Goal: Submit feedback/report problem: Submit feedback/report problem

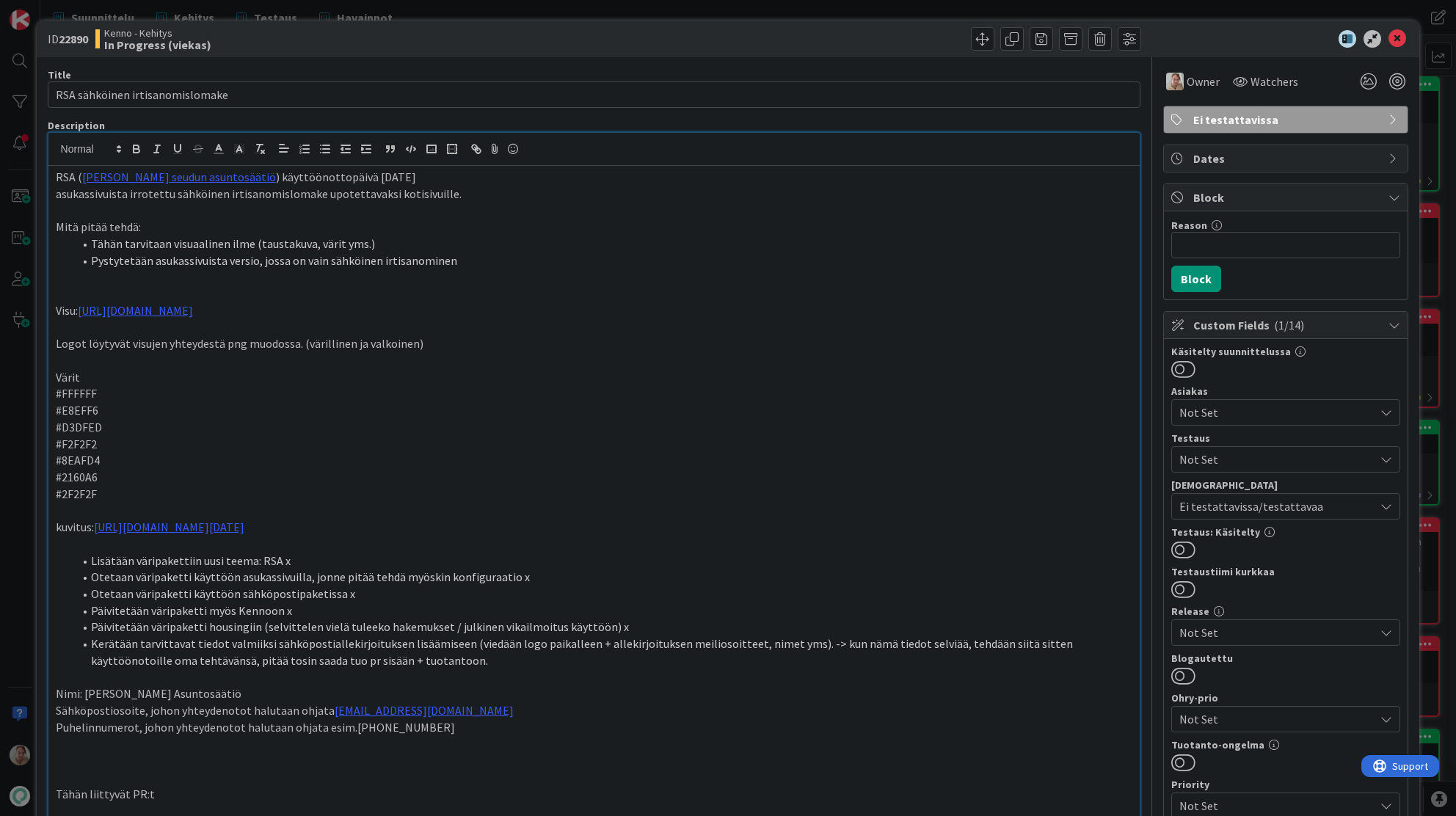
click at [1389, 34] on icon at bounding box center [1397, 39] width 18 height 18
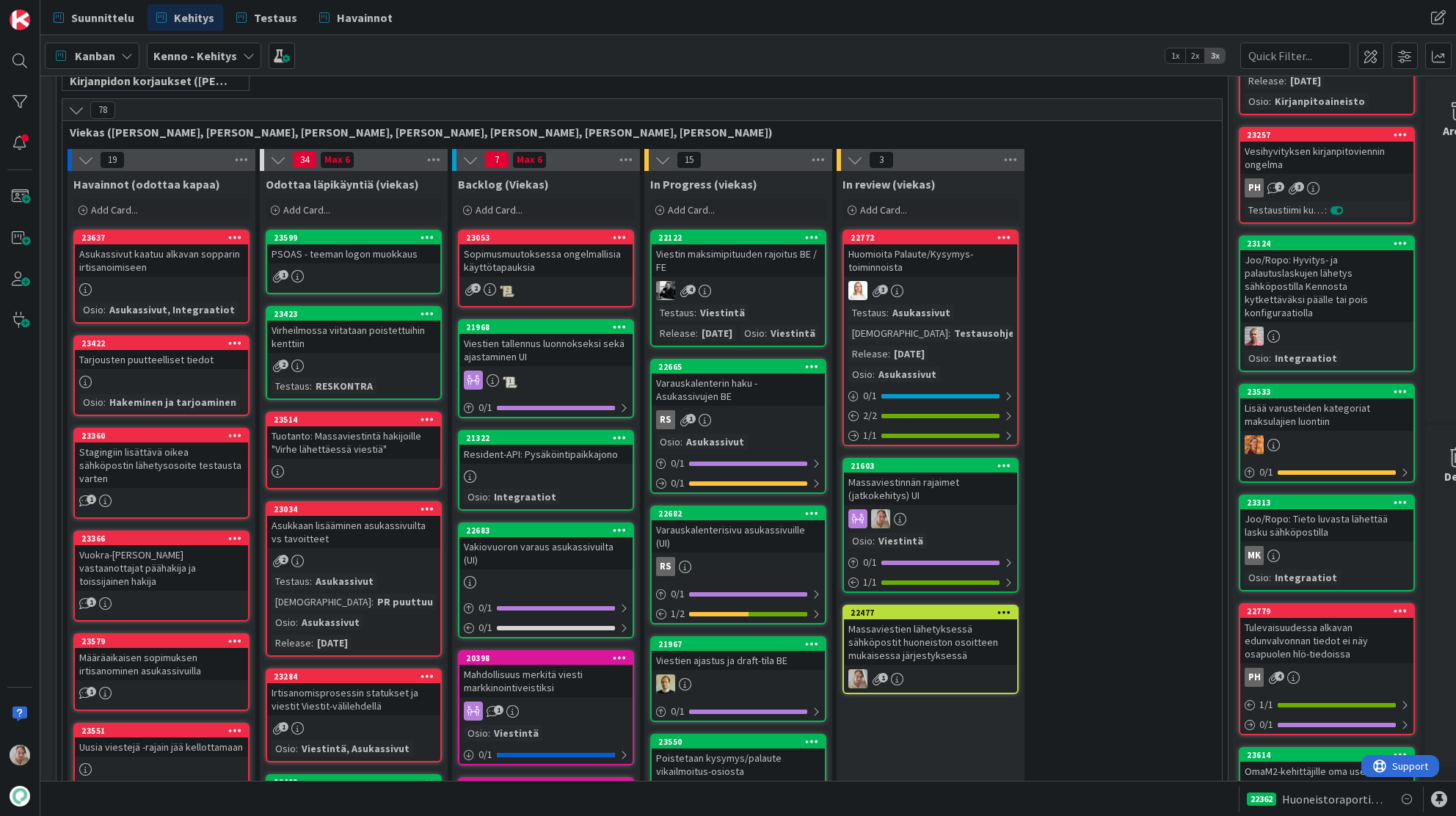
scroll to position [343, 25]
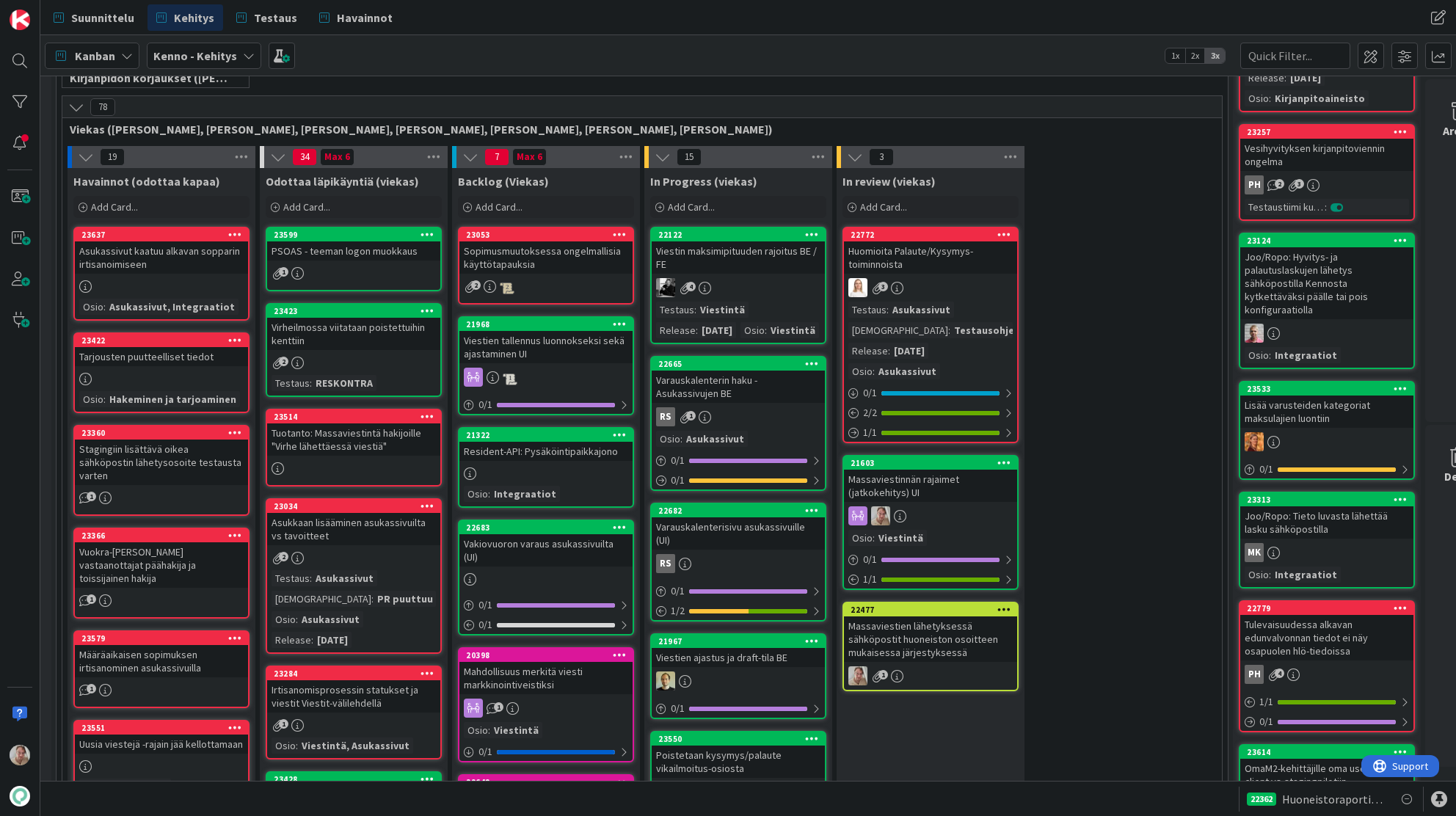
click at [774, 267] on div "Viestin maksimipituuden rajoitus BE / FE" at bounding box center [738, 257] width 173 height 32
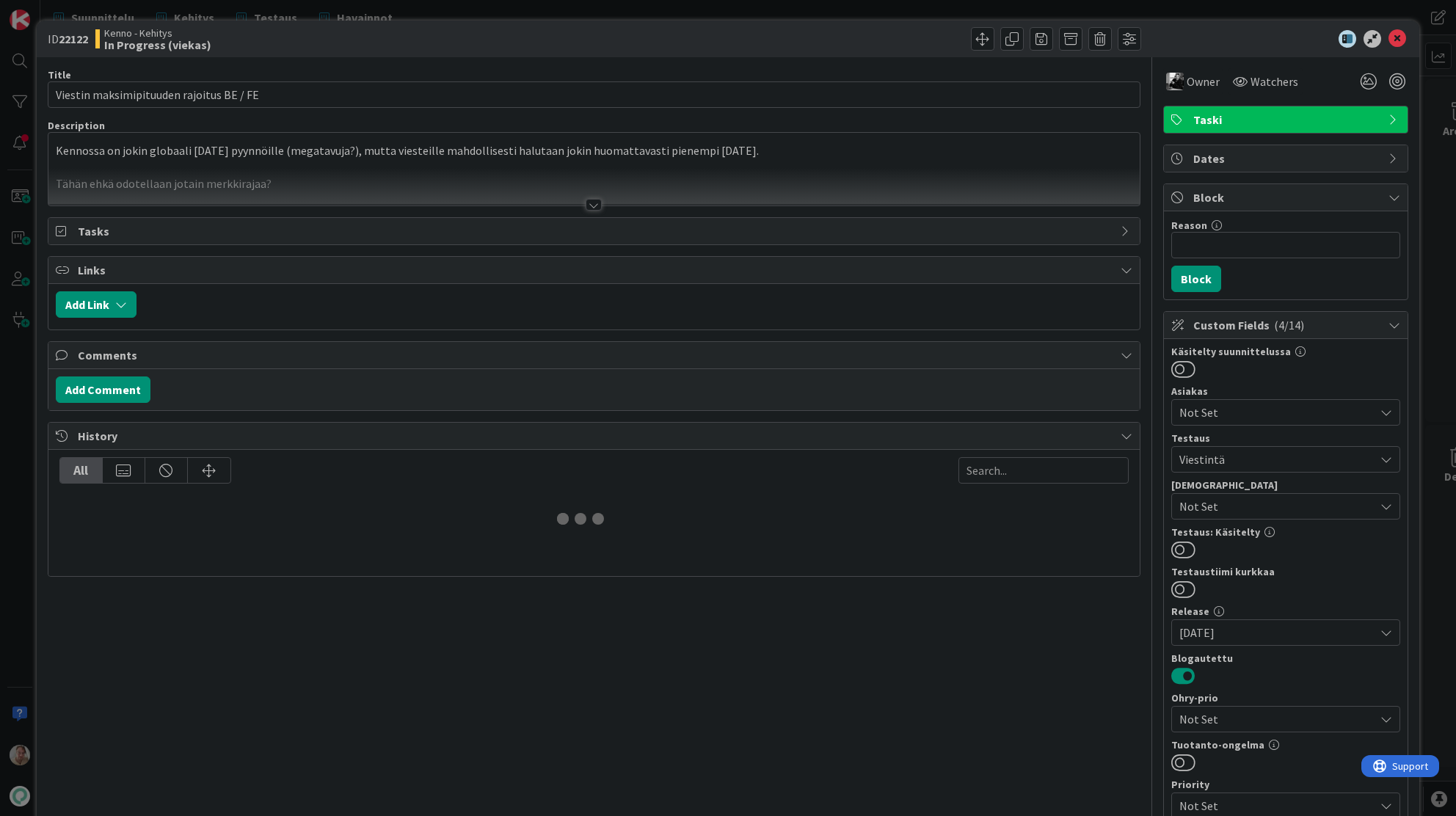
click at [651, 190] on div at bounding box center [594, 187] width 1092 height 38
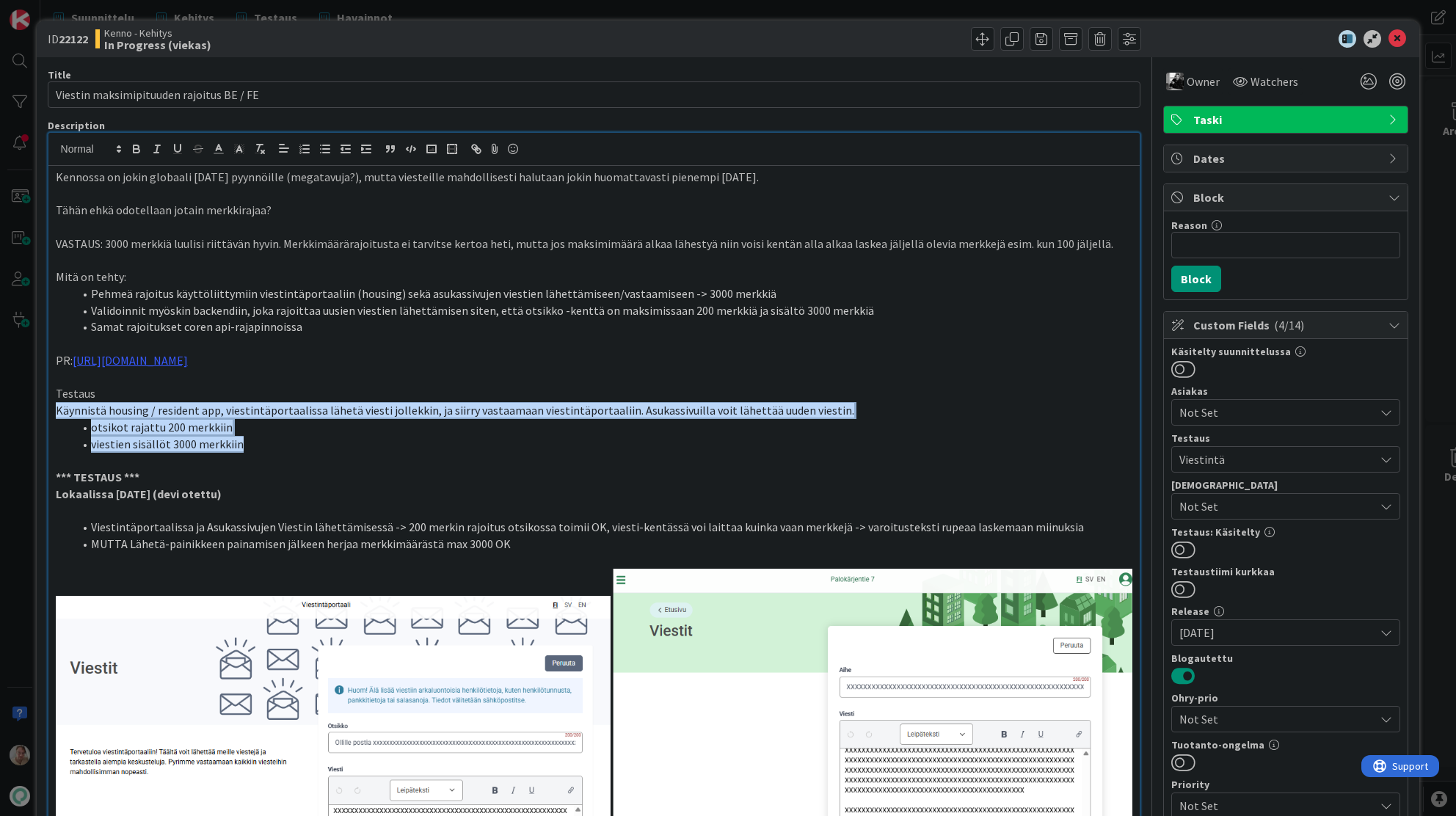
drag, startPoint x: 254, startPoint y: 446, endPoint x: 39, endPoint y: 411, distance: 217.8
click at [397, 403] on span "Käynnistä housing / resident app, viestintäportaalissa lähetä viesti jollekkin,…" at bounding box center [455, 410] width 799 height 15
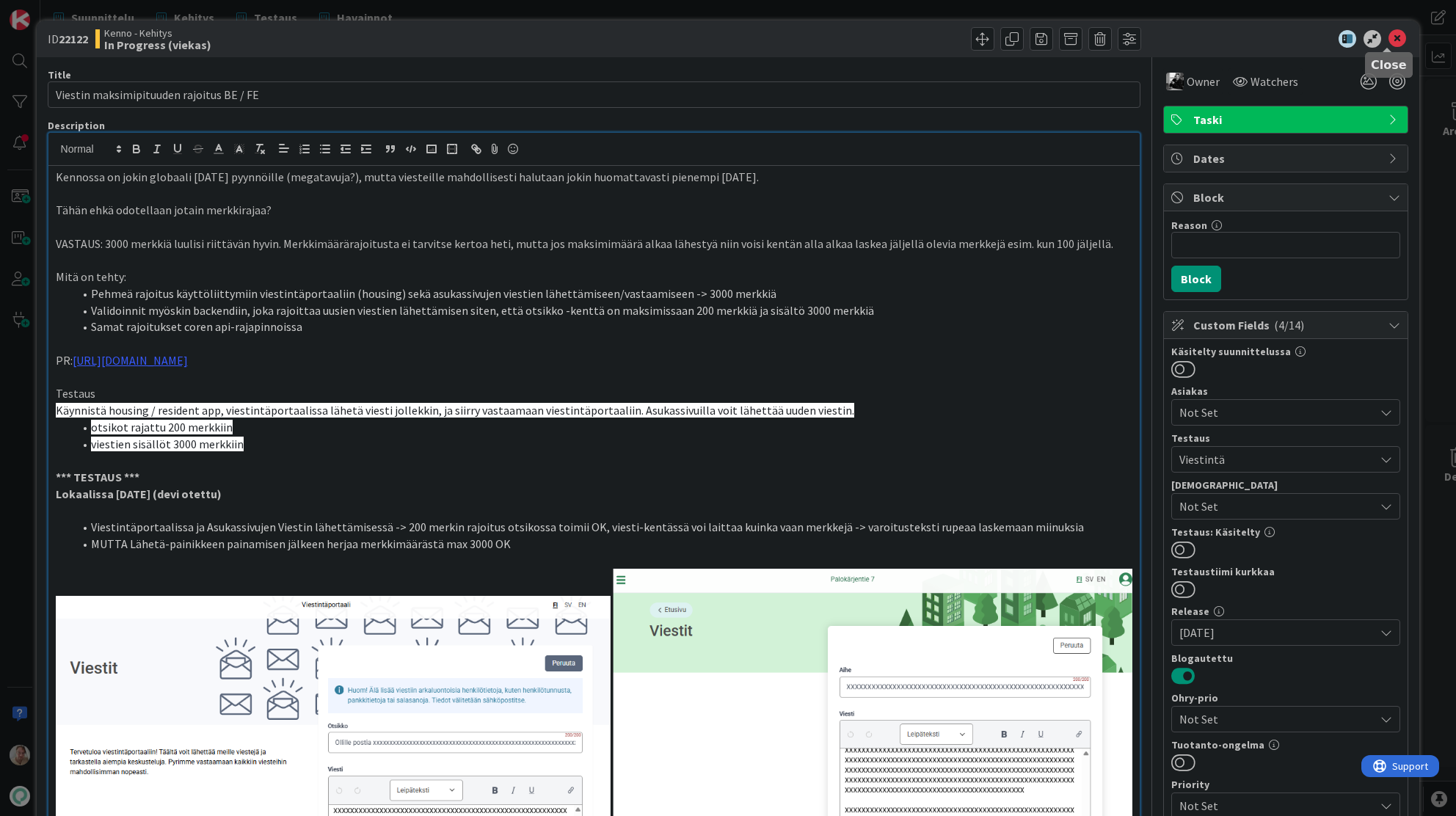
click at [1392, 39] on icon at bounding box center [1397, 39] width 18 height 18
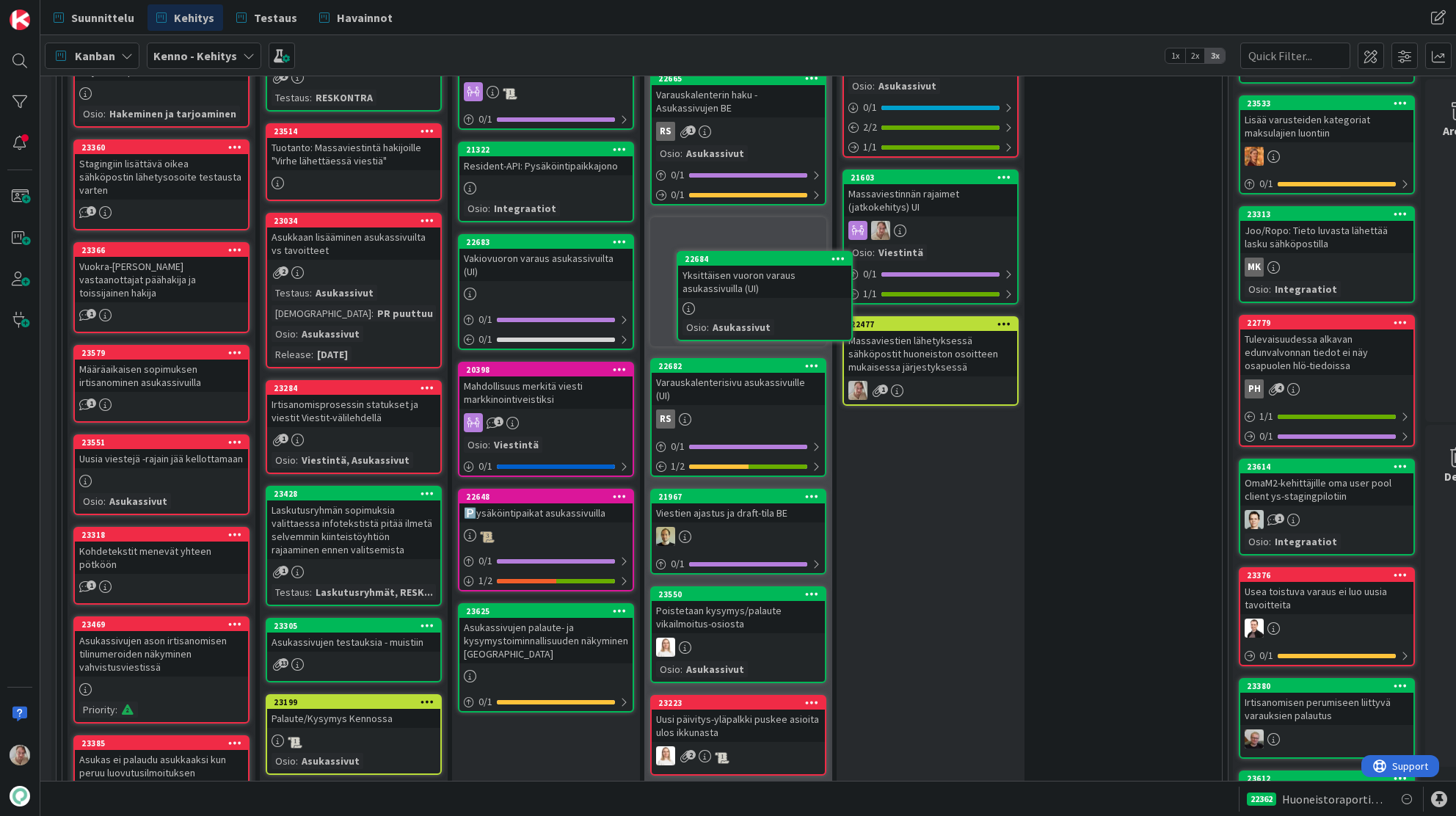
scroll to position [584, 25]
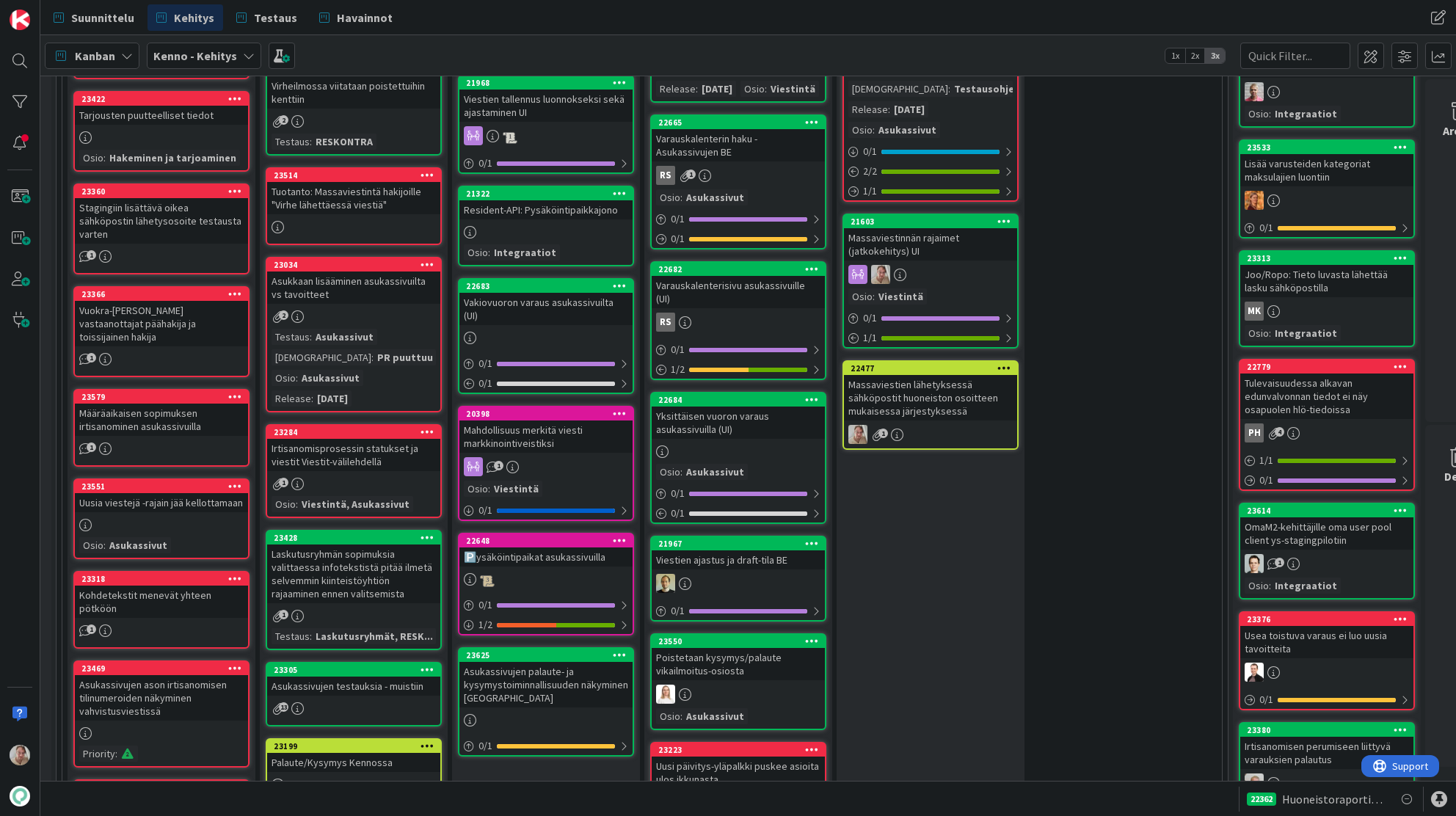
click at [756, 433] on div "Yksittäisen vuoron varaus asukassivuilla (UI)" at bounding box center [738, 422] width 173 height 32
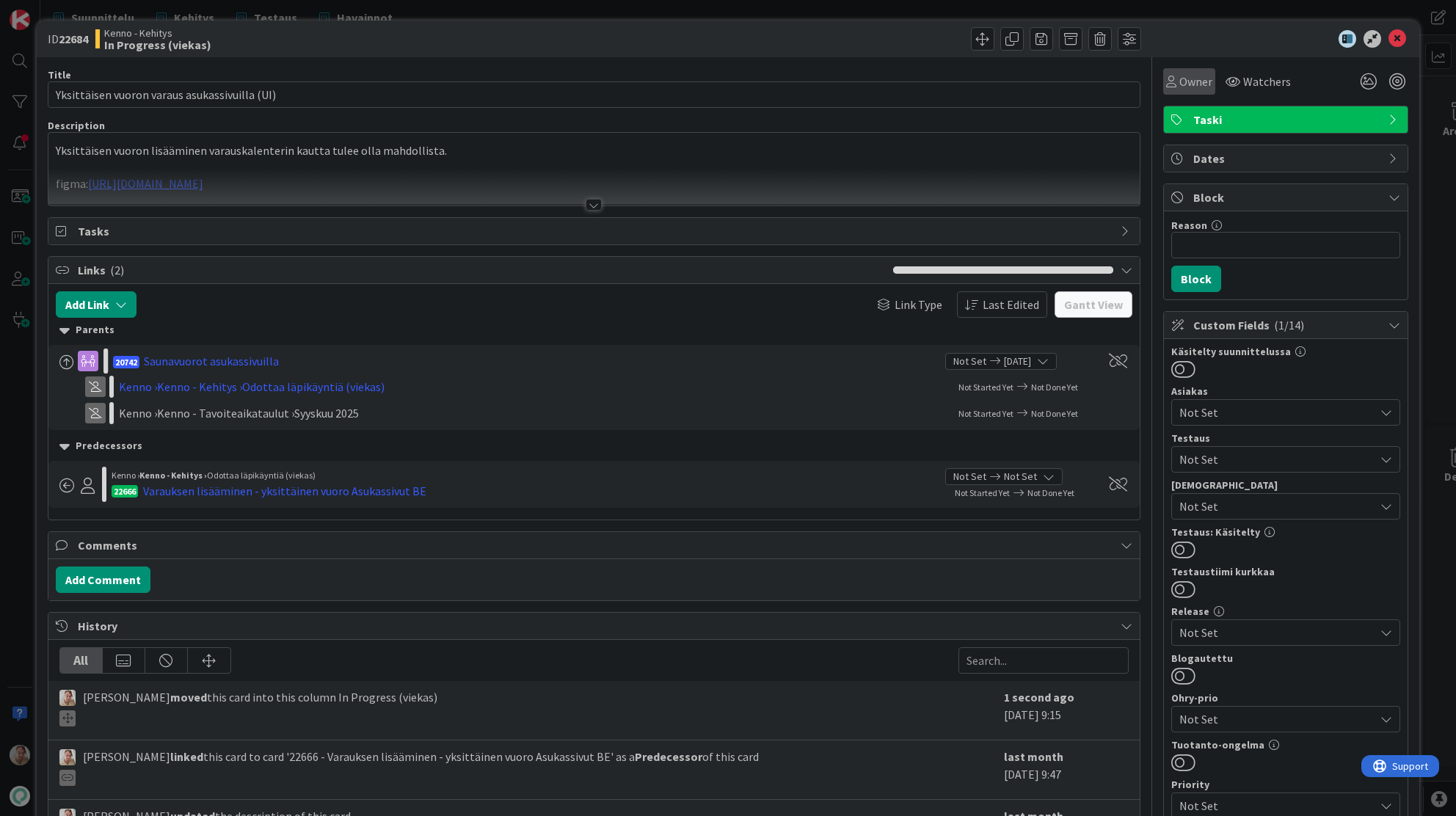
click at [1187, 85] on span "Owner" at bounding box center [1196, 82] width 33 height 18
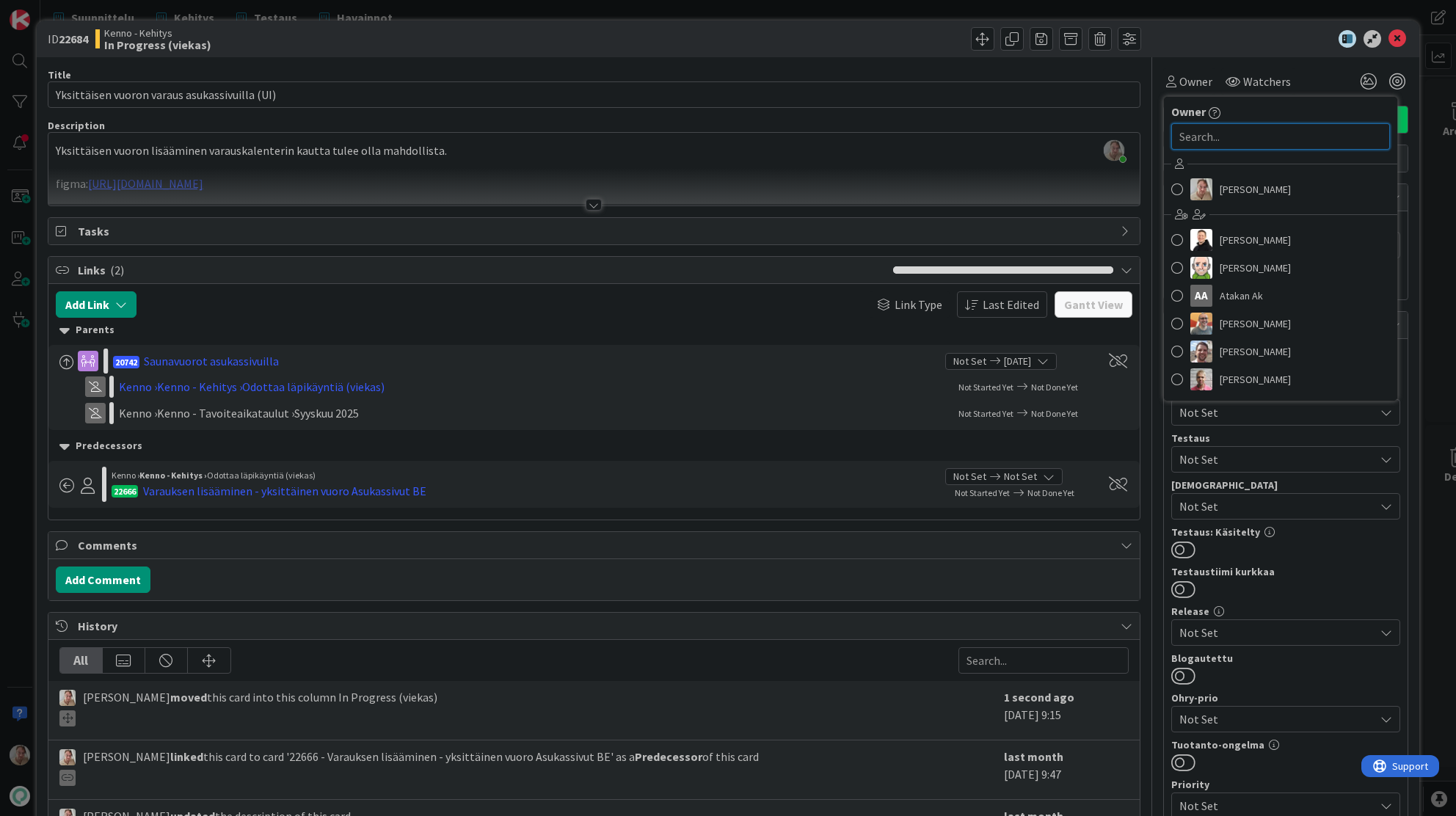
click at [1191, 137] on input "text" at bounding box center [1280, 136] width 219 height 26
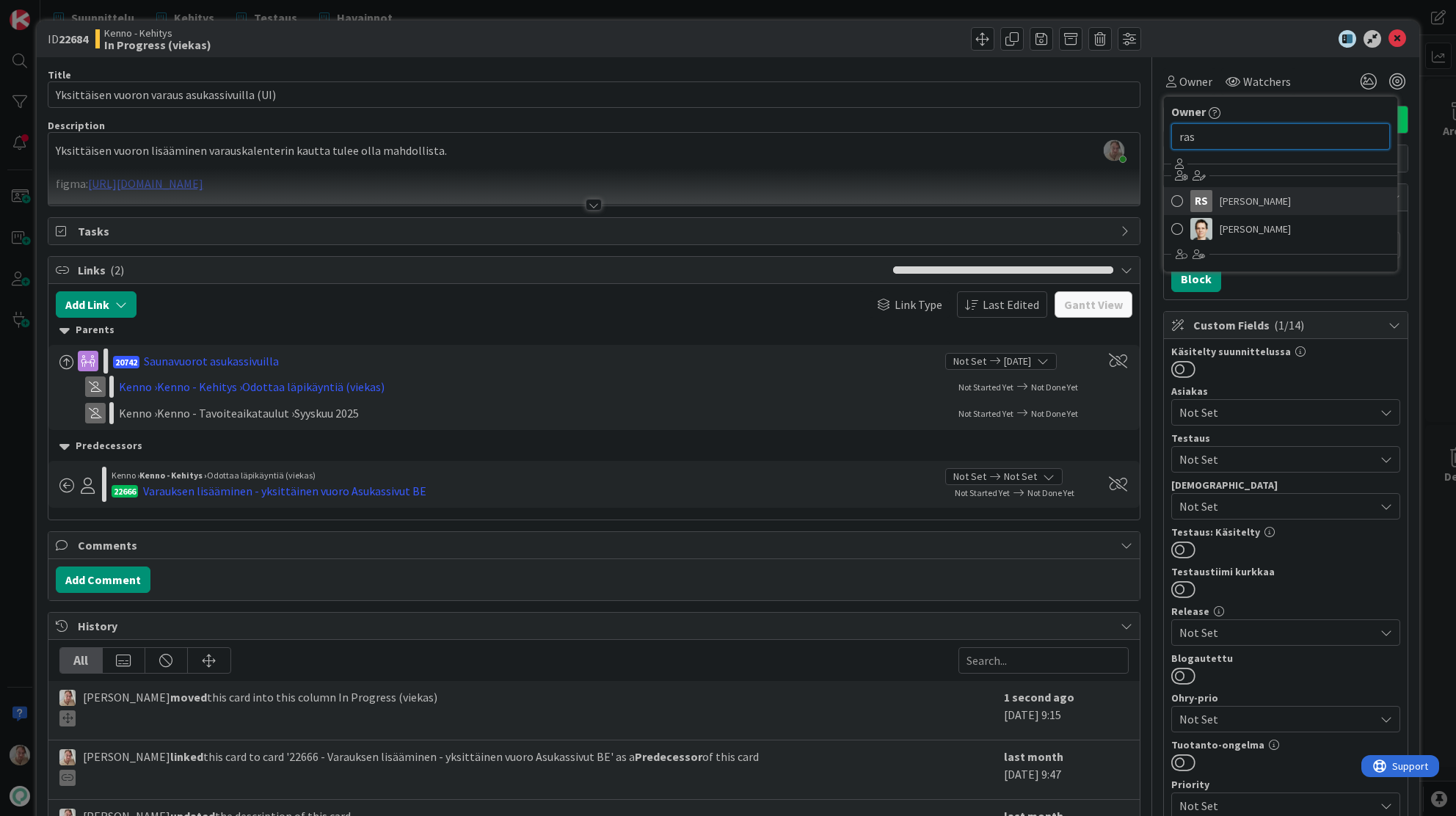
type input "ras"
click at [1244, 205] on span "[PERSON_NAME]" at bounding box center [1255, 201] width 71 height 22
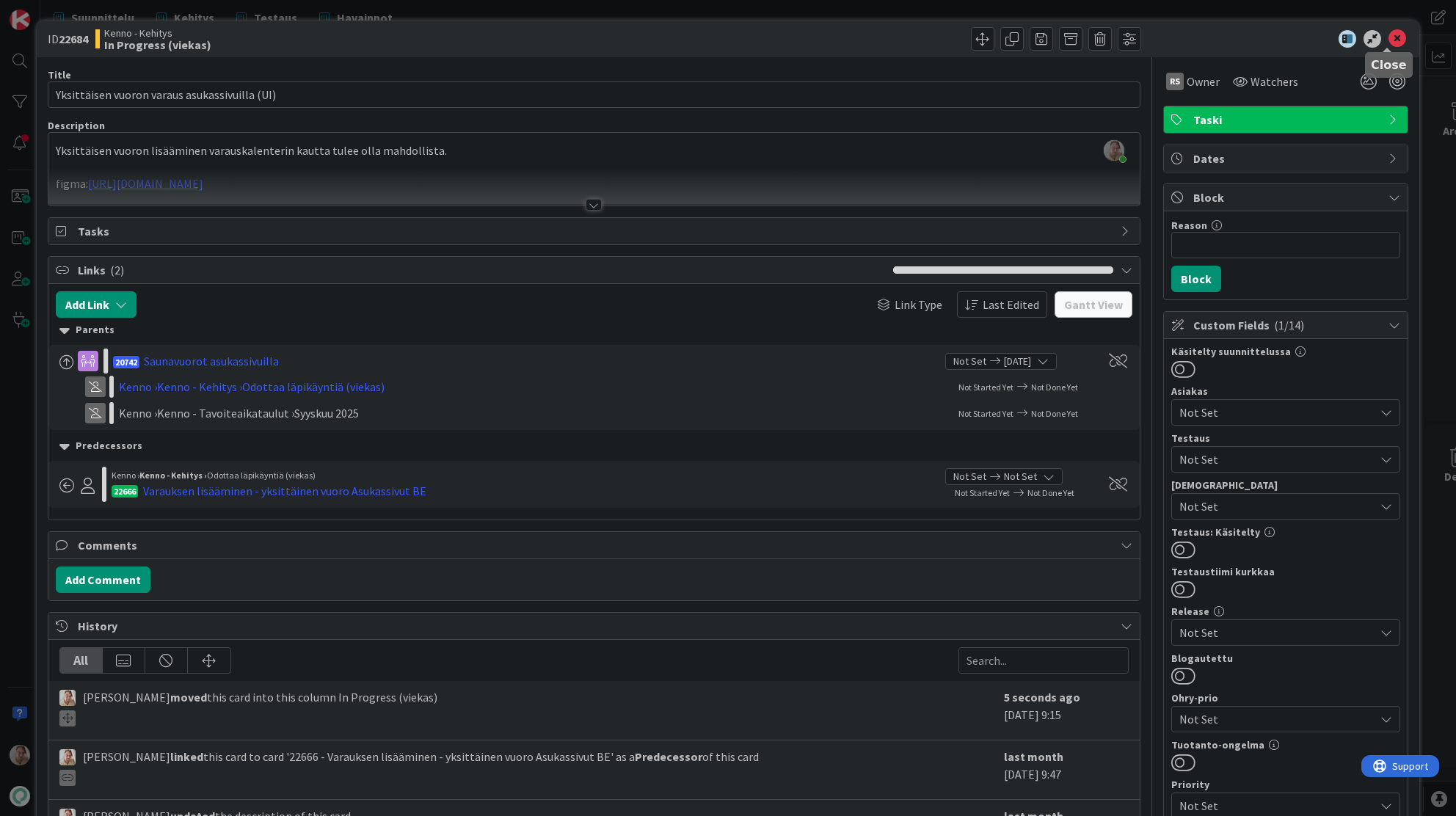
click at [1392, 42] on icon at bounding box center [1397, 39] width 18 height 18
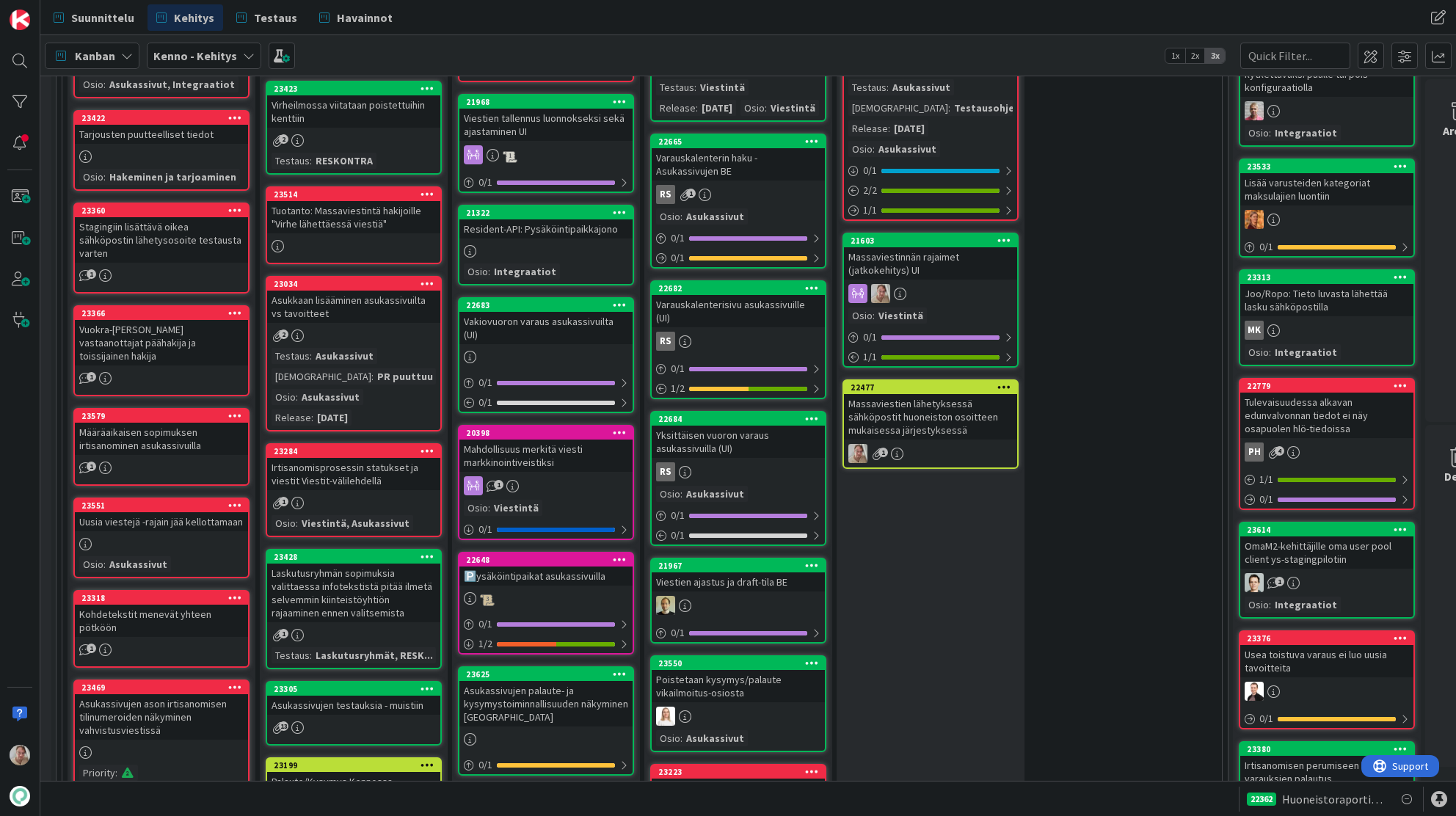
scroll to position [562, 25]
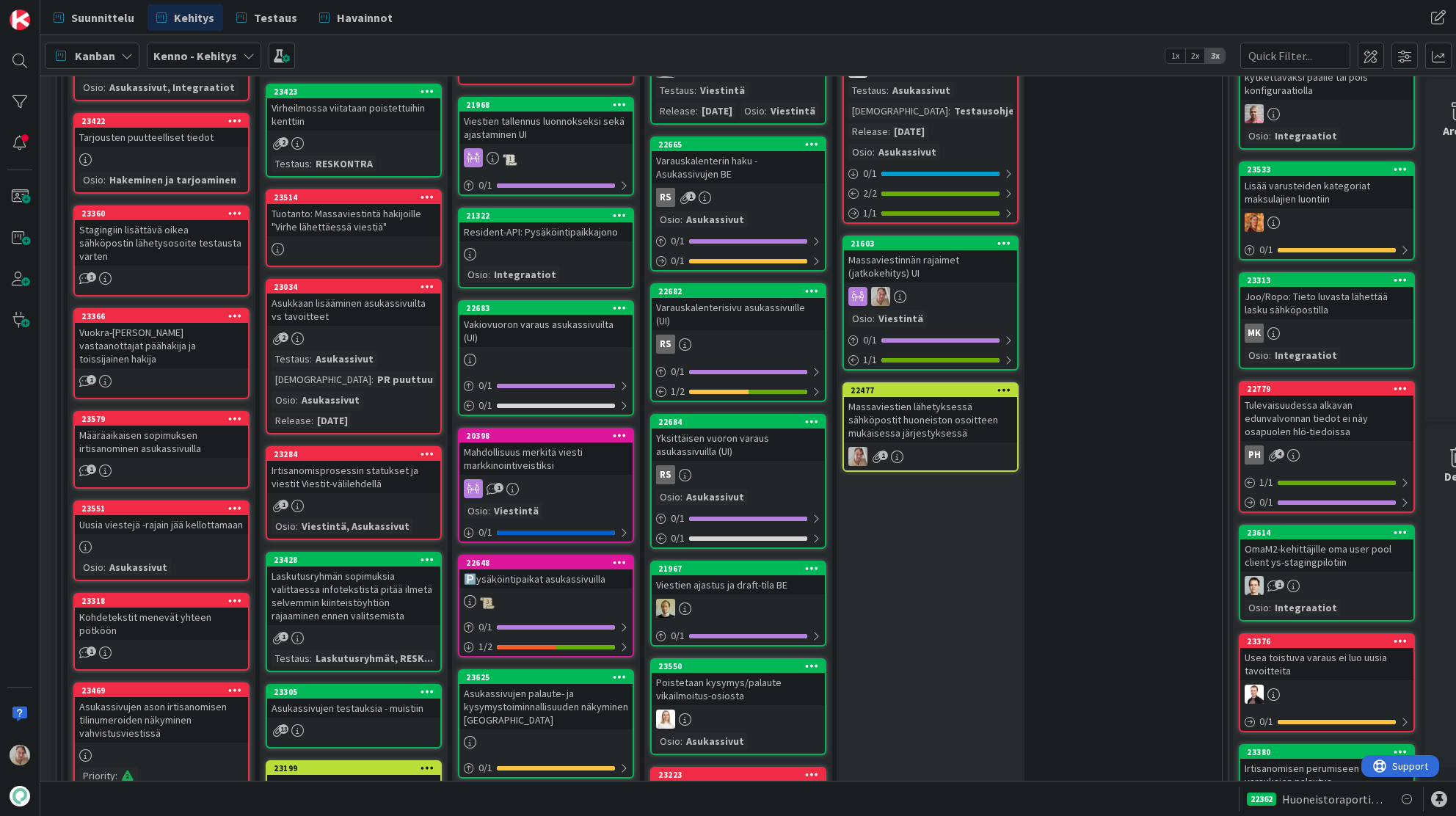
click at [748, 456] on div "Yksittäisen vuoron varaus asukassivuilla (UI)" at bounding box center [738, 444] width 173 height 32
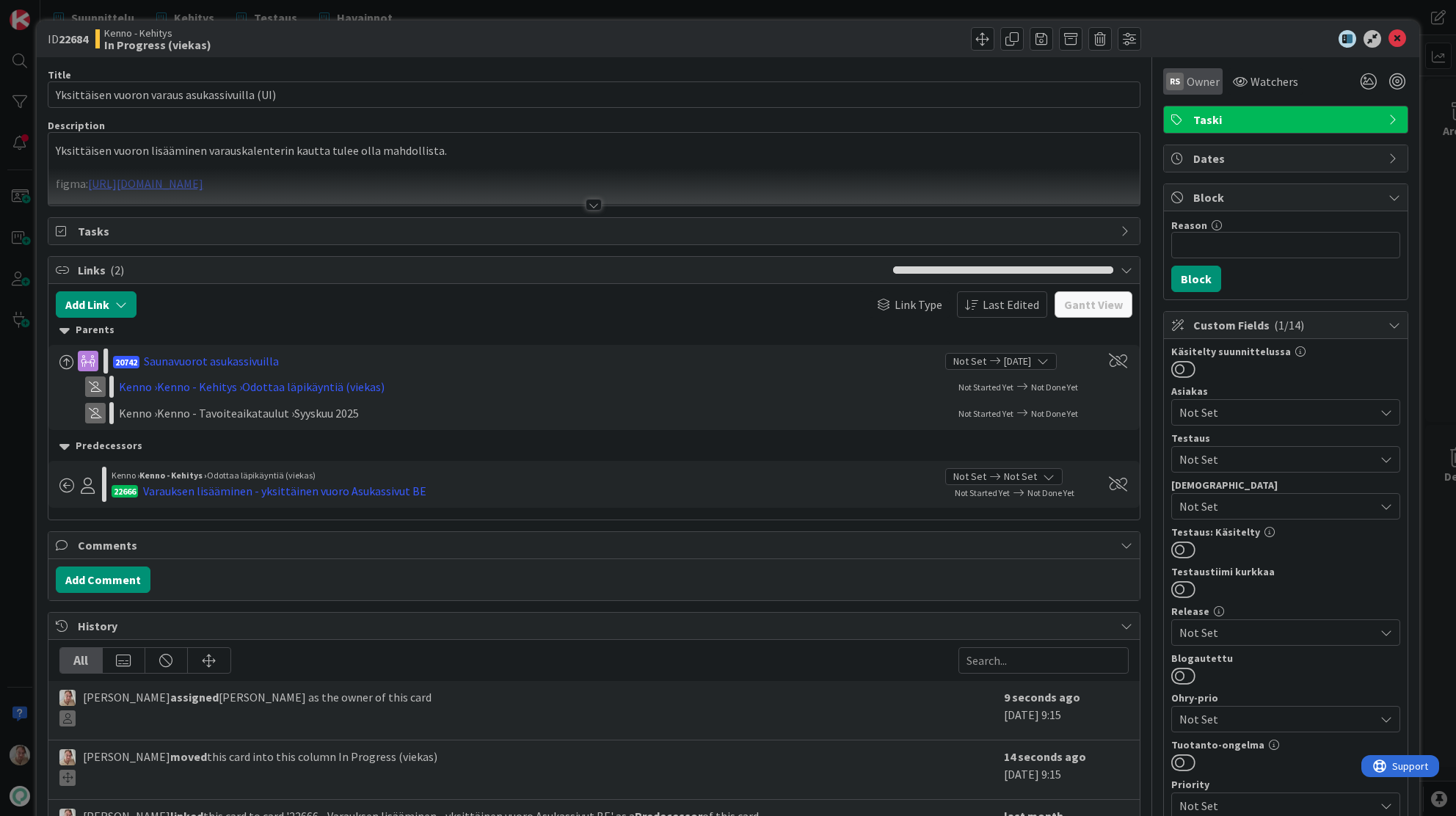
click at [1194, 83] on span "Owner" at bounding box center [1203, 82] width 33 height 18
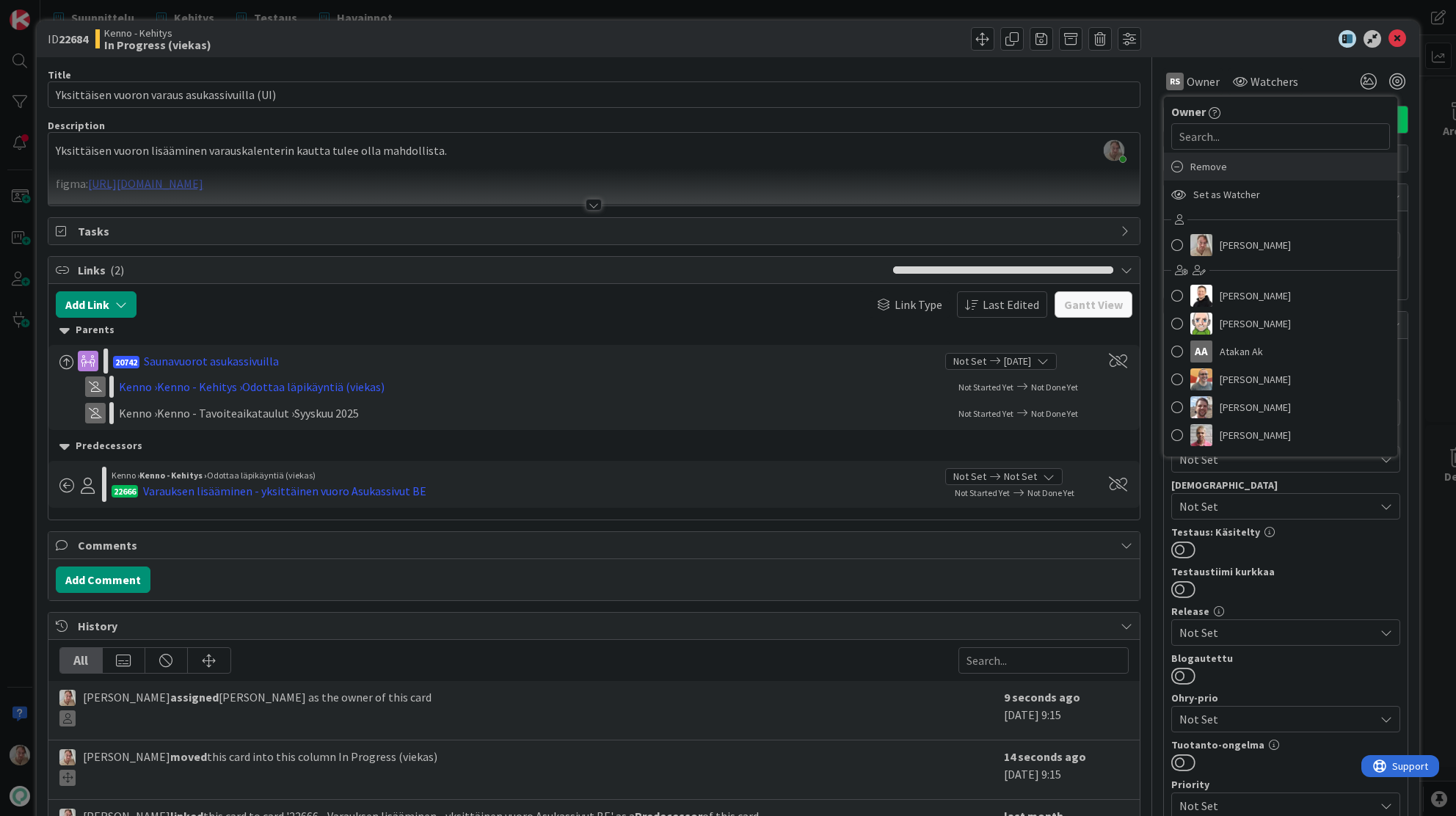
click at [1213, 164] on span "Remove" at bounding box center [1209, 166] width 37 height 22
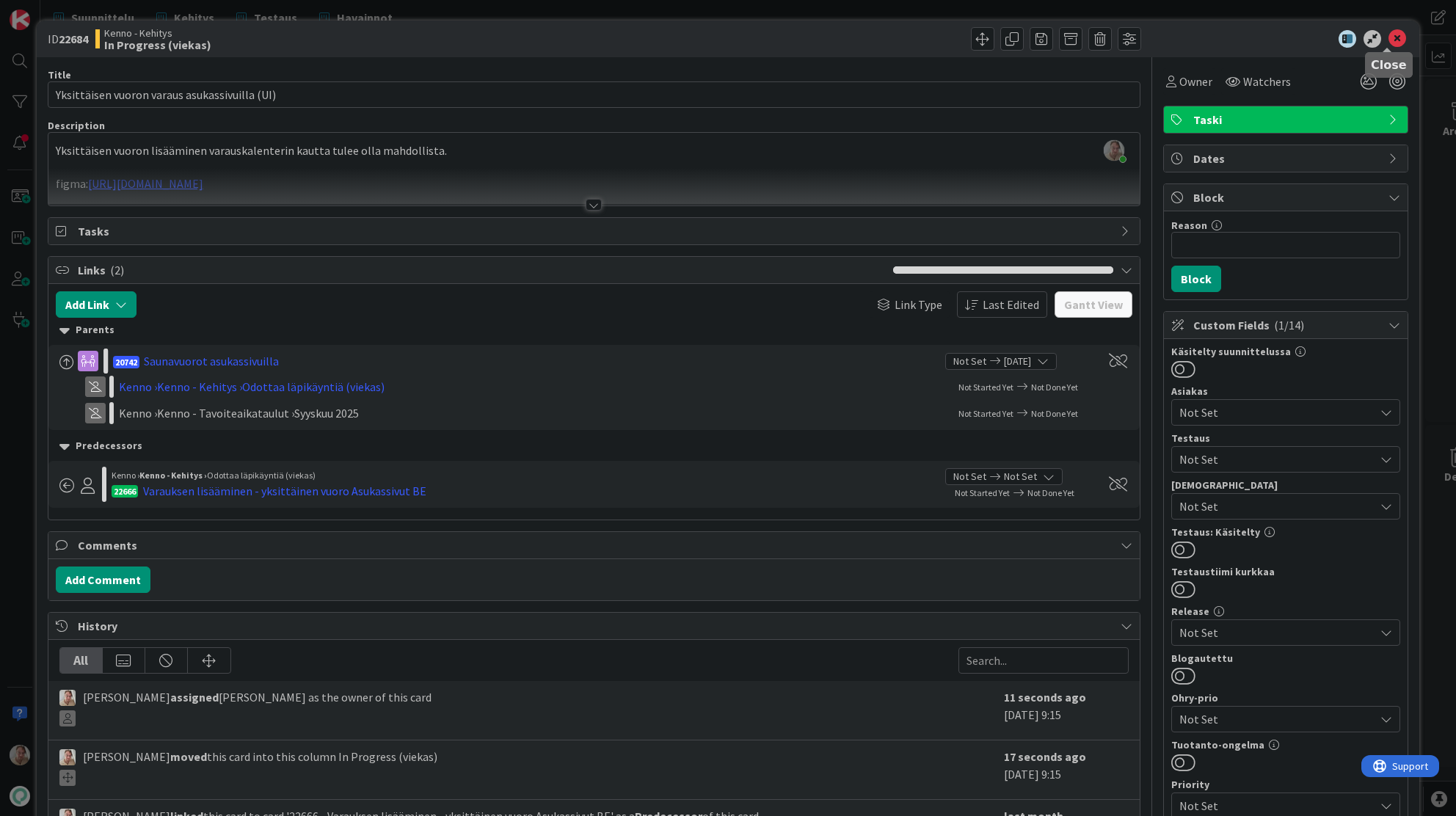
click at [1388, 34] on icon at bounding box center [1397, 39] width 18 height 18
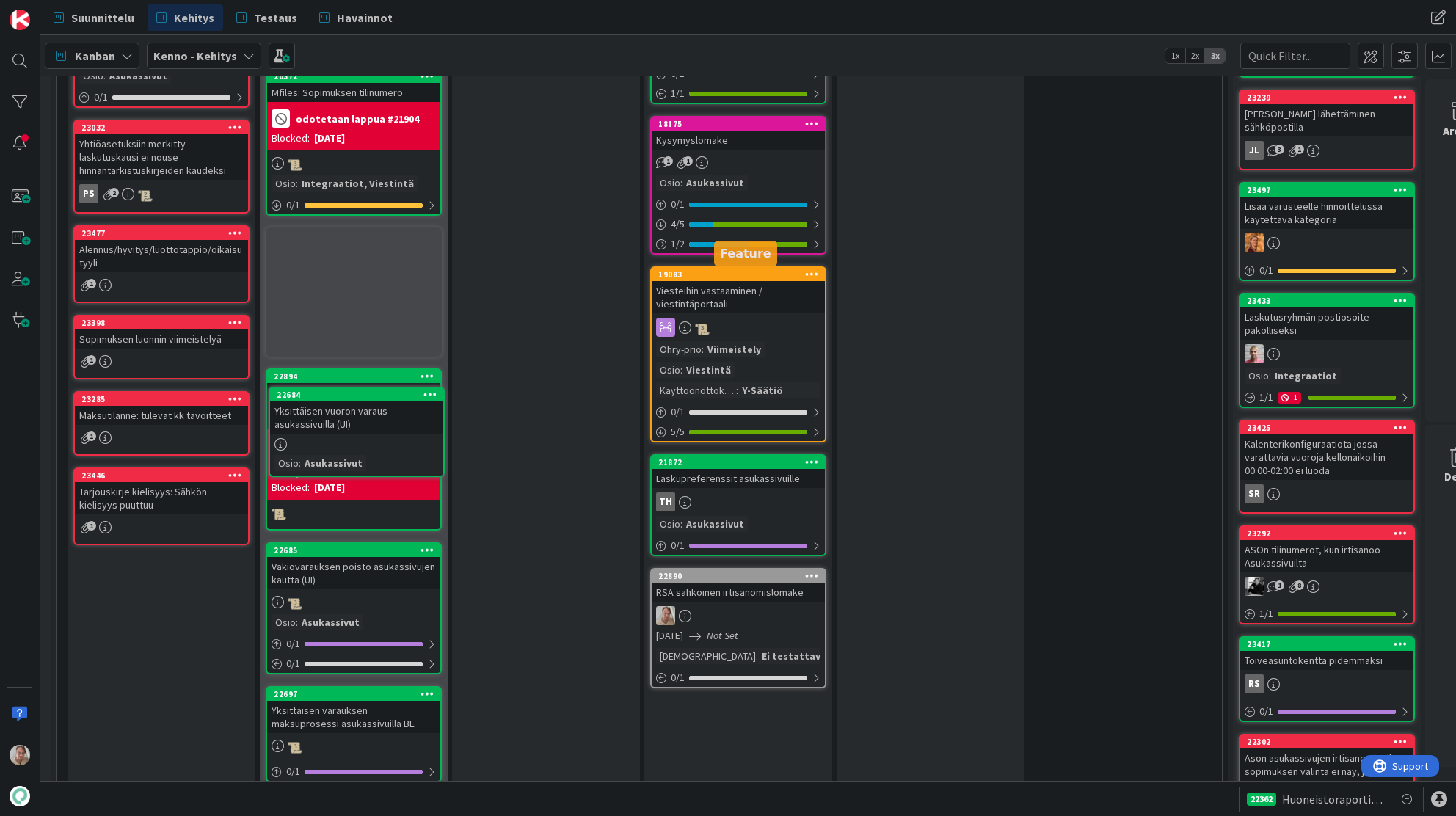
scroll to position [1947, 25]
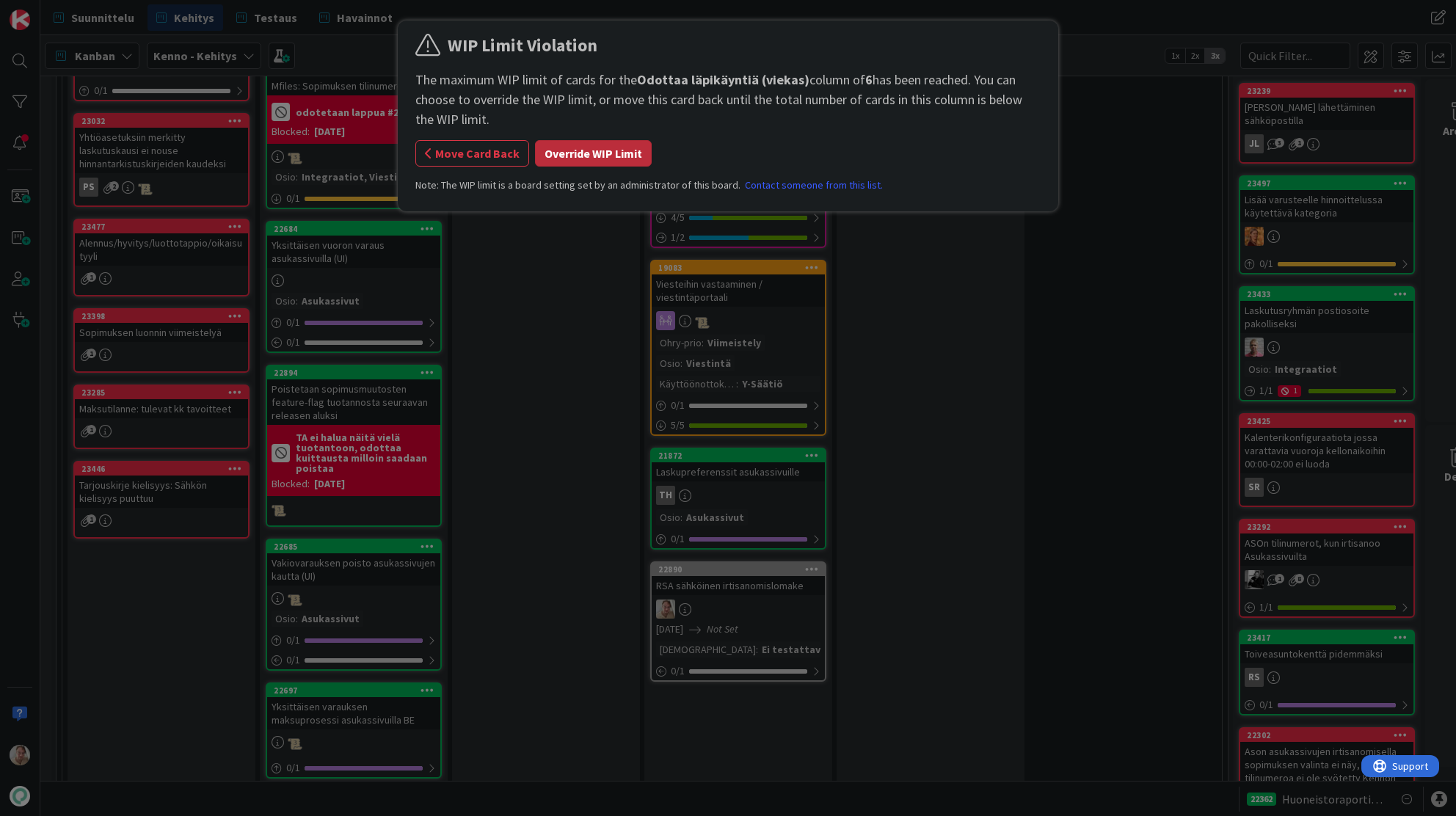
click at [617, 148] on button "Override WIP Limit" at bounding box center [593, 154] width 117 height 26
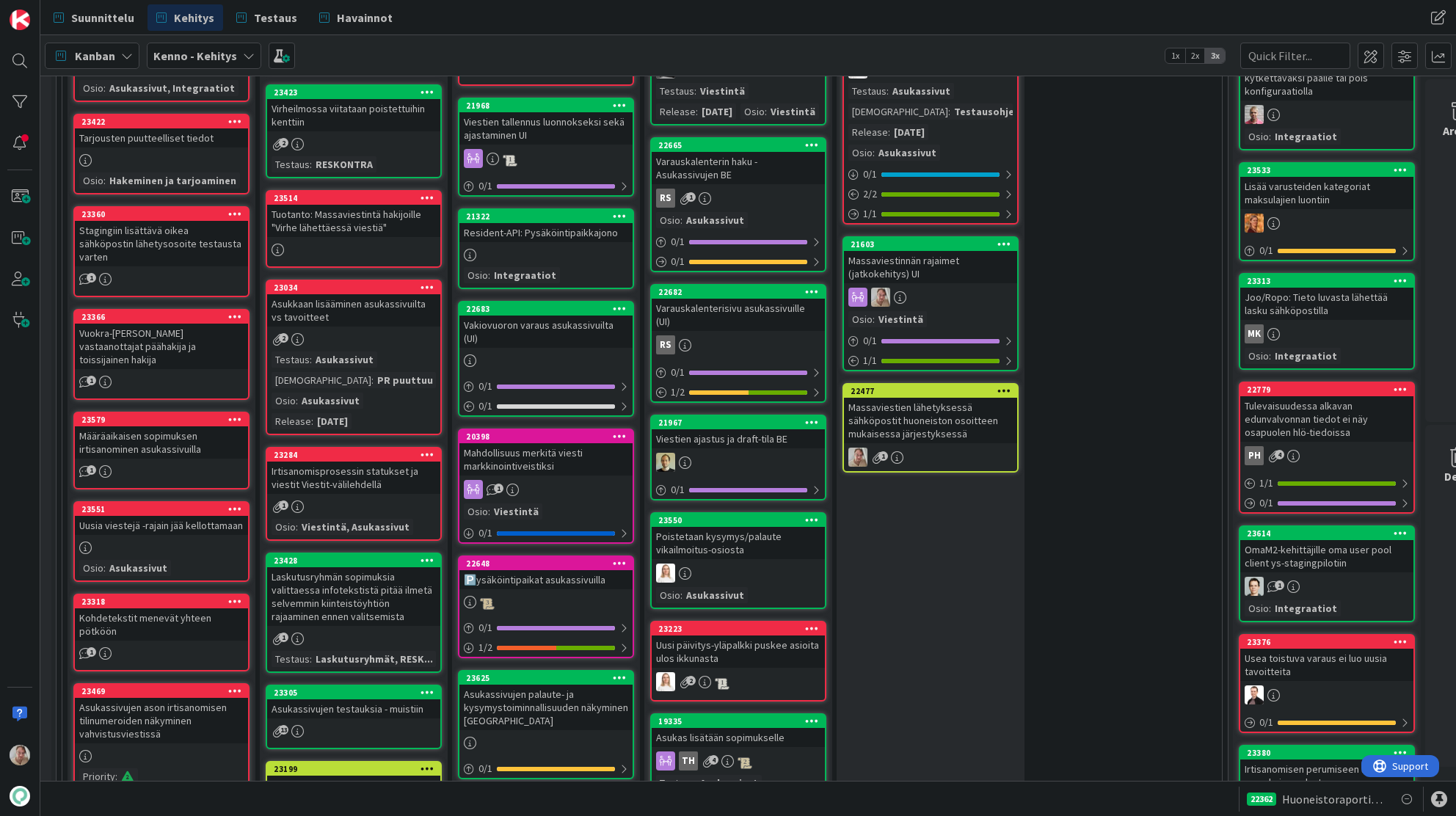
scroll to position [535, 25]
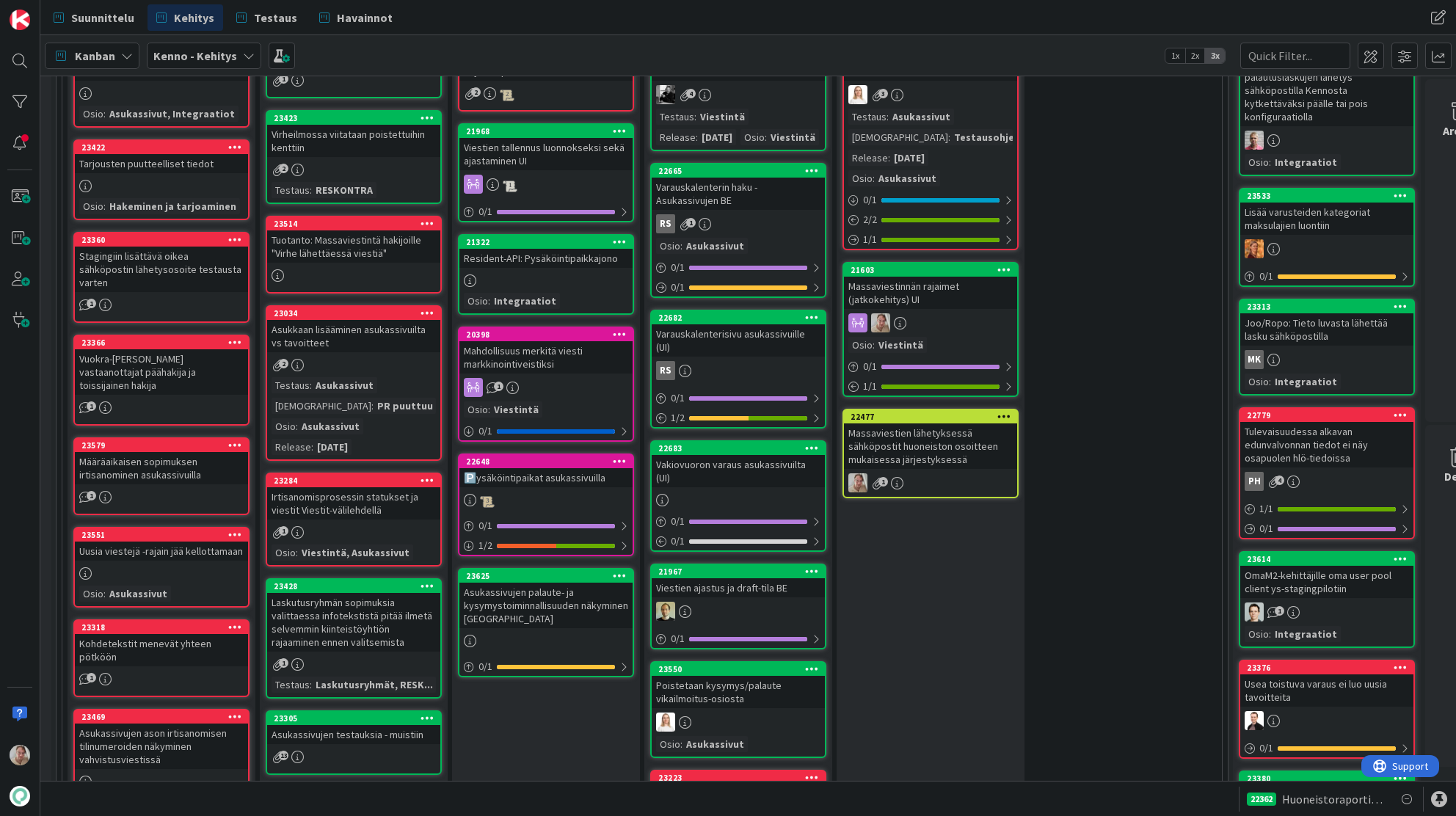
click at [733, 469] on div "Vakiovuoron varaus asukassivuilta (UI)" at bounding box center [738, 470] width 173 height 32
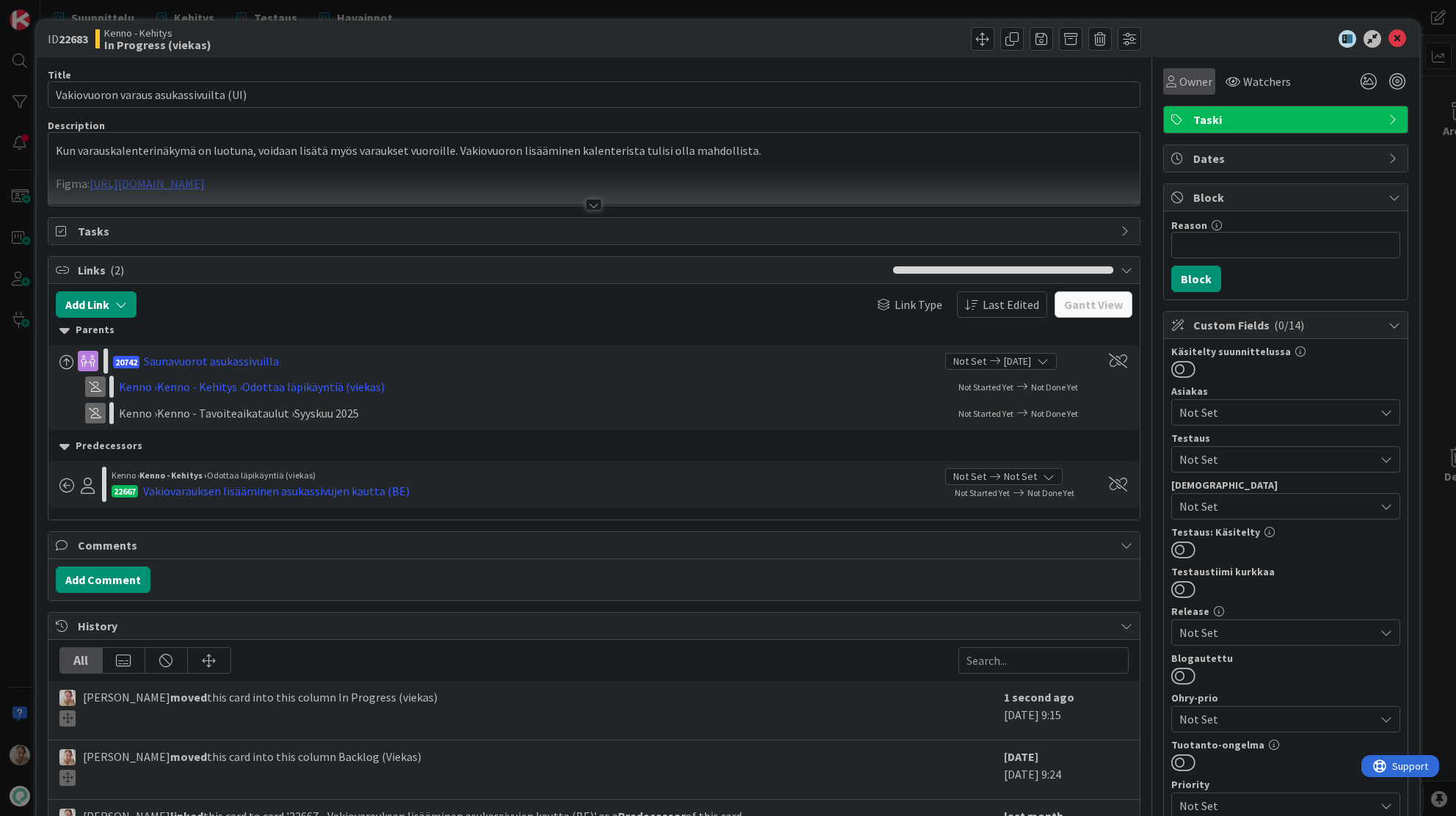
click at [1166, 80] on icon at bounding box center [1172, 81] width 11 height 11
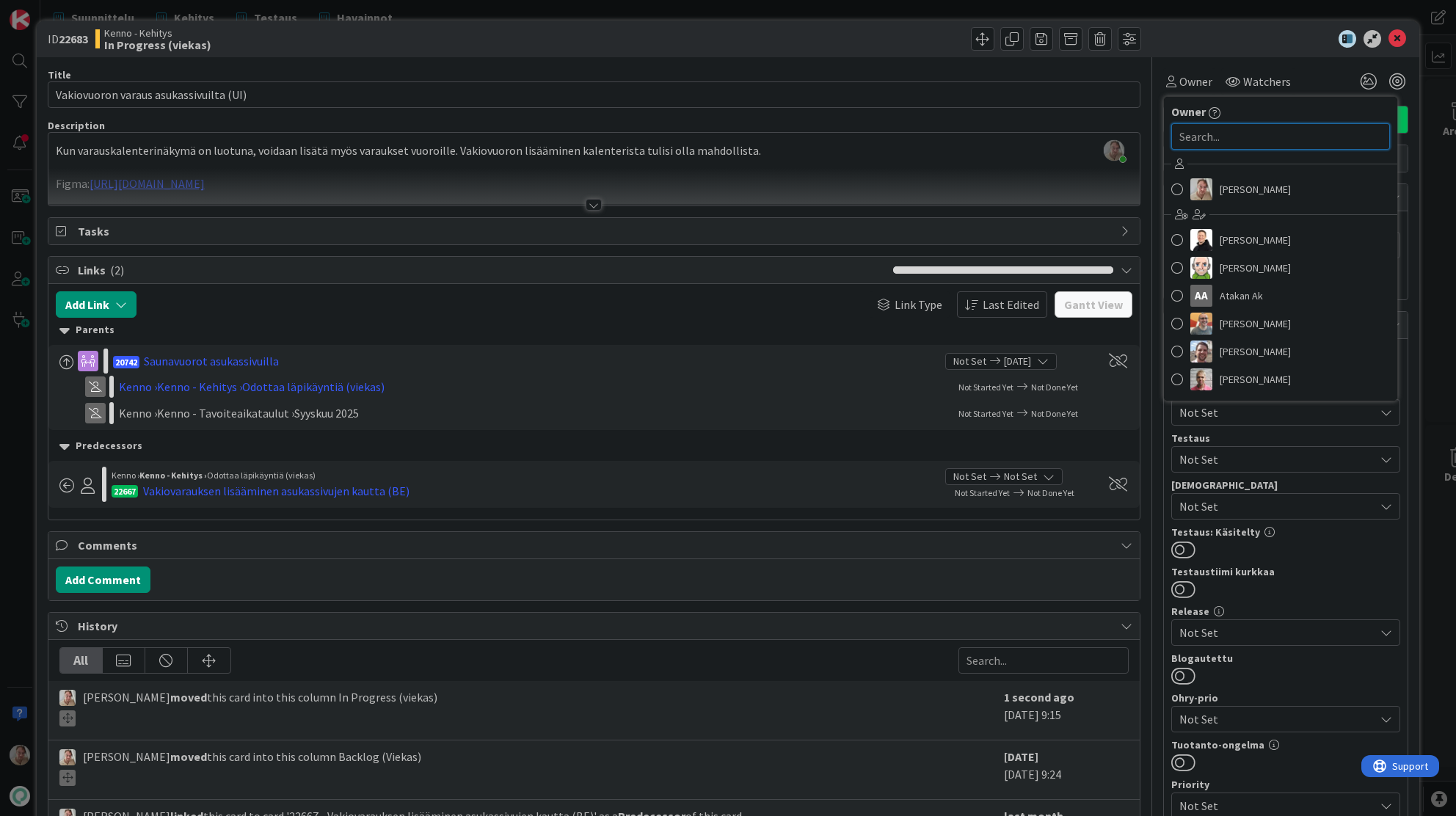
click at [1217, 130] on input "text" at bounding box center [1280, 136] width 219 height 26
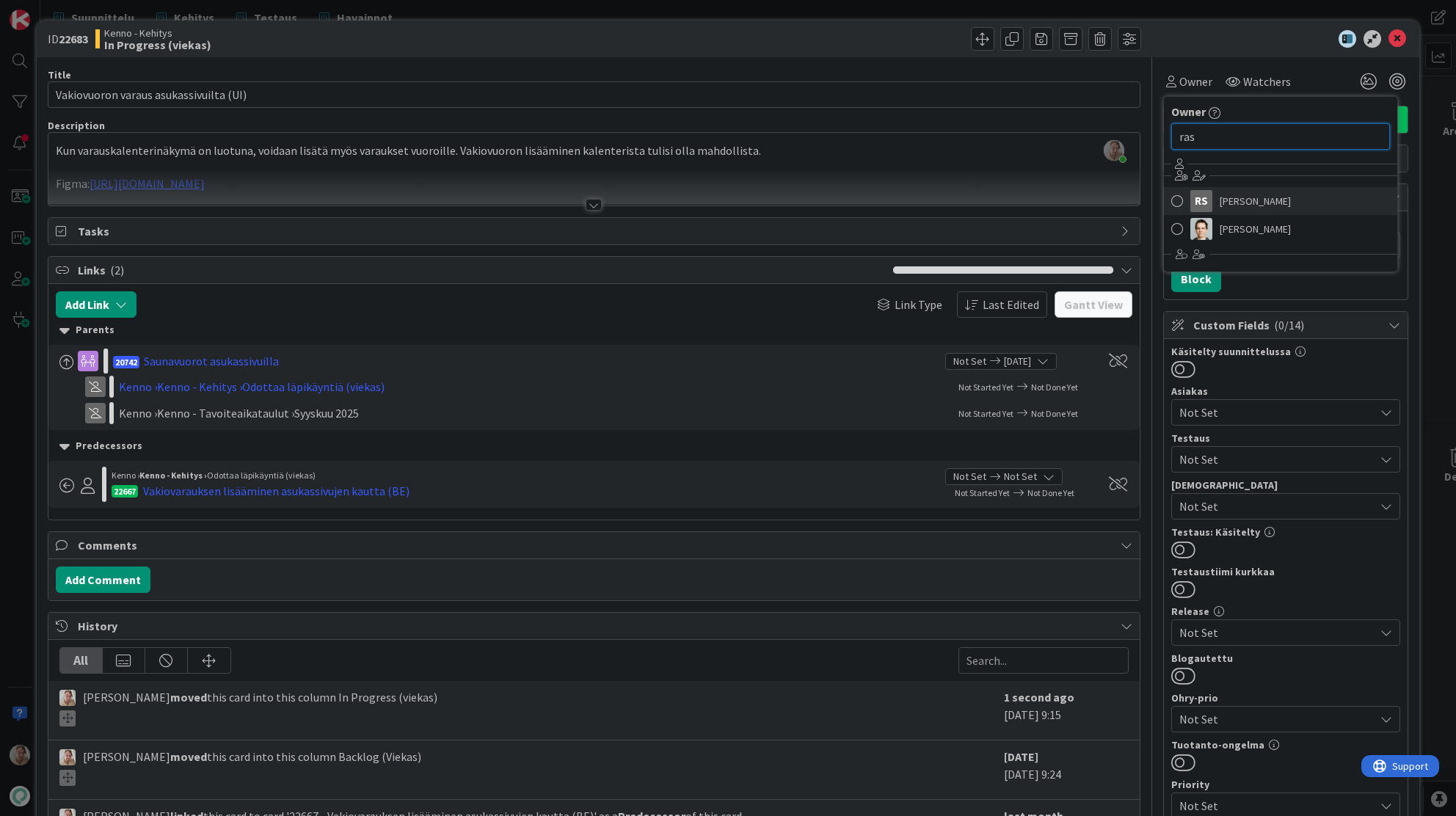
type input "ras"
click at [1228, 195] on span "[PERSON_NAME]" at bounding box center [1255, 201] width 71 height 22
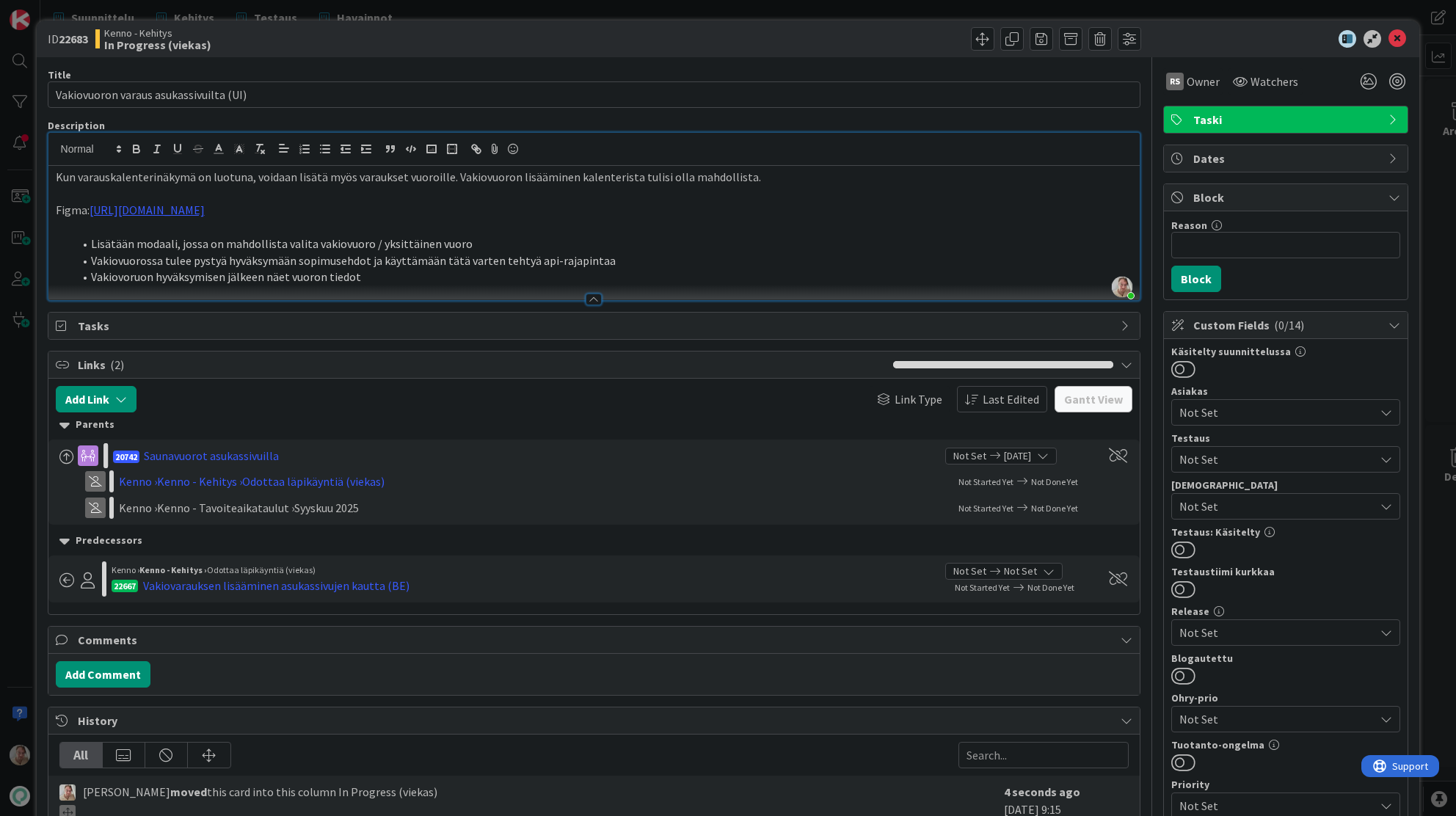
click at [939, 159] on div "Samuli Lindgren just joined Kun varauskalenterinäkymä on luotuna, voidaan lisät…" at bounding box center [594, 216] width 1092 height 168
click at [1395, 42] on icon at bounding box center [1397, 39] width 18 height 18
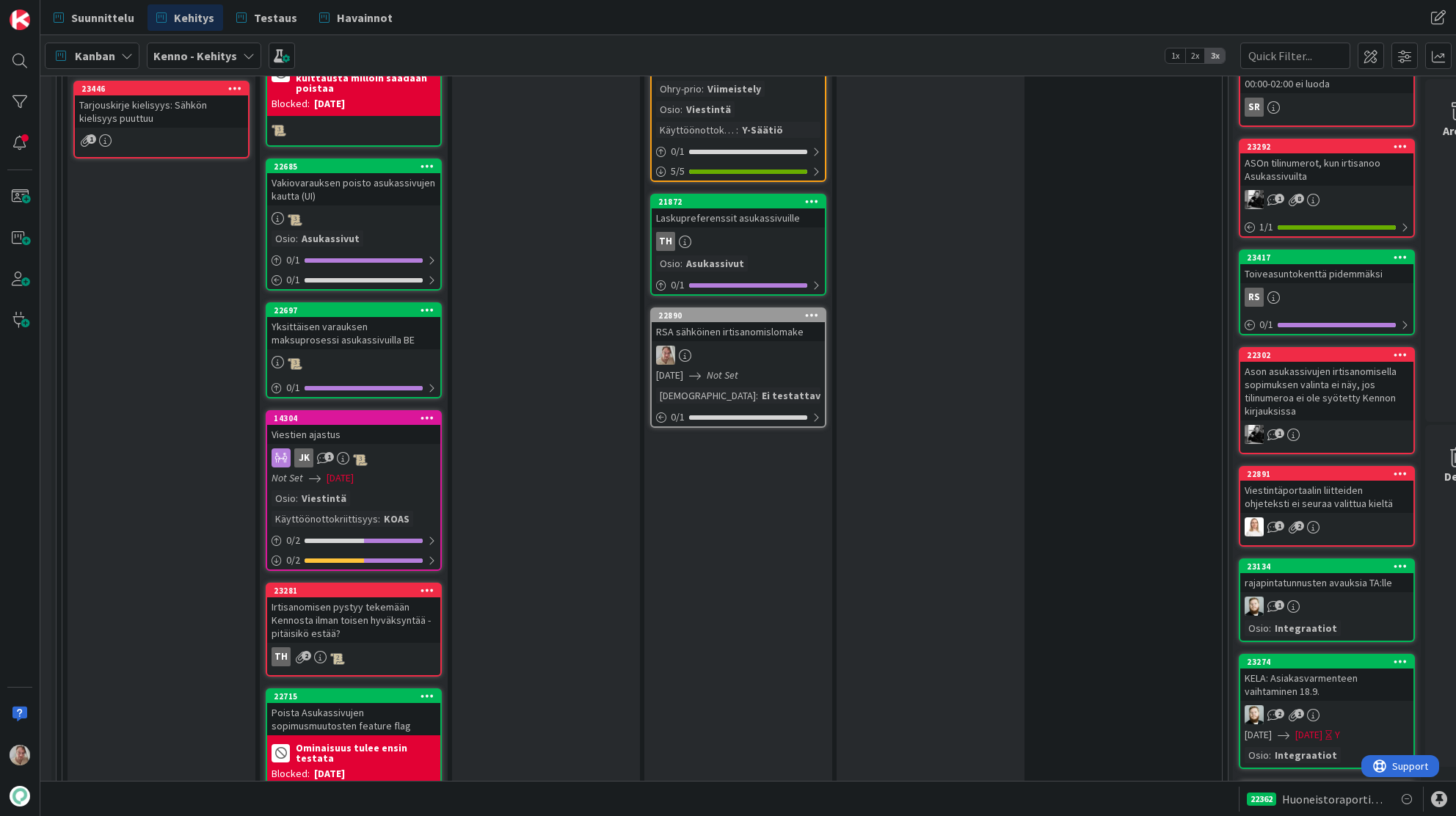
scroll to position [2198, 25]
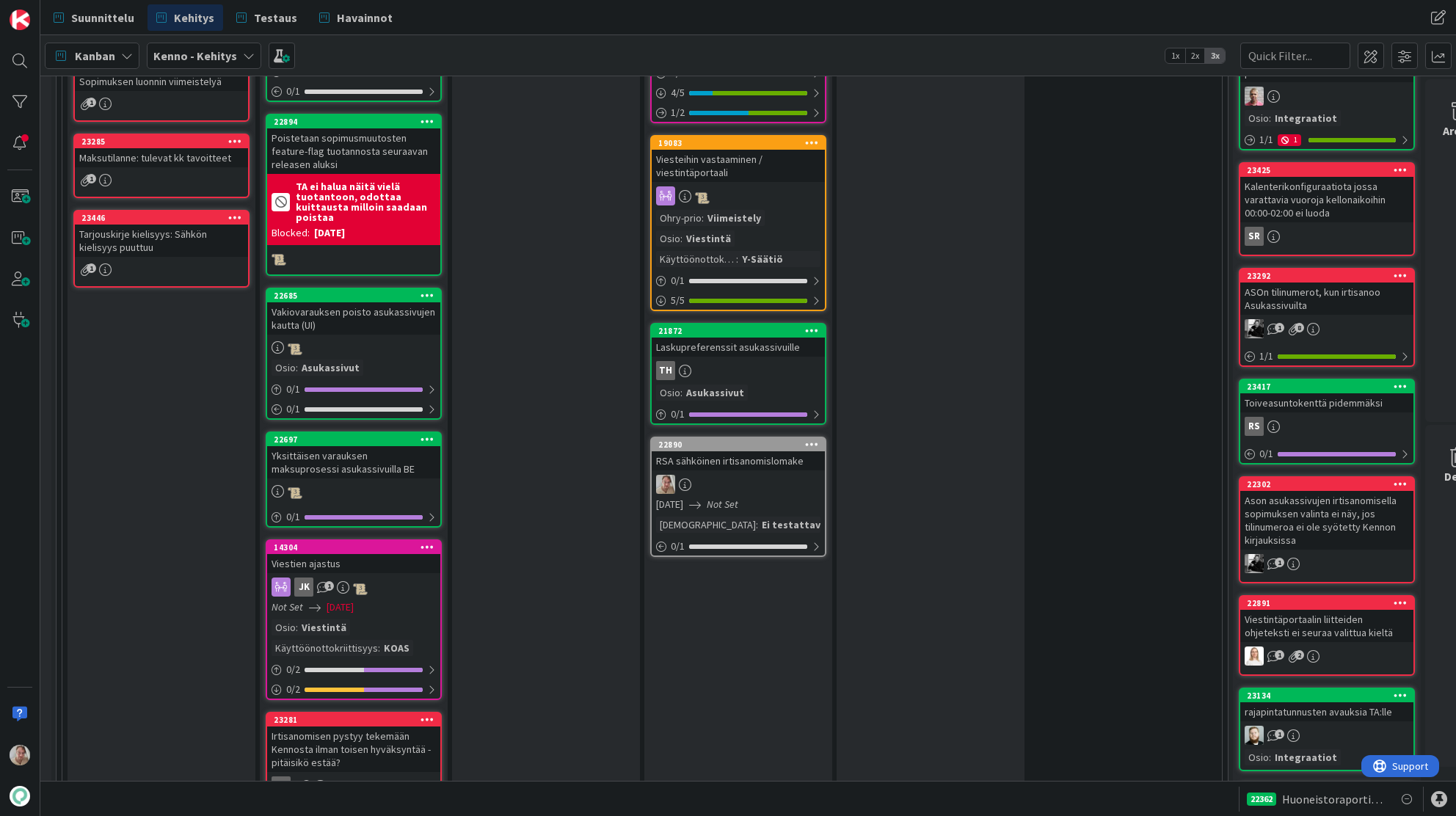
click at [365, 306] on div "Vakiovarauksen poisto asukassivujen kautta (UI)" at bounding box center [353, 319] width 173 height 32
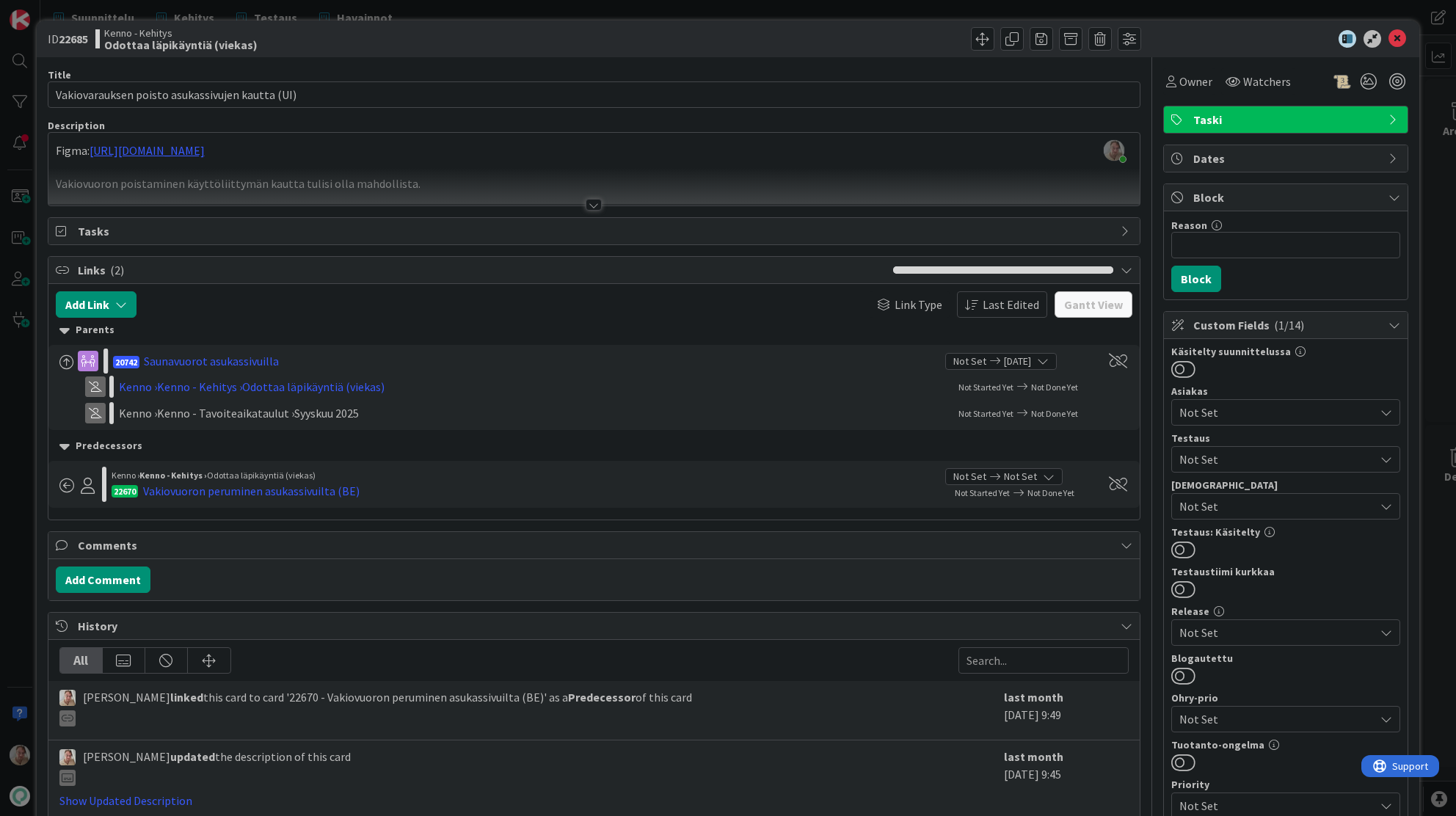
click at [441, 183] on div at bounding box center [594, 187] width 1092 height 38
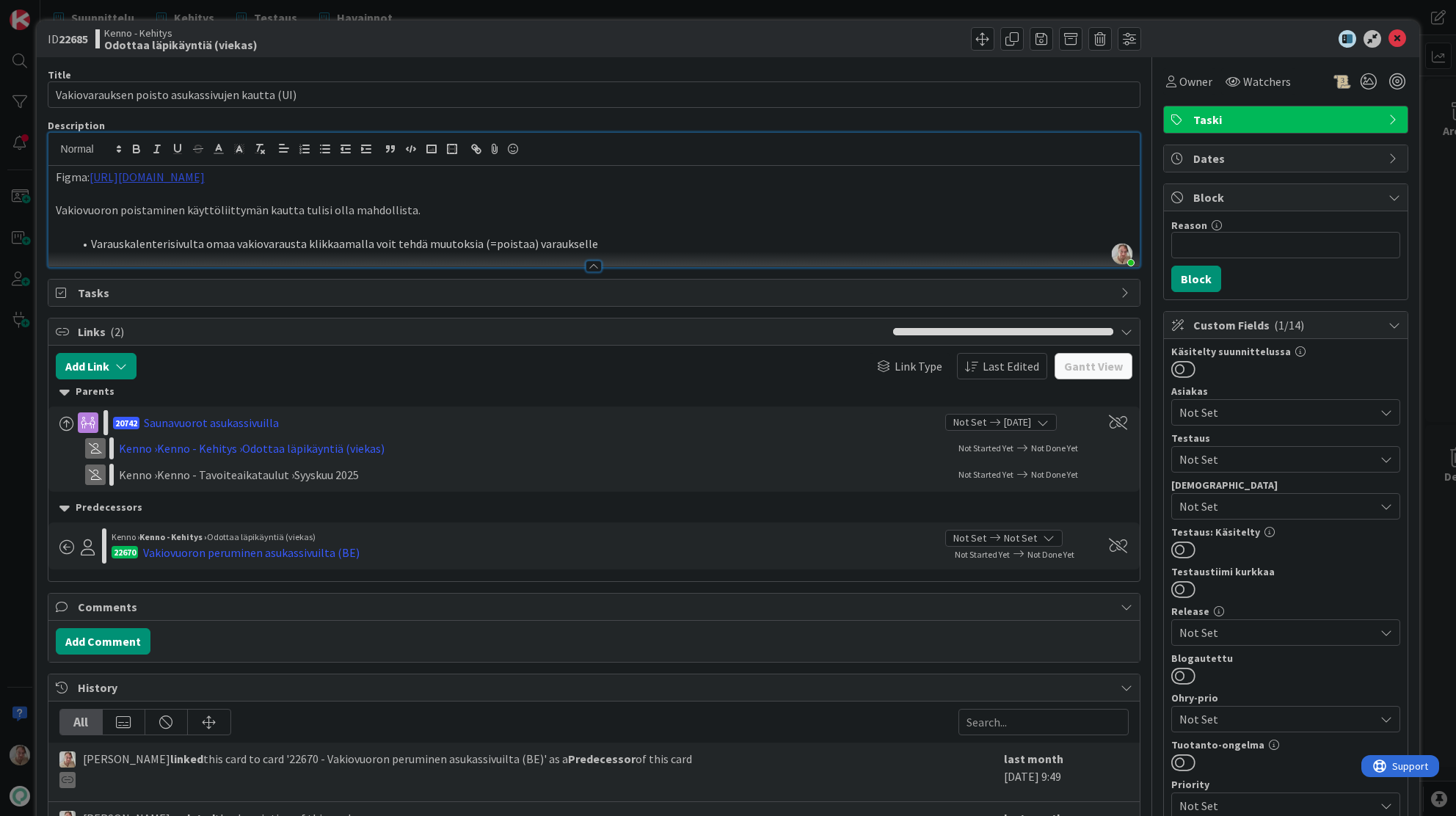
click at [204, 179] on link "https://www.figma.com/design/8nkeArknswRheh0fKWhyRc/Asukassivut?node-id=10381-8…" at bounding box center [147, 176] width 115 height 15
click at [384, 201] on link "https://www.figma.com/design/8nkeArknswRheh0fKWhyRc/Asukassivut?node-id=10381-8…" at bounding box center [340, 205] width 101 height 19
click at [1388, 38] on icon at bounding box center [1397, 39] width 18 height 18
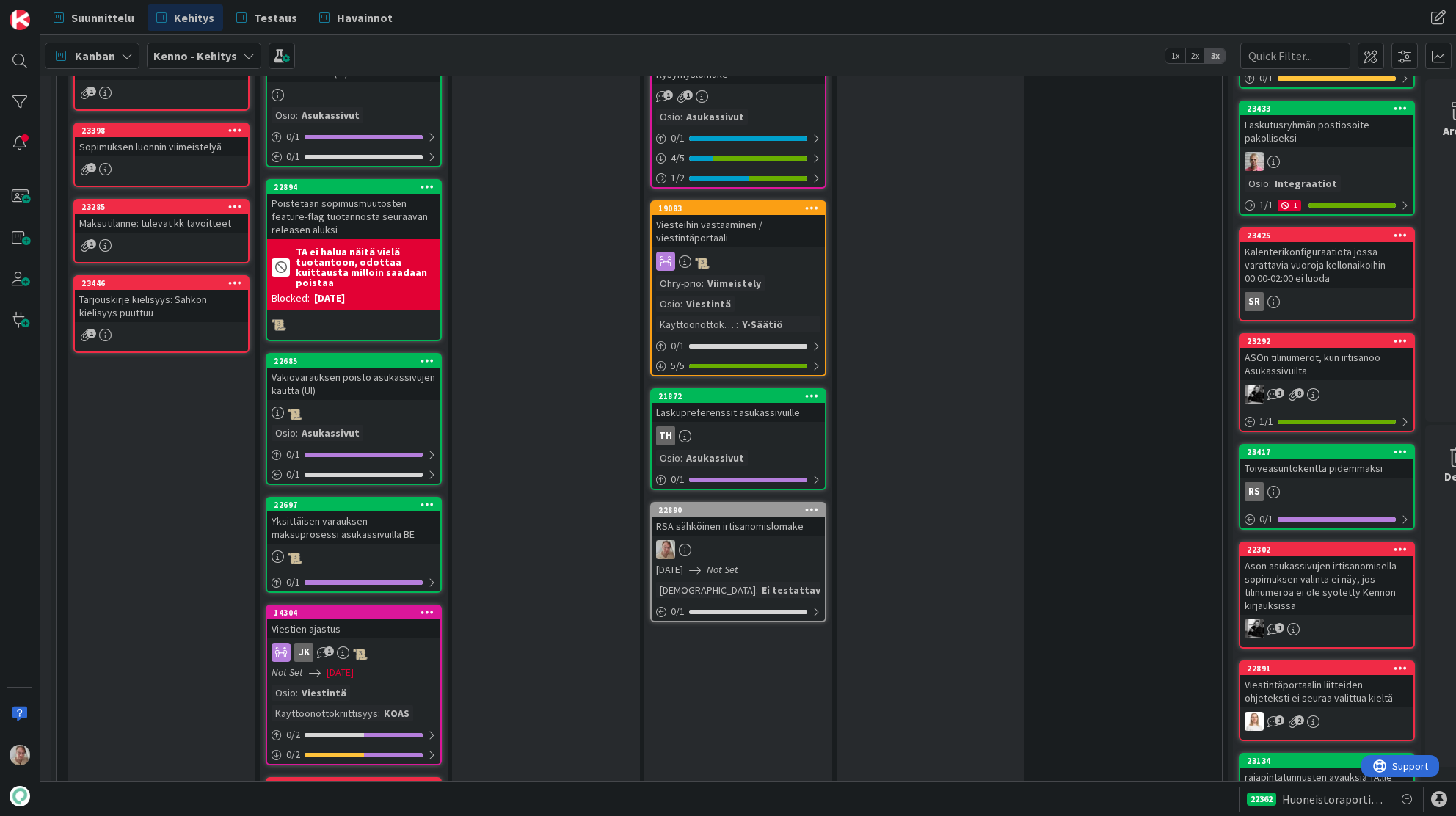
scroll to position [2073, 25]
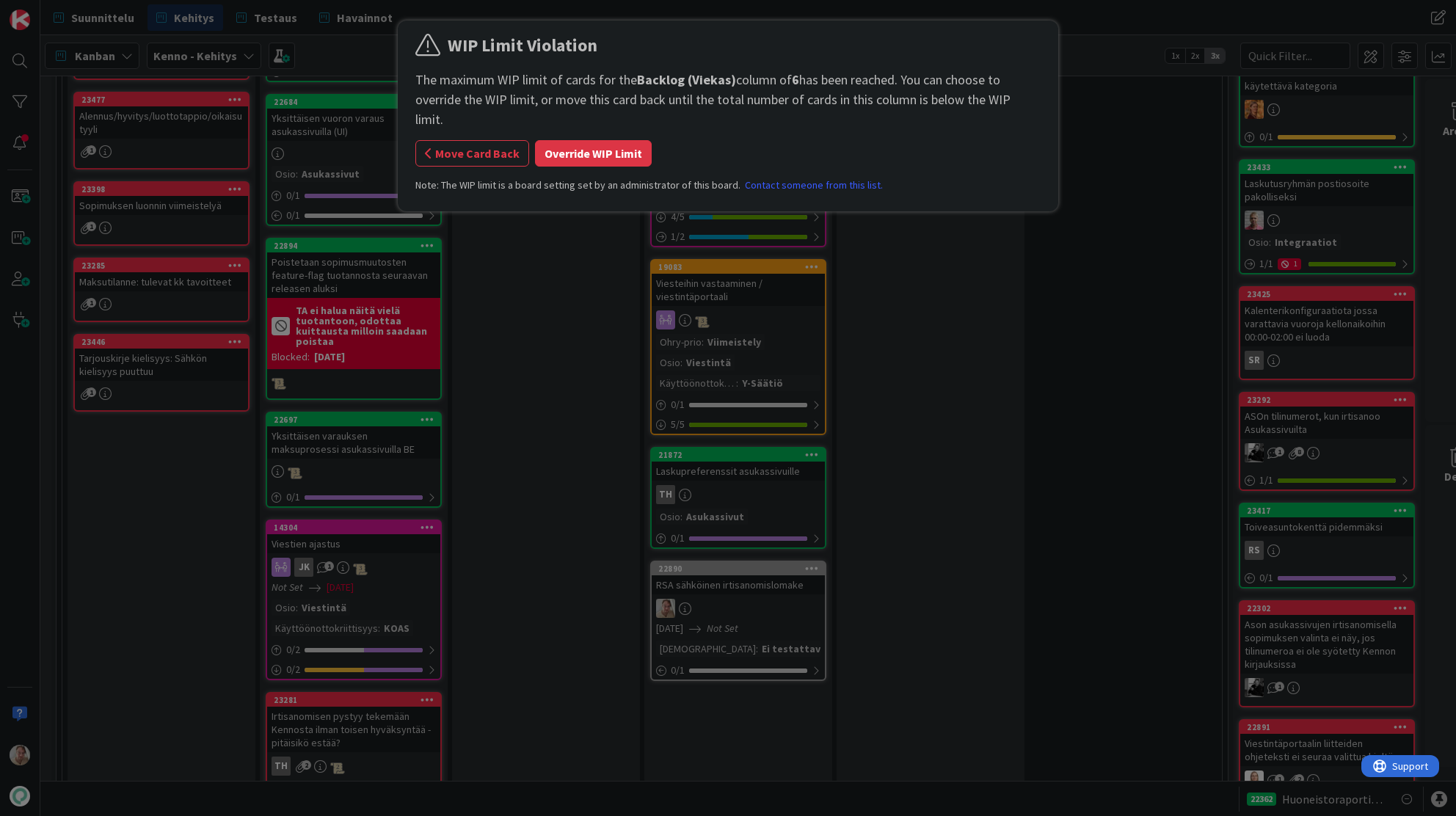
click at [612, 140] on button "Override WIP Limit" at bounding box center [593, 154] width 117 height 26
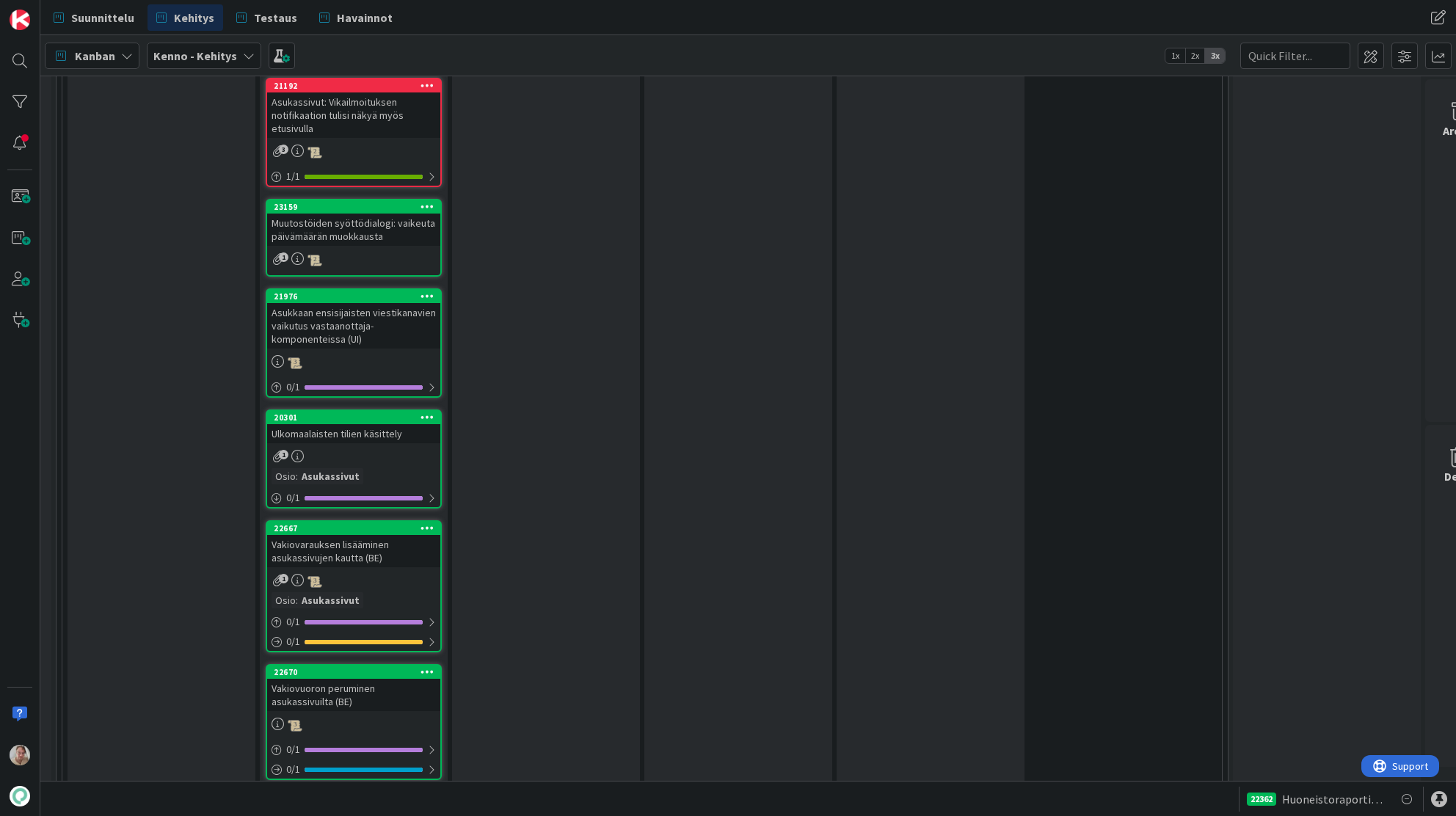
scroll to position [5842, 25]
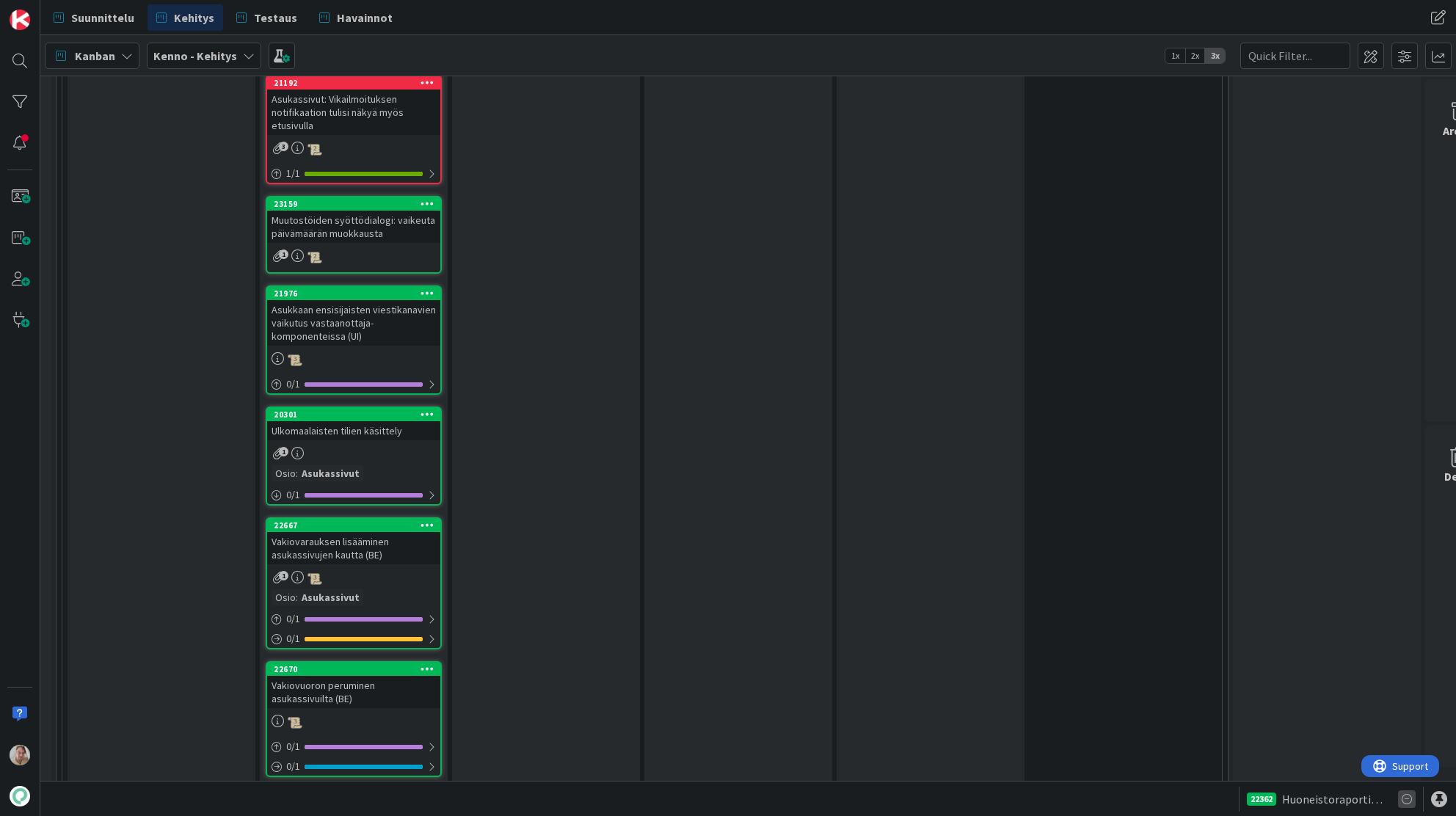
click at [1408, 798] on icon at bounding box center [1407, 799] width 18 height 18
click at [1409, 798] on icon at bounding box center [1407, 799] width 18 height 18
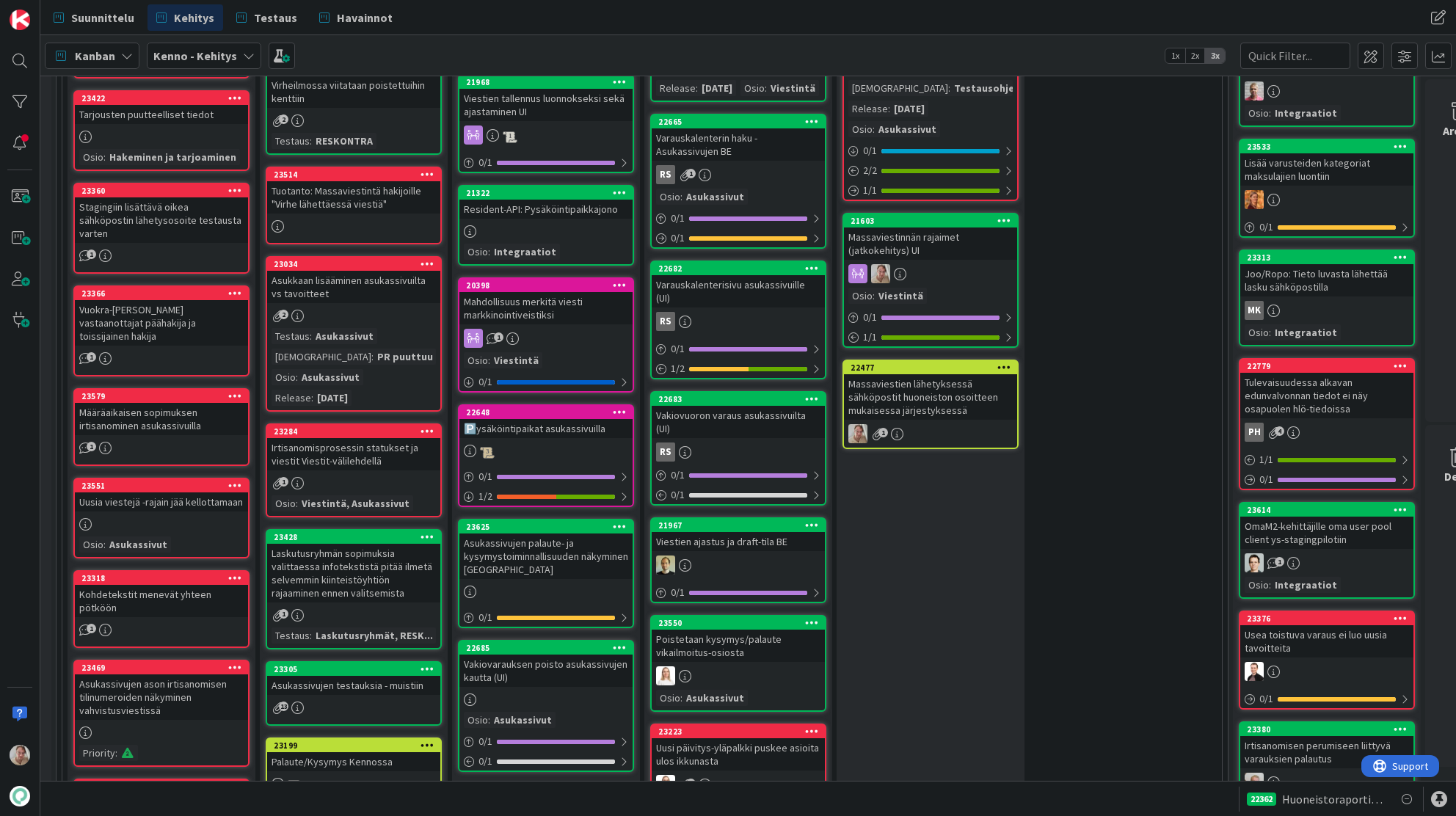
scroll to position [619, 25]
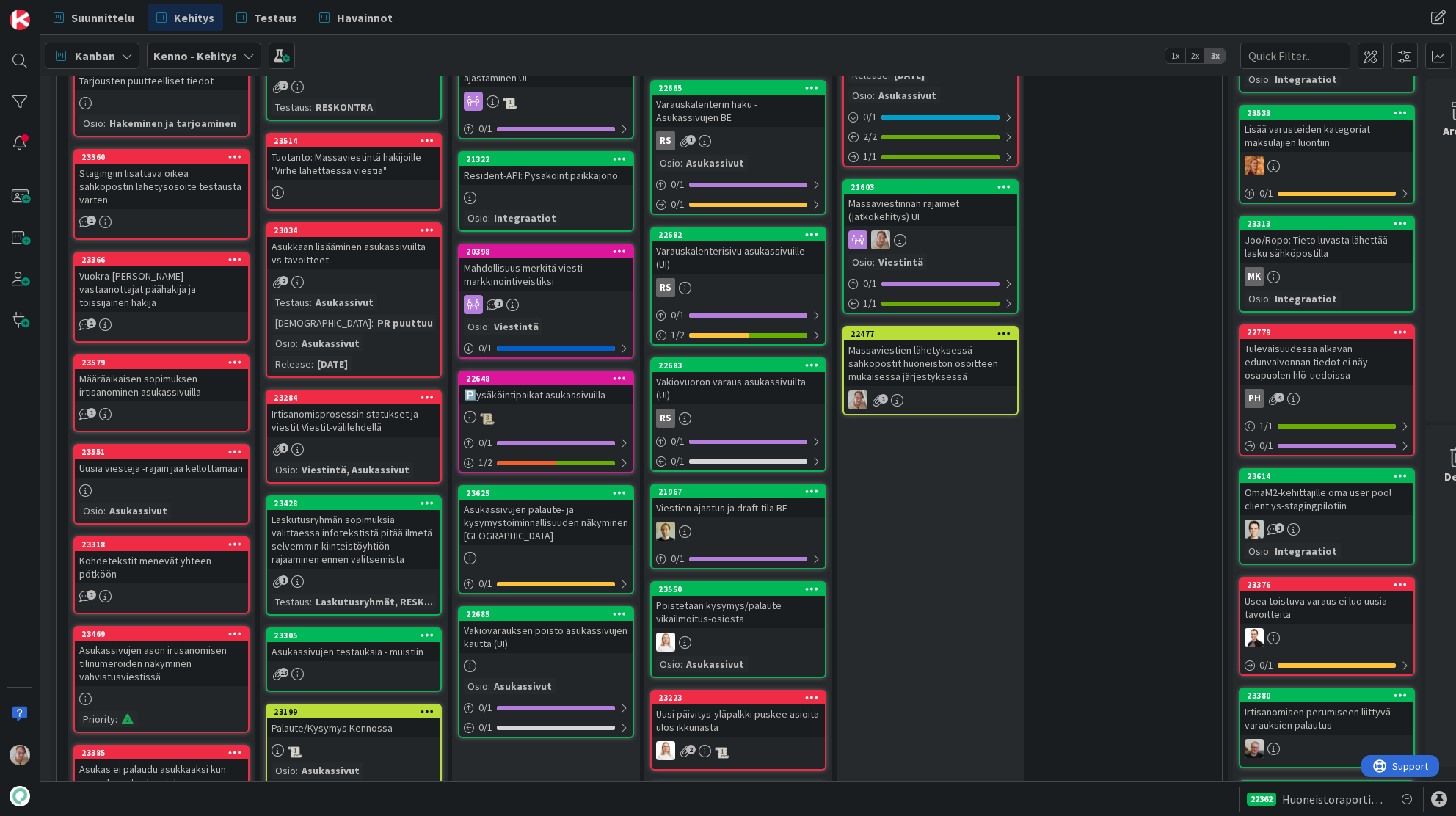
click at [352, 420] on div "Irtisanomisprosessin statukset ja viestit Viestit-välilehdellä" at bounding box center [353, 420] width 173 height 32
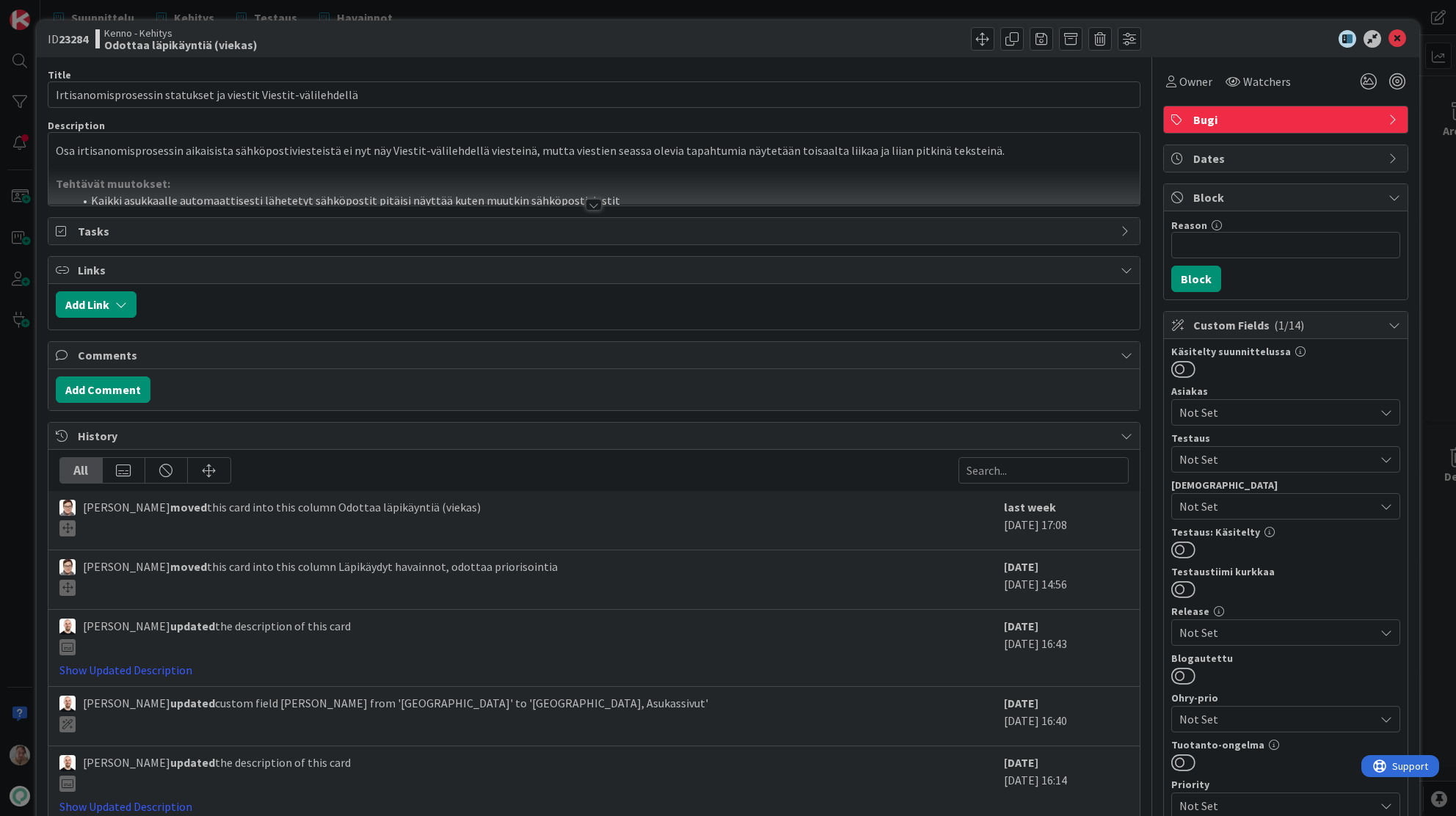
click at [388, 161] on p at bounding box center [595, 167] width 1078 height 17
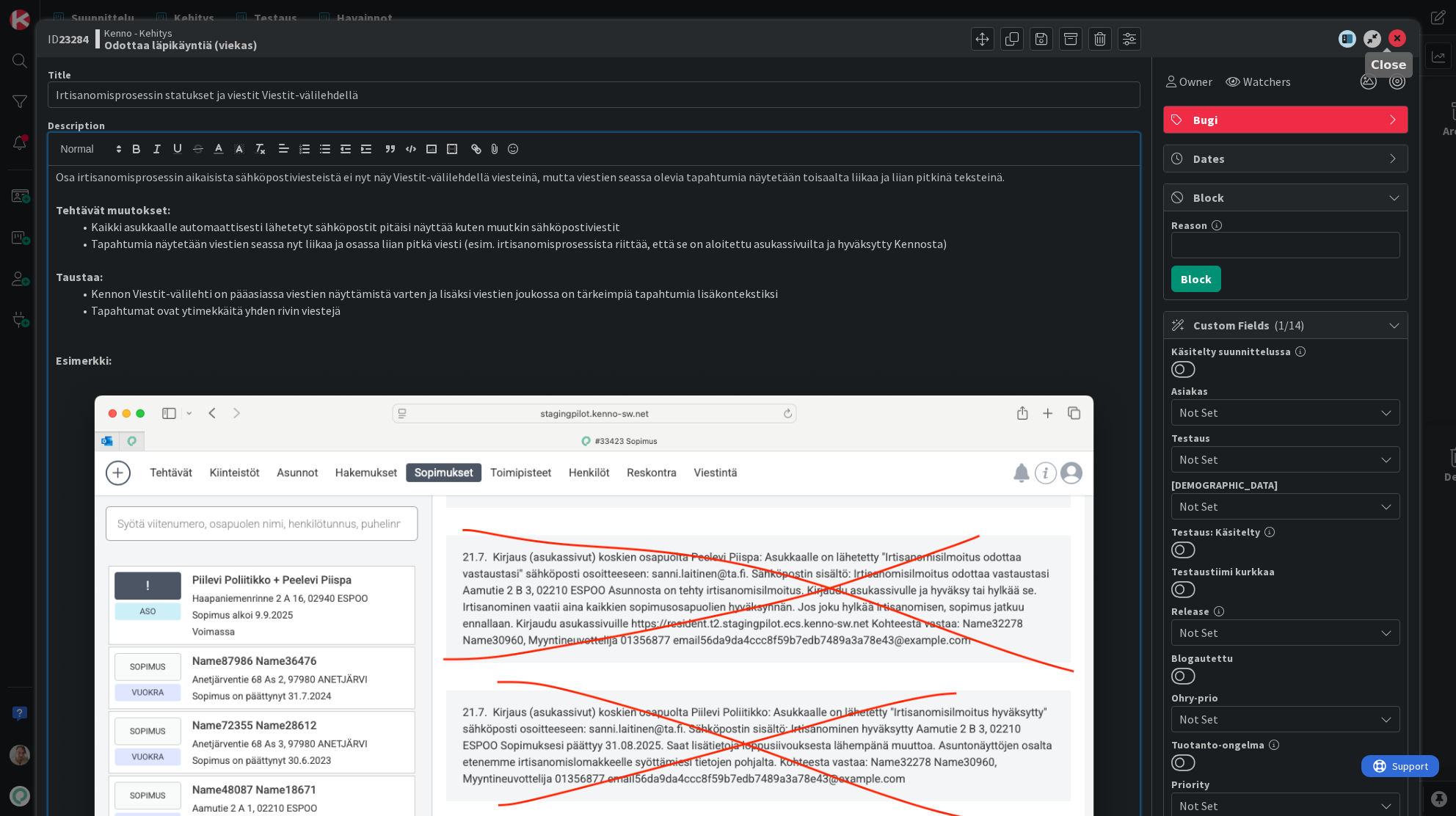
click at [1391, 35] on icon at bounding box center [1397, 39] width 18 height 18
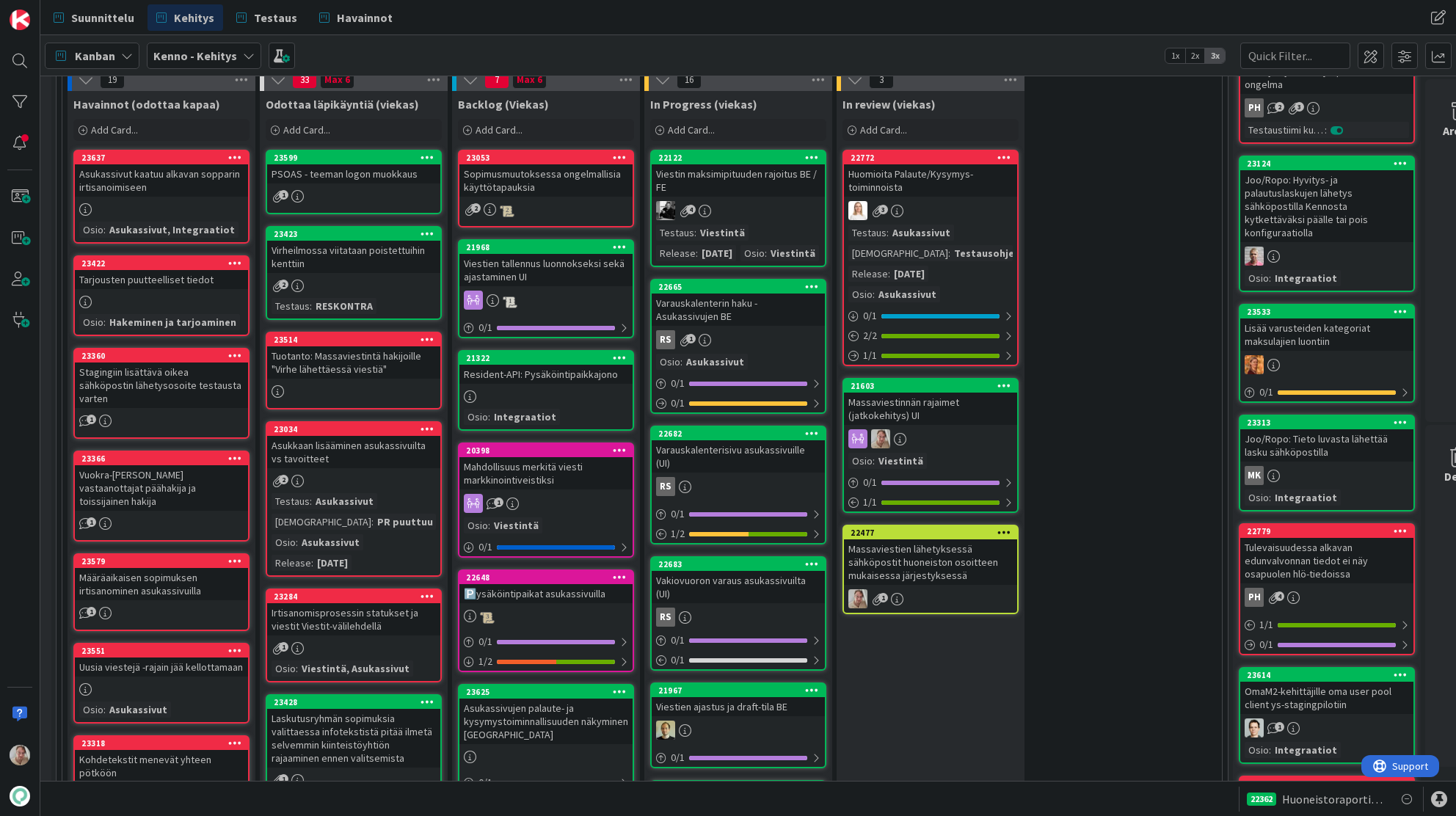
scroll to position [417, 25]
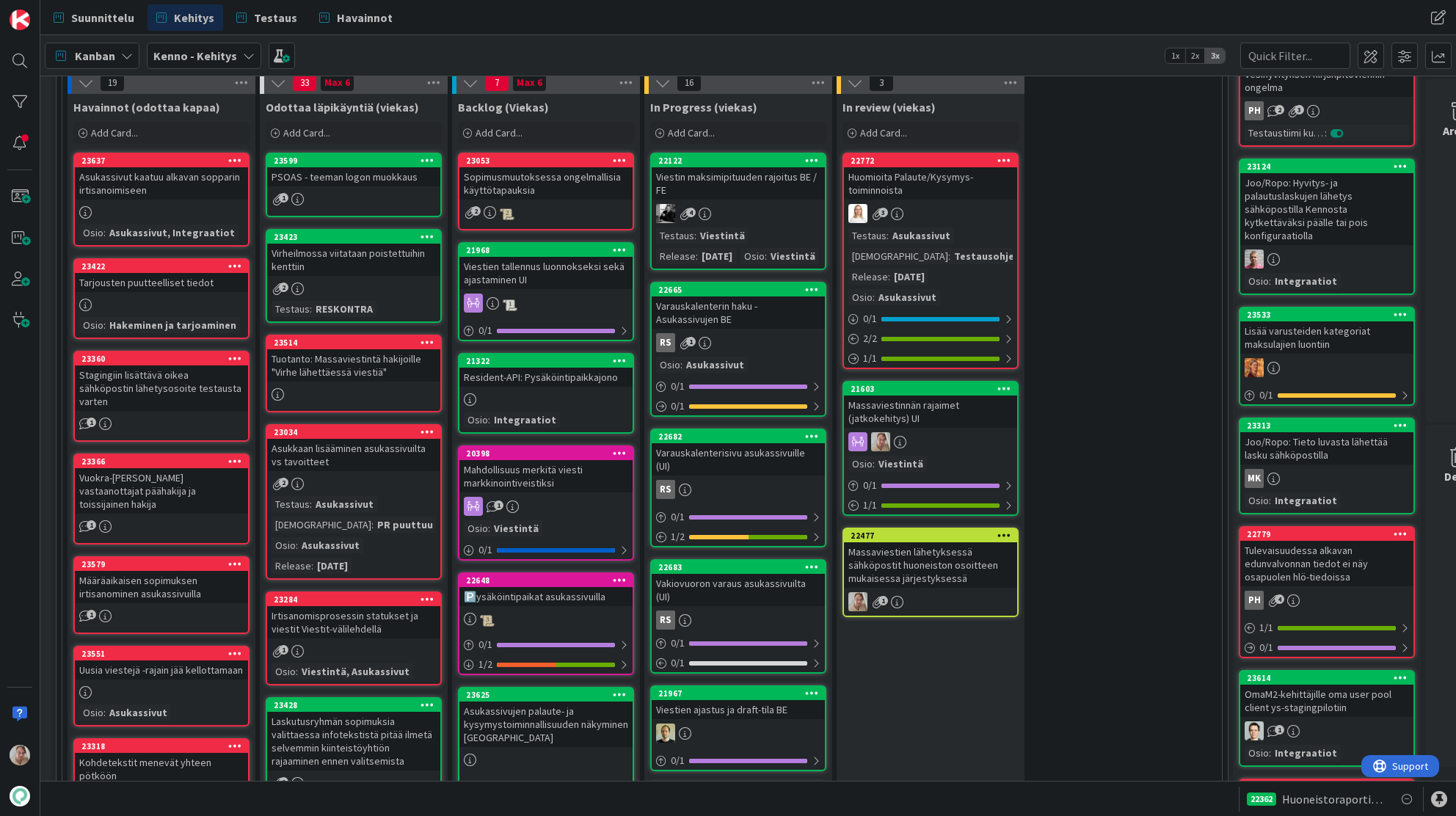
click at [164, 187] on div "Asukassivut kaatuu alkavan sopparin irtisanoimiseen" at bounding box center [161, 183] width 173 height 32
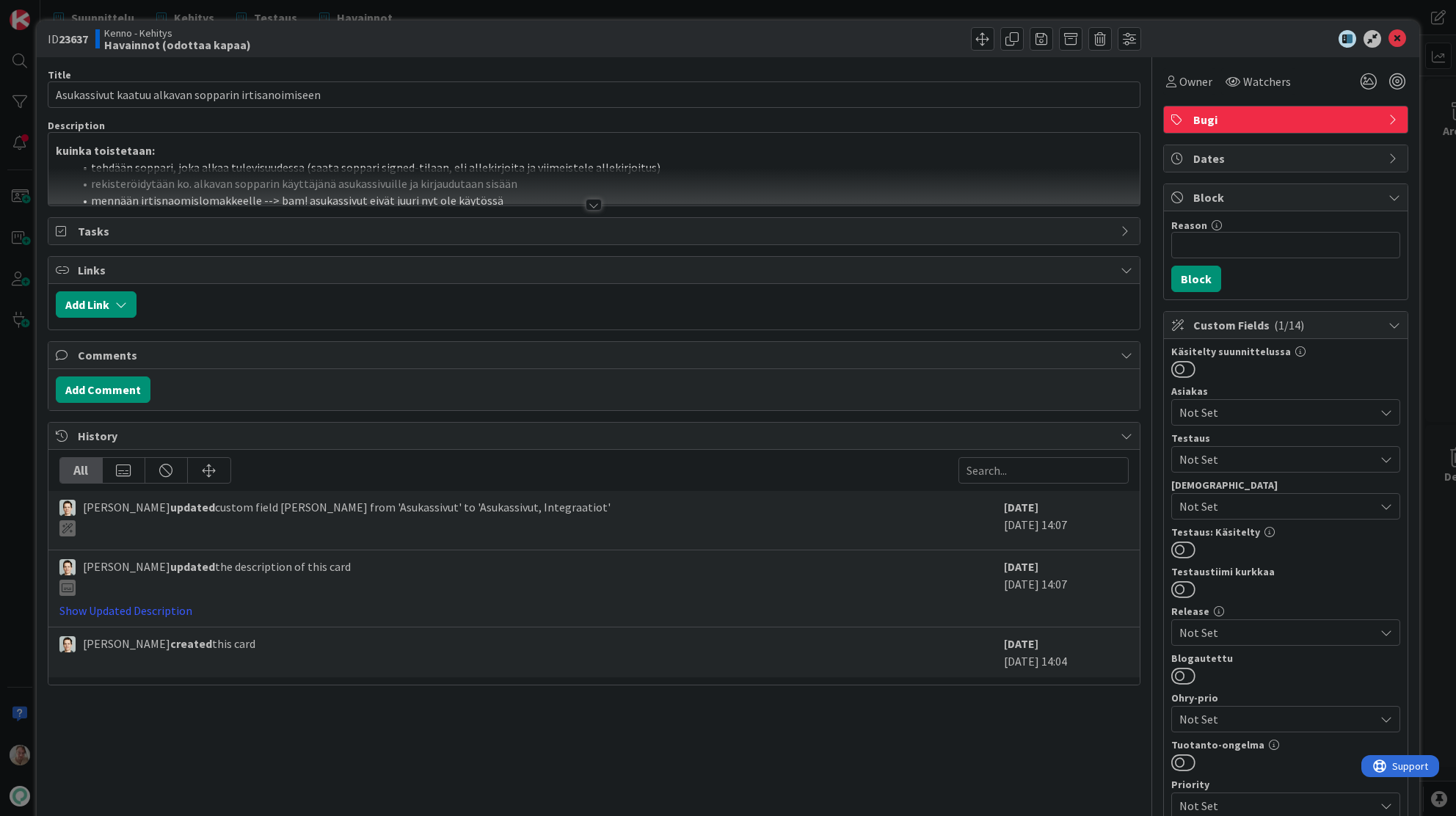
click at [577, 181] on div at bounding box center [594, 187] width 1092 height 38
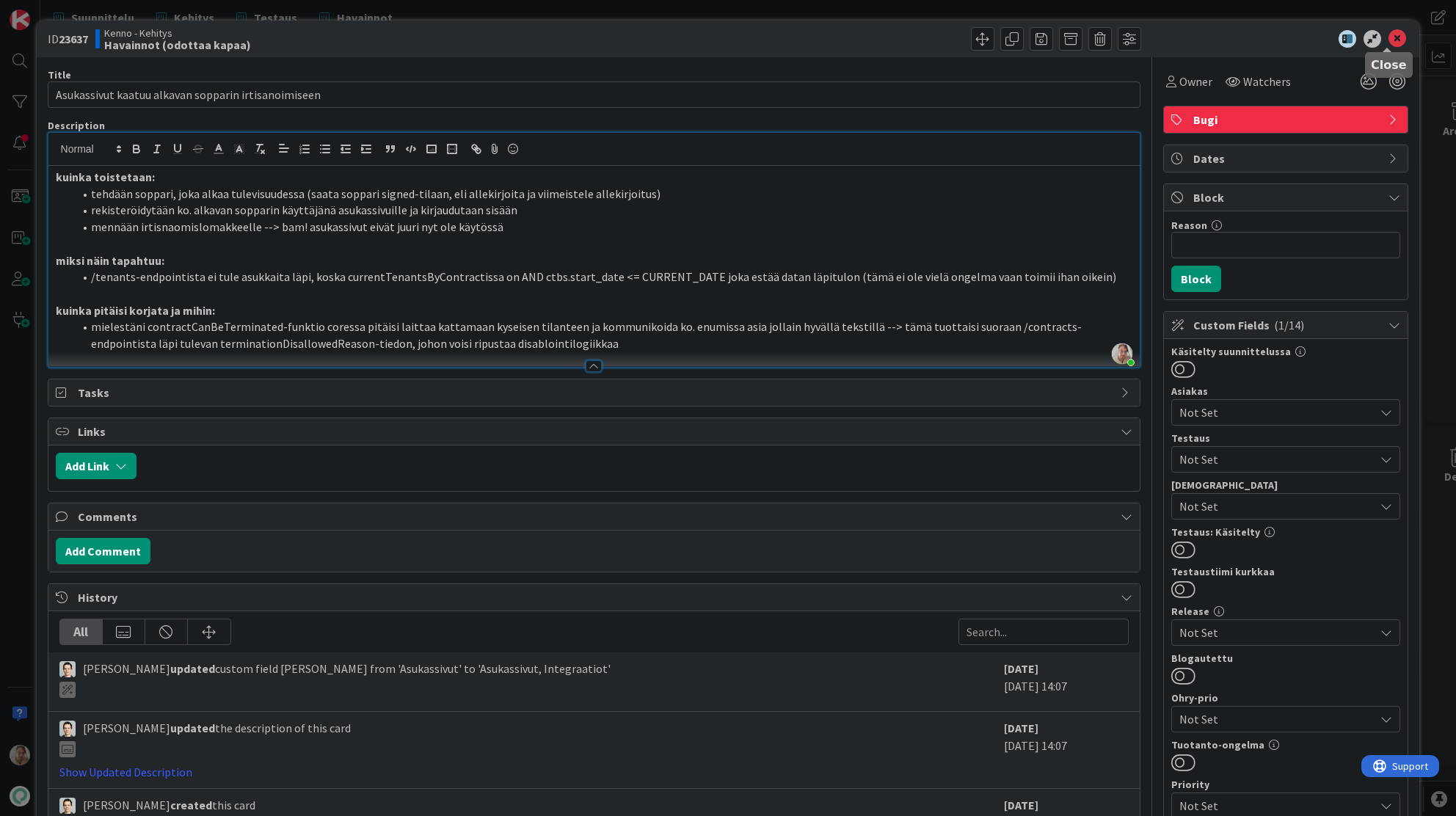
click at [1388, 40] on icon at bounding box center [1397, 39] width 18 height 18
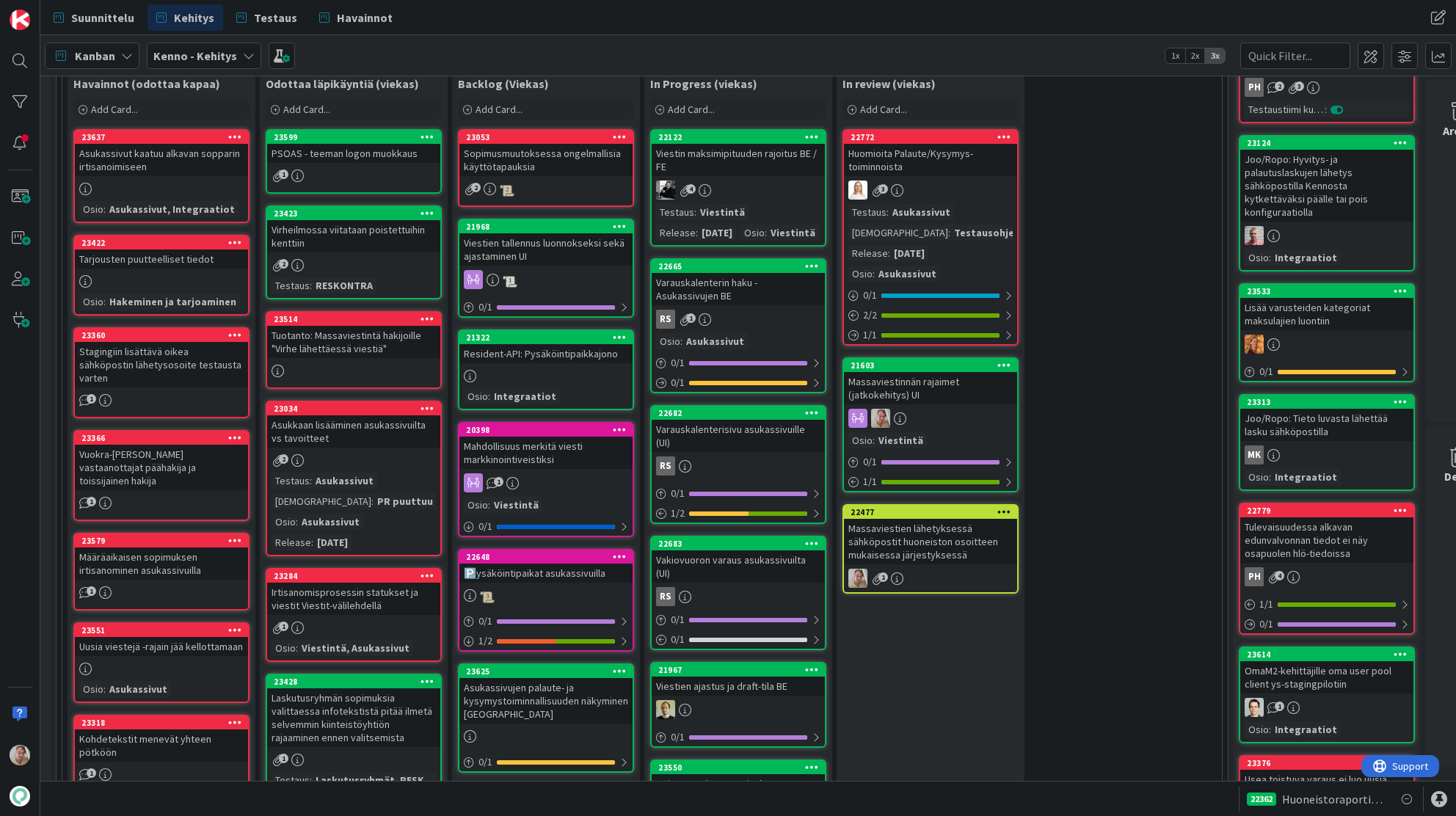
scroll to position [439, 25]
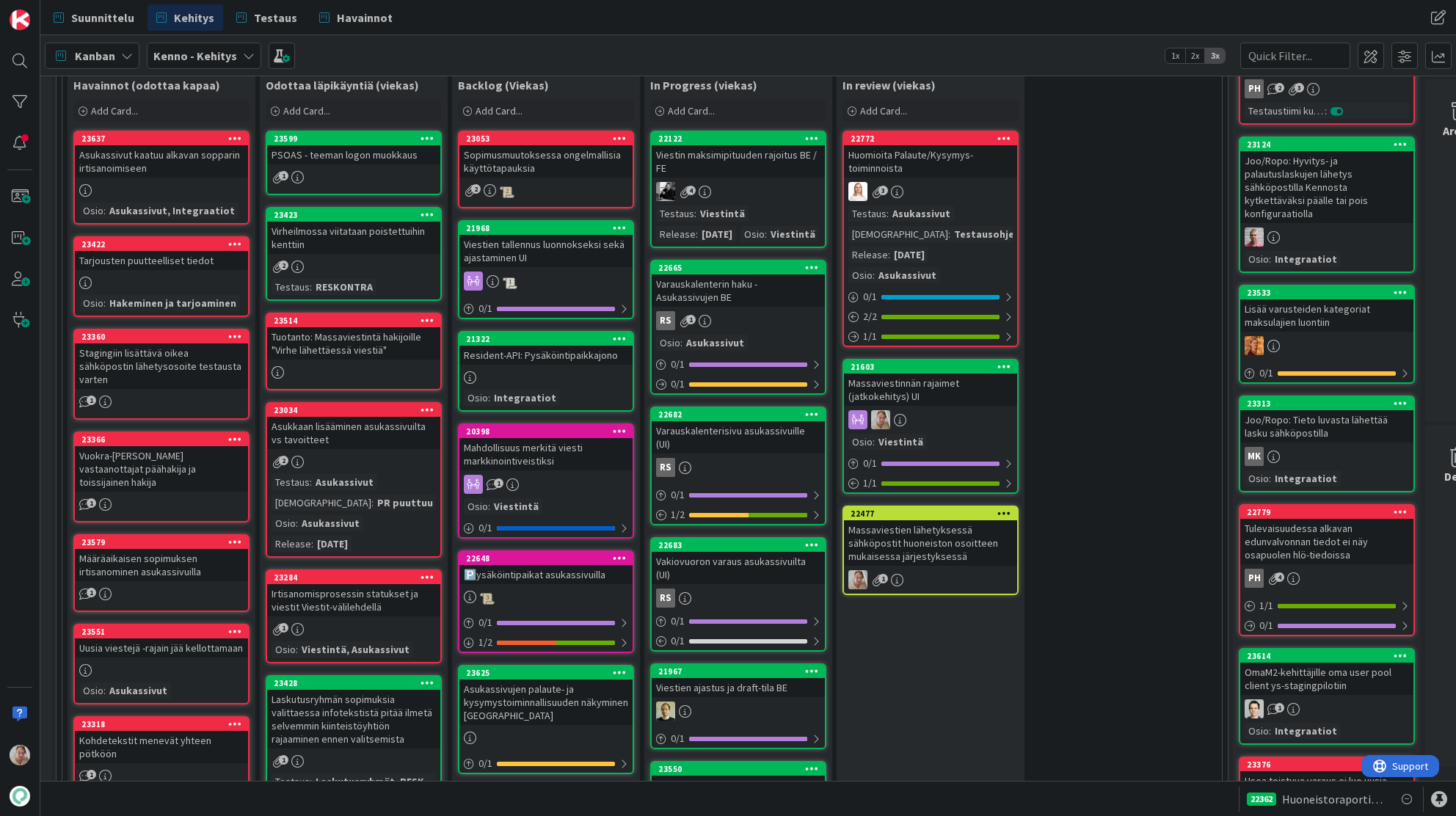
click at [147, 163] on div "Asukassivut kaatuu alkavan sopparin irtisanoimiseen" at bounding box center [161, 161] width 173 height 32
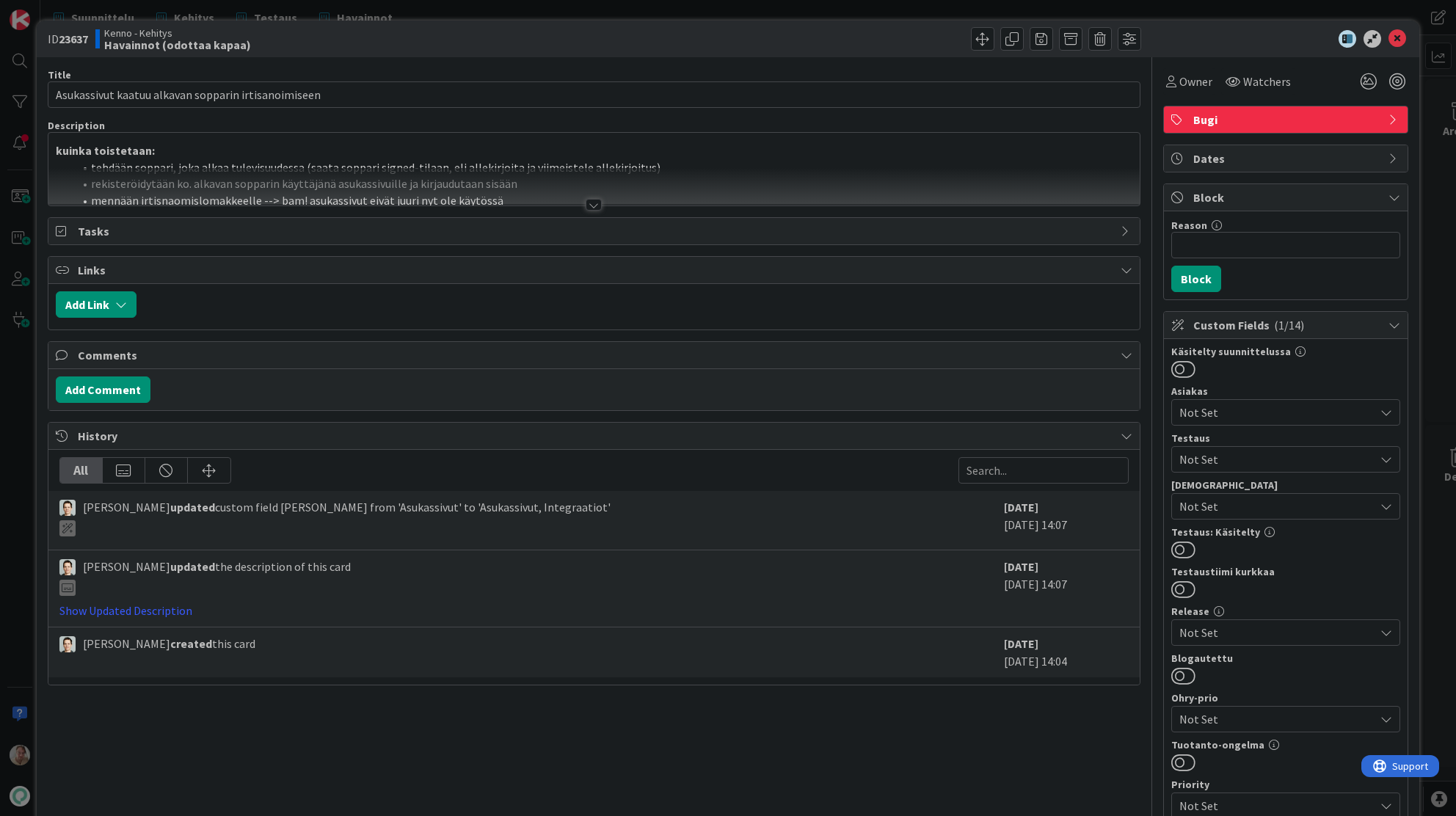
click at [585, 196] on div at bounding box center [594, 187] width 1092 height 38
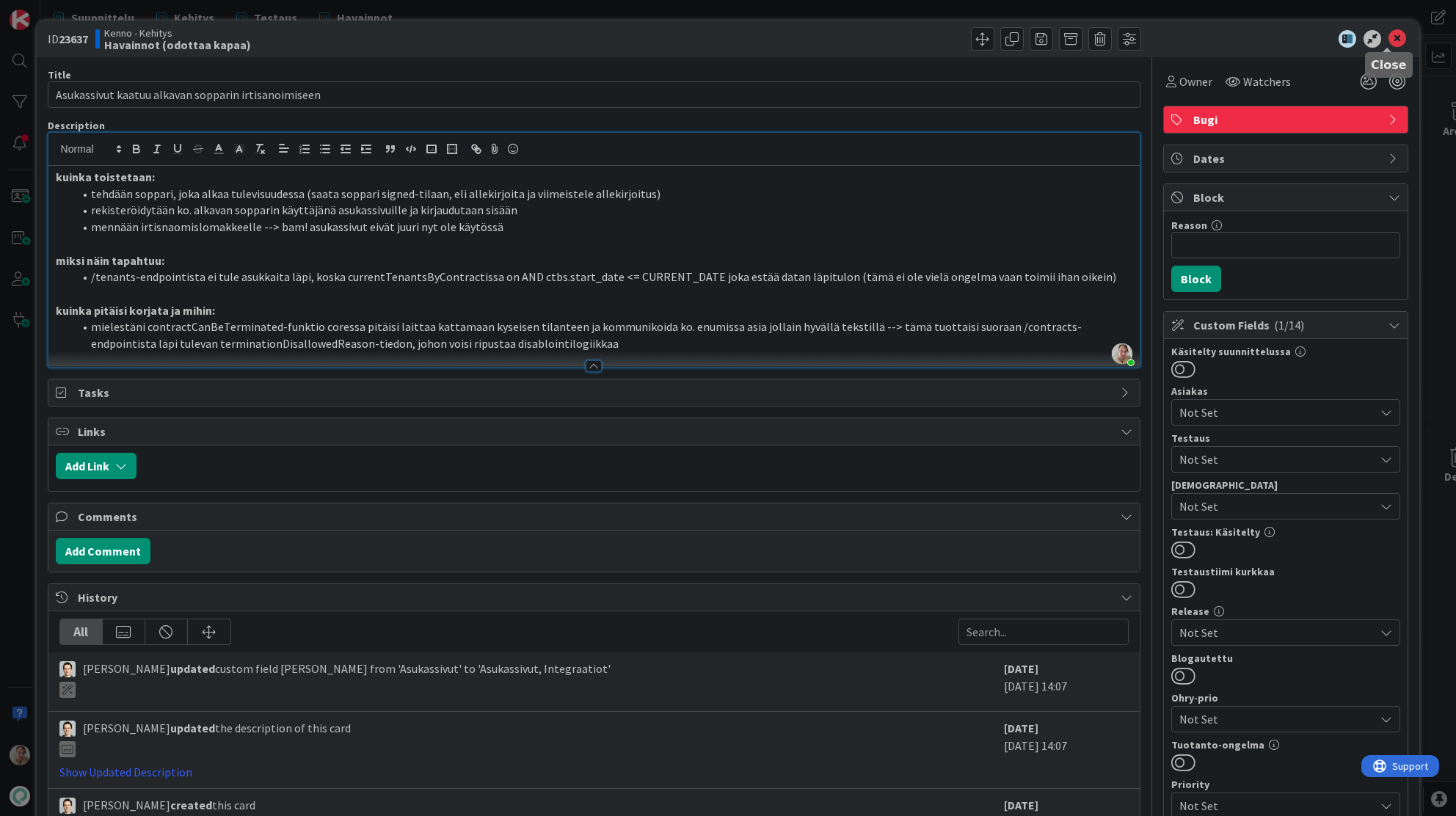
drag, startPoint x: 1388, startPoint y: 38, endPoint x: 1352, endPoint y: 51, distance: 38.3
click at [1388, 38] on icon at bounding box center [1397, 39] width 18 height 18
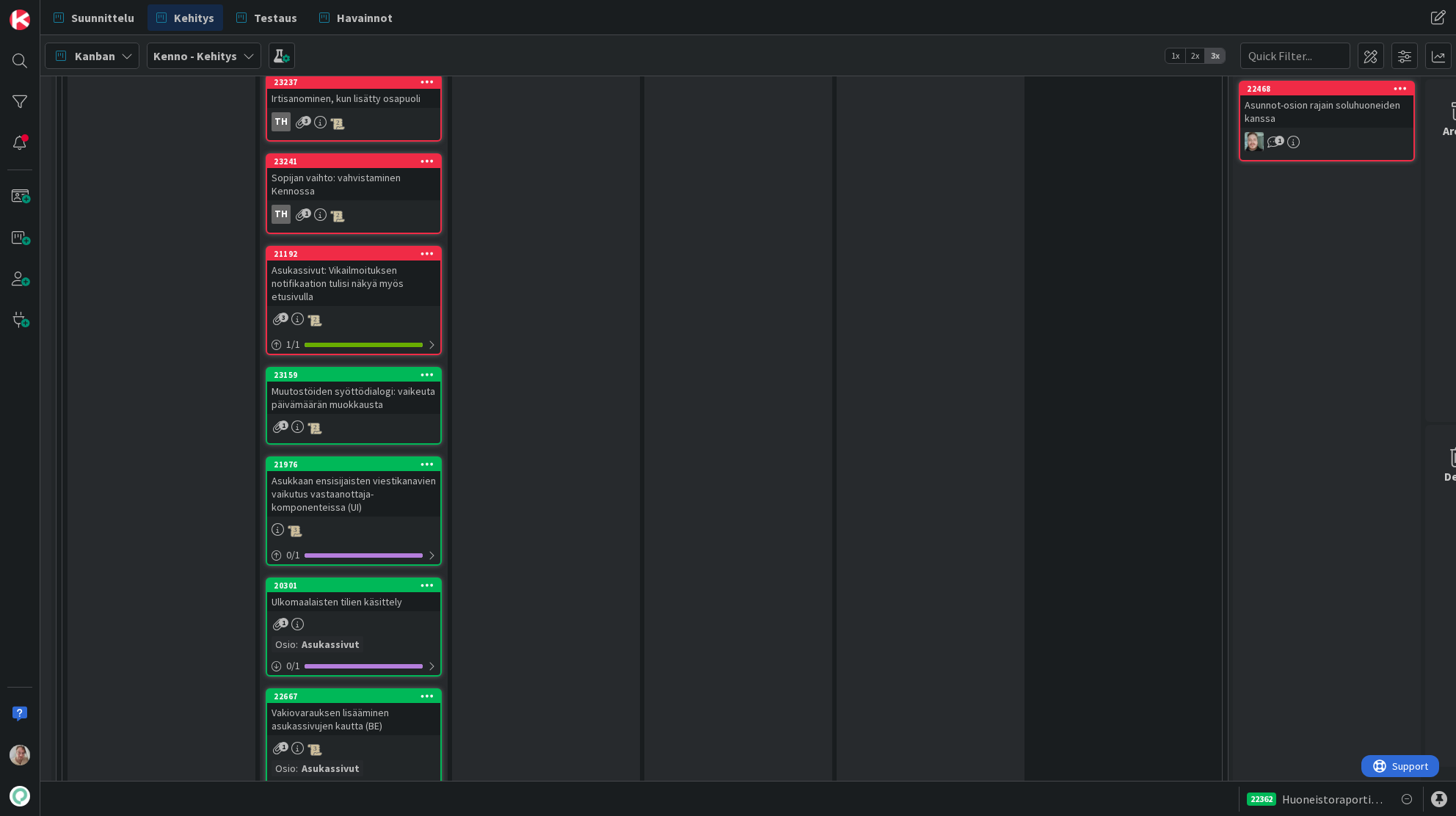
scroll to position [5424, 25]
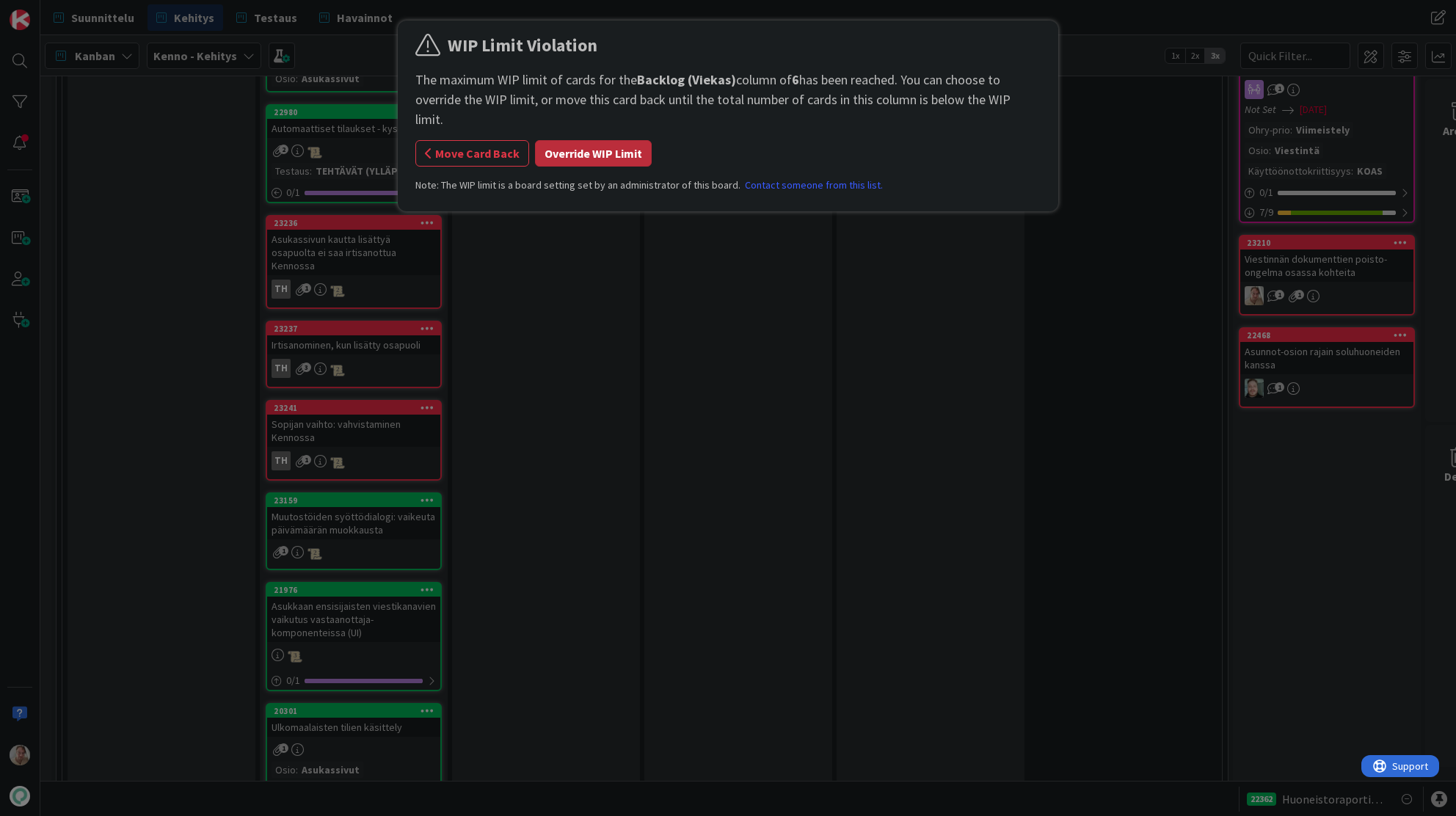
click at [589, 140] on button "Override WIP Limit" at bounding box center [593, 154] width 117 height 26
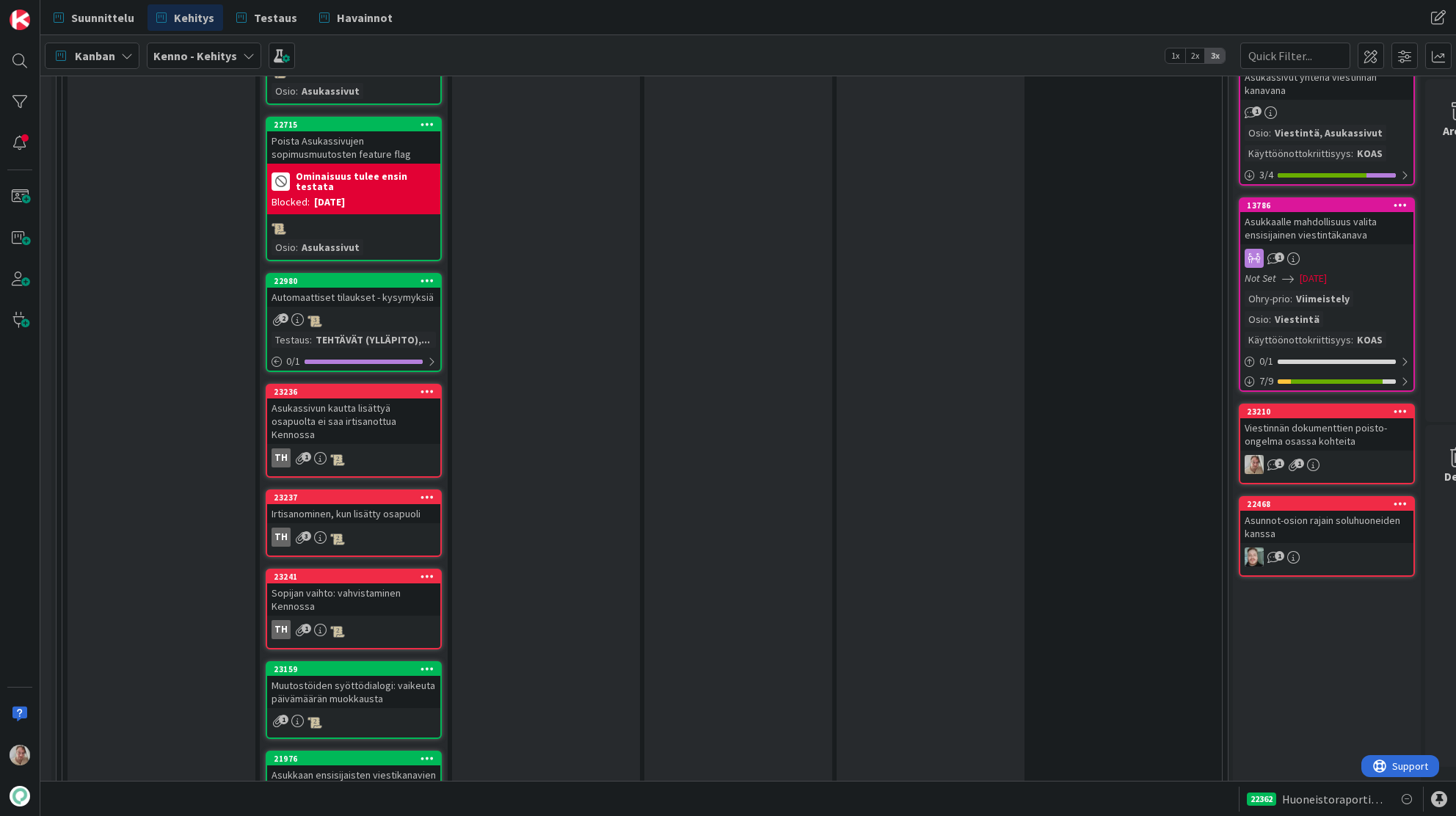
scroll to position [5321, 25]
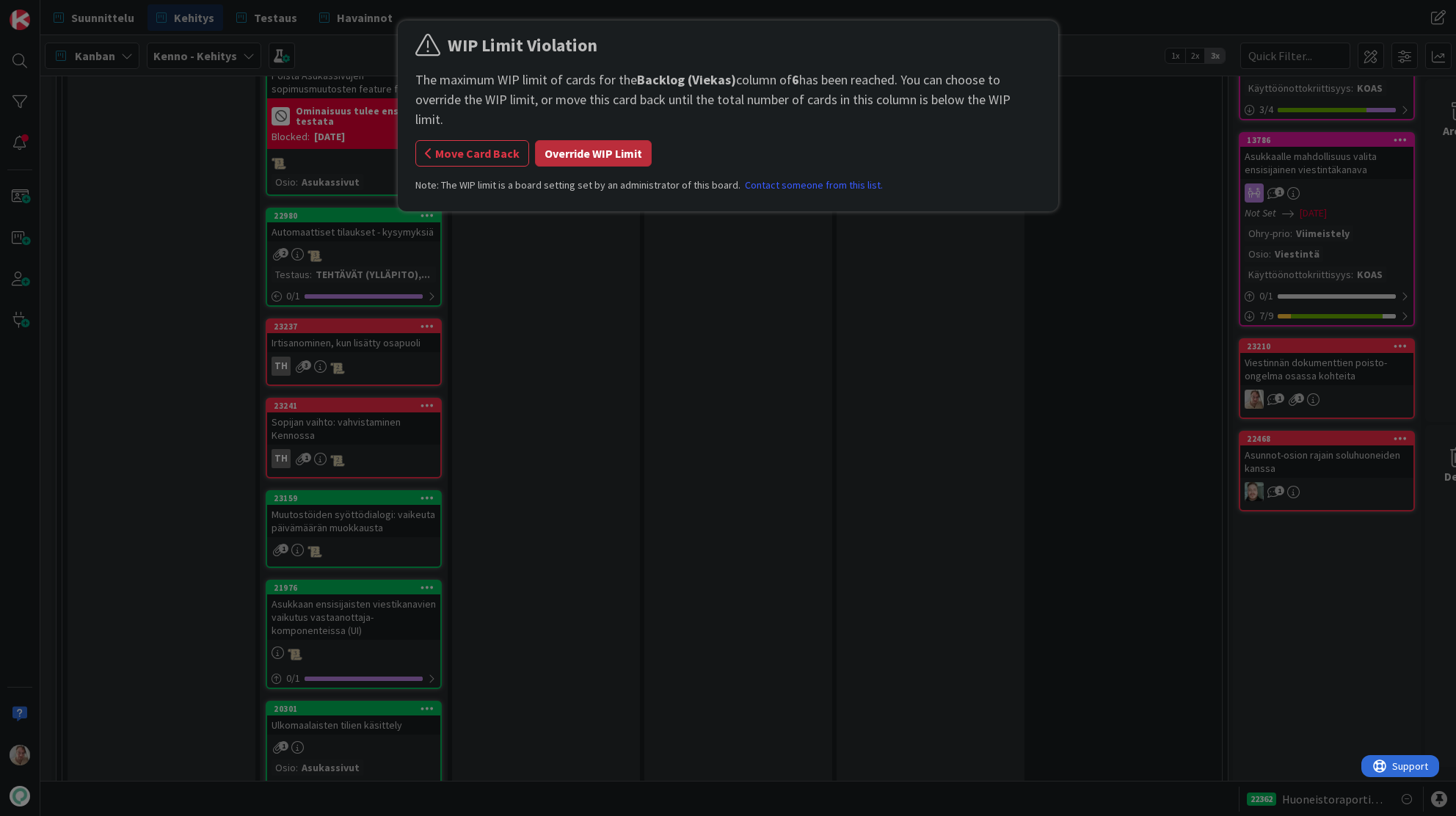
click at [627, 143] on button "Override WIP Limit" at bounding box center [593, 154] width 117 height 26
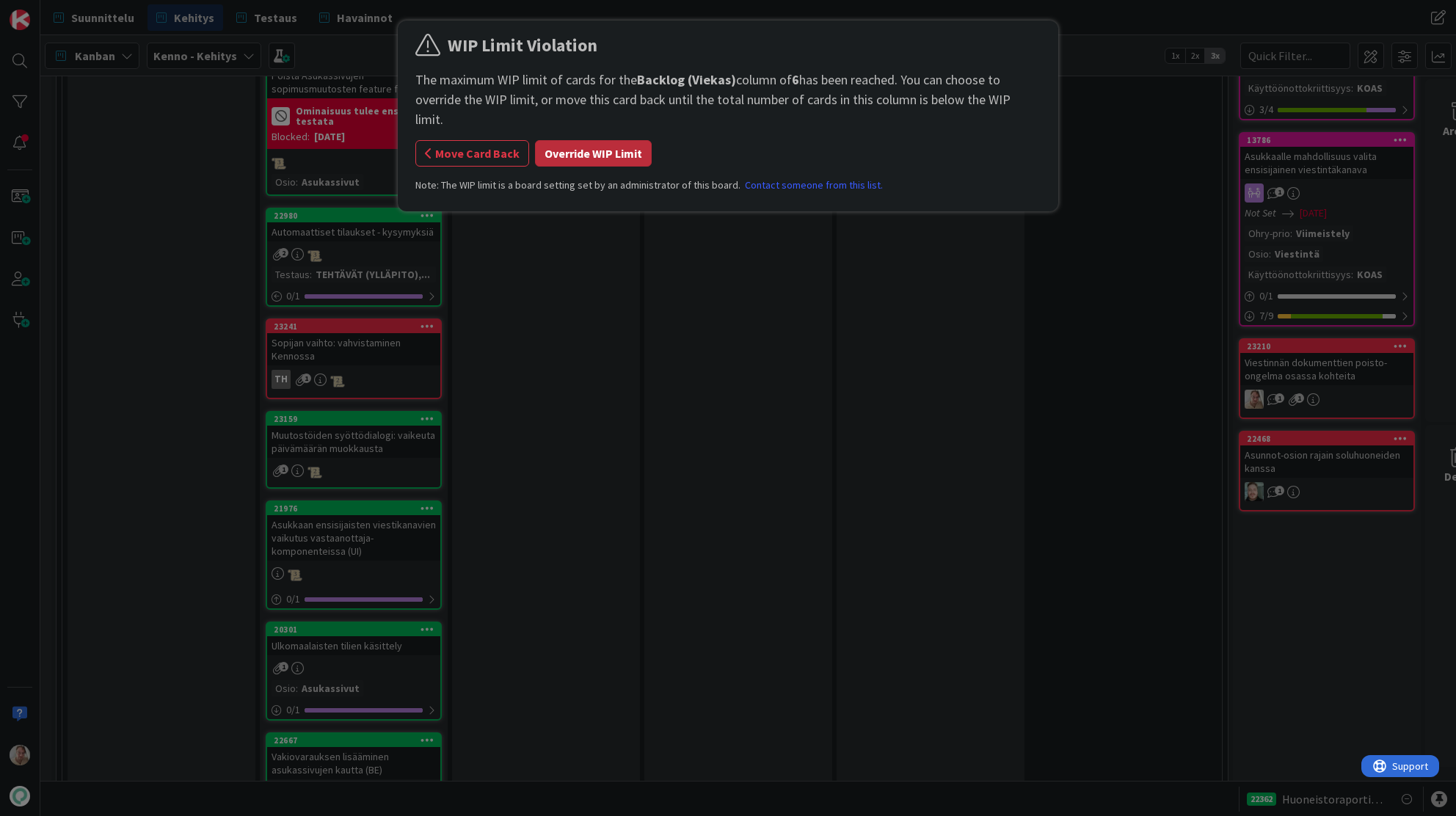
drag, startPoint x: 628, startPoint y: 143, endPoint x: 524, endPoint y: 204, distance: 120.6
click at [628, 143] on button "Override WIP Limit" at bounding box center [593, 154] width 117 height 26
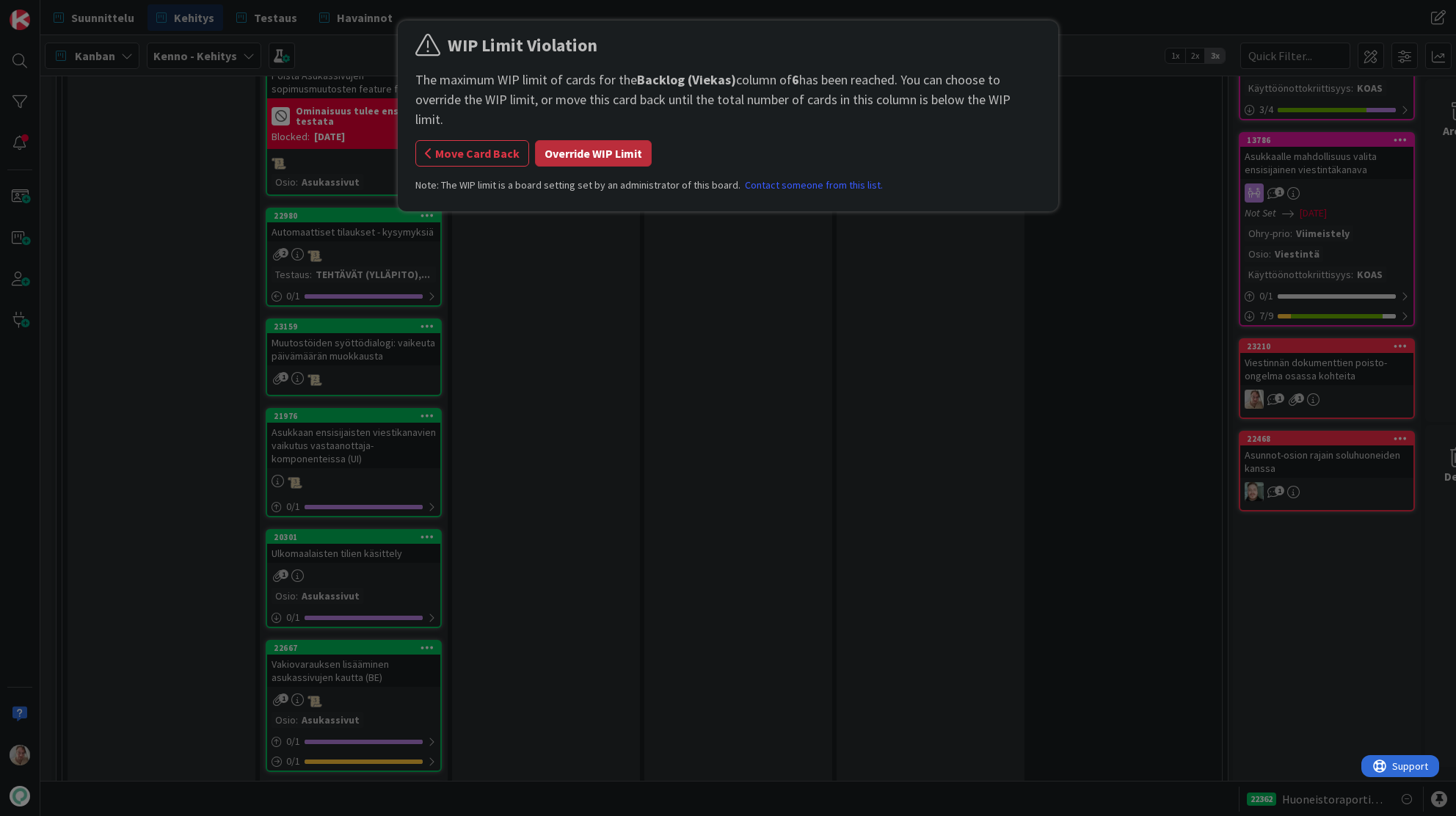
click at [616, 140] on button "Override WIP Limit" at bounding box center [593, 154] width 117 height 26
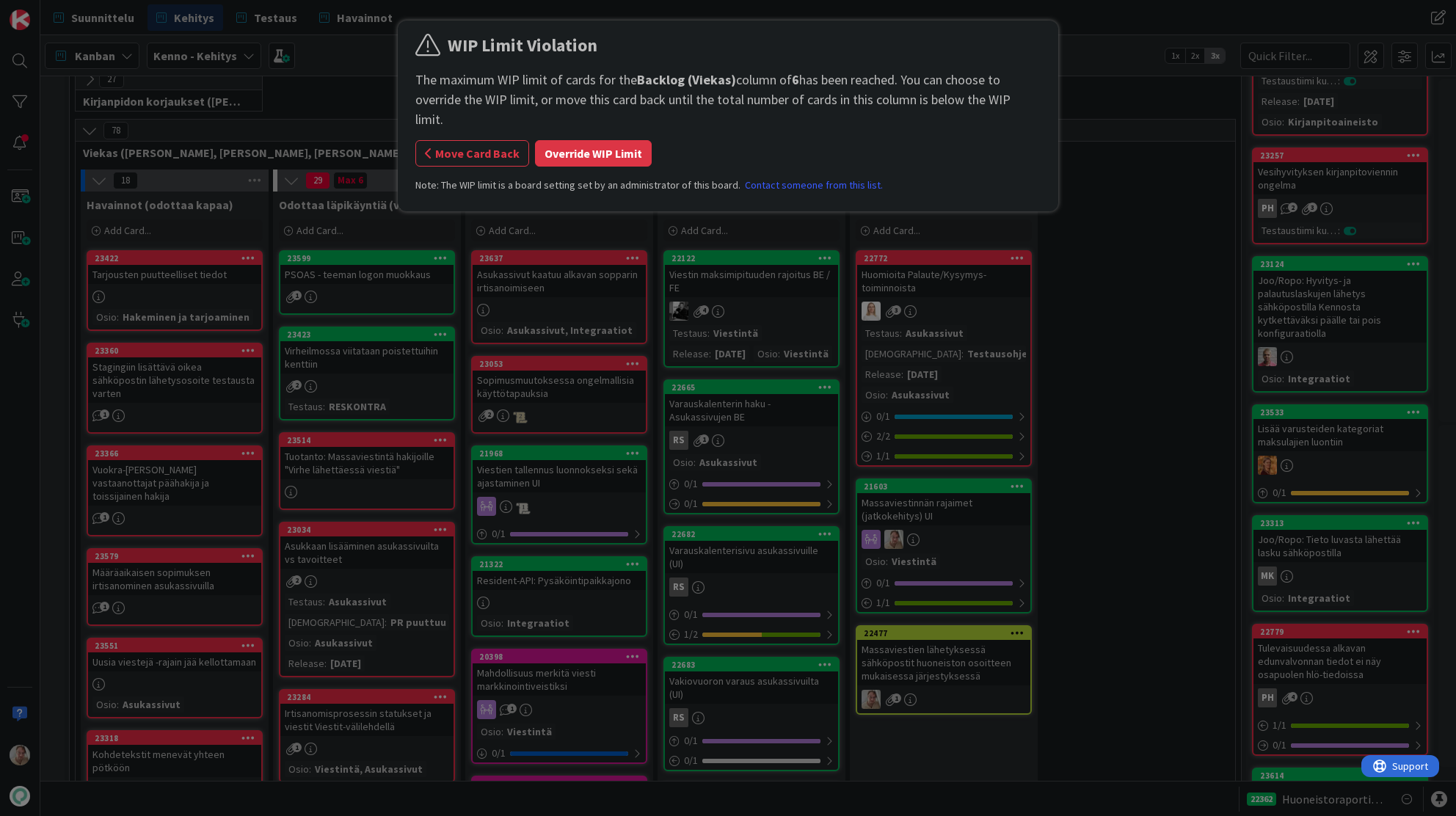
scroll to position [318, 11]
click at [577, 140] on button "Override WIP Limit" at bounding box center [593, 154] width 117 height 26
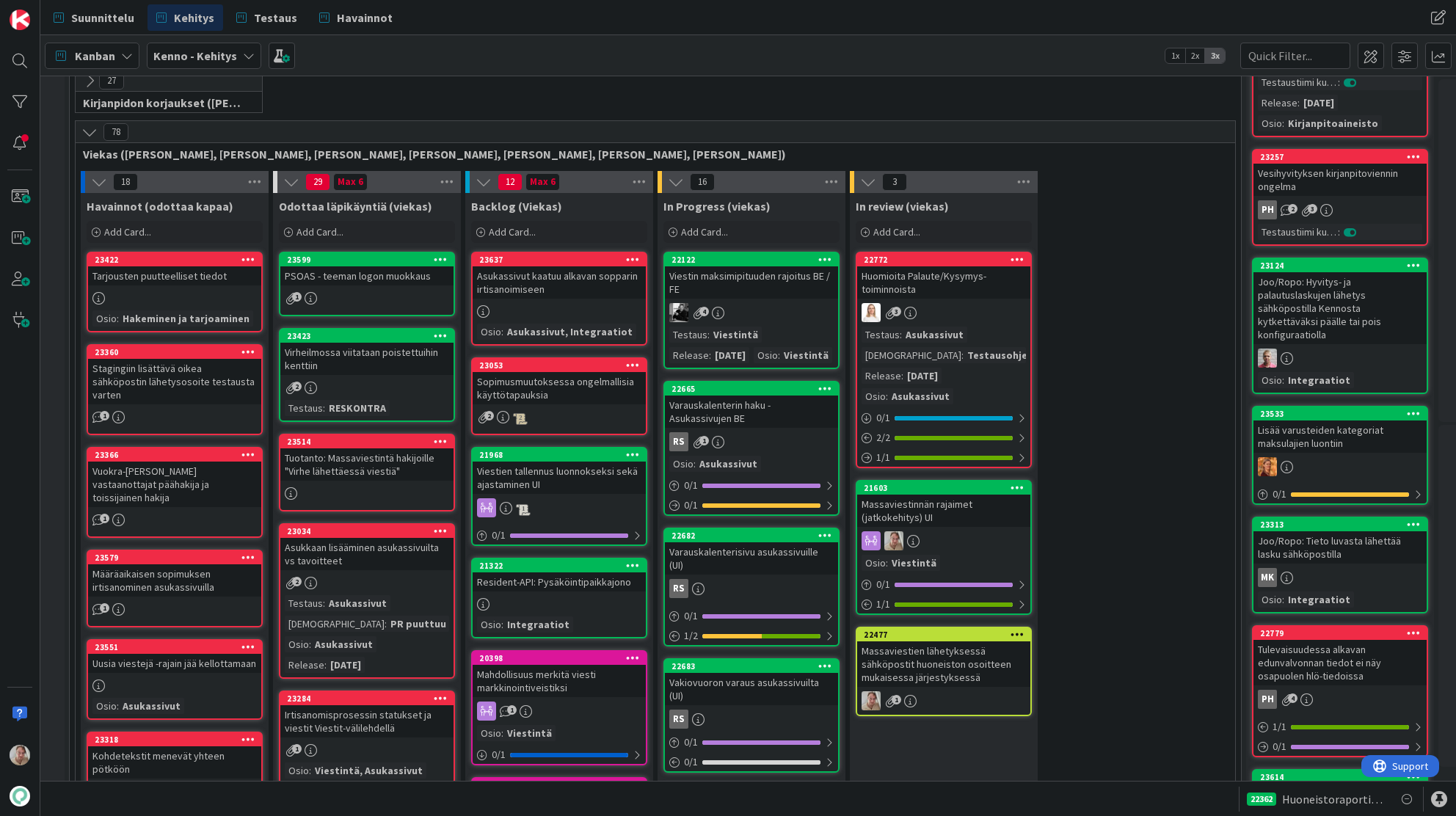
click at [545, 282] on div "Asukassivut kaatuu alkavan sopparin irtisanoimiseen" at bounding box center [559, 283] width 173 height 32
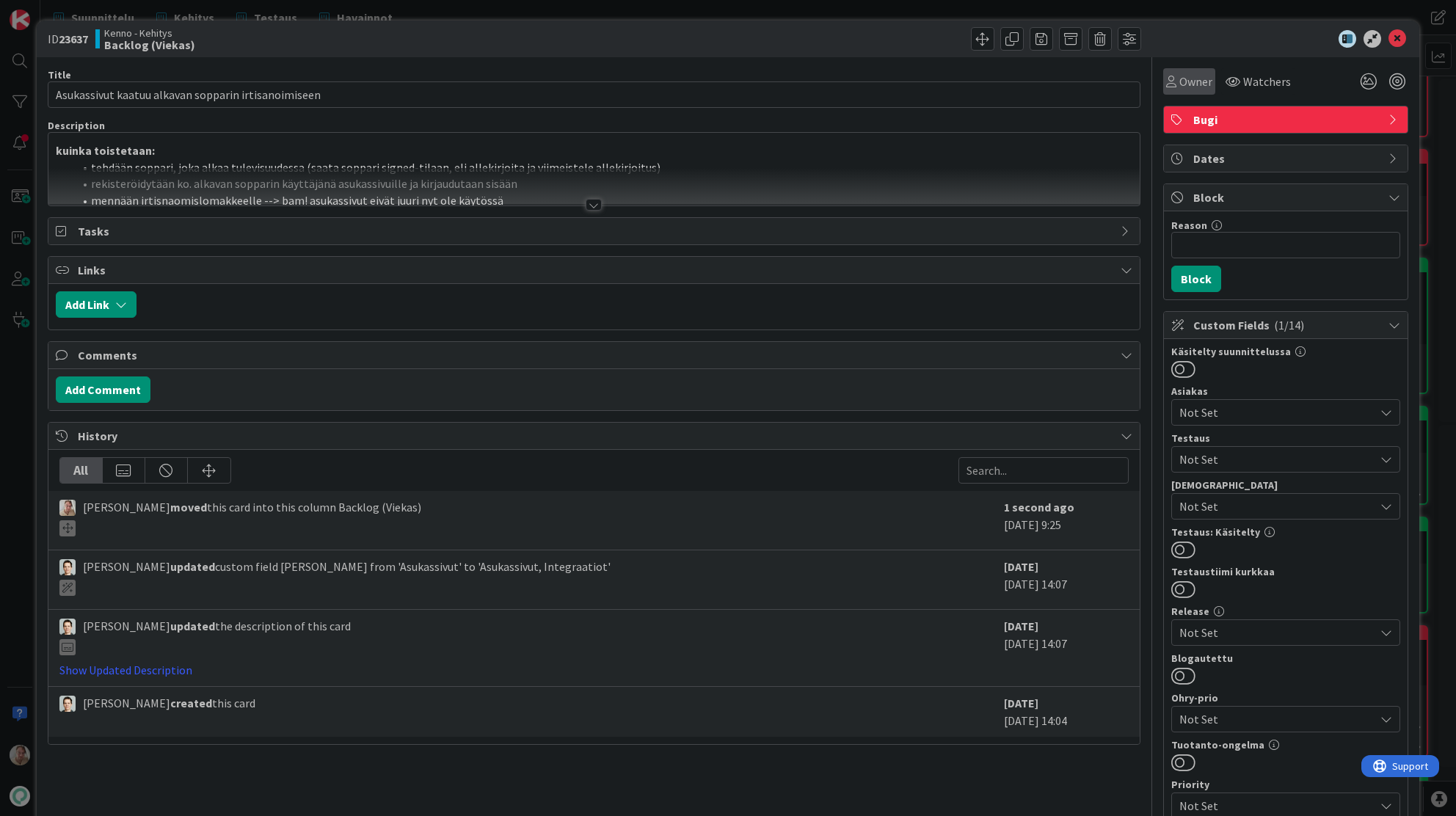
click at [1180, 79] on span "Owner" at bounding box center [1196, 82] width 33 height 18
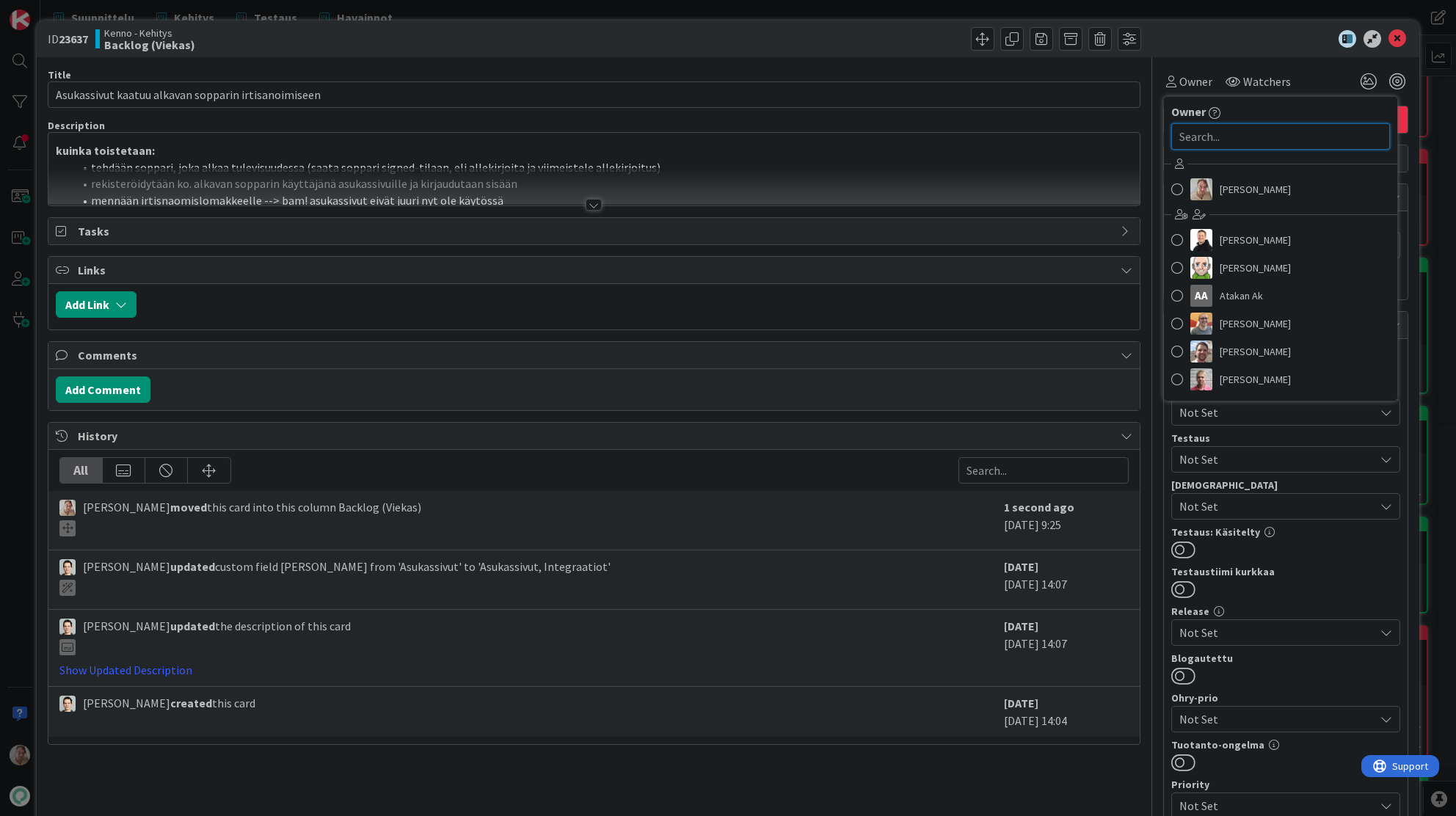
click at [1221, 134] on input "text" at bounding box center [1280, 136] width 219 height 26
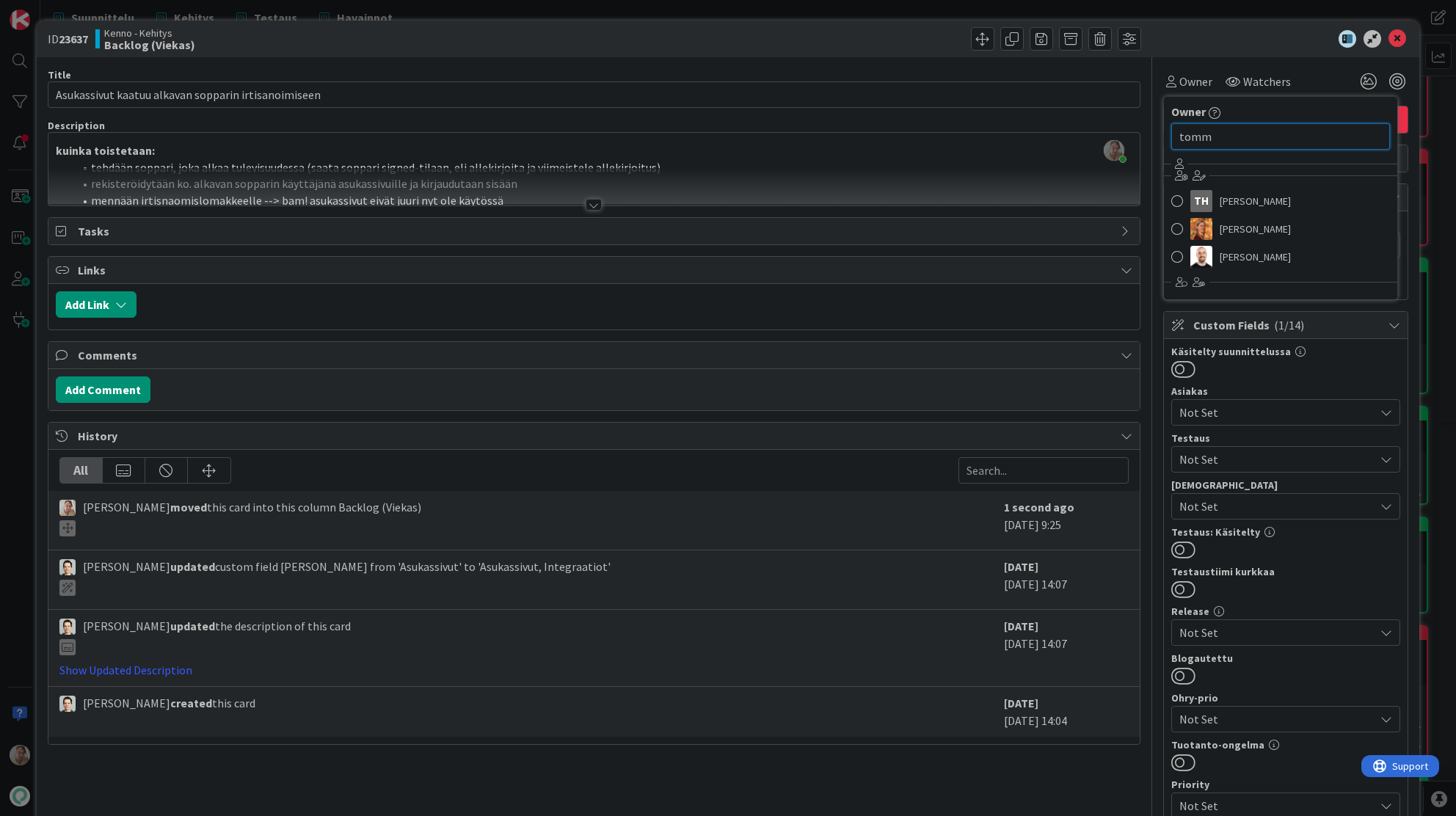
type input "tomm"
click at [1253, 197] on span "[PERSON_NAME]" at bounding box center [1255, 201] width 71 height 22
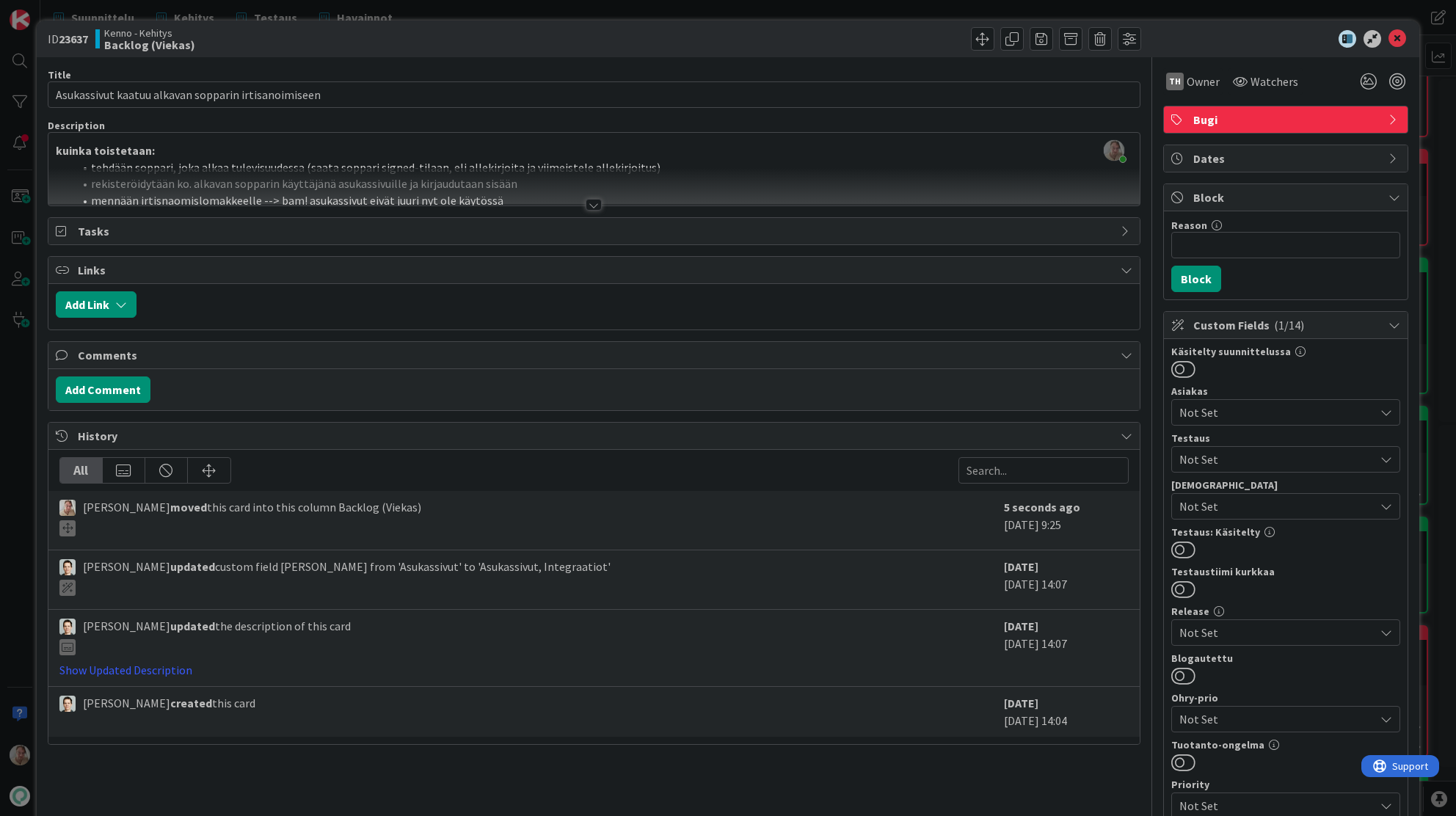
click at [984, 162] on div "Samuli Lindgren just joined kuinka toistetaan: tehdään soppari, joka alkaa tule…" at bounding box center [594, 168] width 1092 height 73
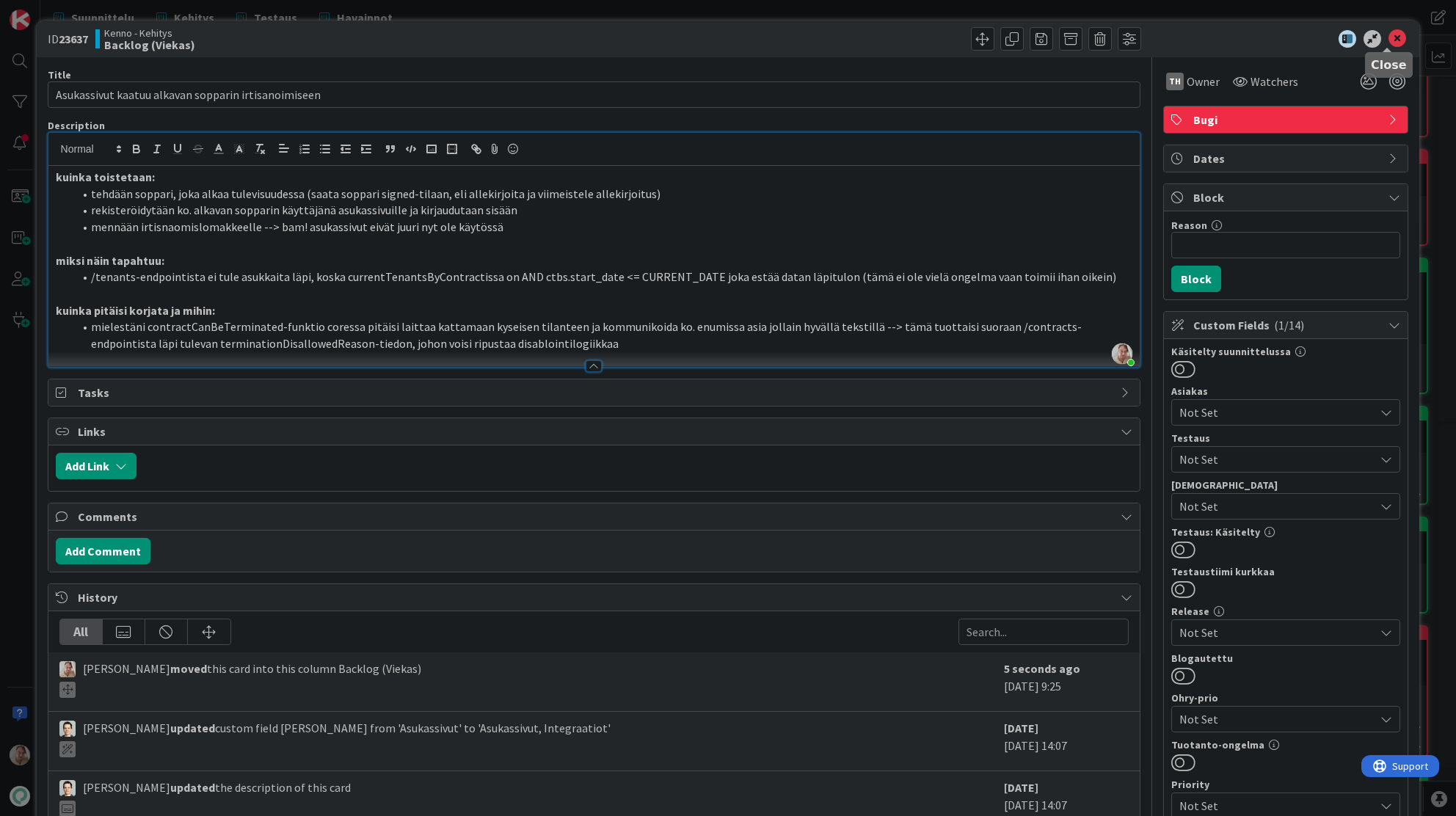
click at [1392, 39] on icon at bounding box center [1397, 39] width 18 height 18
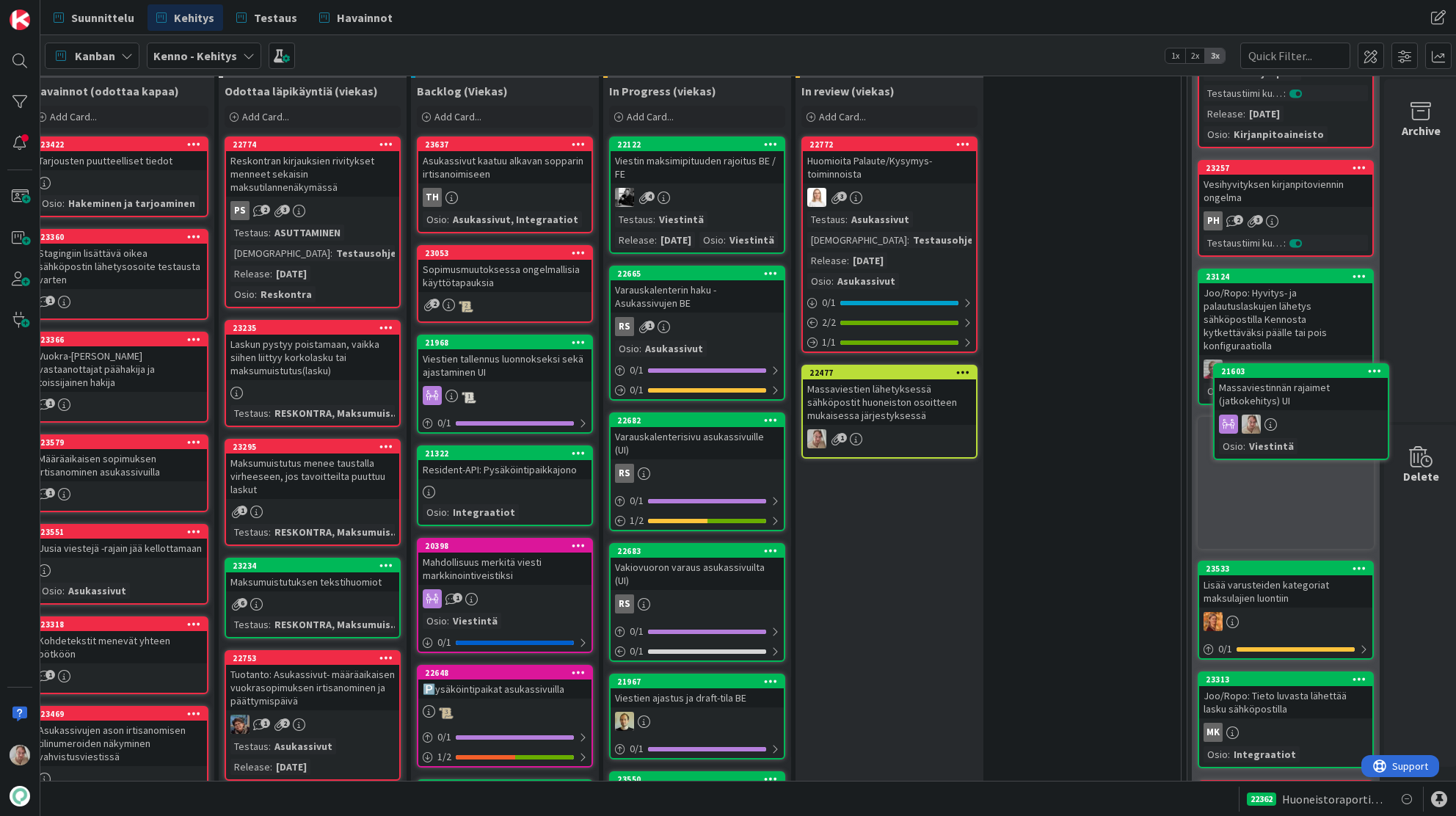
scroll to position [433, 74]
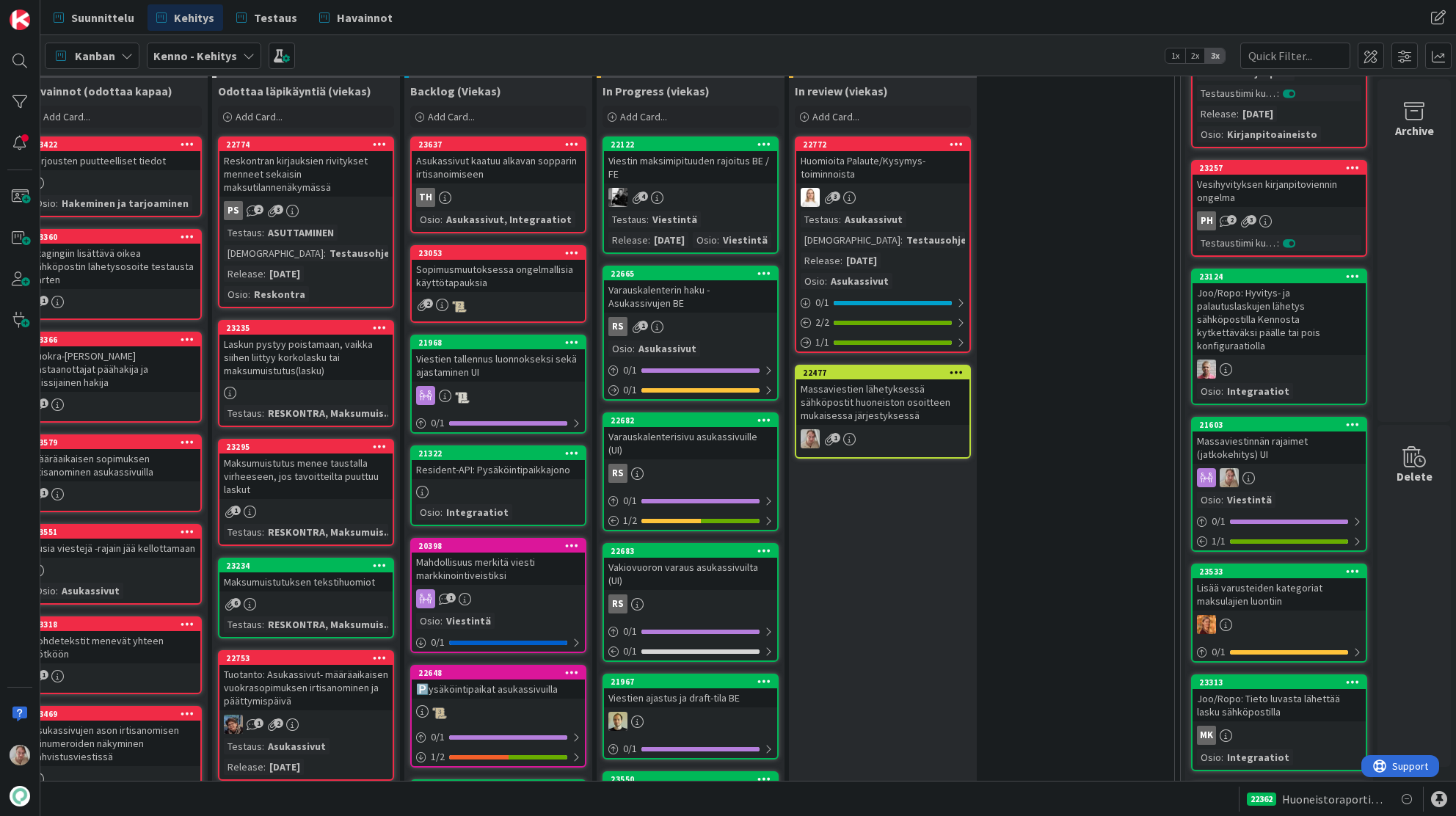
click at [1352, 419] on icon at bounding box center [1353, 425] width 14 height 11
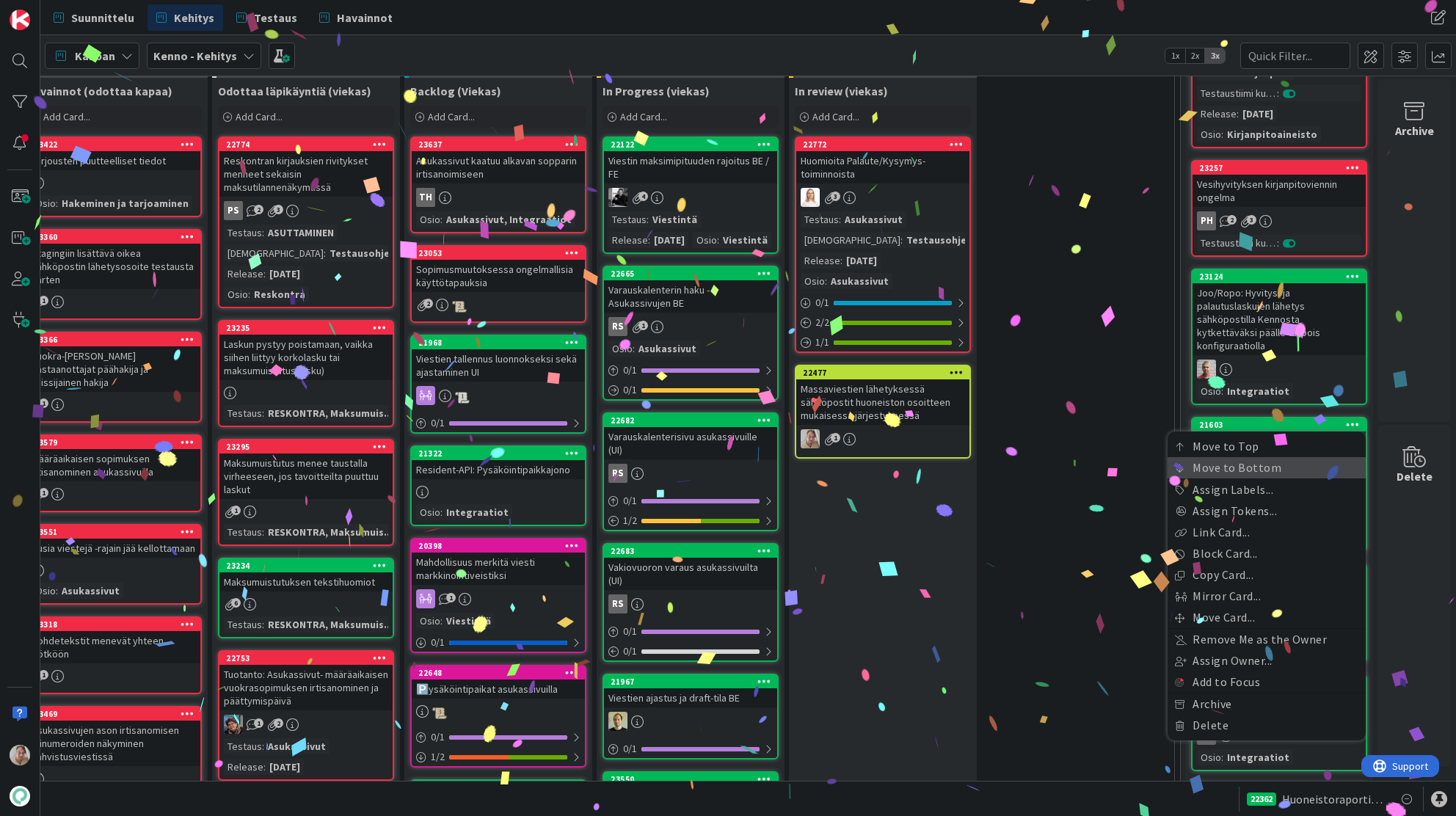
click at [1239, 457] on link "Move to Bottom" at bounding box center [1267, 468] width 198 height 21
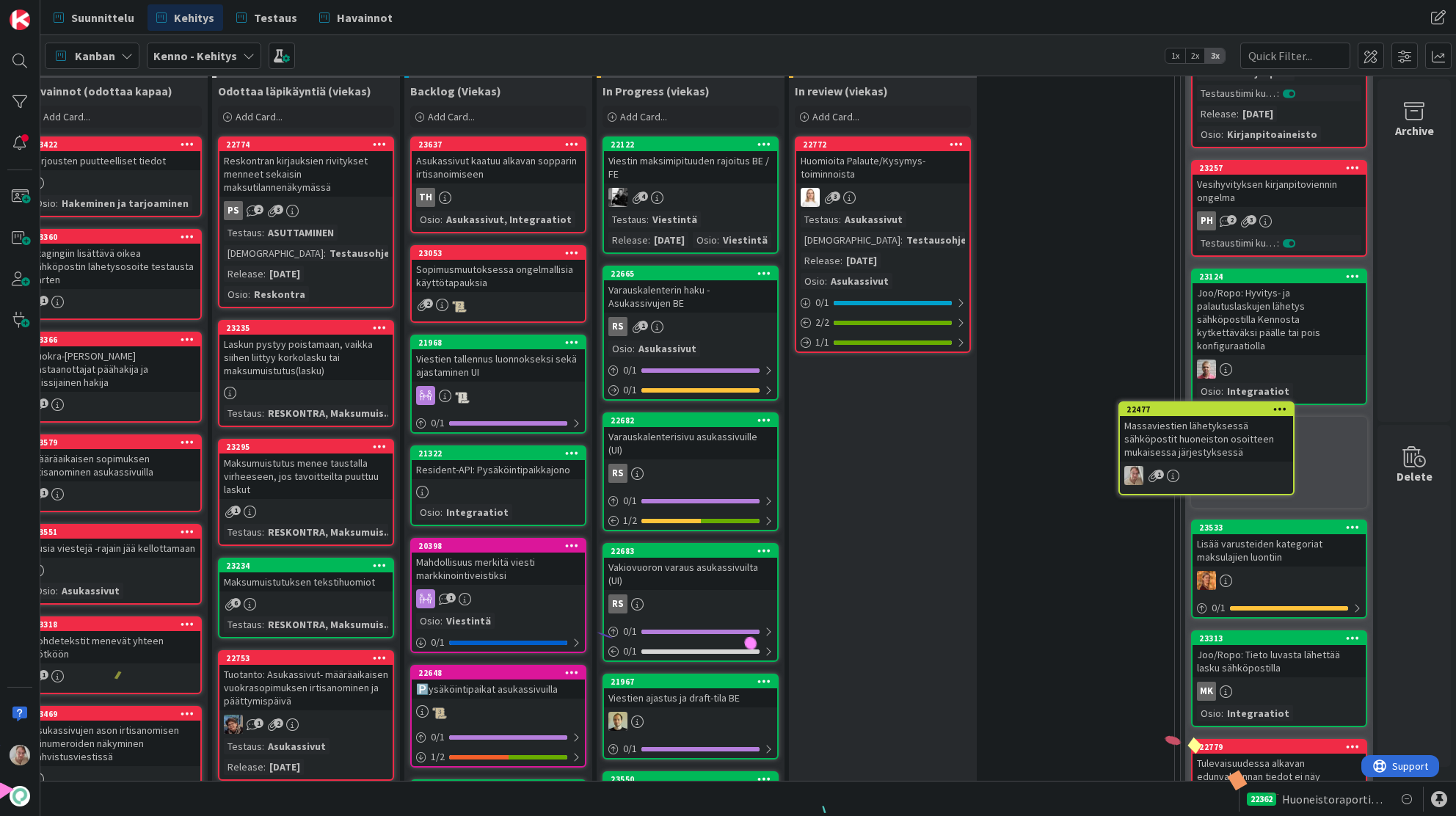
scroll to position [433, 83]
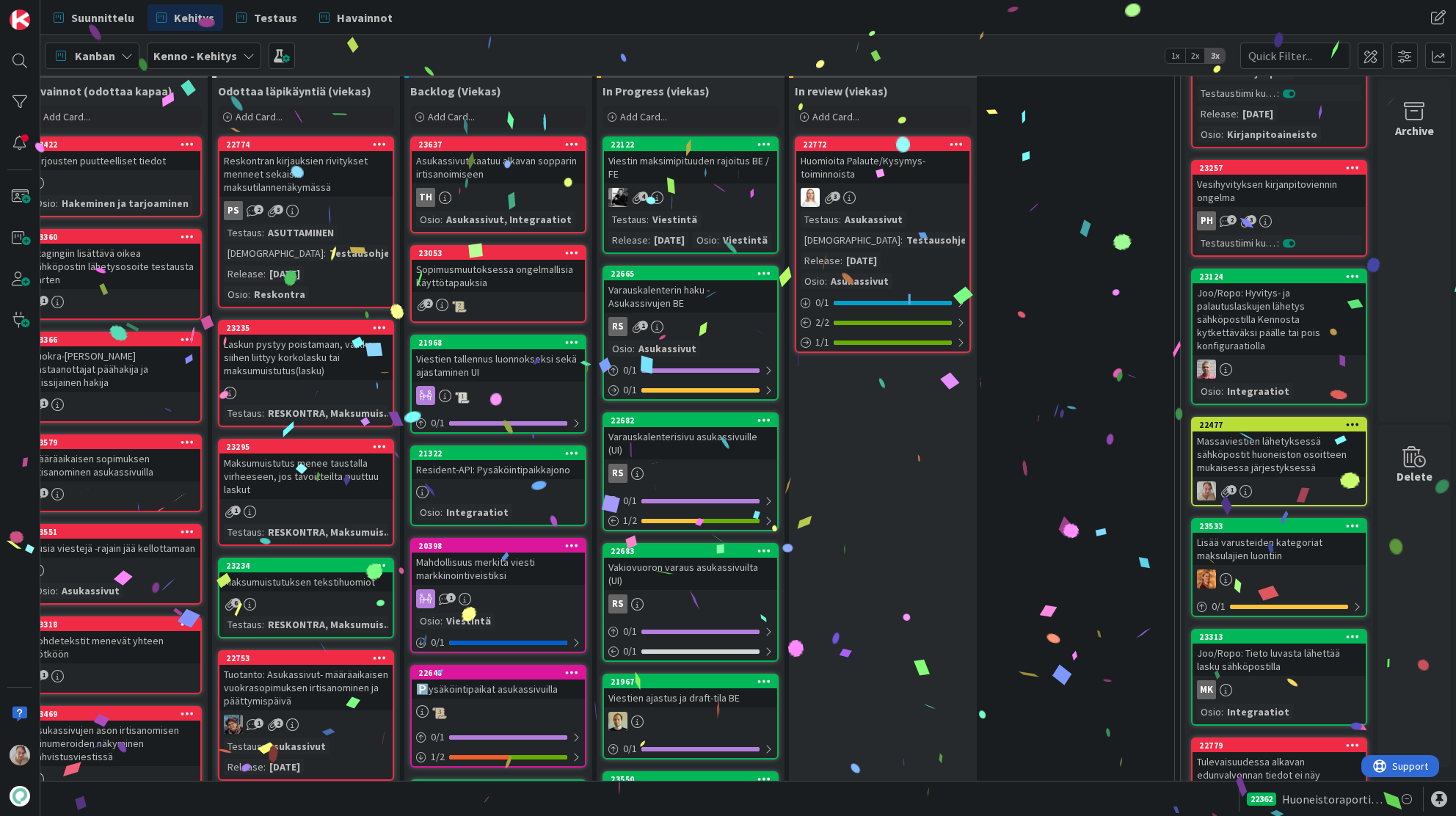
click at [1346, 419] on icon at bounding box center [1353, 425] width 14 height 11
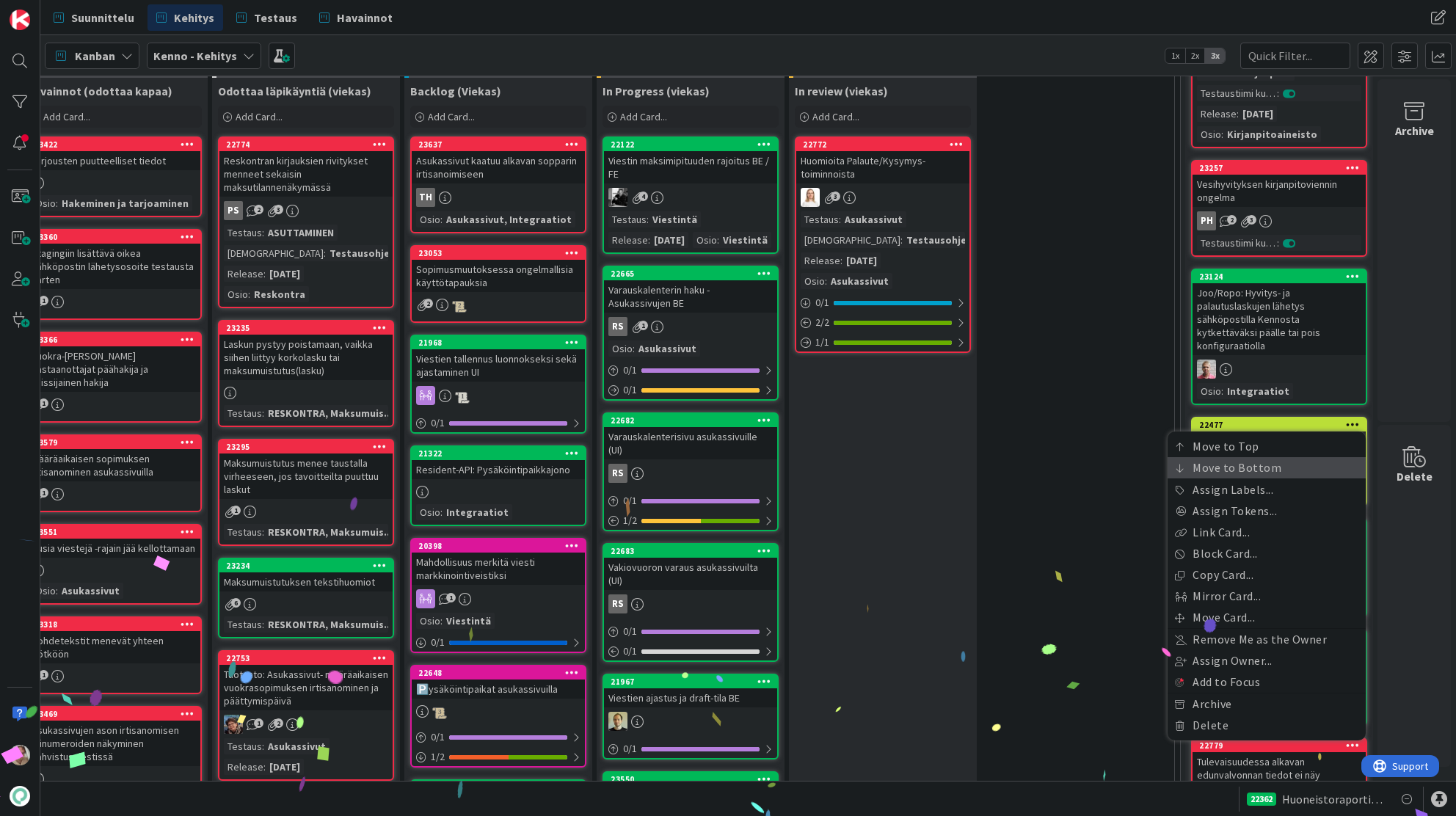
click at [1252, 460] on link "Move to Bottom" at bounding box center [1267, 468] width 198 height 21
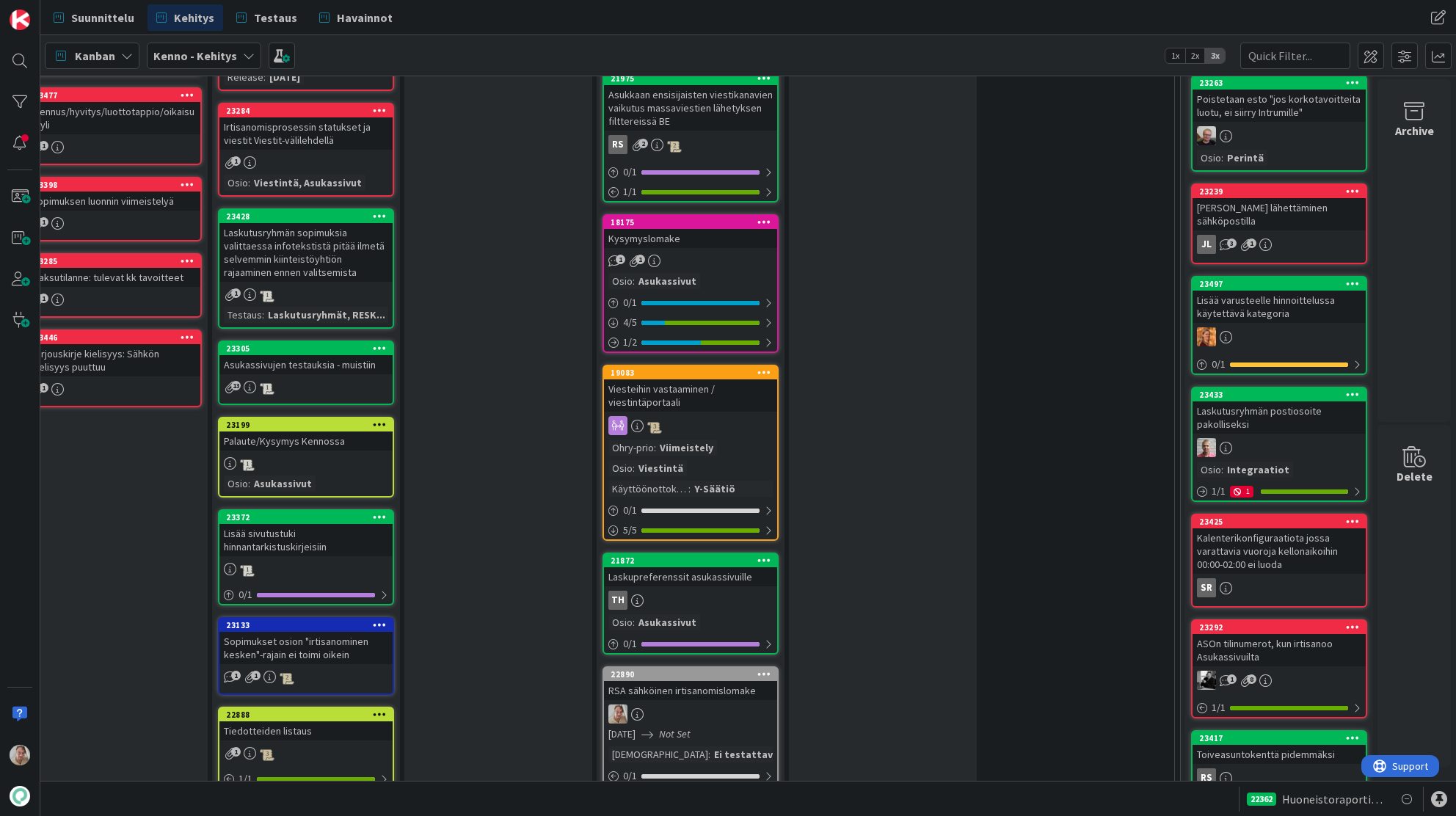
scroll to position [2131, 83]
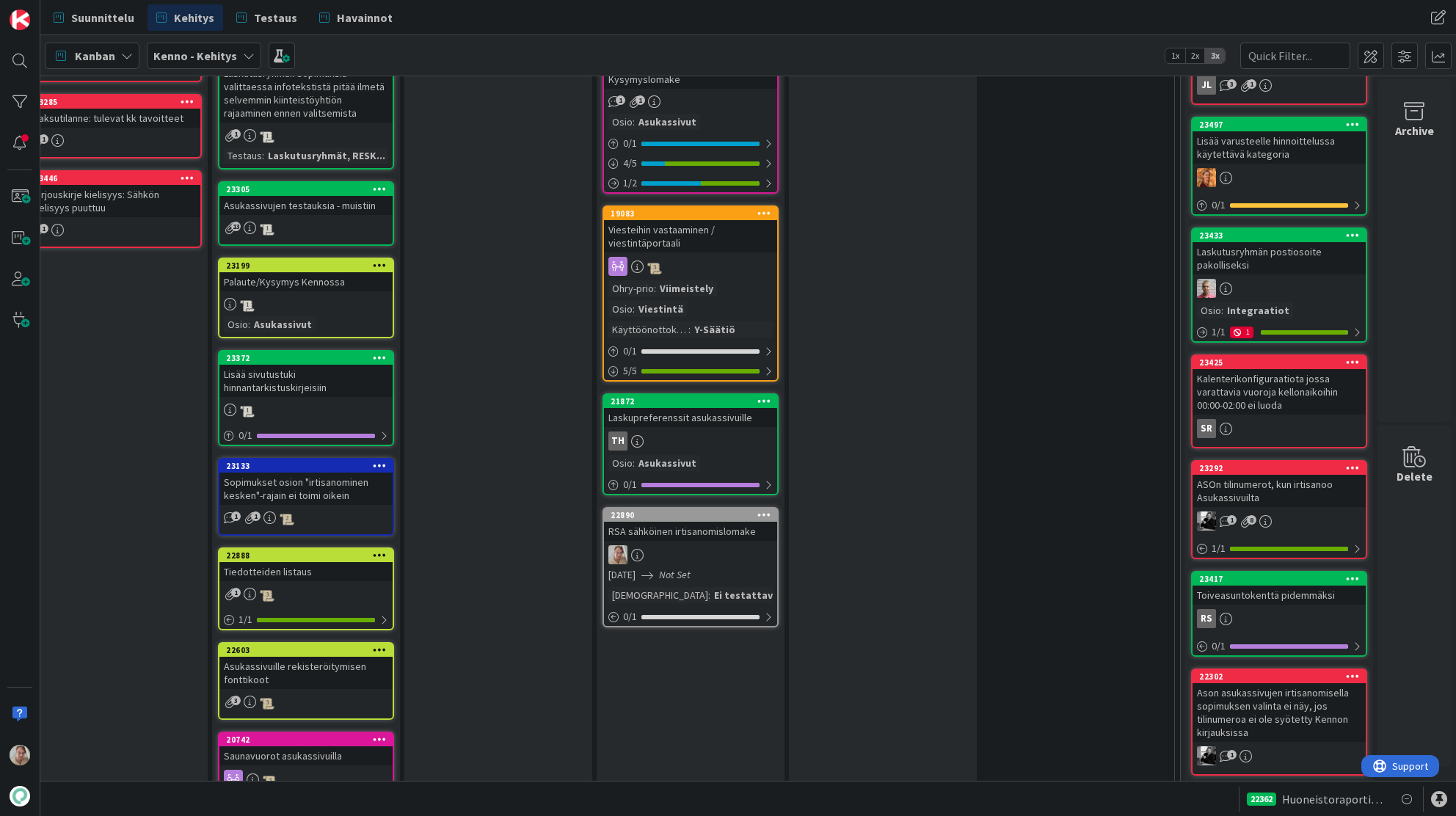
click at [713, 526] on div "RSA sähköinen irtisanomislomake" at bounding box center [690, 532] width 173 height 19
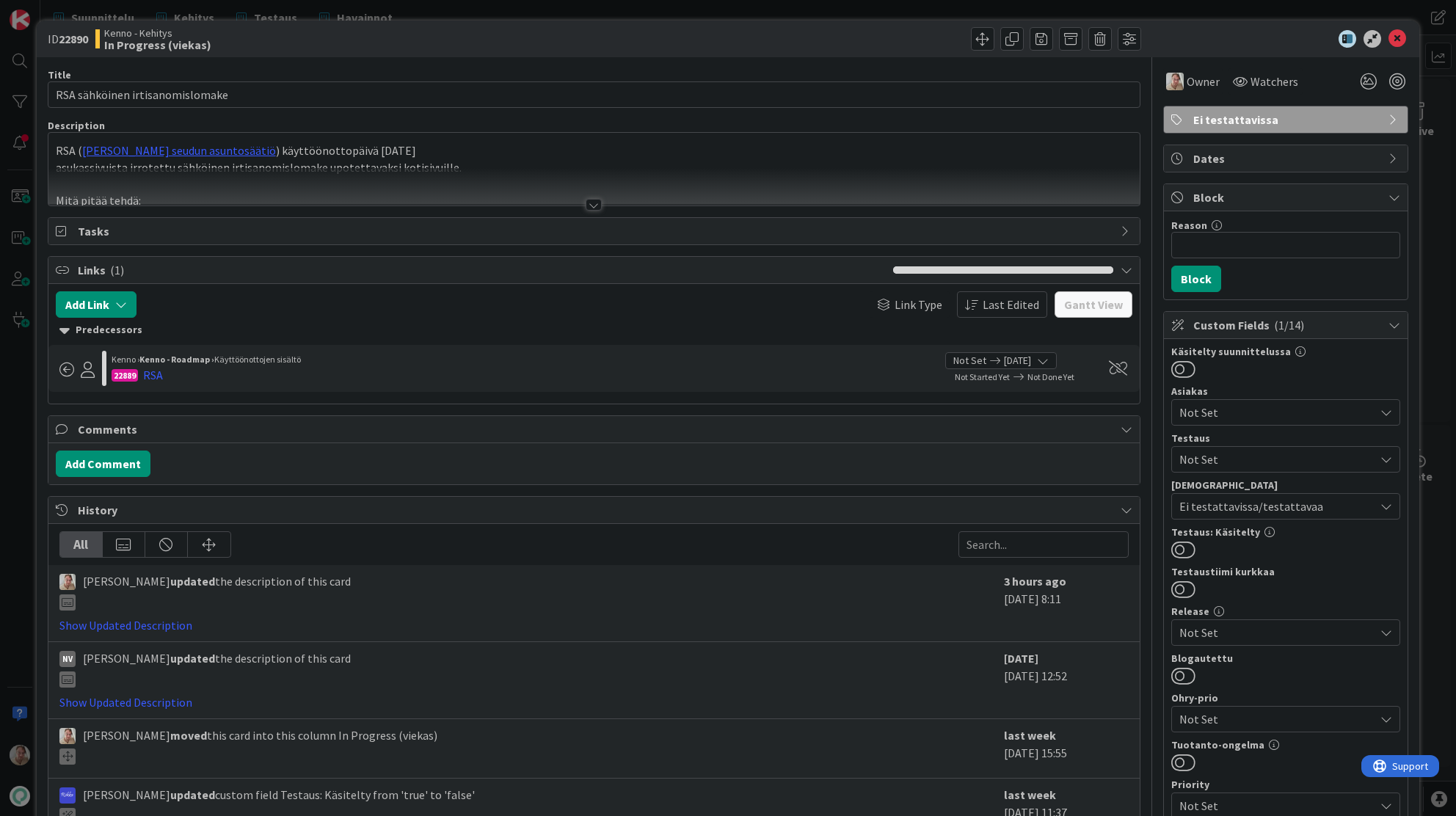
click at [491, 154] on p "RSA ( Raahen seudun asuntosäätiö ) käyttöönottopäivä 1.10.2025" at bounding box center [595, 150] width 1078 height 17
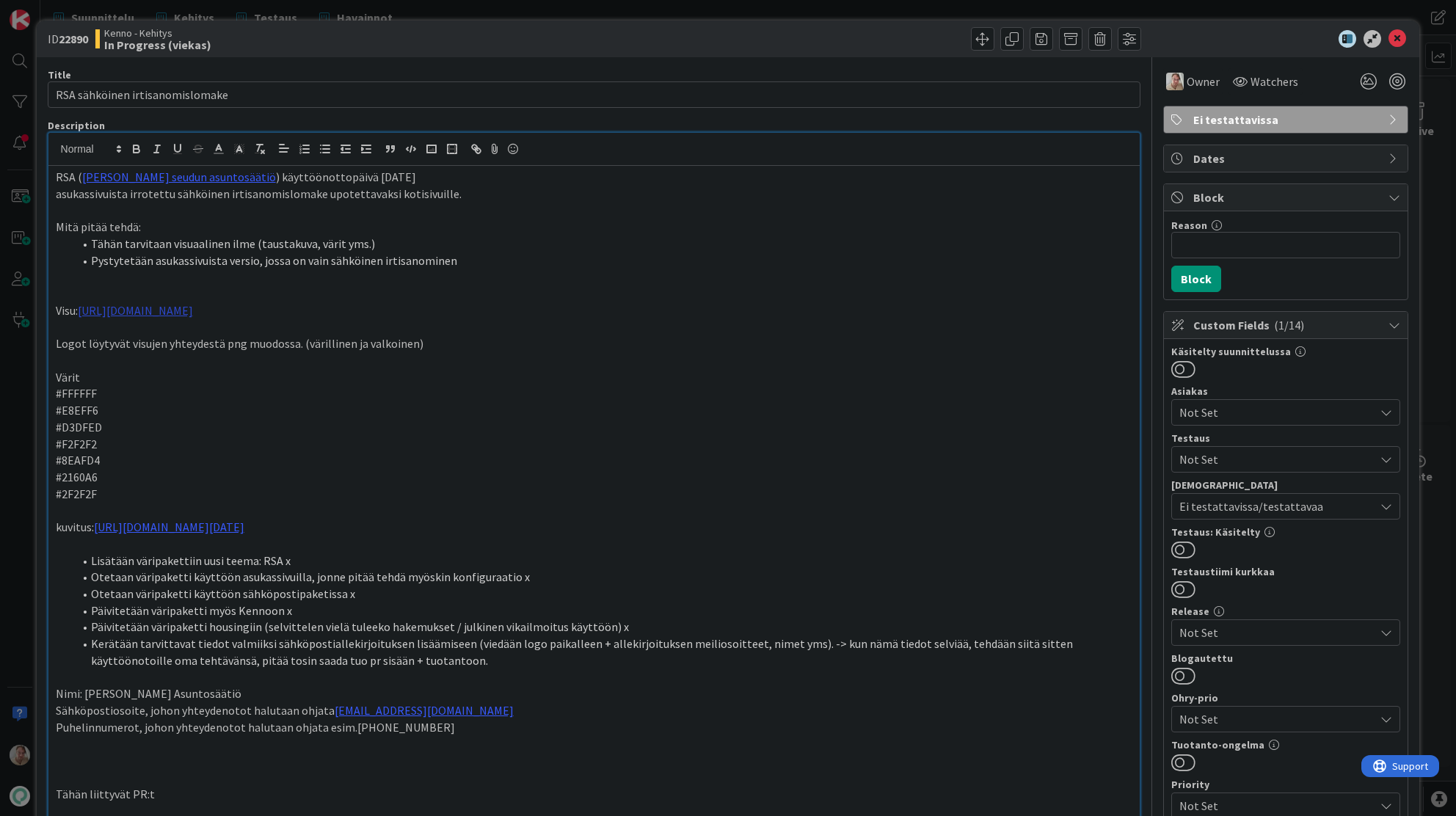
click at [193, 303] on link "[URL][DOMAIN_NAME]" at bounding box center [135, 310] width 115 height 15
click at [376, 343] on link "[URL][DOMAIN_NAME]" at bounding box center [335, 339] width 101 height 19
click at [605, 397] on p "#FFFFFF" at bounding box center [595, 393] width 1078 height 17
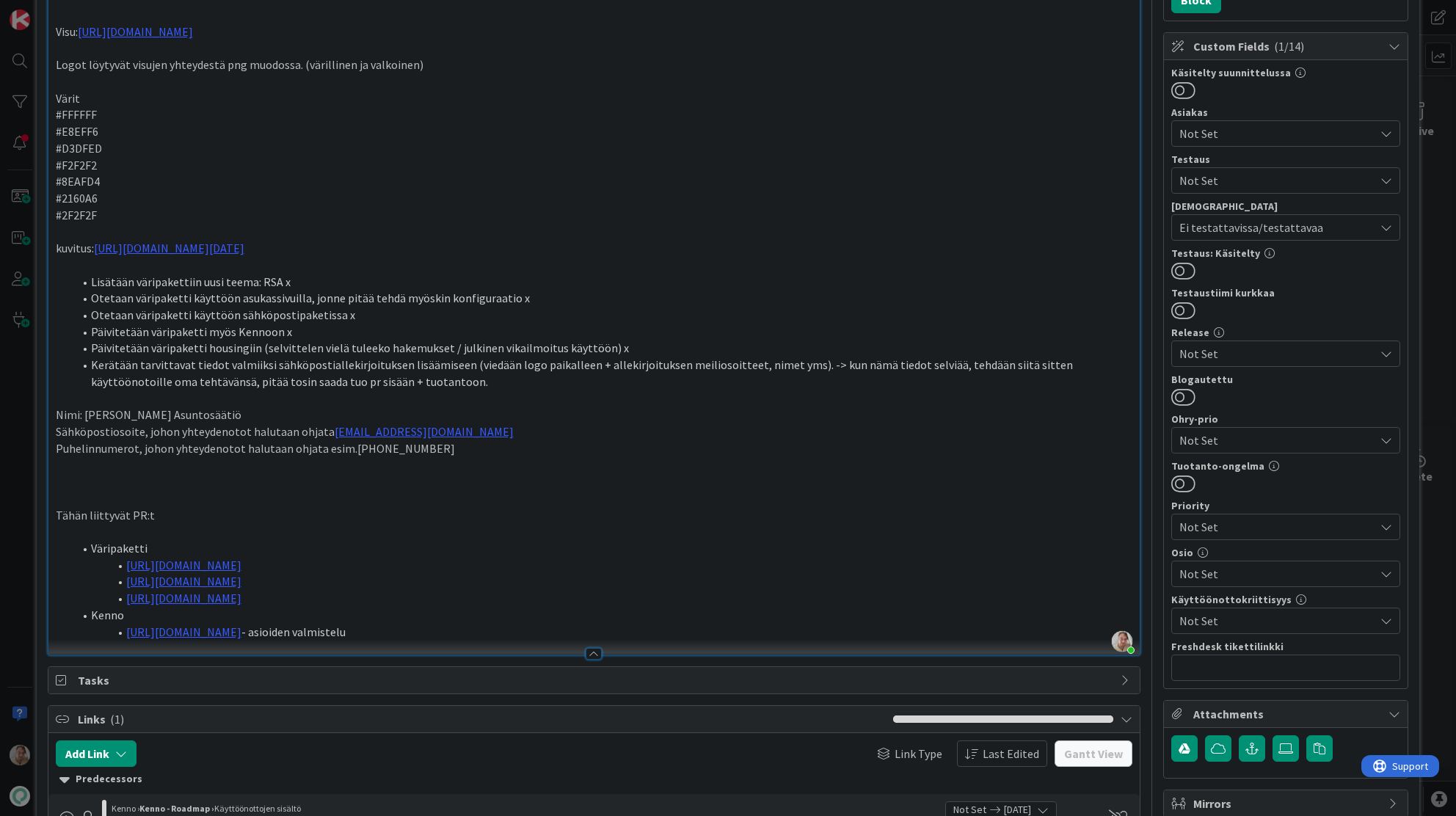
drag, startPoint x: 462, startPoint y: 447, endPoint x: 559, endPoint y: 451, distance: 97.1
click at [464, 447] on p "Puhelinnumerot, johon yhteydenotot halutaan ohjata esim.[PHONE_NUMBER]" at bounding box center [595, 448] width 1078 height 17
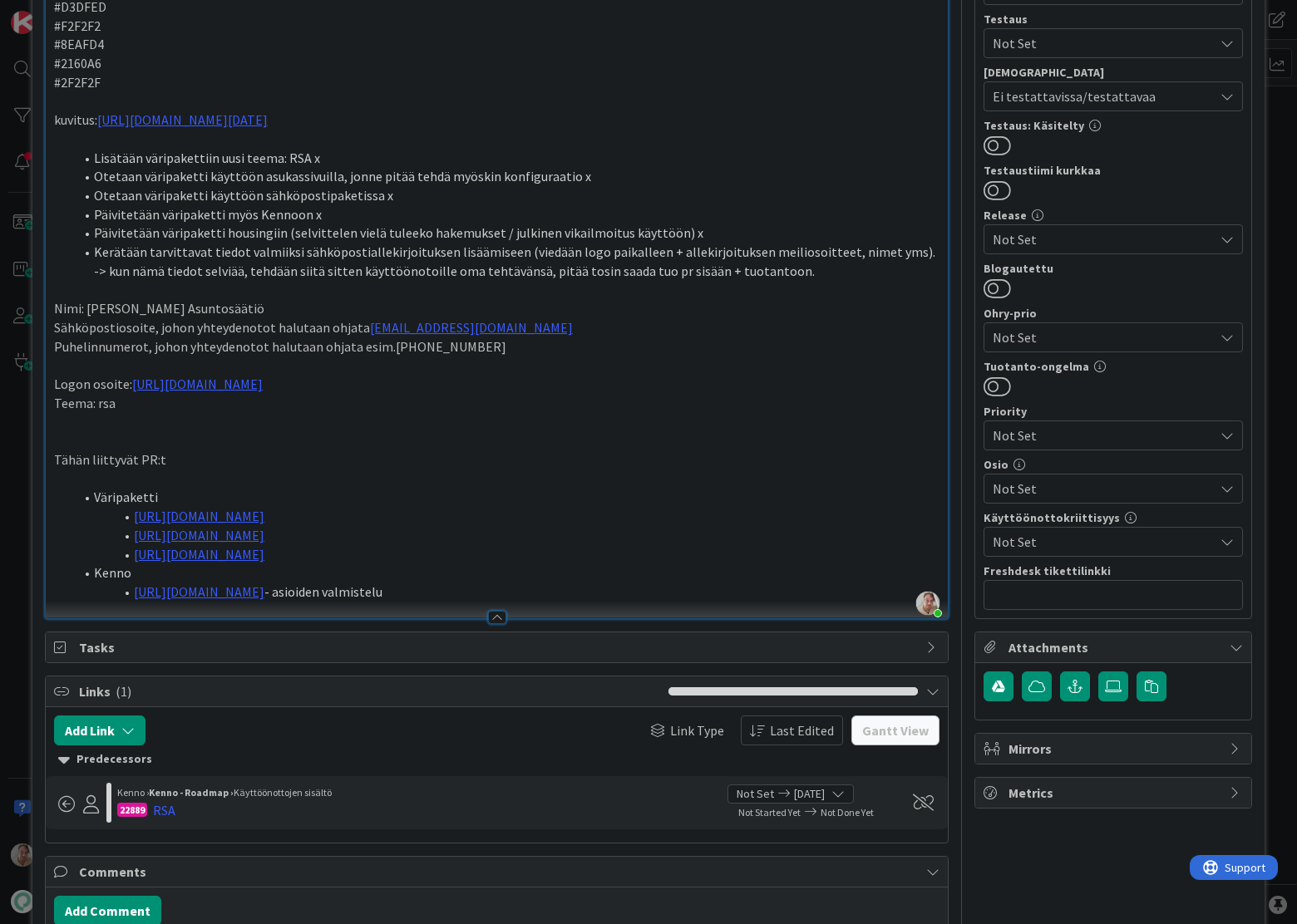
scroll to position [499, 0]
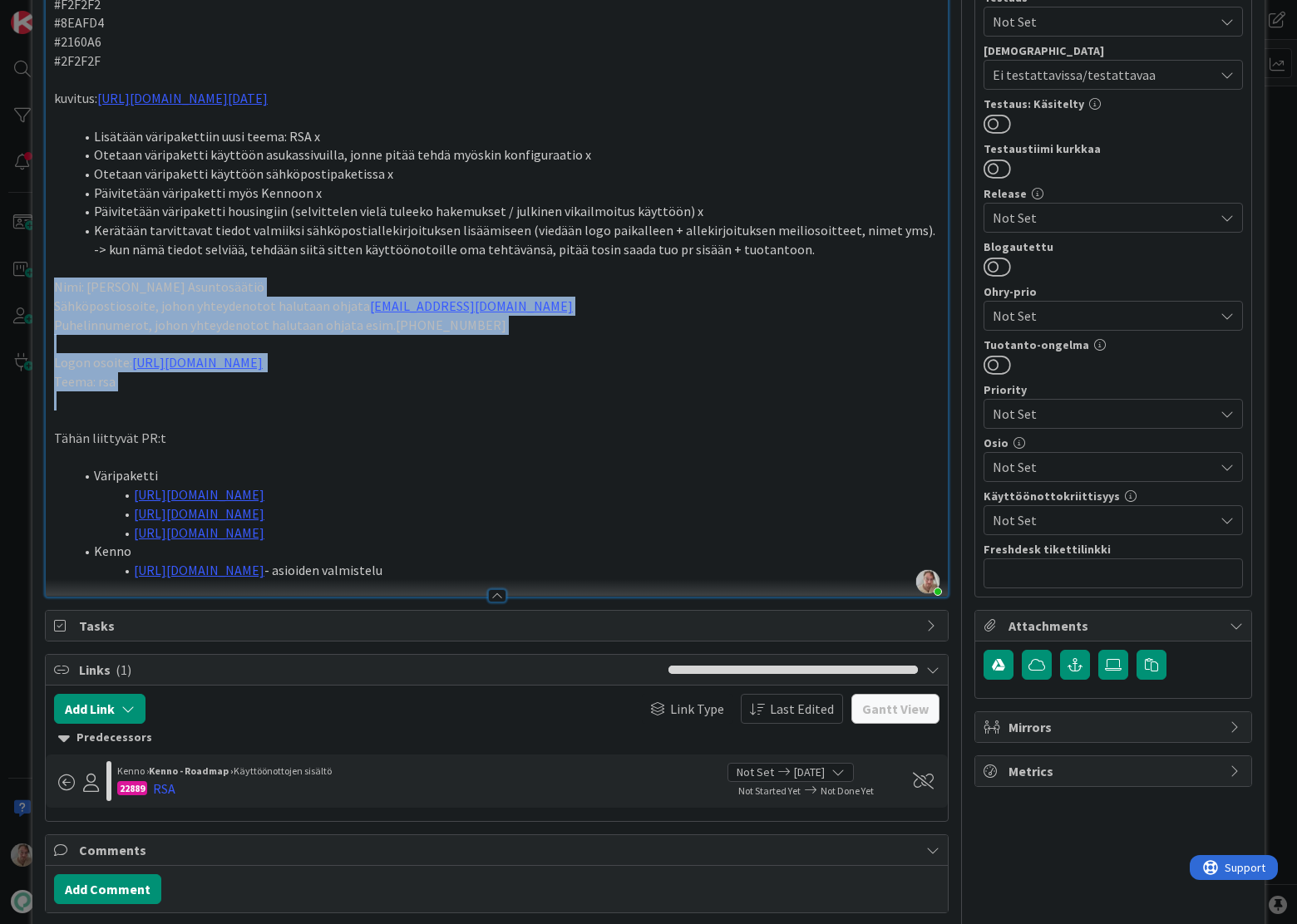
drag, startPoint x: 165, startPoint y: 391, endPoint x: 19, endPoint y: 284, distance: 181.0
click at [19, 284] on div "ID 22890 Kenno - Kehitys In Progress (viekas) Title 31 / 128 RSA sähköinen irti…" at bounding box center [648, 462] width 1297 height 924
copy div "Nimi: Raahen Seudun Asuntosäätiö Sähköpostiosoite, johon yhteydenotot halutaan …"
click at [124, 709] on icon "button" at bounding box center [127, 708] width 13 height 13
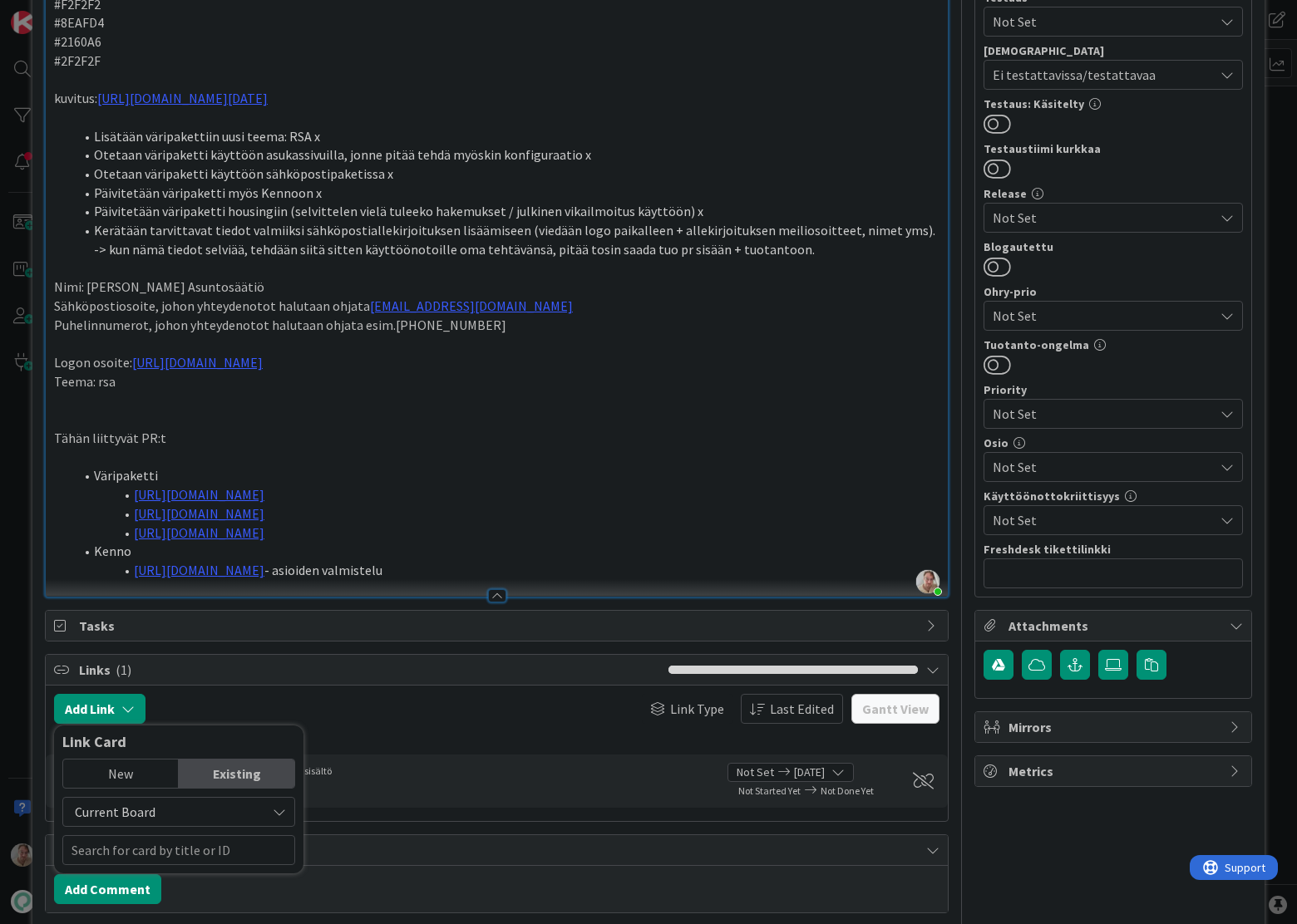
click at [160, 774] on div "New" at bounding box center [121, 773] width 115 height 28
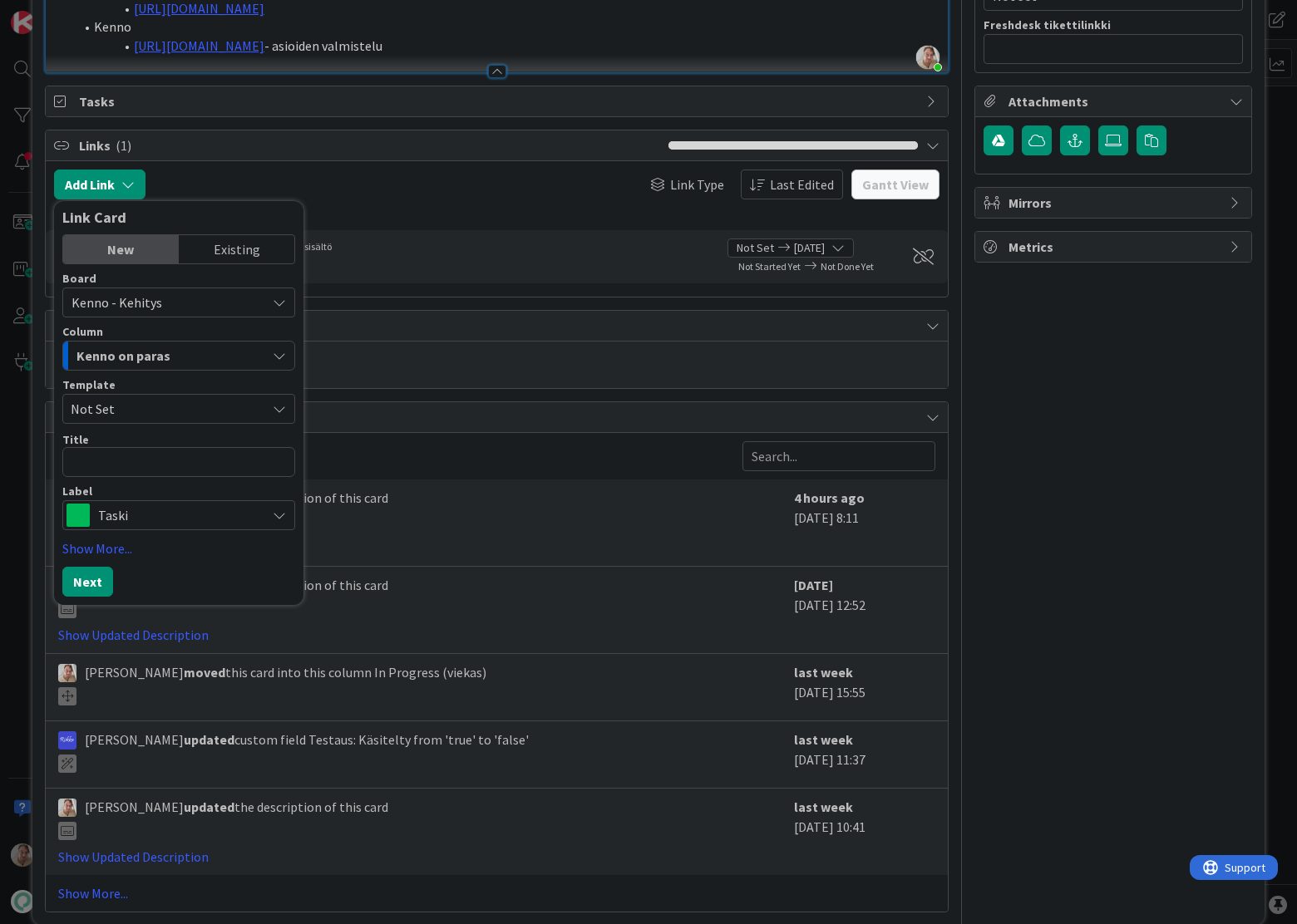
click at [145, 360] on span "Kenno on paras" at bounding box center [123, 356] width 93 height 22
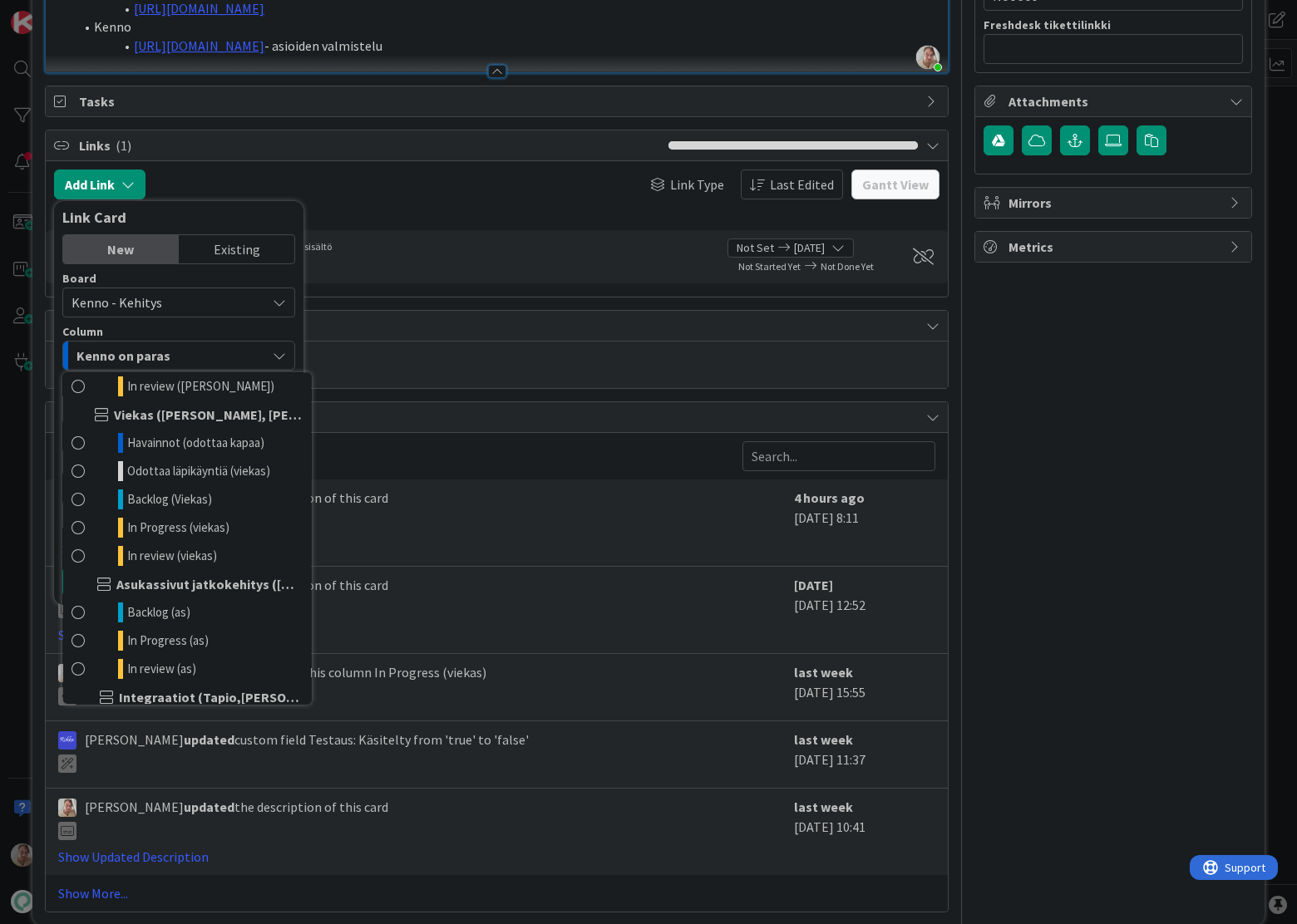
scroll to position [939, 0]
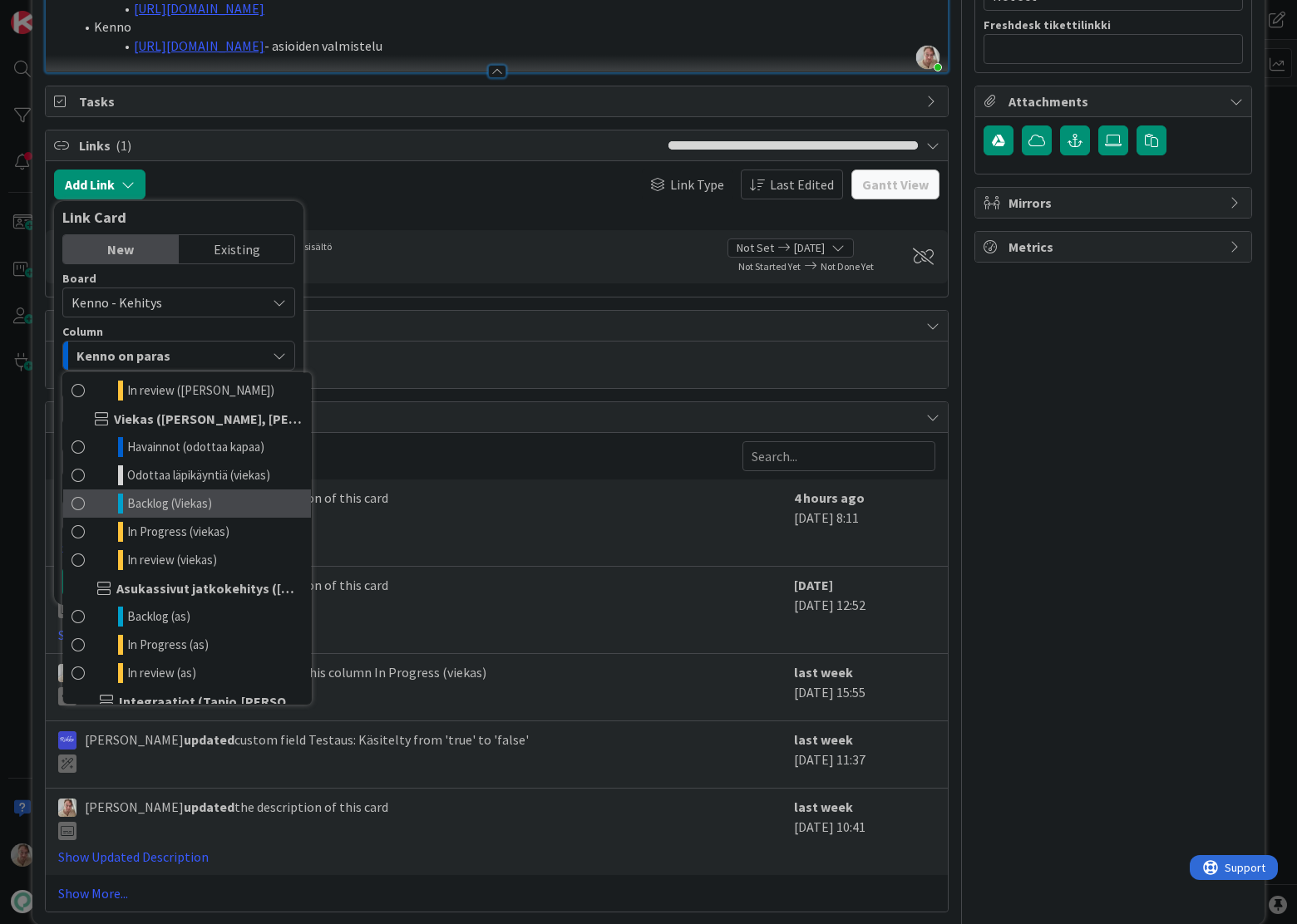
click at [192, 504] on span "Backlog (Viekas)" at bounding box center [169, 504] width 84 height 20
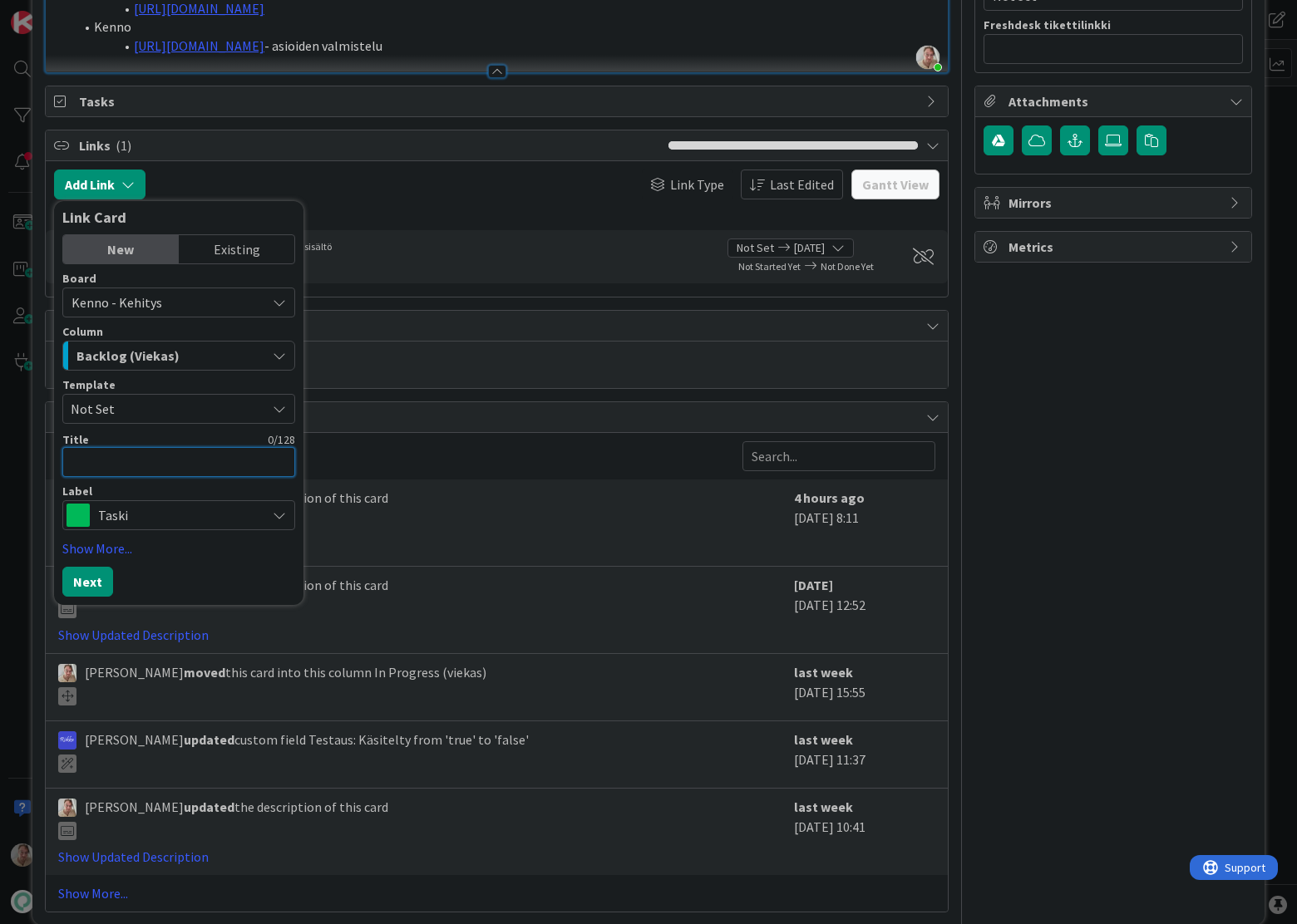
click at [128, 468] on textarea at bounding box center [179, 462] width 233 height 30
type textarea "x"
type textarea "S"
type textarea "x"
type textarea "Sä"
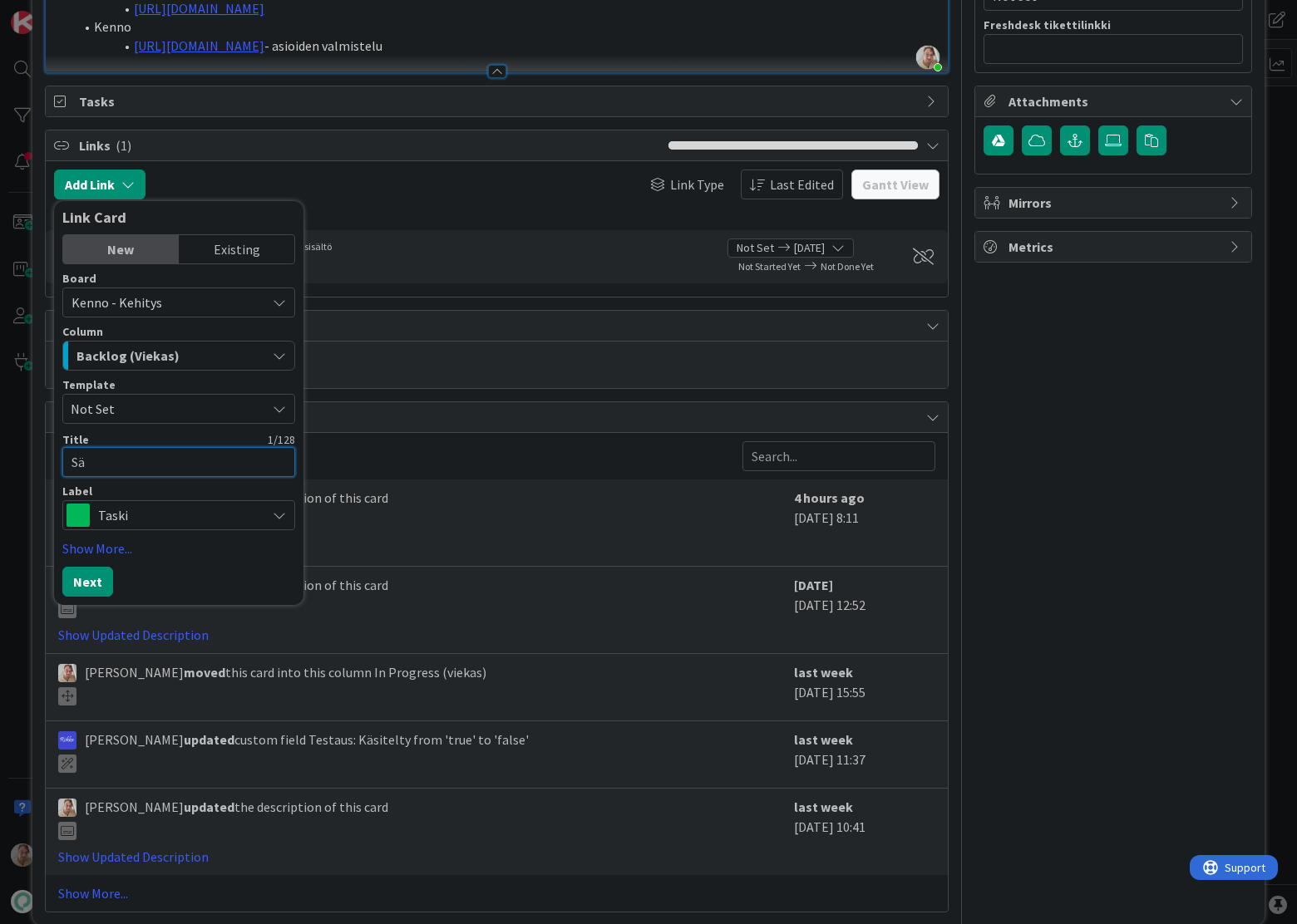
type textarea "x"
type textarea "Säh"
type textarea "x"
type textarea "Sähk"
type textarea "x"
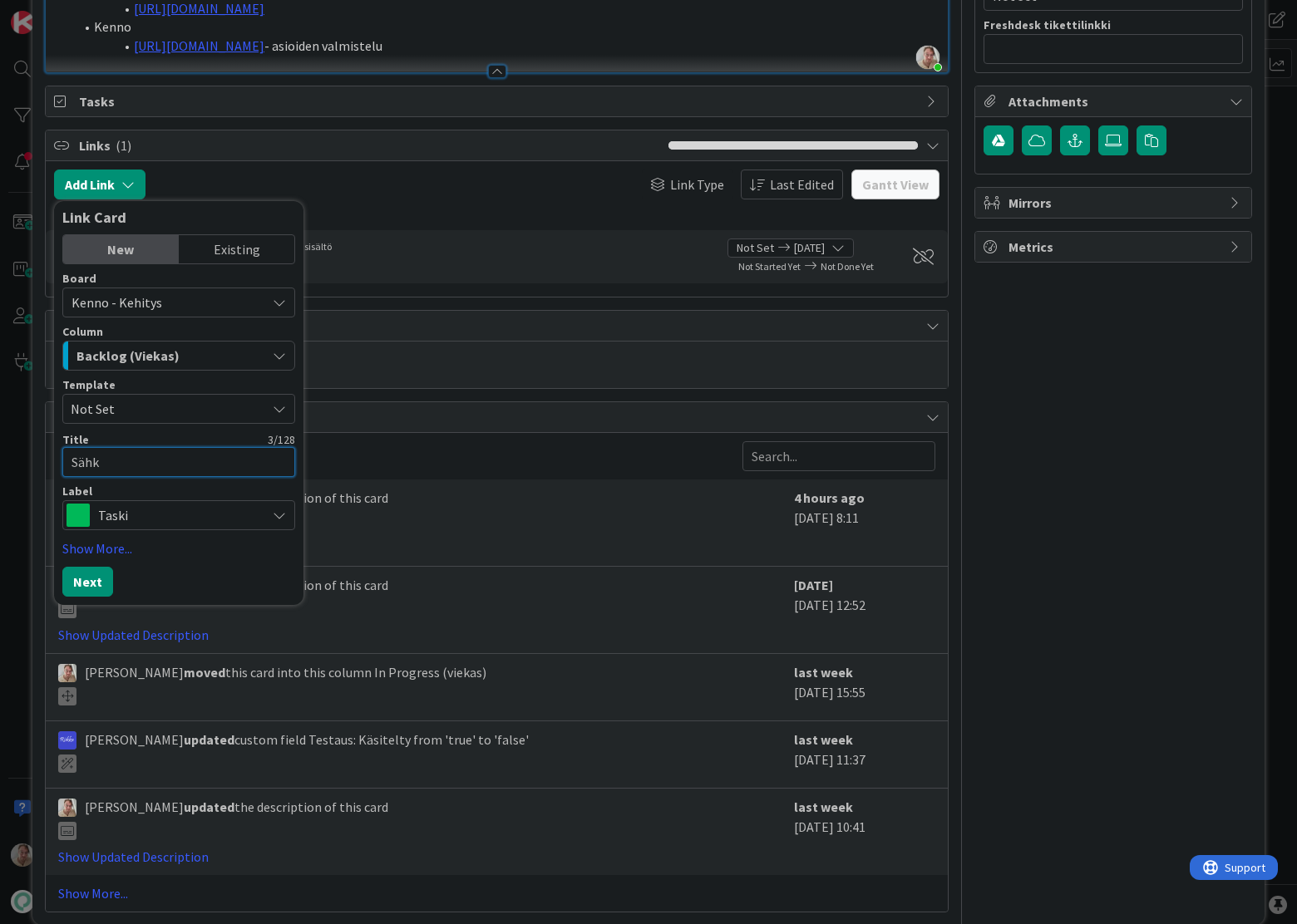
type textarea "Sähkö"
type textarea "x"
type textarea "Sähköp"
type textarea "x"
type textarea "Sähköpo"
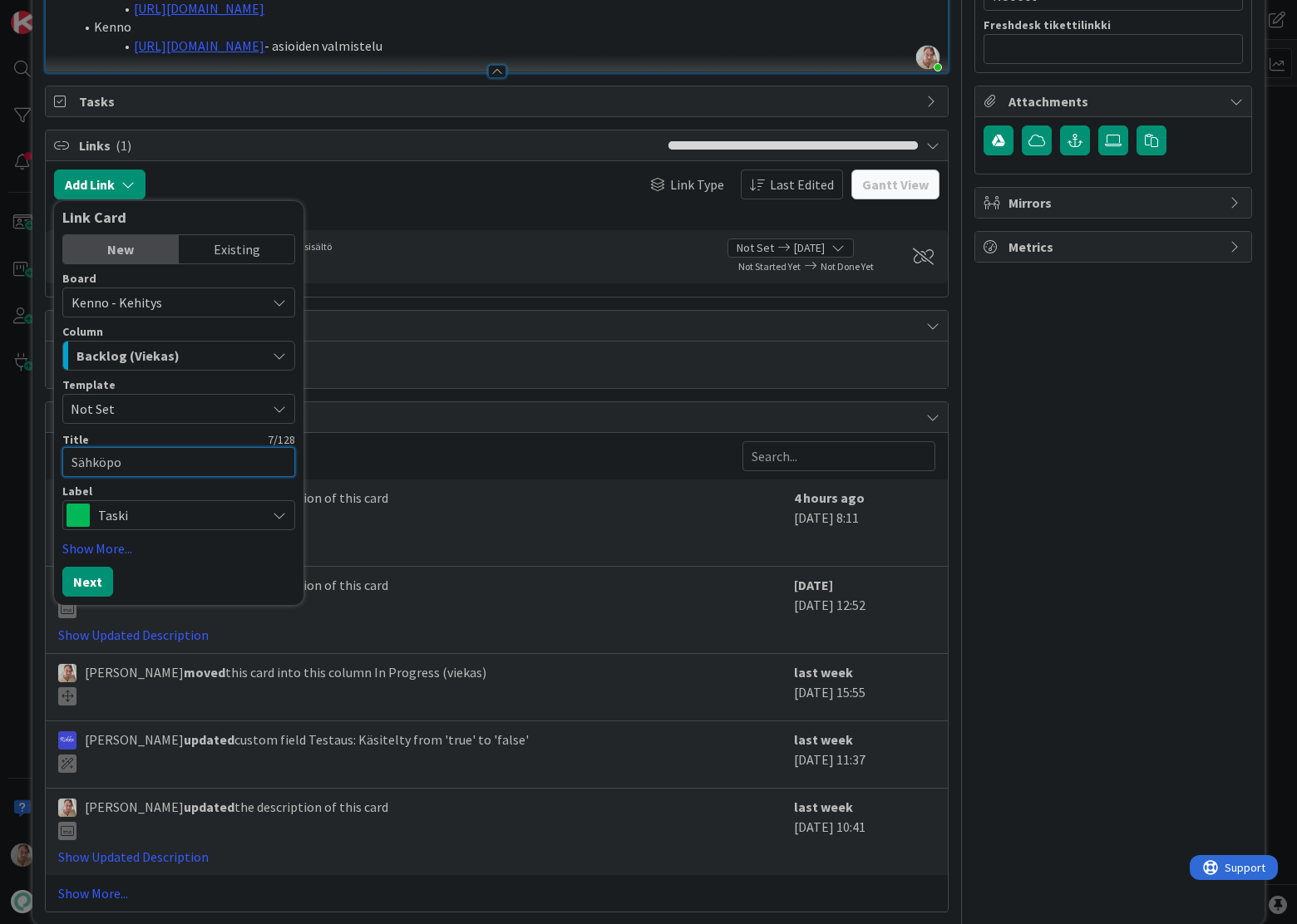
type textarea "x"
type textarea "Sähköpos"
type textarea "x"
type textarea "Sähköpost"
type textarea "x"
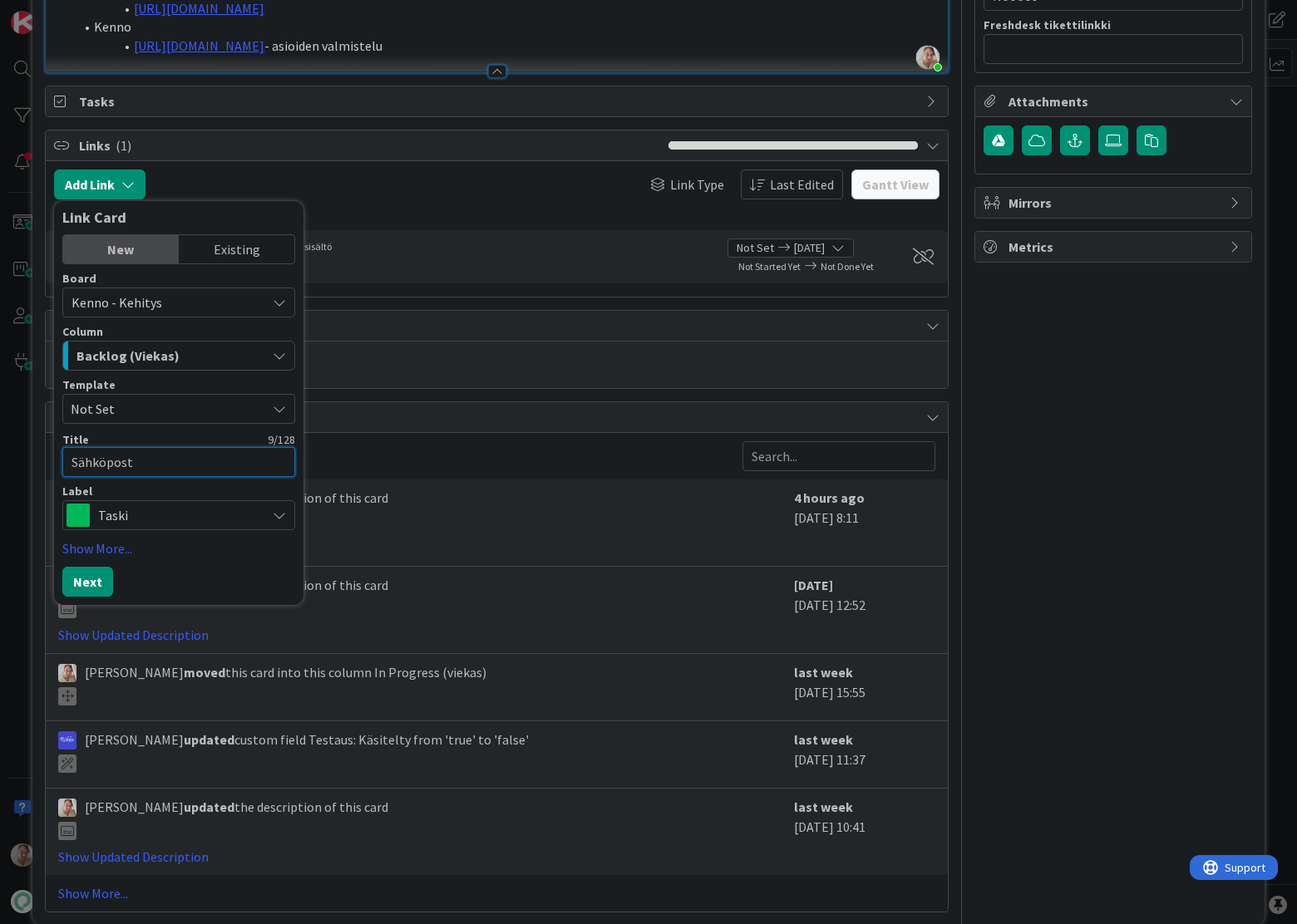
type textarea "Sähköposti"
type textarea "x"
type textarea "Sähköpostial"
type textarea "x"
type textarea "Sähköpostiall"
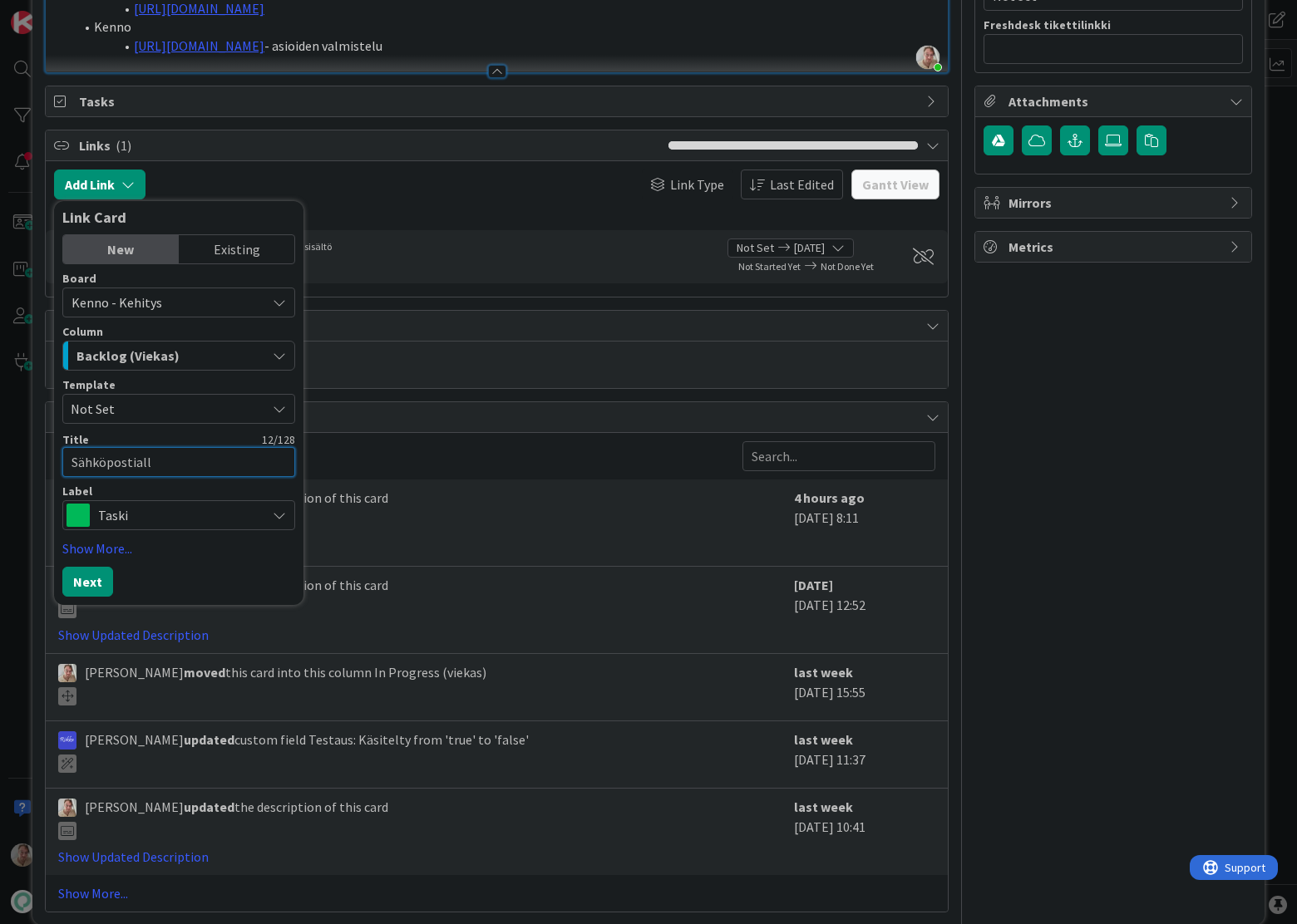
type textarea "x"
type textarea "Sähköpostiallek"
type textarea "x"
type textarea "Sähköpostialleki"
type textarea "x"
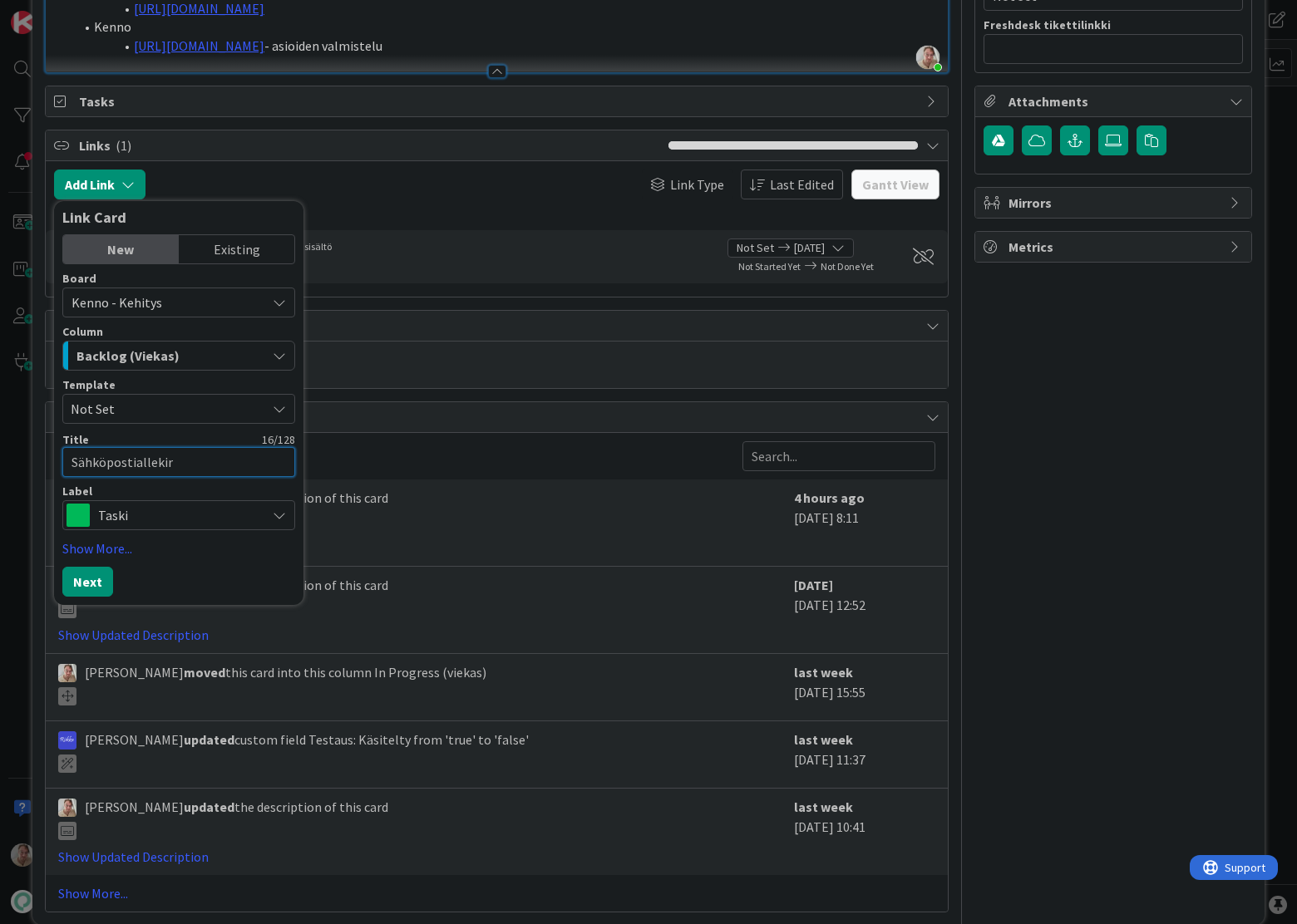
type textarea "Sähköpostiallekirj"
type textarea "x"
type textarea "Sähköpostiallekirjo"
type textarea "x"
type textarea "Sähköpostiallekirjoi"
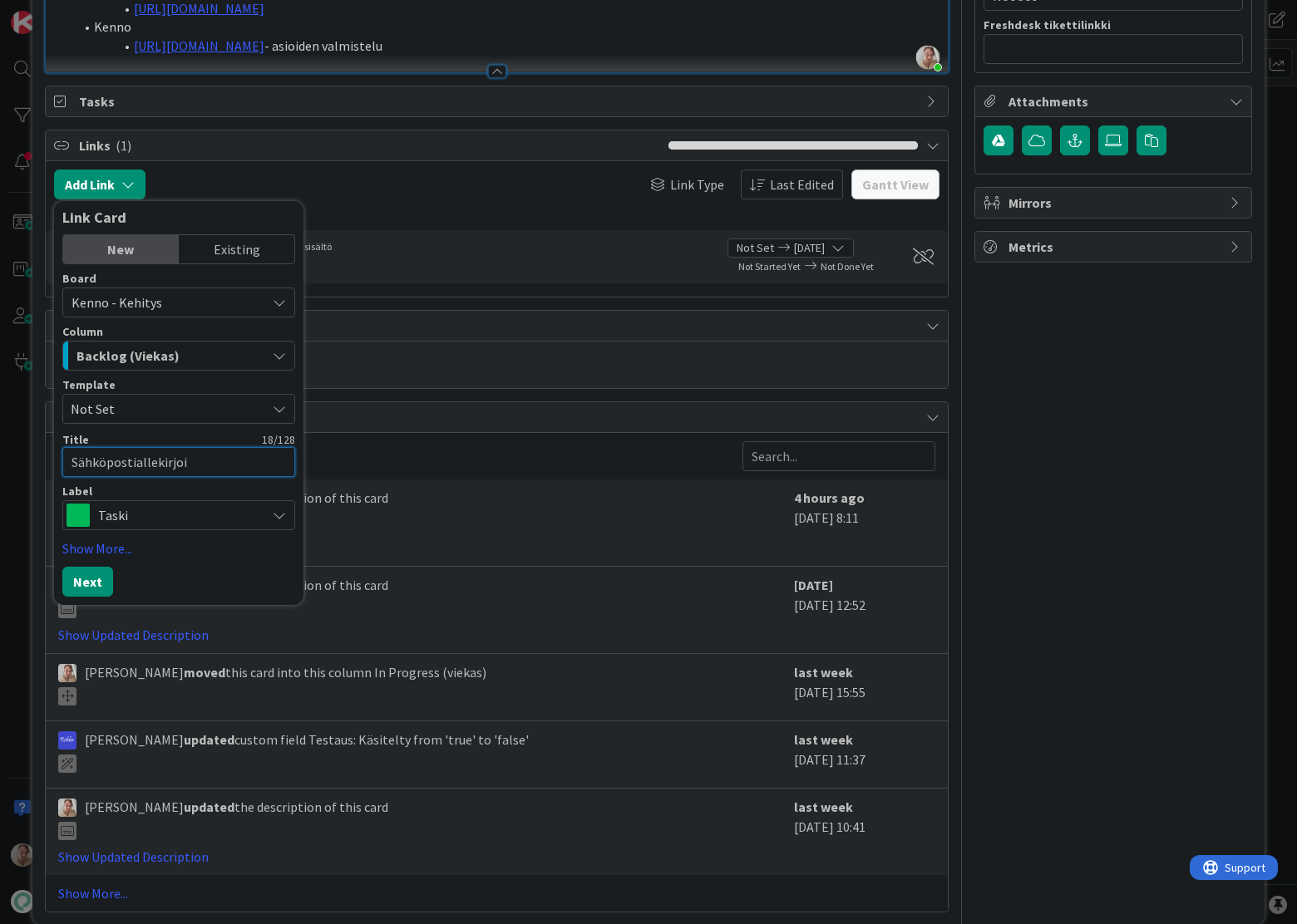
type textarea "x"
type textarea "Sähköpostiallekirjoit"
type textarea "x"
type textarea "Sähköpostiallekirjoitu"
type textarea "x"
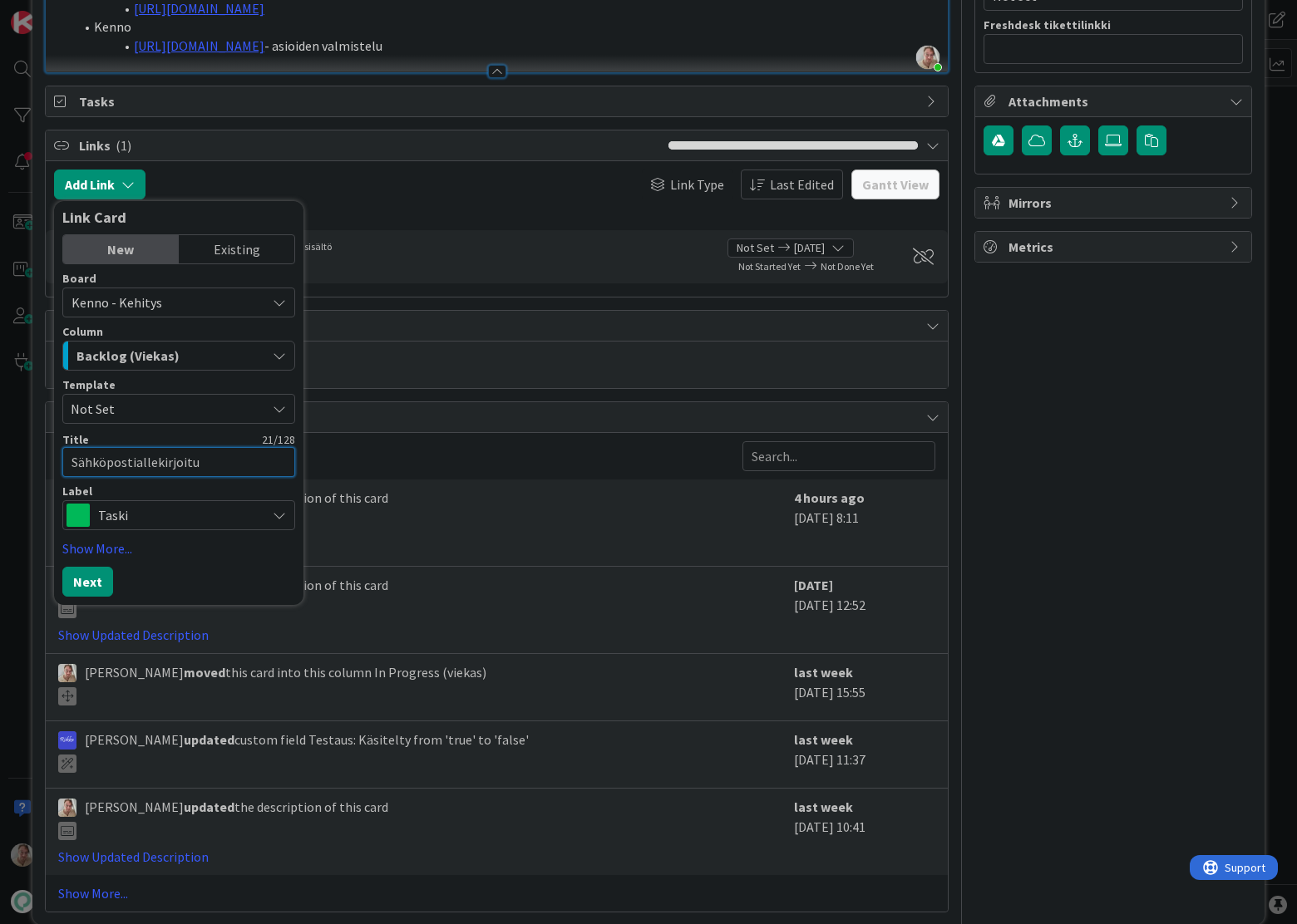
type textarea "Sähköpostiallekirjoitus"
type textarea "x"
type textarea "Sähköpostiallekirjoitus"
type textarea "x"
type textarea "Sähköpostiallekirjoitus R"
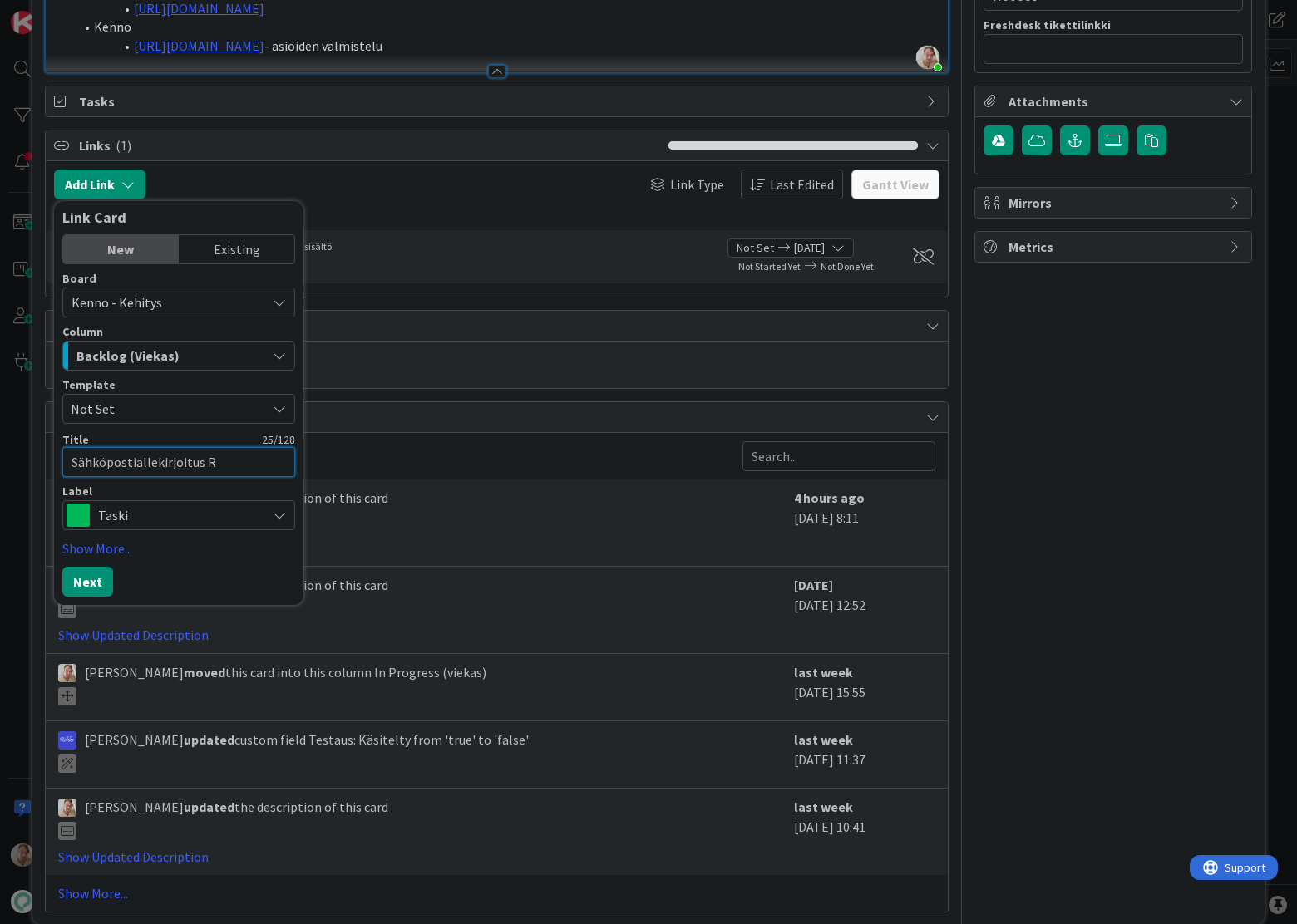
type textarea "x"
type textarea "Sähköpostiallekirjoitus RS"
type textarea "x"
type textarea "Sähköpostiallekirjoitus RSA"
click at [101, 581] on button "Next" at bounding box center [87, 581] width 51 height 30
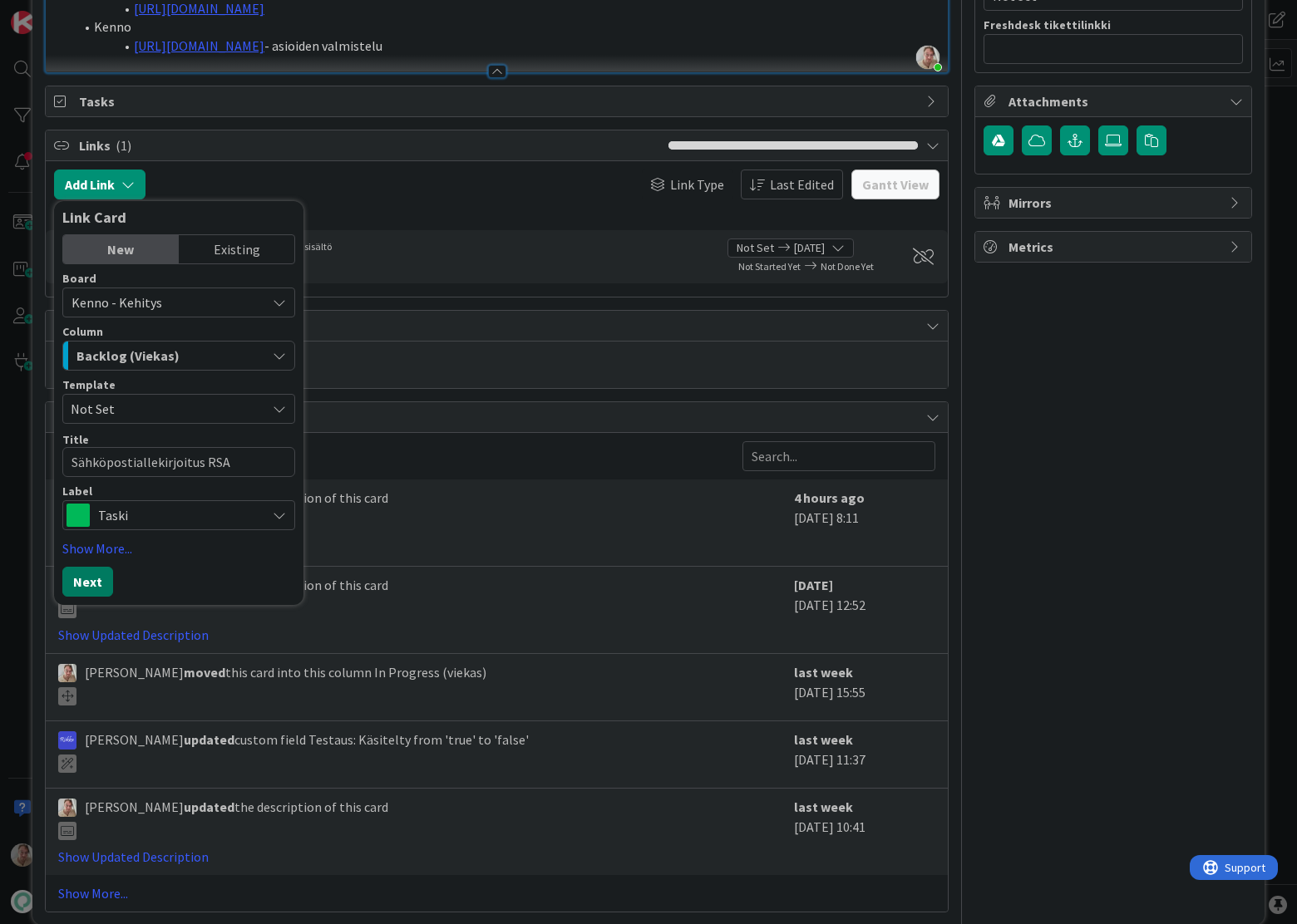
type textarea "x"
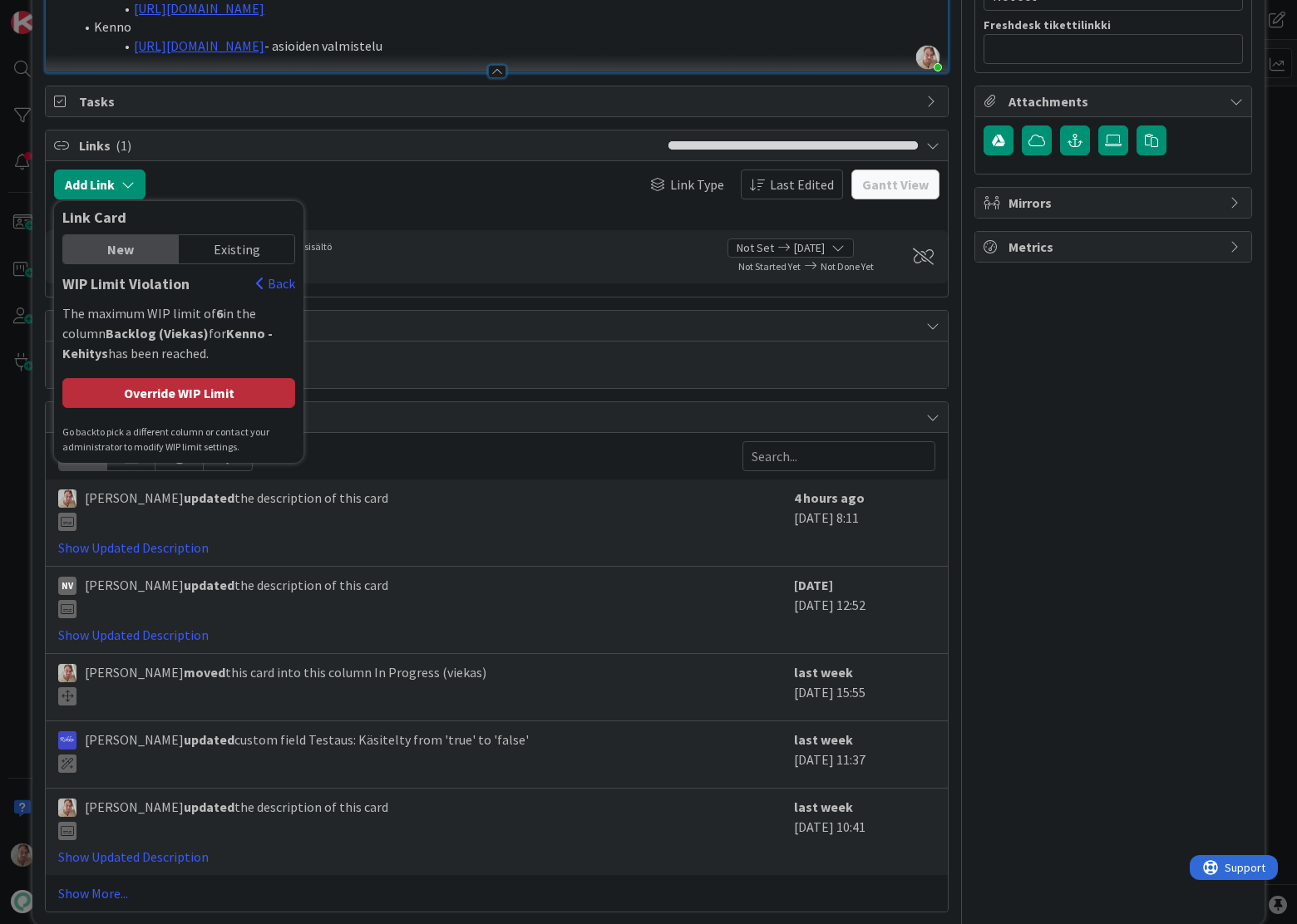
click at [211, 393] on div "Override WIP Limit" at bounding box center [179, 393] width 233 height 30
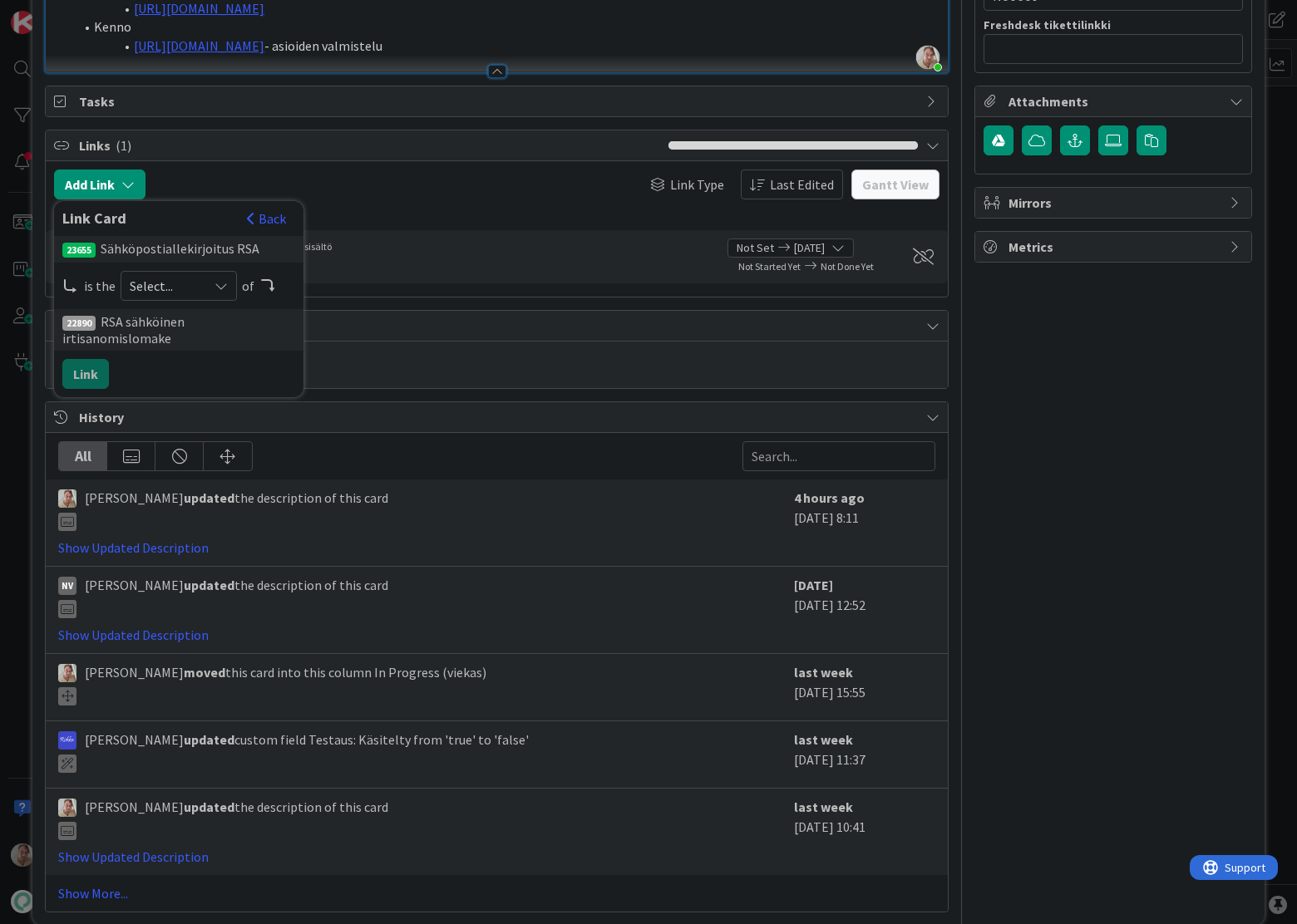
click at [166, 285] on span "Select..." at bounding box center [164, 285] width 70 height 23
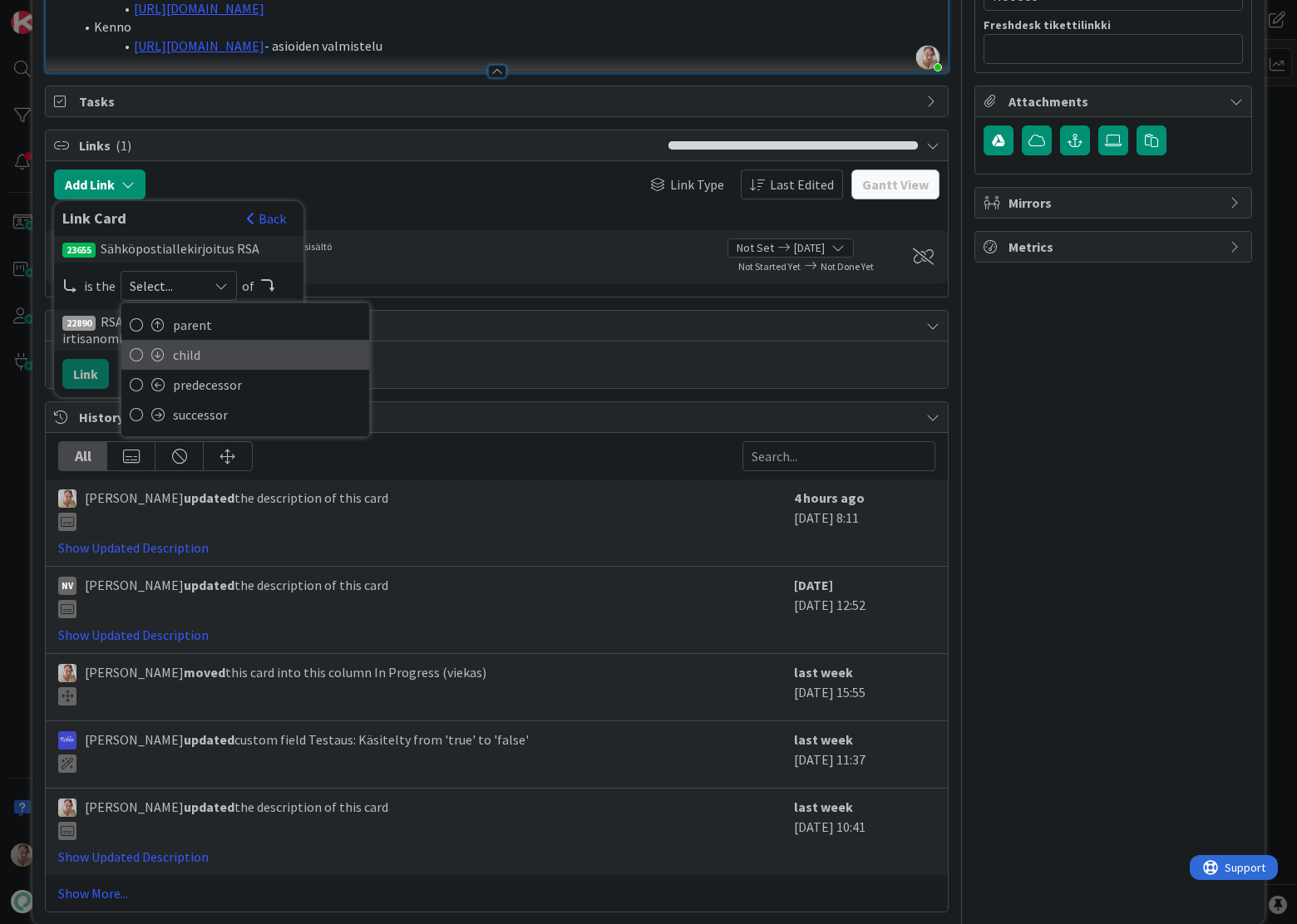
click at [189, 355] on span "child" at bounding box center [266, 355] width 188 height 25
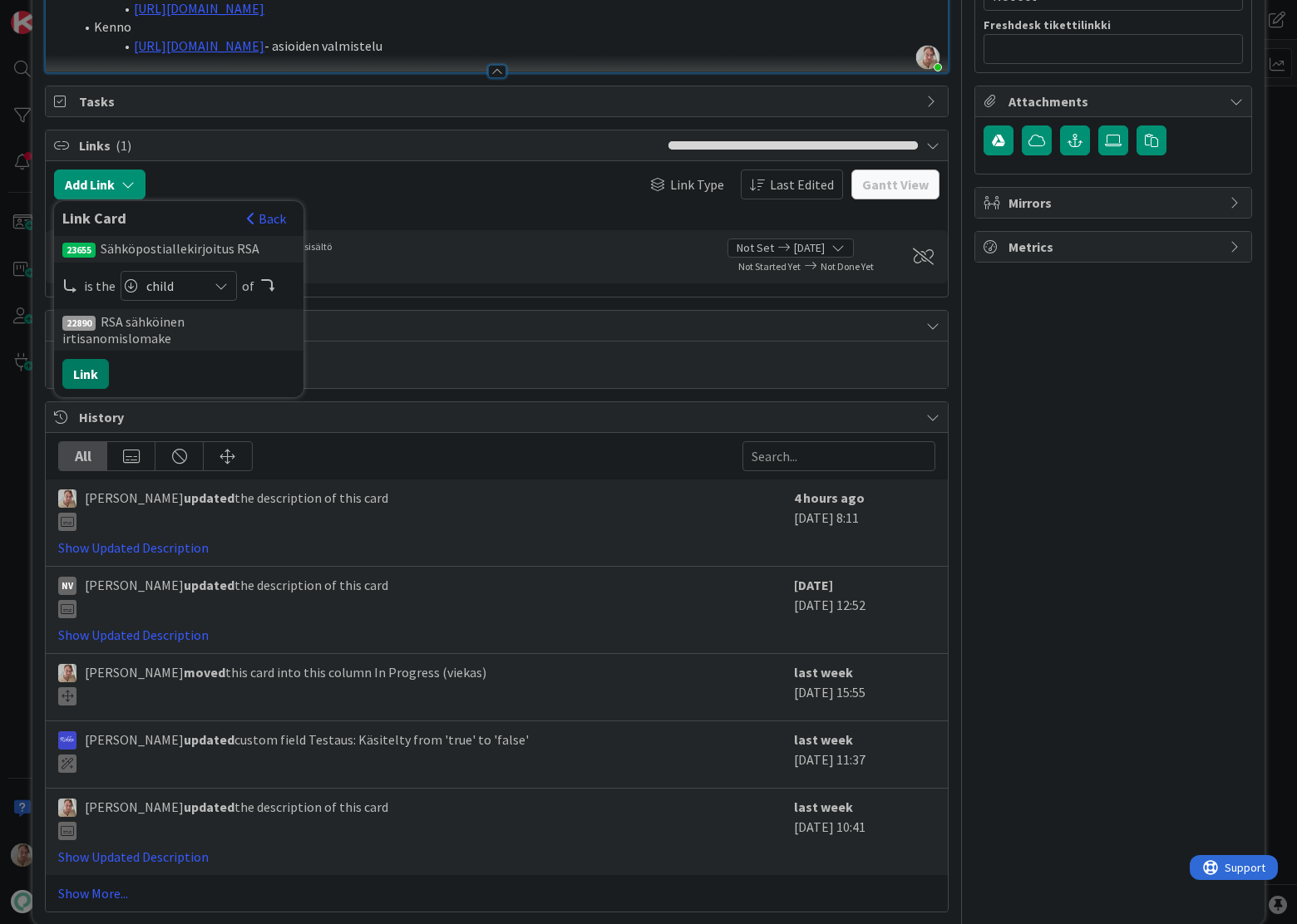
click at [81, 367] on button "Link" at bounding box center [85, 374] width 47 height 30
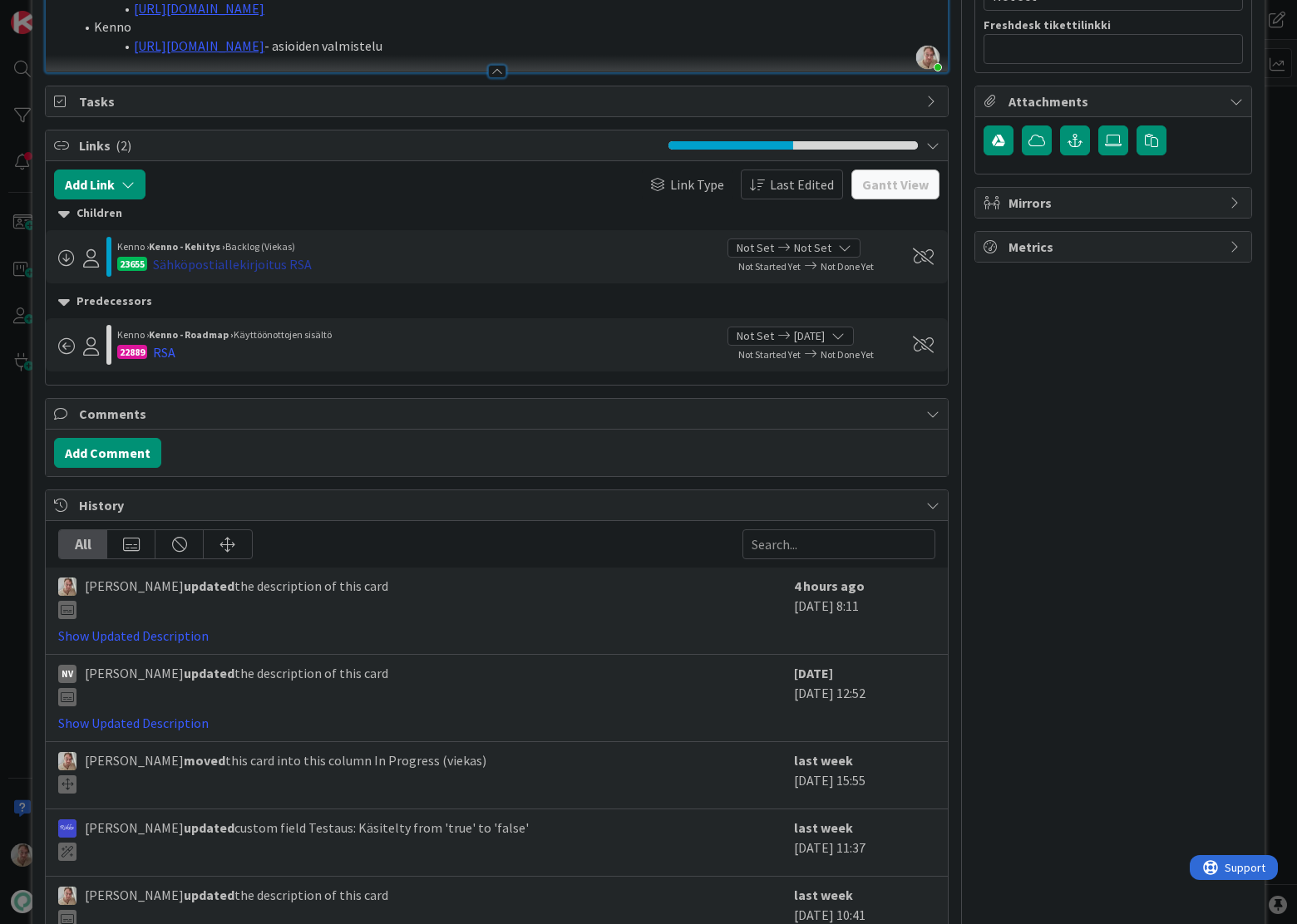
click at [276, 267] on div "Sähköpostiallekirjoitus RSA" at bounding box center [233, 264] width 159 height 20
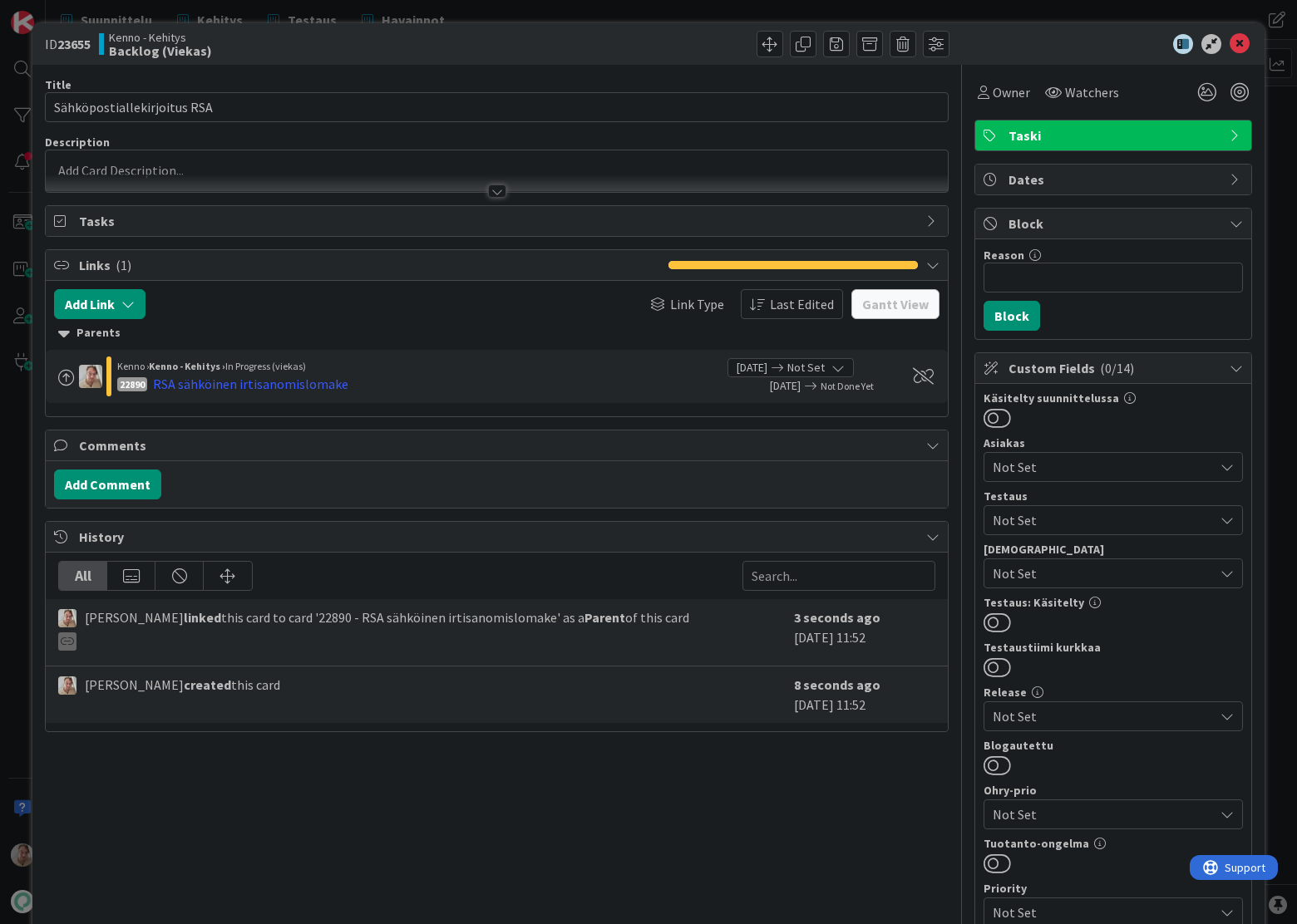
click at [260, 179] on div at bounding box center [496, 184] width 901 height 18
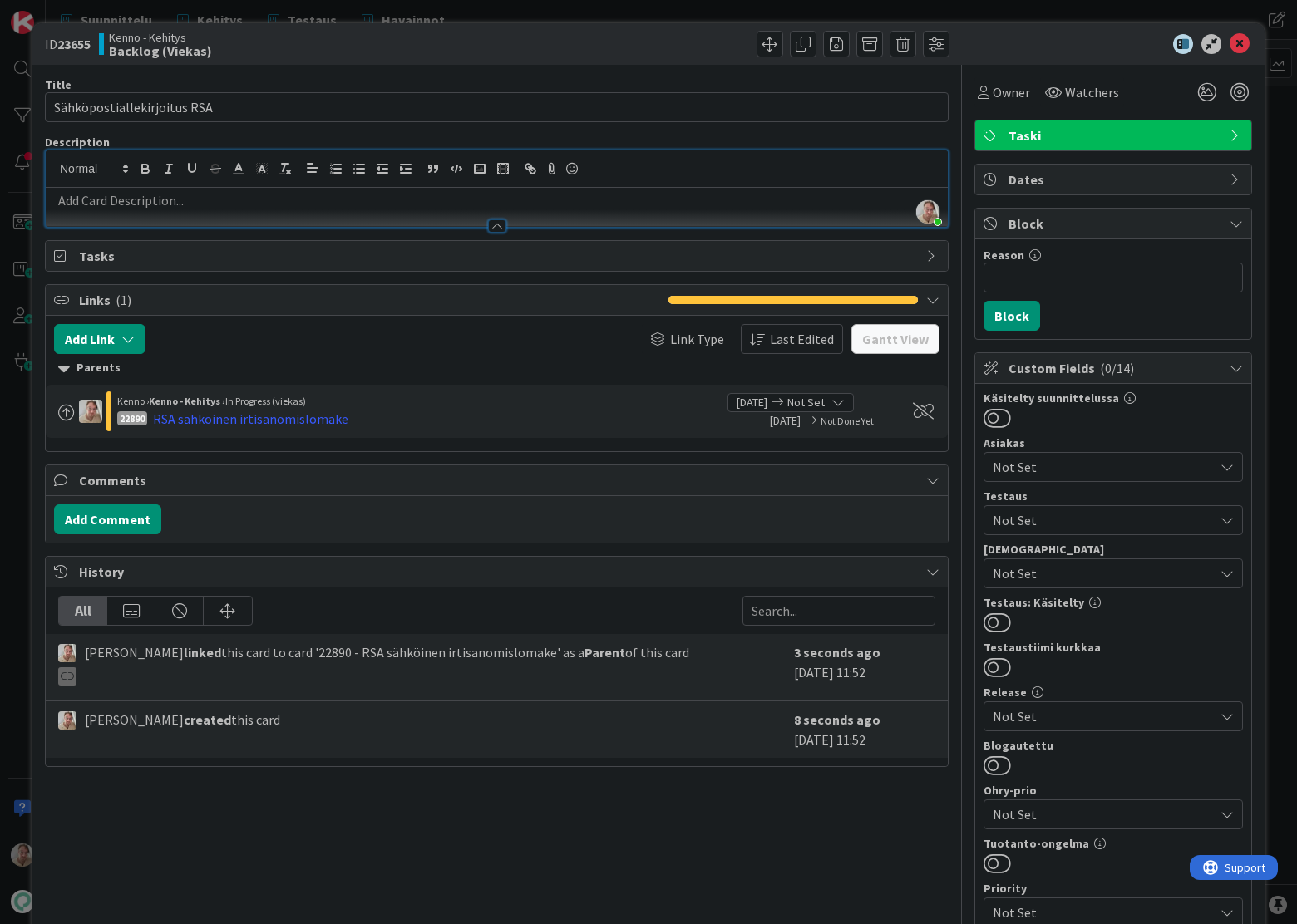
drag, startPoint x: 227, startPoint y: 209, endPoint x: 277, endPoint y: 214, distance: 50.2
click at [227, 210] on div at bounding box center [496, 219] width 901 height 18
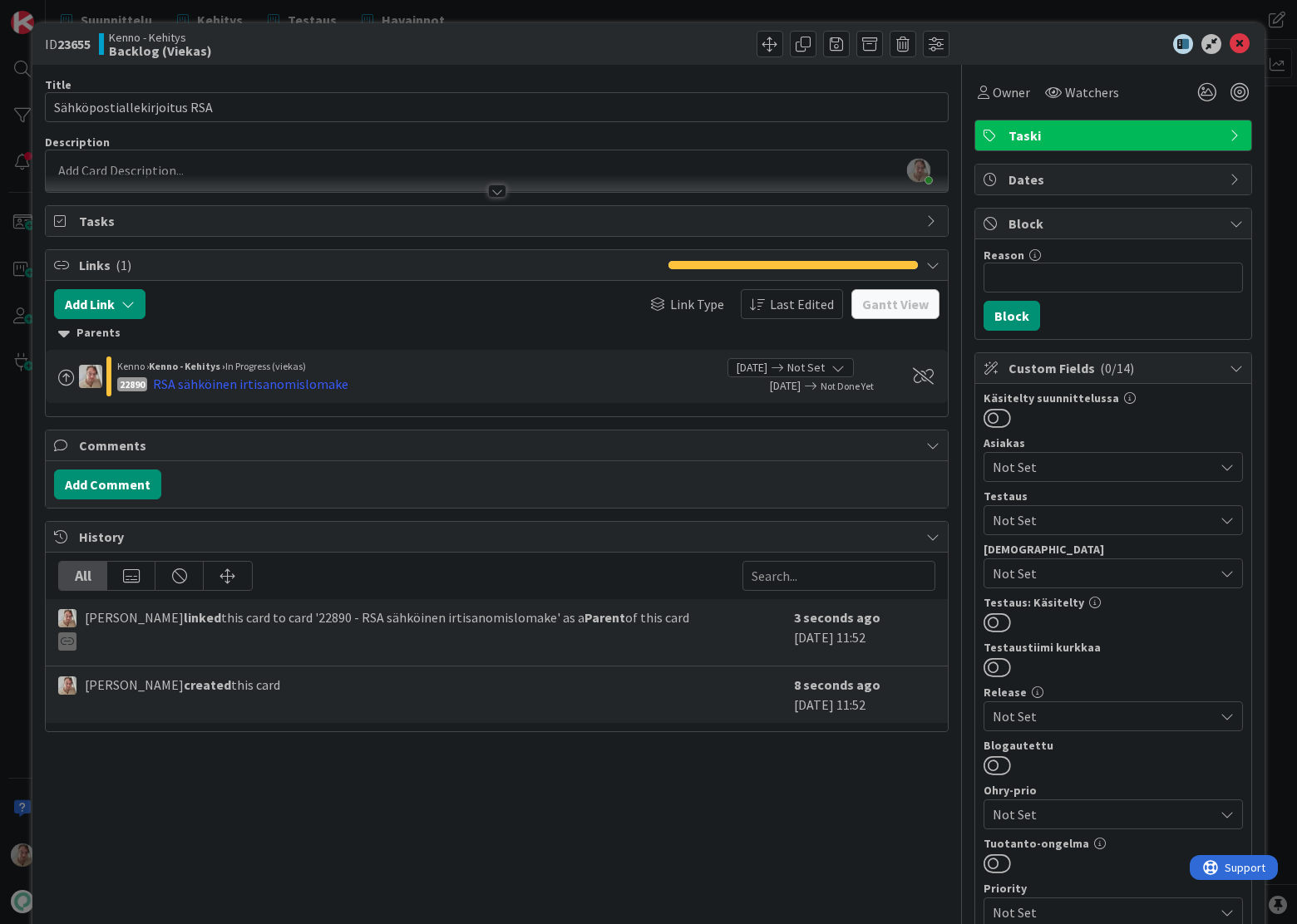
click at [230, 166] on p at bounding box center [496, 170] width 886 height 19
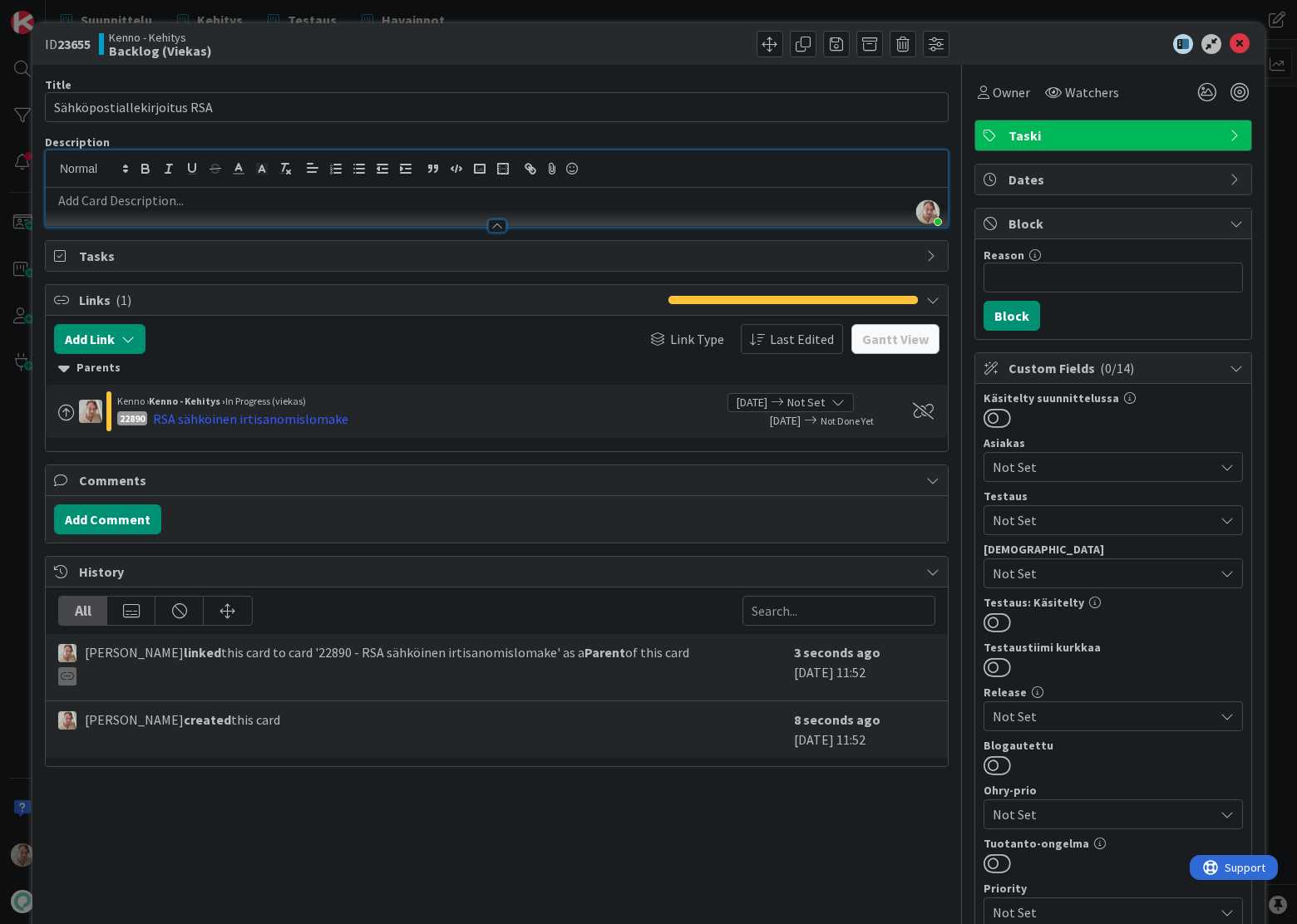
click at [235, 194] on p at bounding box center [496, 200] width 886 height 19
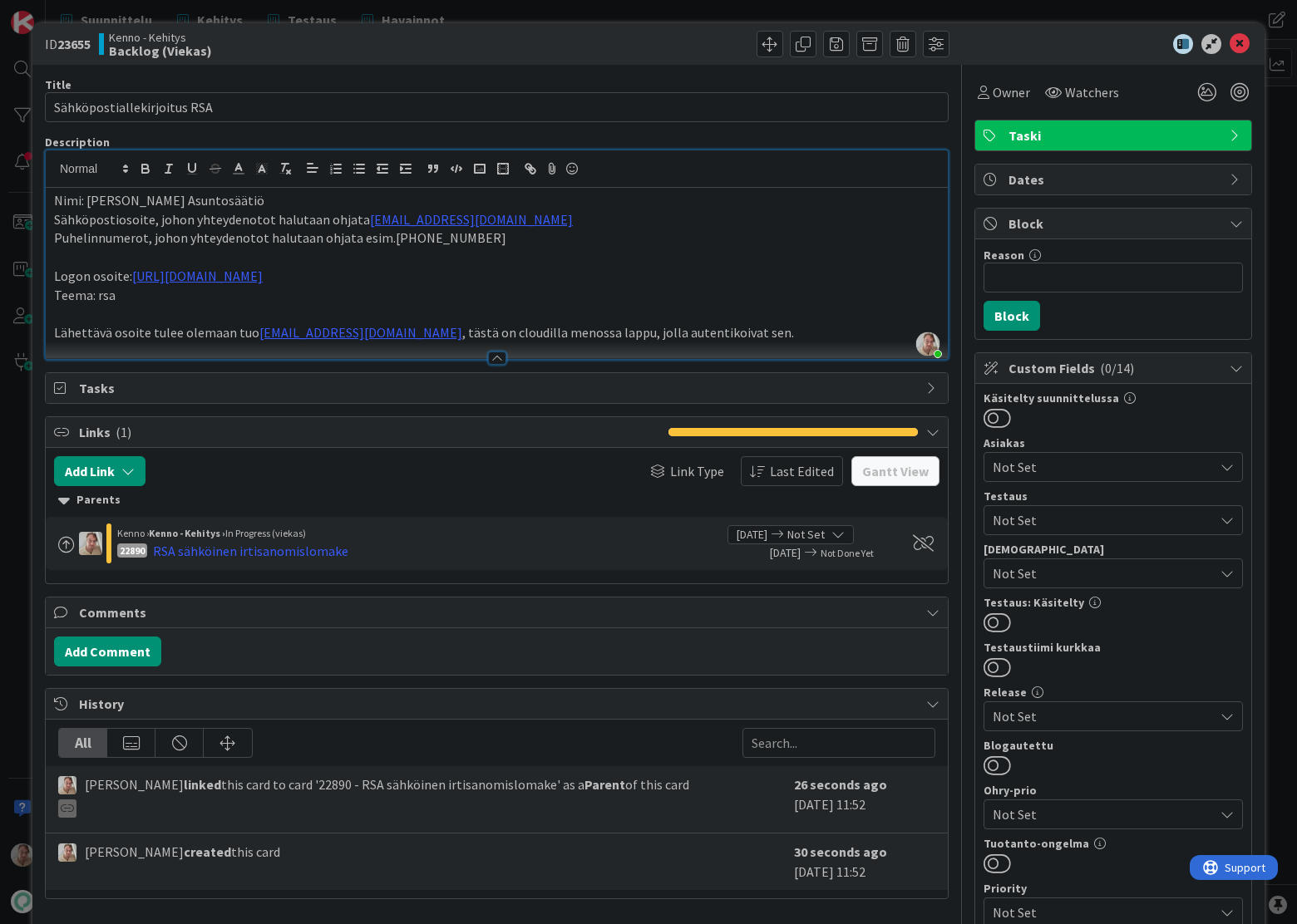
click at [606, 236] on p "Puhelinnumerot, johon yhteydenotot halutaan ohjata esim.[PHONE_NUMBER]" at bounding box center [496, 237] width 886 height 19
click at [388, 238] on p "Puhelinnumerot, johon yhteydenotot halutaan ohjata esim.[PHONE_NUMBER]" at bounding box center [496, 237] width 886 height 19
drag, startPoint x: 663, startPoint y: 328, endPoint x: 679, endPoint y: 333, distance: 16.8
click at [673, 331] on p "Lähettävä osoite tulee olemaan tuo info@rsa.fi , tästä on cloudilla menossa lap…" at bounding box center [496, 332] width 886 height 19
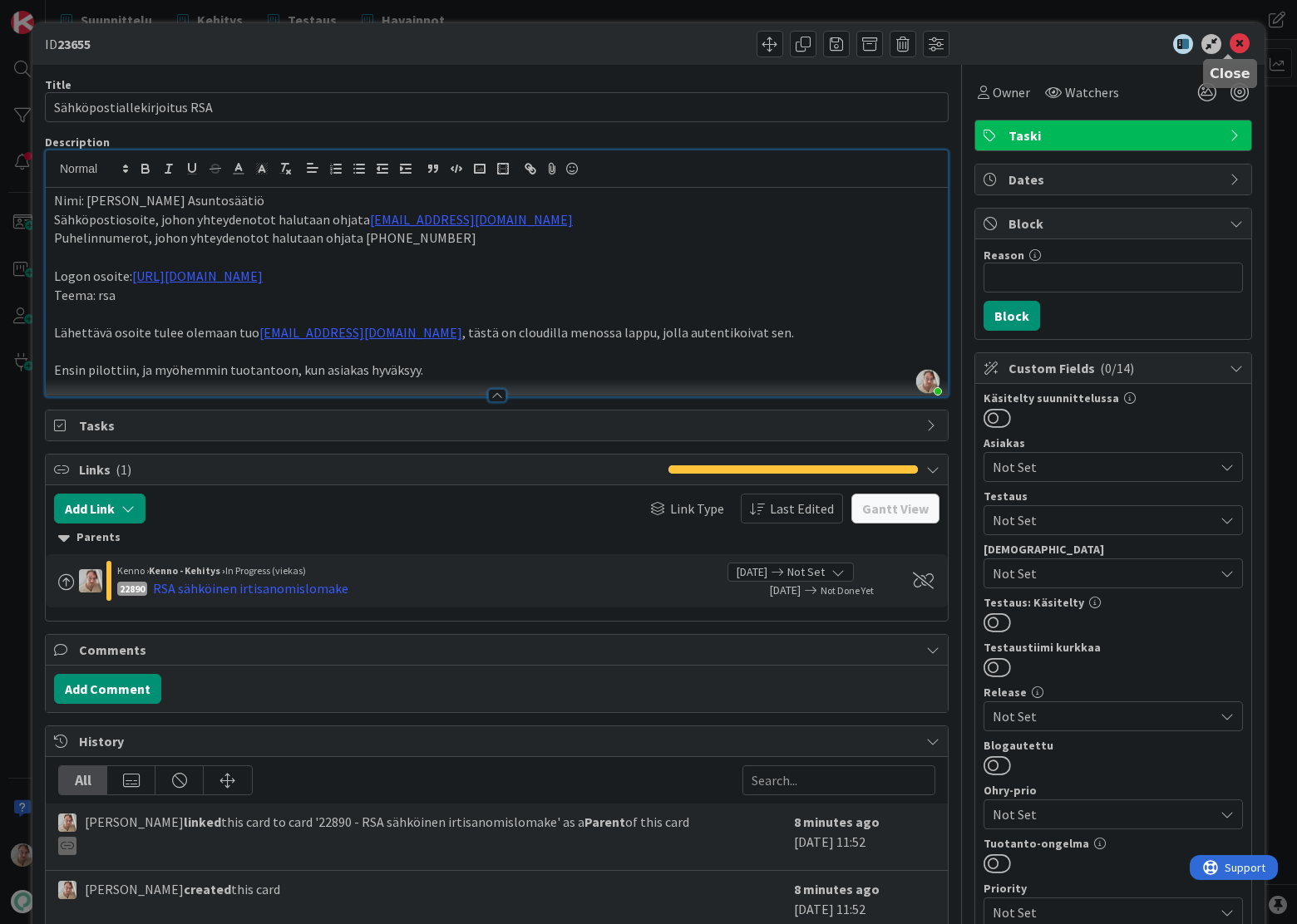
click at [1228, 32] on div "ID 23655" at bounding box center [648, 44] width 1231 height 42
click at [1230, 42] on icon at bounding box center [1239, 44] width 20 height 20
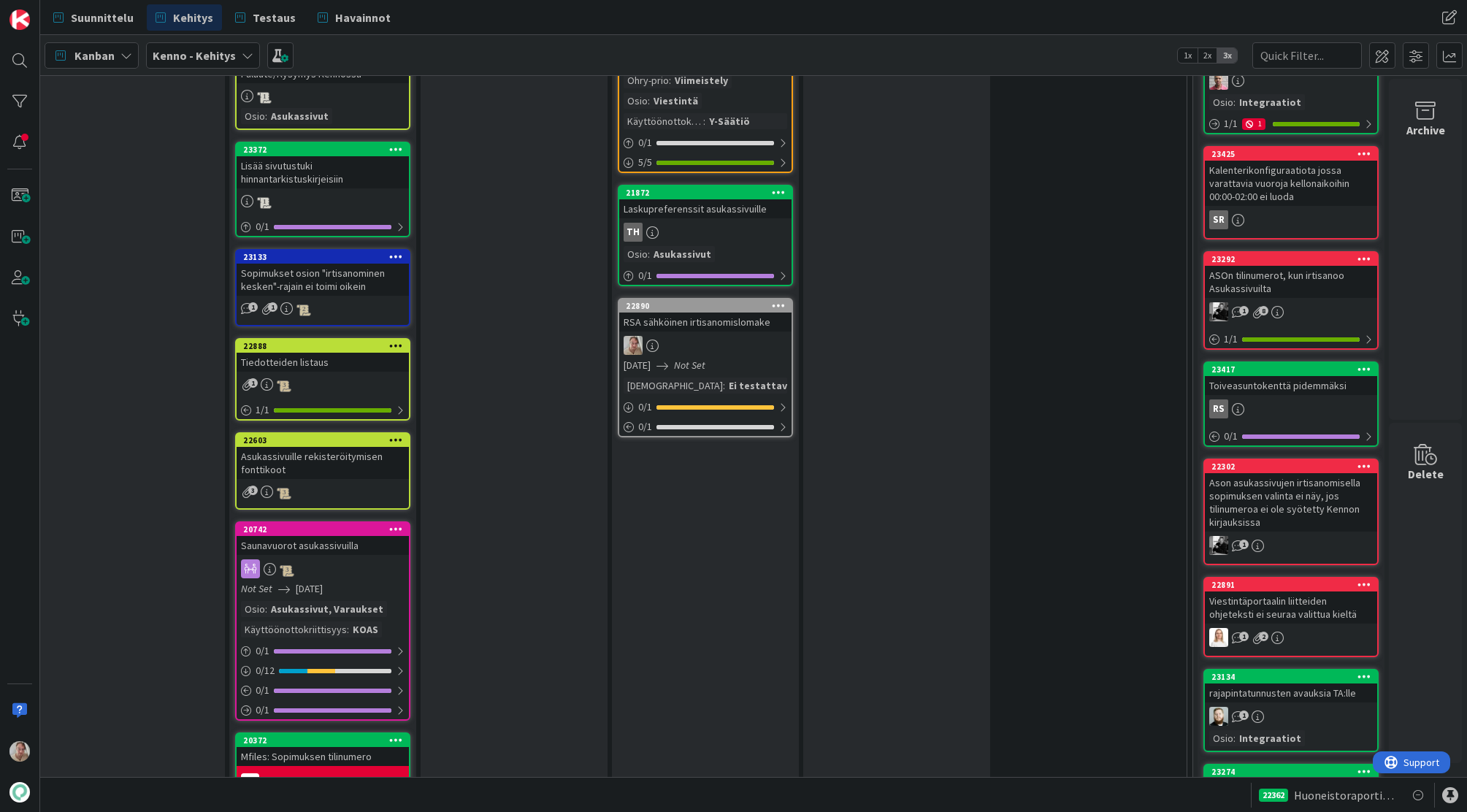
scroll to position [2328, 0]
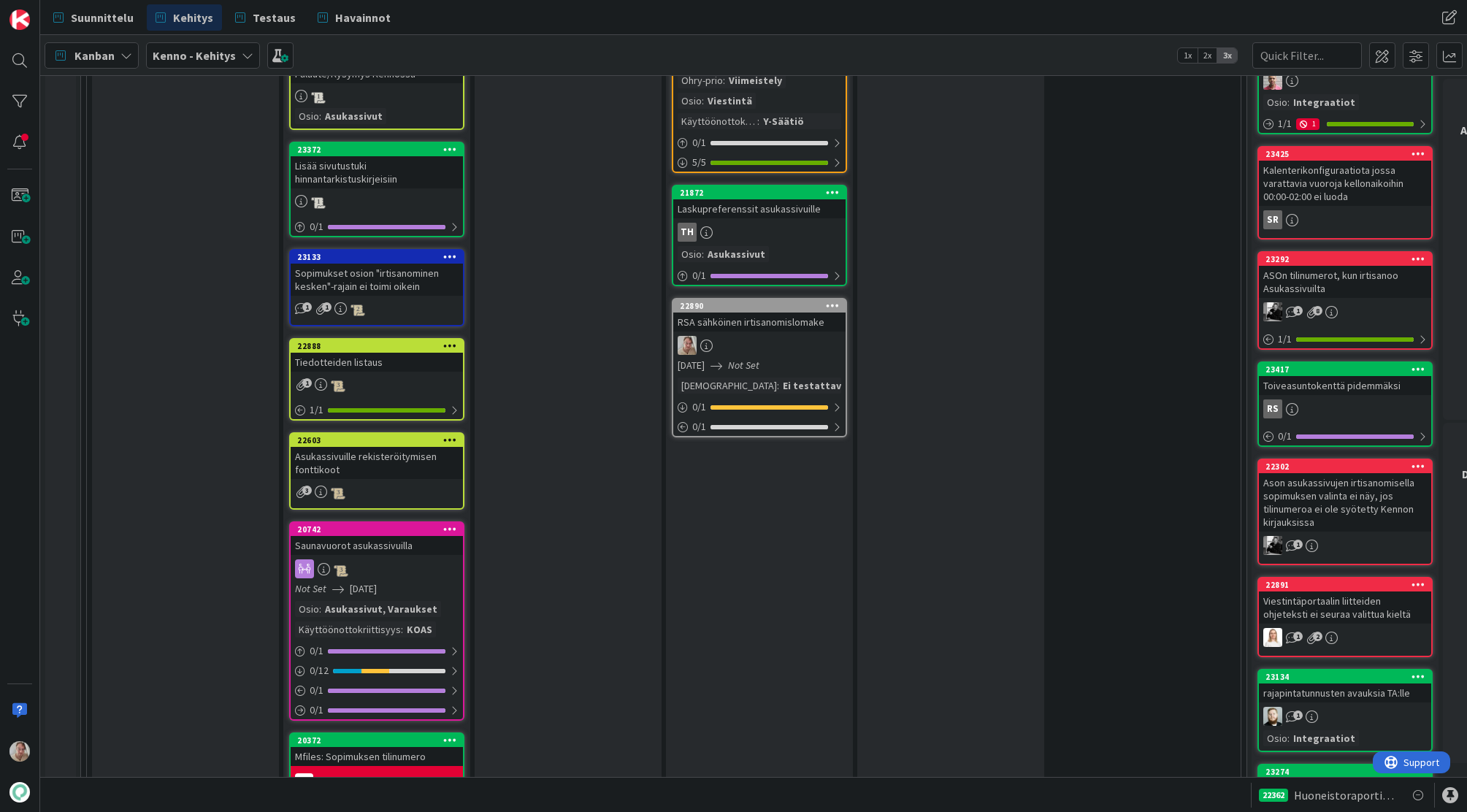
click at [707, 800] on div "22362 Huoneistoraportin automaattinen liittäminen backendissä - UI muutokset" at bounding box center [754, 795] width 1427 height 35
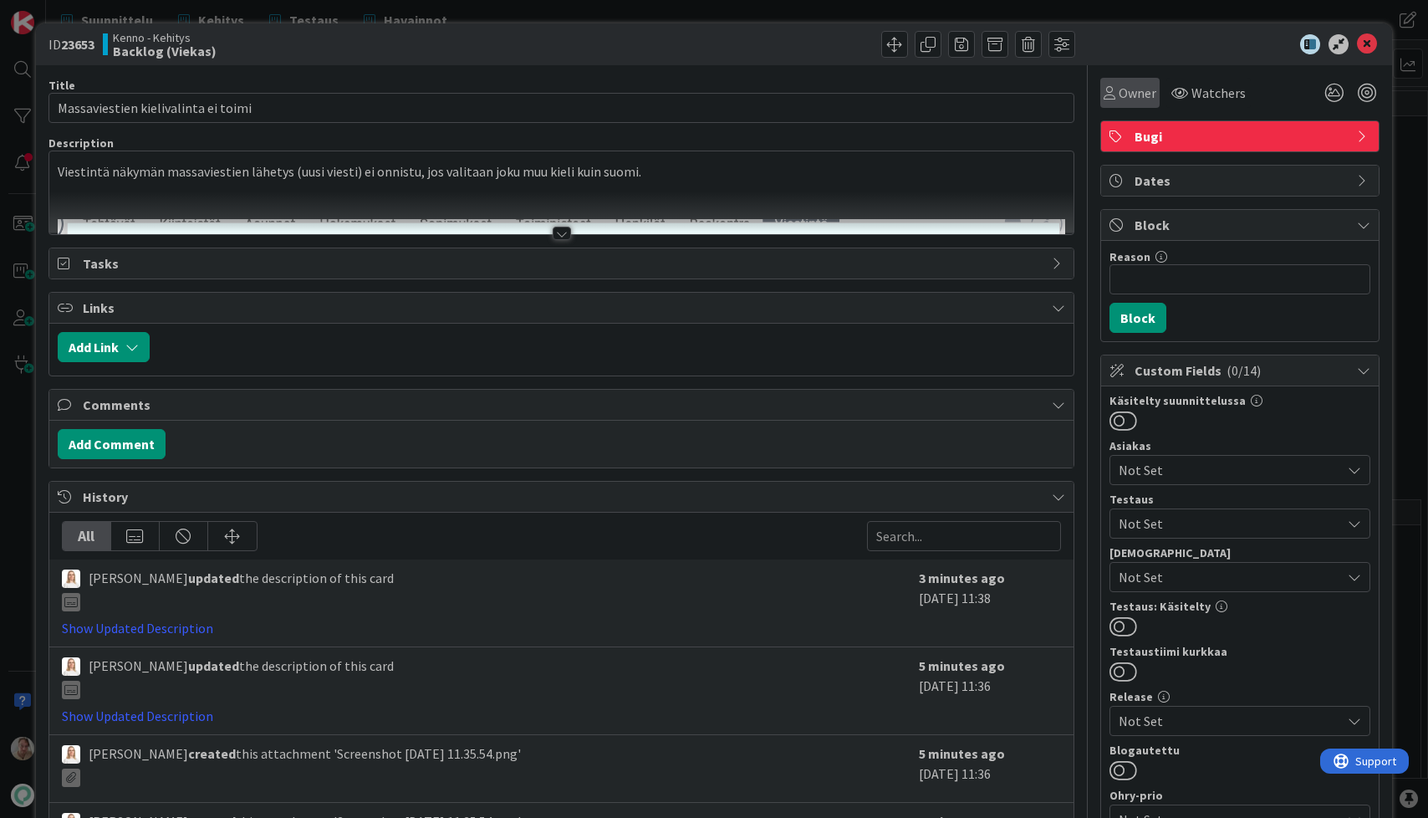
click at [1141, 89] on span "Owner" at bounding box center [1138, 93] width 38 height 20
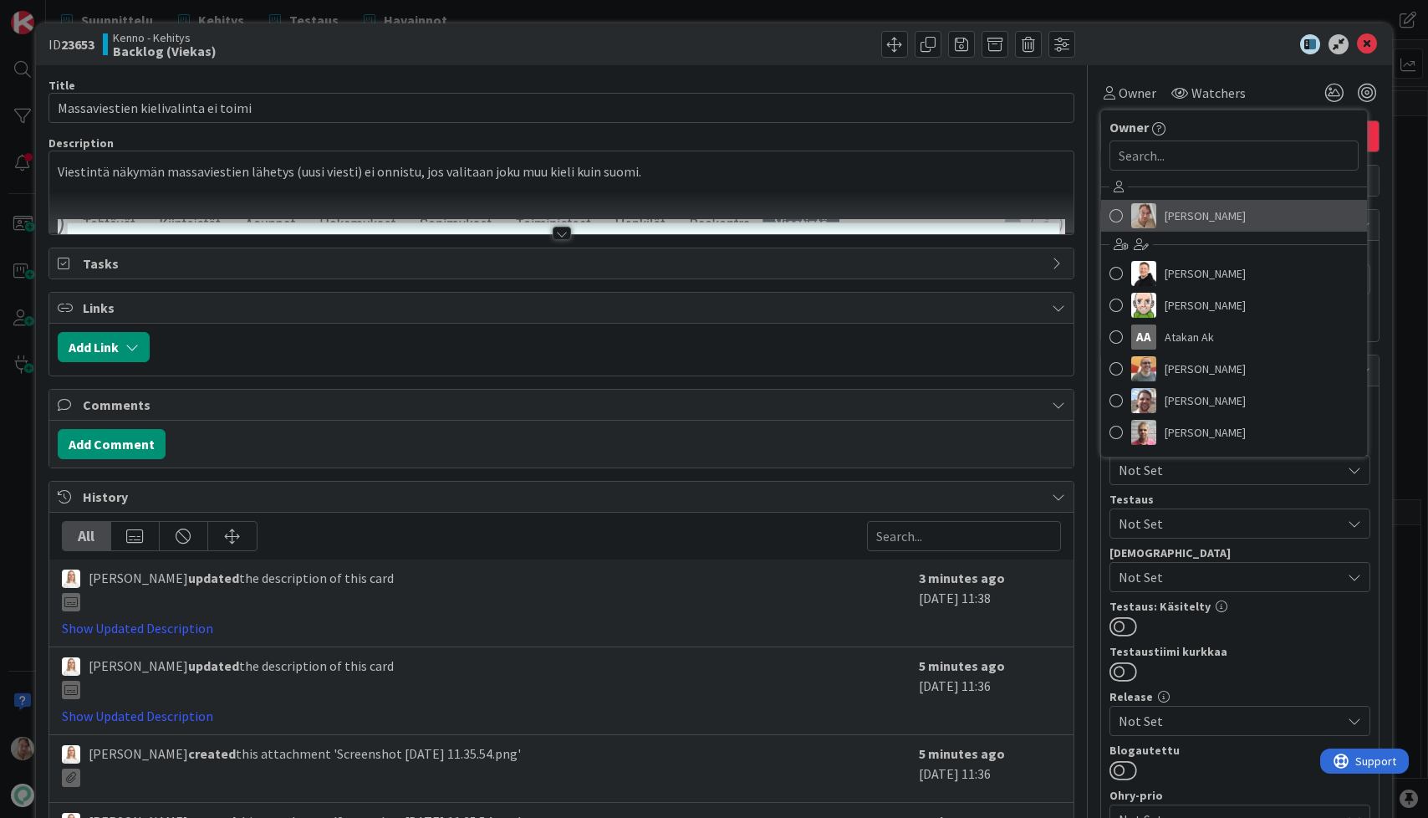
click at [1182, 210] on span "[PERSON_NAME]" at bounding box center [1205, 215] width 81 height 25
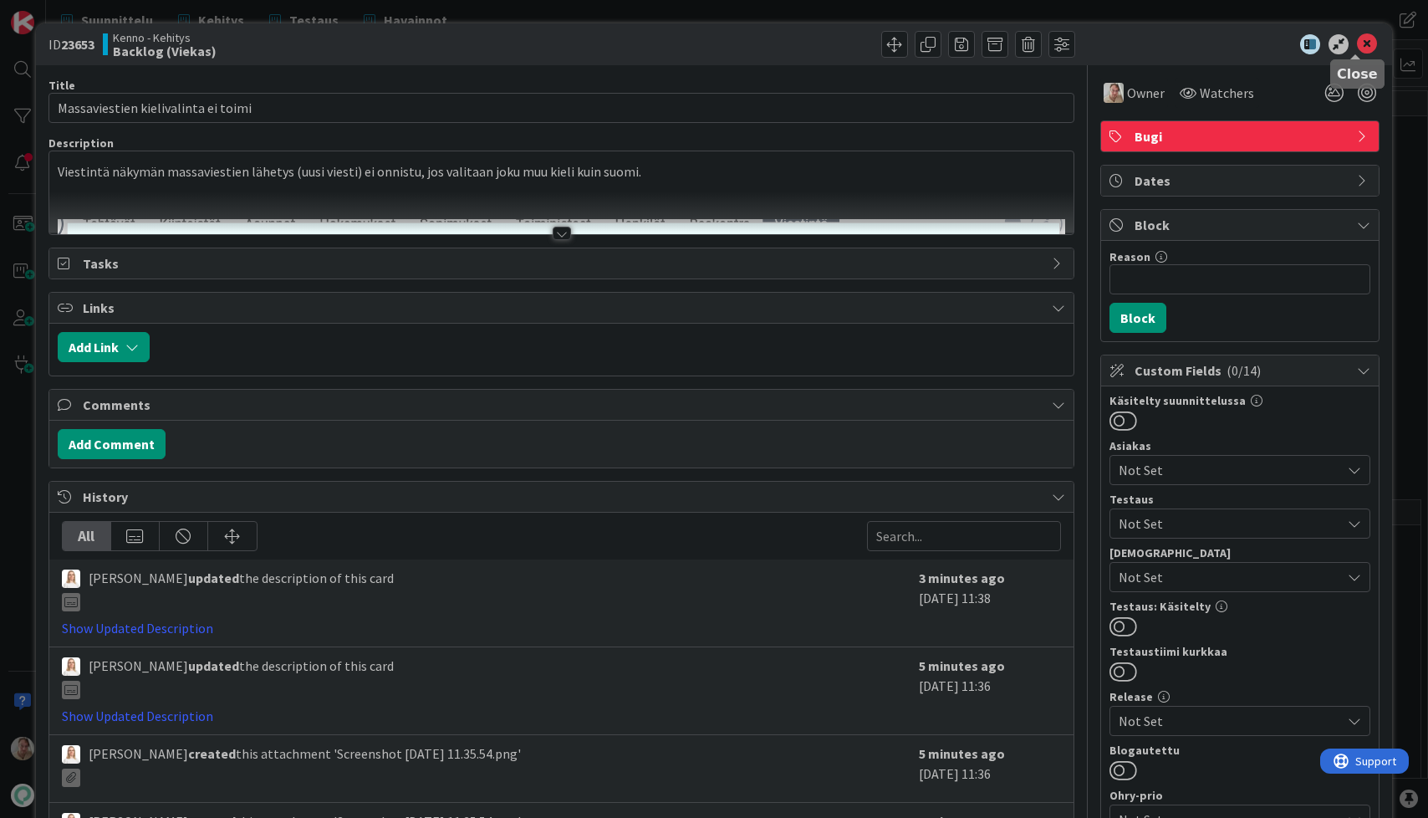
click at [1357, 45] on icon at bounding box center [1367, 44] width 20 height 20
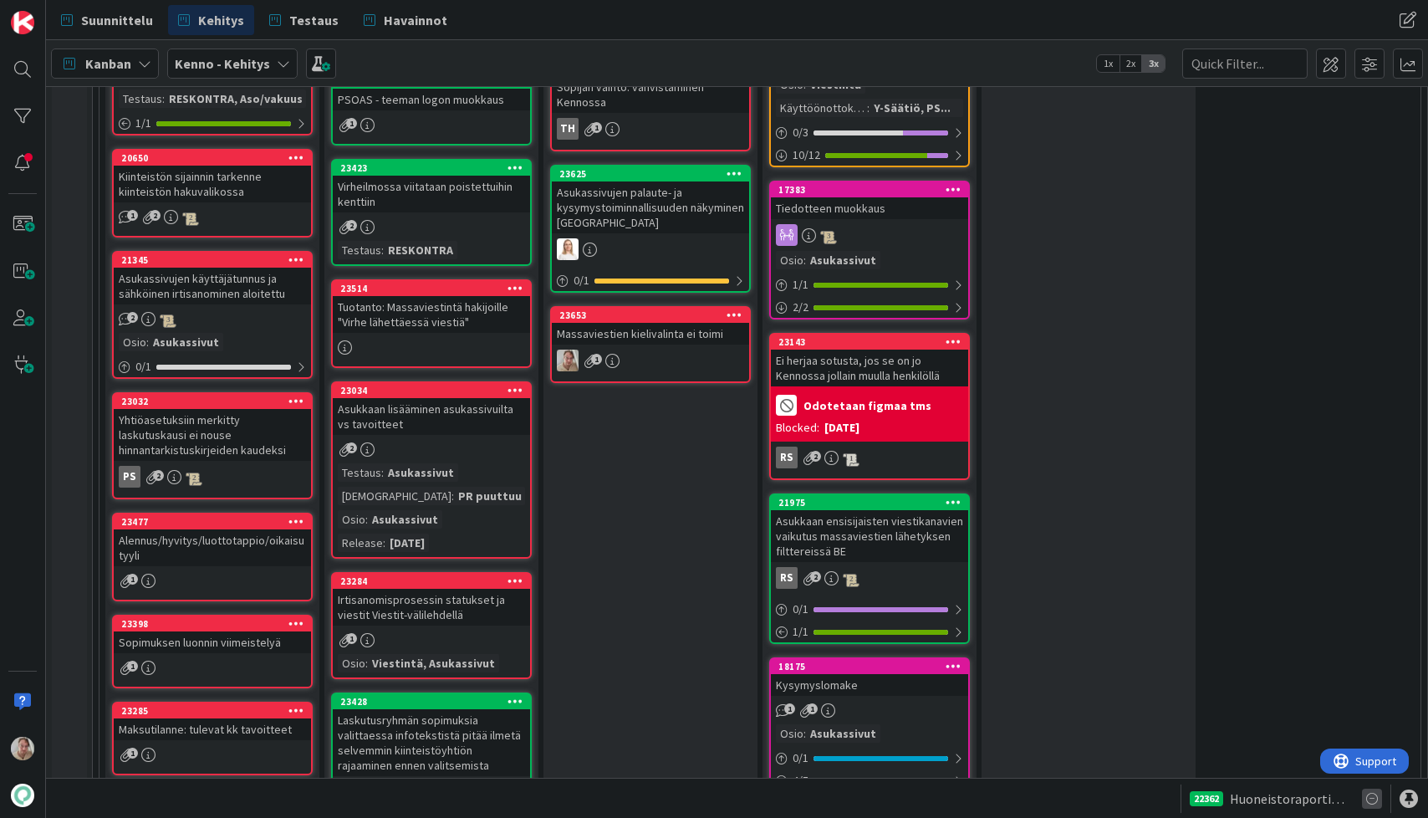
click at [1373, 800] on icon at bounding box center [1372, 799] width 20 height 20
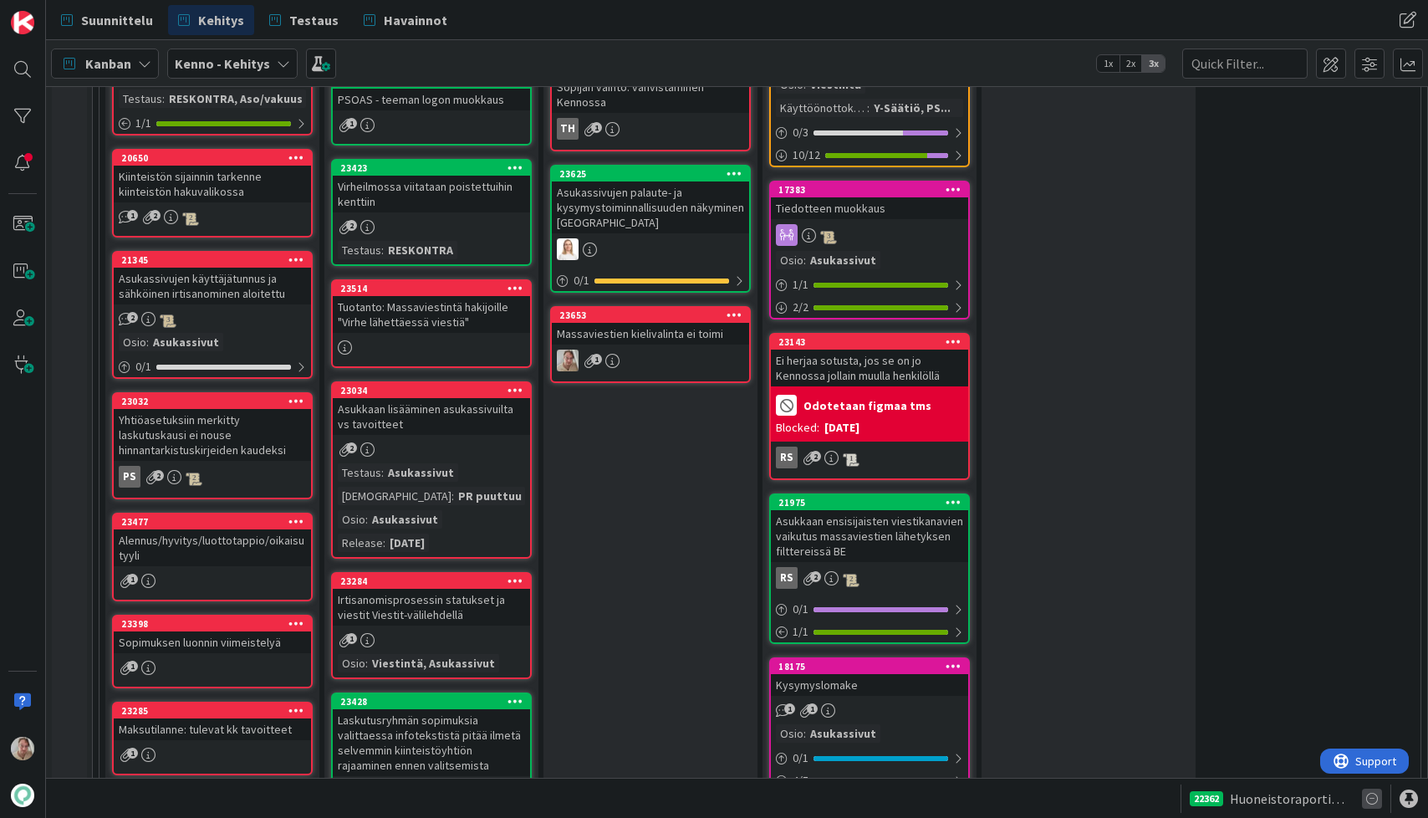
click at [1373, 800] on icon at bounding box center [1372, 799] width 20 height 20
click at [1375, 800] on icon at bounding box center [1372, 799] width 20 height 20
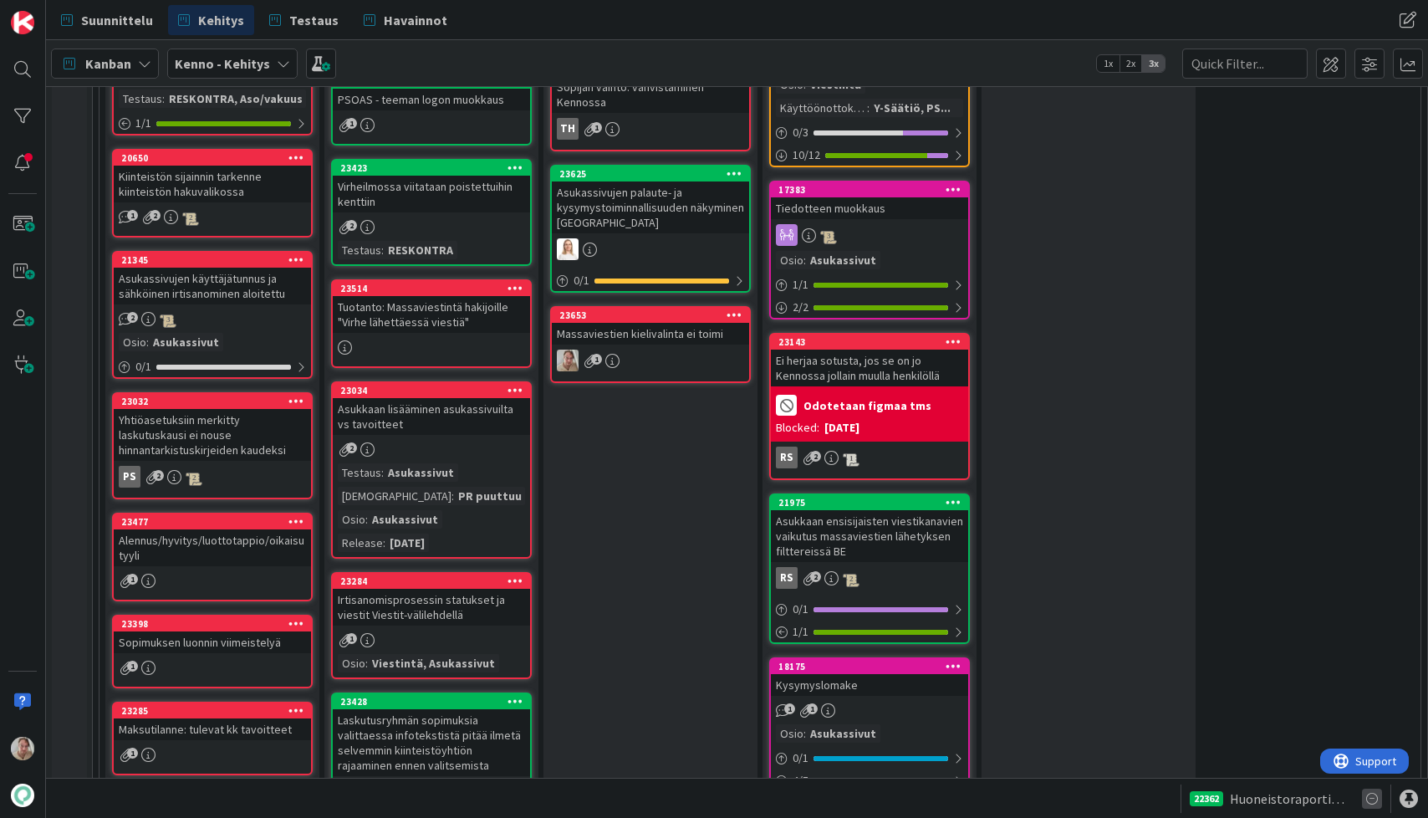
click at [1372, 799] on icon at bounding box center [1372, 799] width 20 height 20
click at [1373, 799] on icon at bounding box center [1372, 799] width 20 height 20
click at [1374, 799] on icon at bounding box center [1372, 799] width 20 height 20
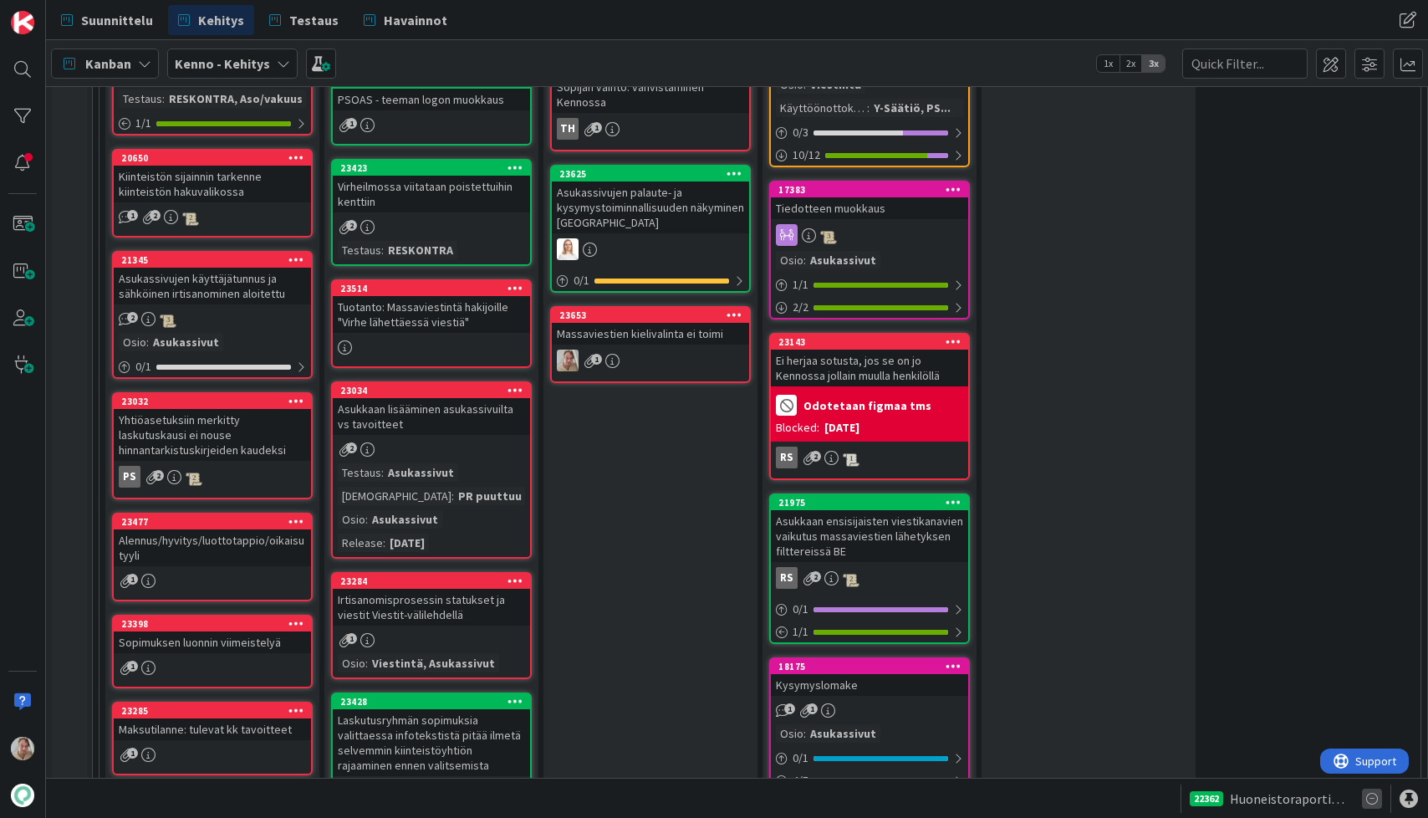
click at [1374, 799] on icon at bounding box center [1372, 799] width 20 height 20
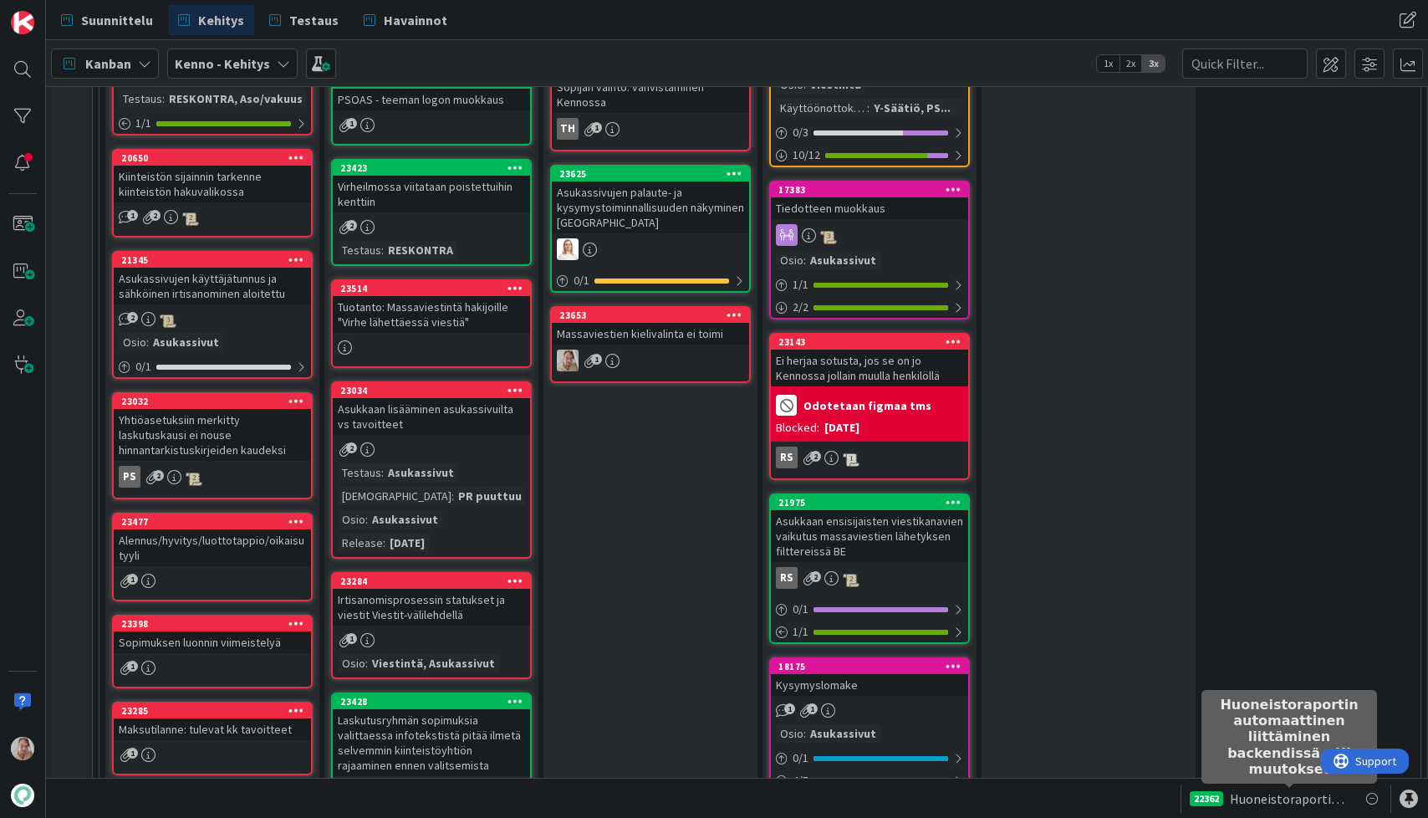
click at [1309, 799] on span "Huoneistoraportin automaattinen liittäminen backendissä - UI muutokset" at bounding box center [1289, 799] width 119 height 20
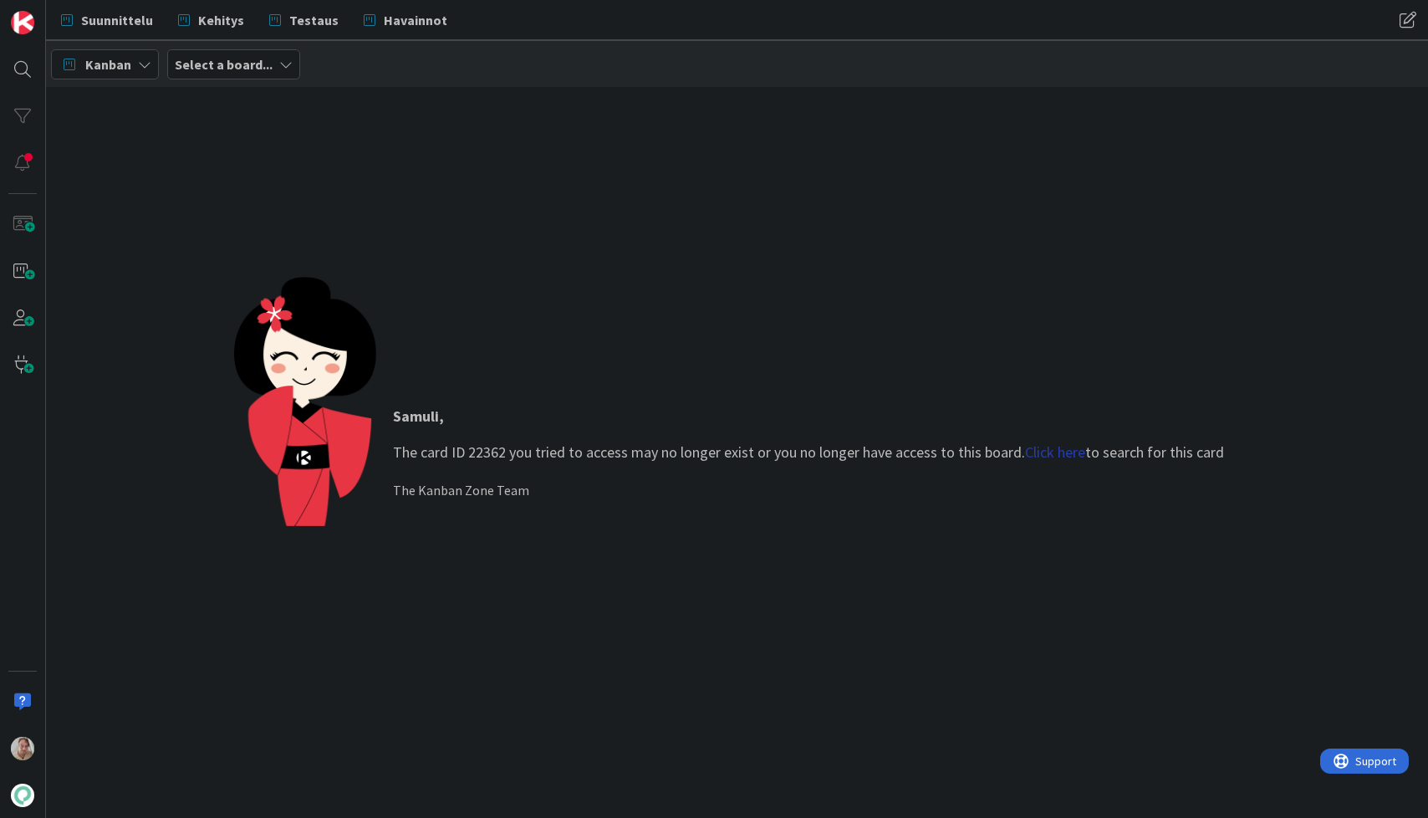
click at [1060, 448] on link "Click here" at bounding box center [1055, 451] width 60 height 19
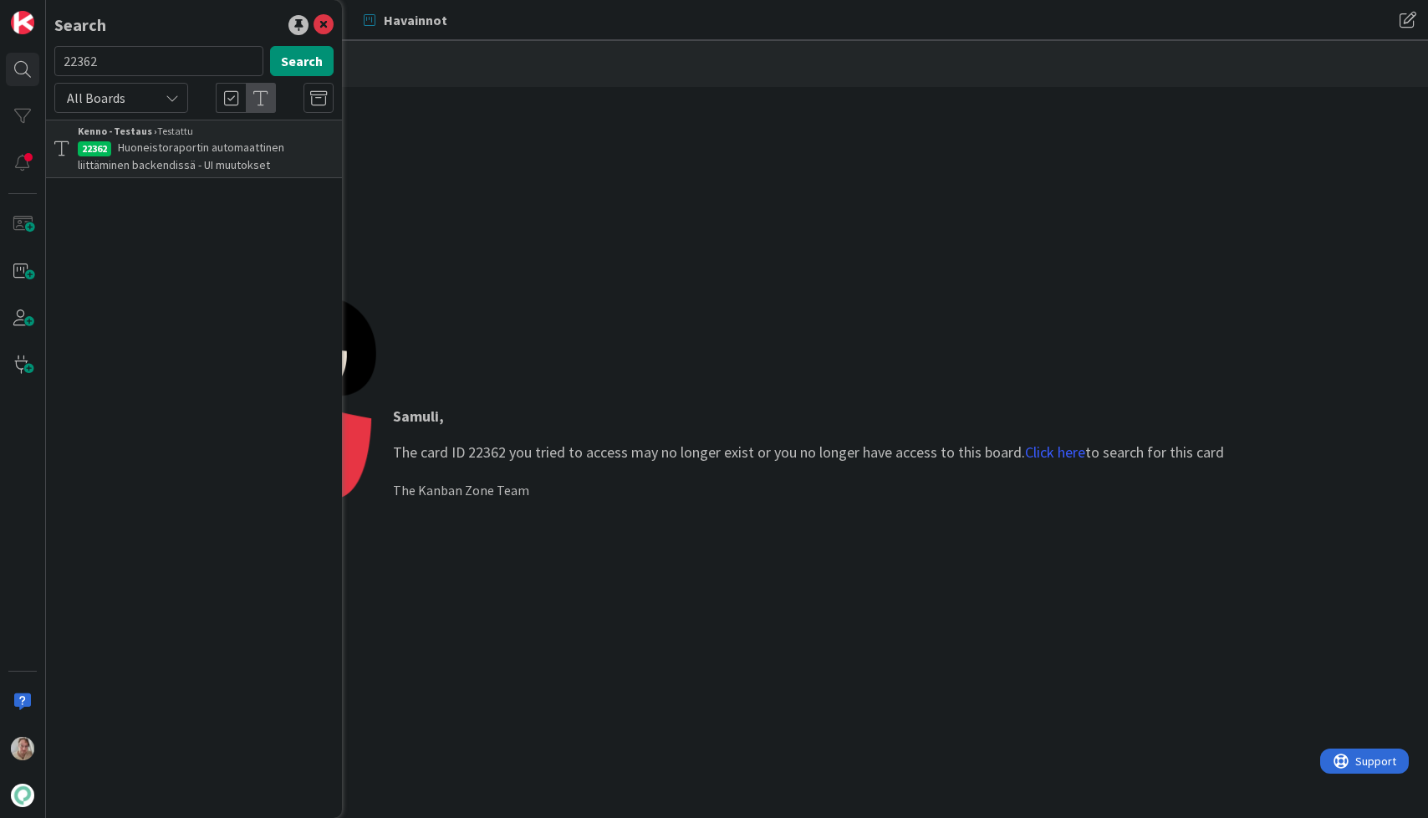
click at [216, 159] on span "Huoneistoraportin automaattinen liittäminen backendissä - UI muutokset" at bounding box center [181, 156] width 207 height 33
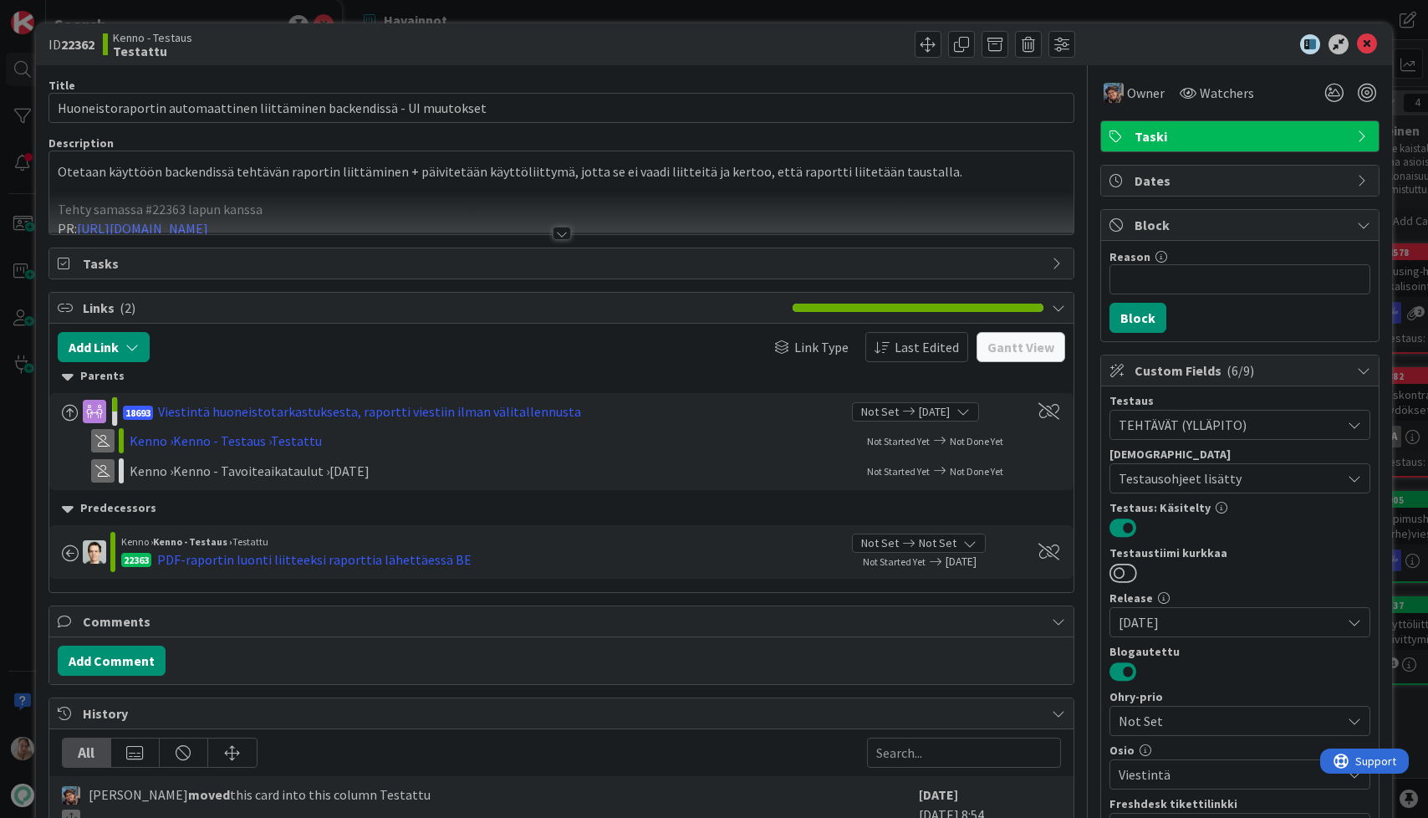
click at [1366, 46] on div at bounding box center [1232, 44] width 296 height 20
click at [1360, 44] on icon at bounding box center [1367, 44] width 20 height 20
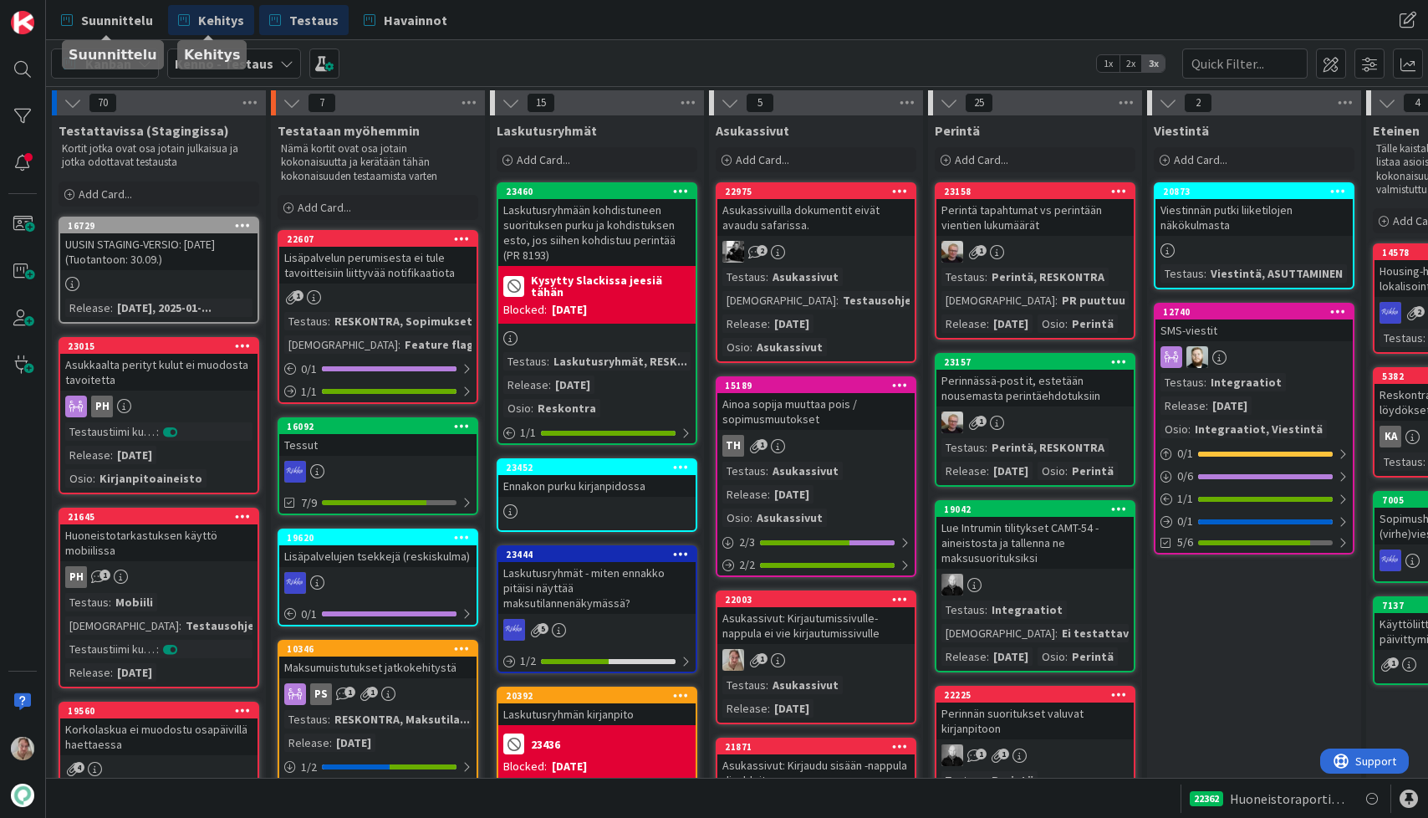
click at [227, 26] on span "Kehitys" at bounding box center [221, 20] width 46 height 20
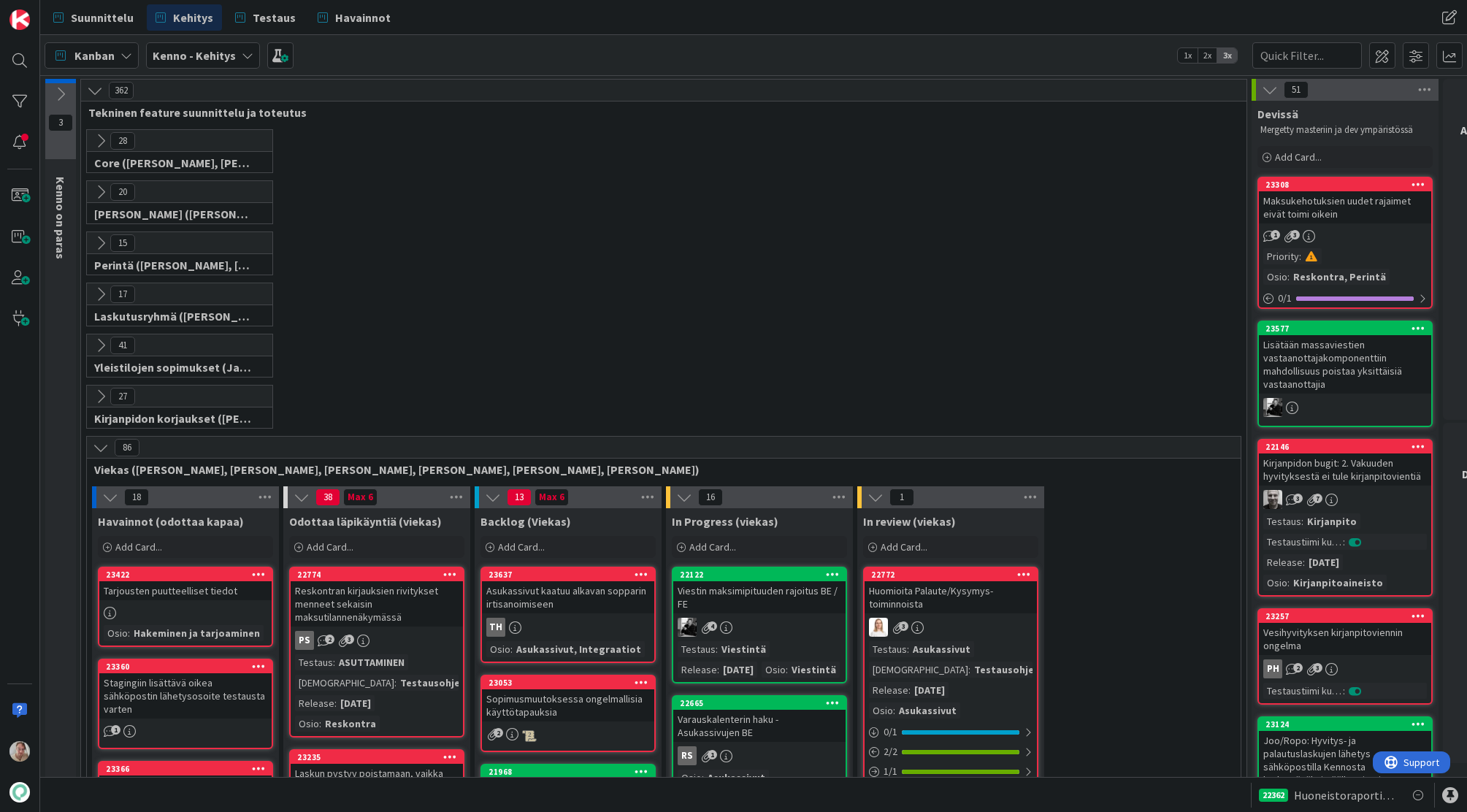
click at [1346, 804] on div "22362 Huoneistoraportin automaattinen liittäminen backendissä - UI muutokset" at bounding box center [1343, 795] width 168 height 24
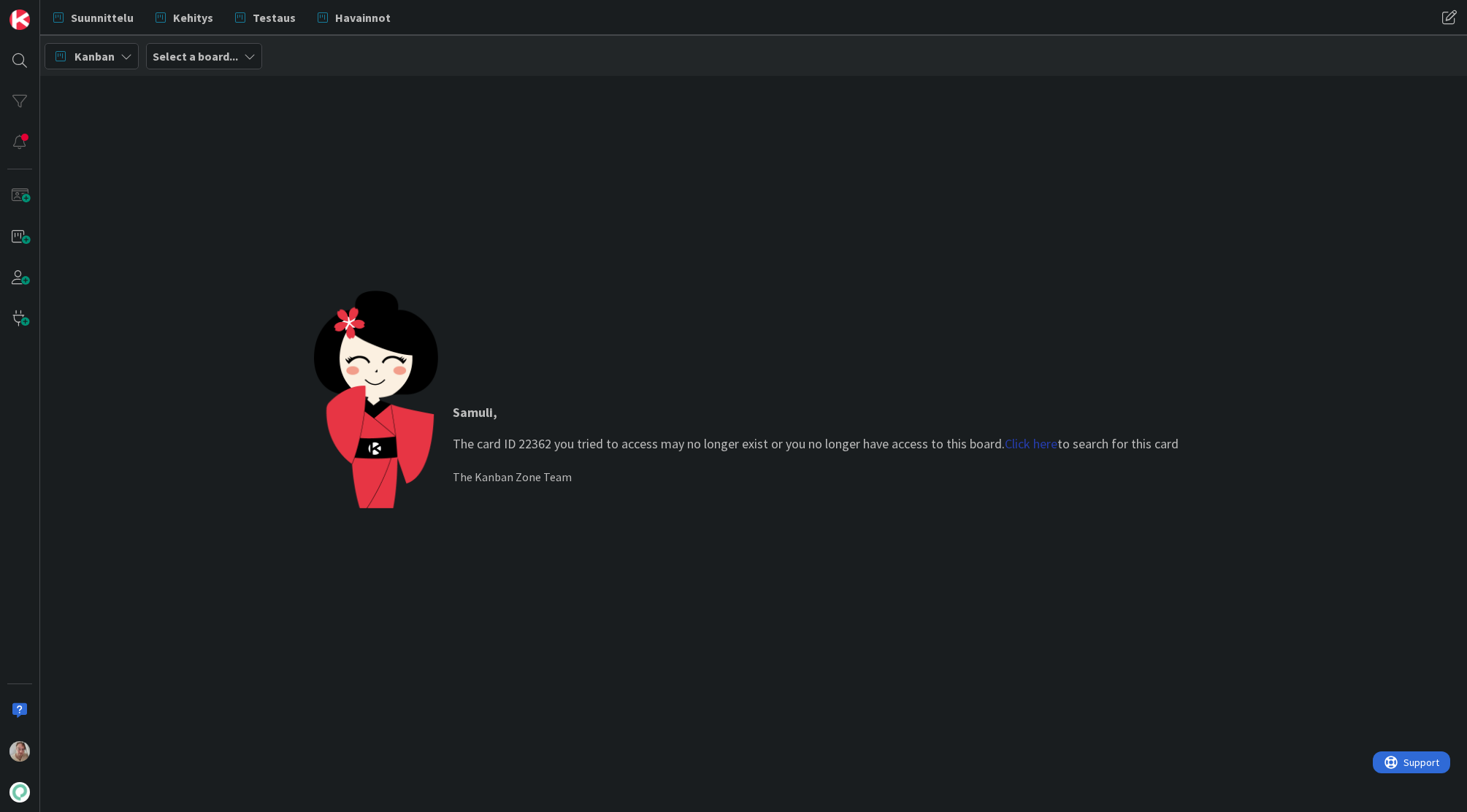
click at [1050, 450] on link "Click here" at bounding box center [1031, 443] width 52 height 17
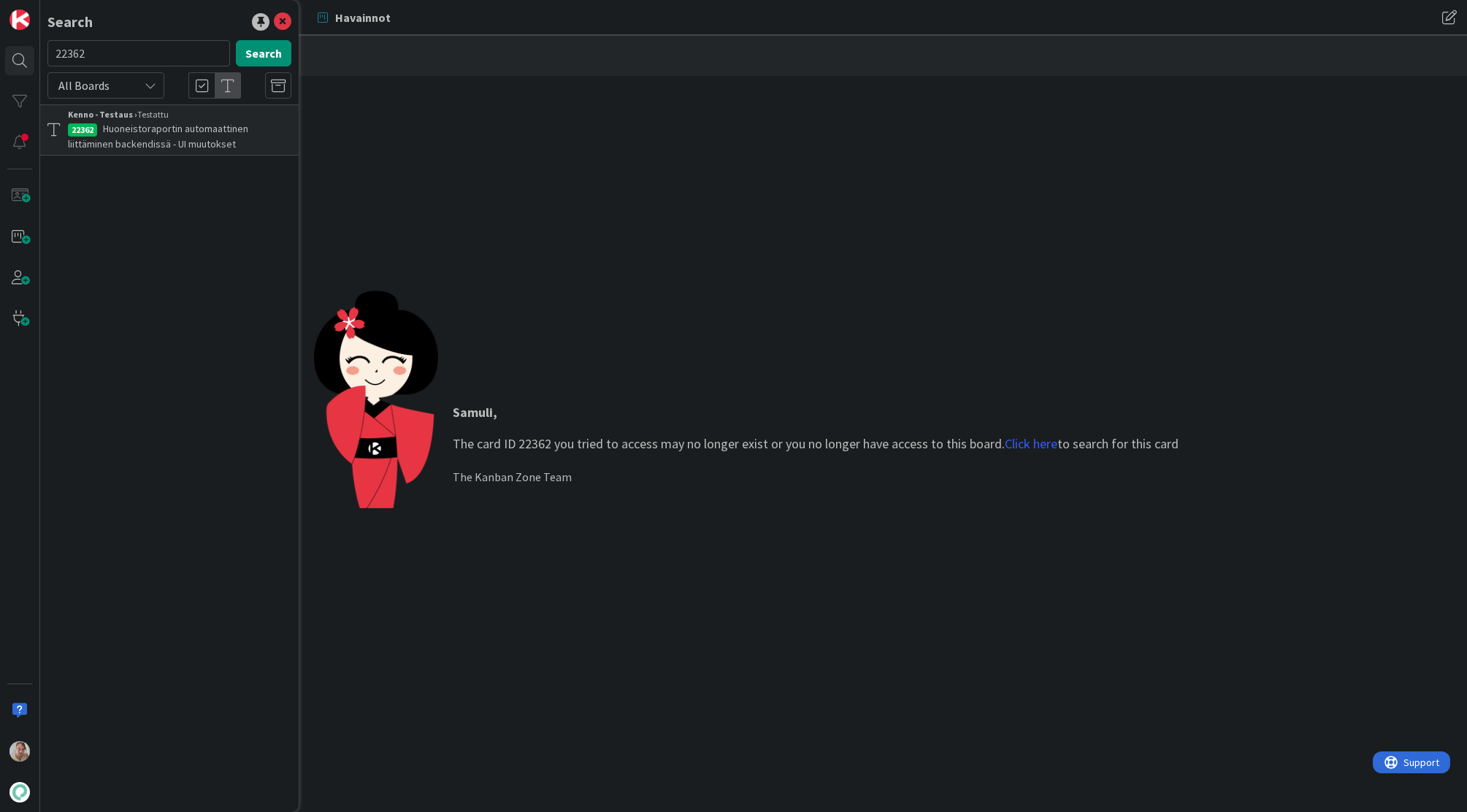
click at [168, 139] on span "Huoneistoraportin automaattinen liittäminen backendissä - UI muutokset" at bounding box center [158, 136] width 181 height 29
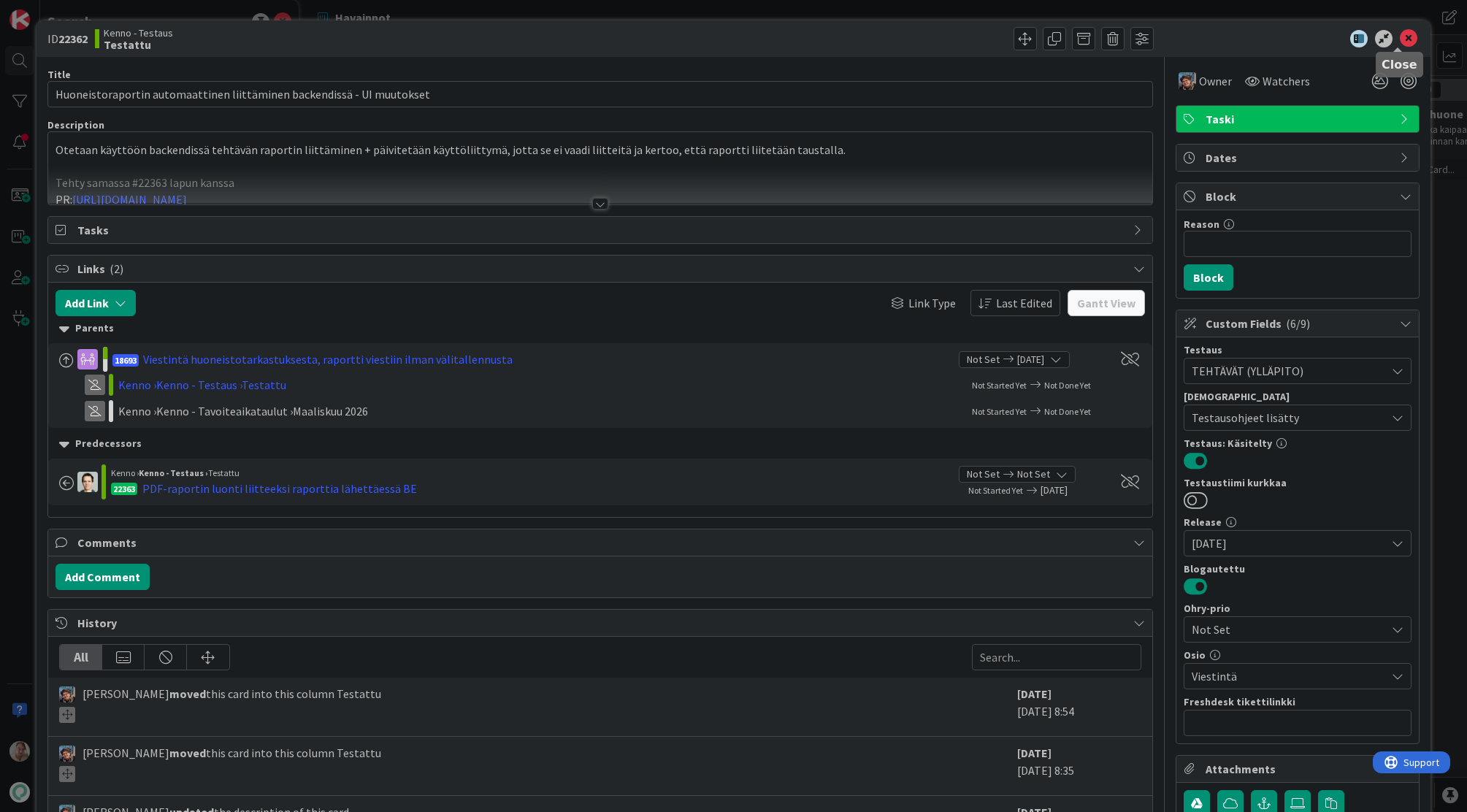
click at [1401, 34] on icon at bounding box center [1408, 38] width 17 height 17
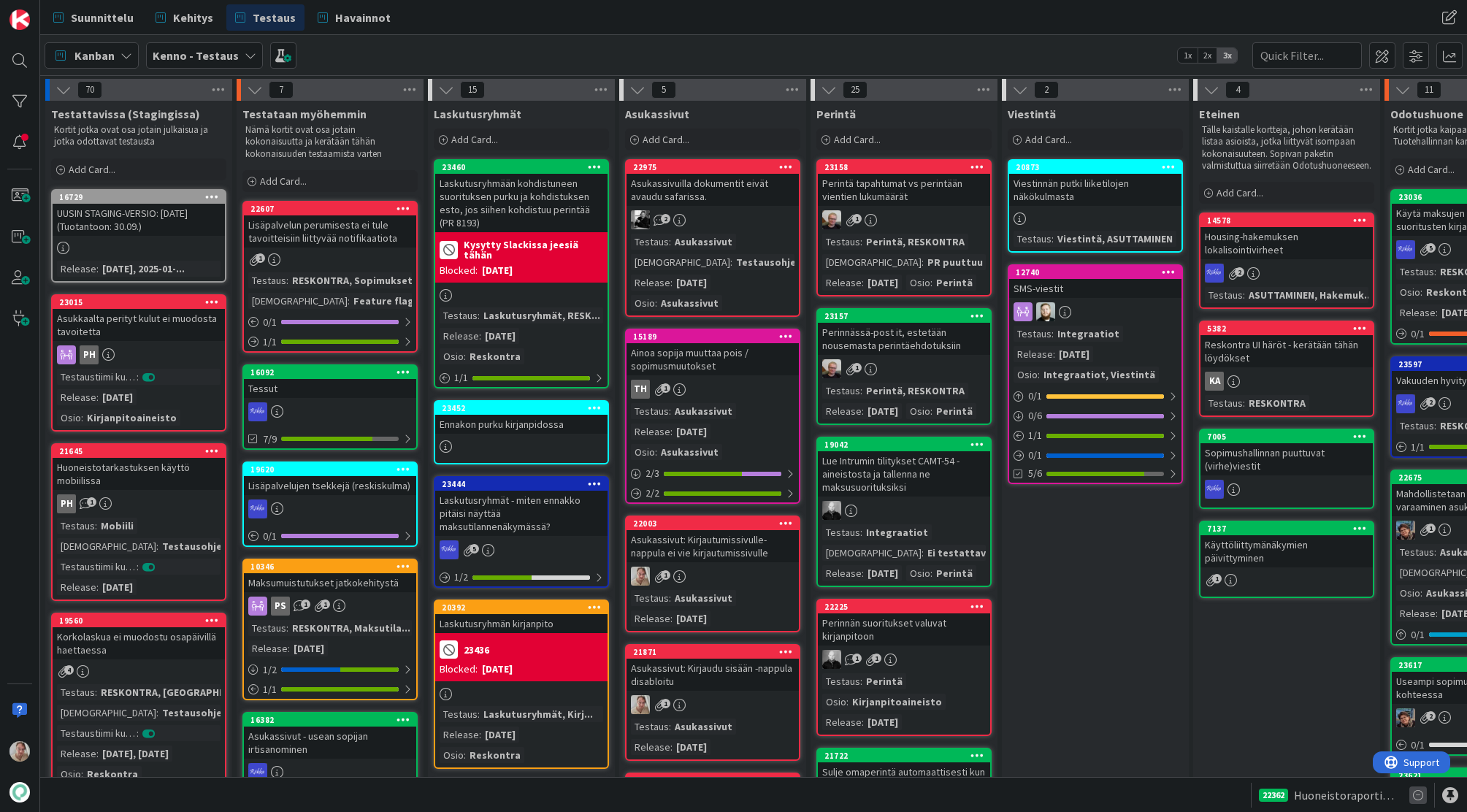
click at [1417, 795] on icon at bounding box center [1418, 795] width 17 height 17
click at [1418, 795] on icon at bounding box center [1418, 795] width 17 height 17
click at [1448, 797] on div at bounding box center [1450, 795] width 16 height 16
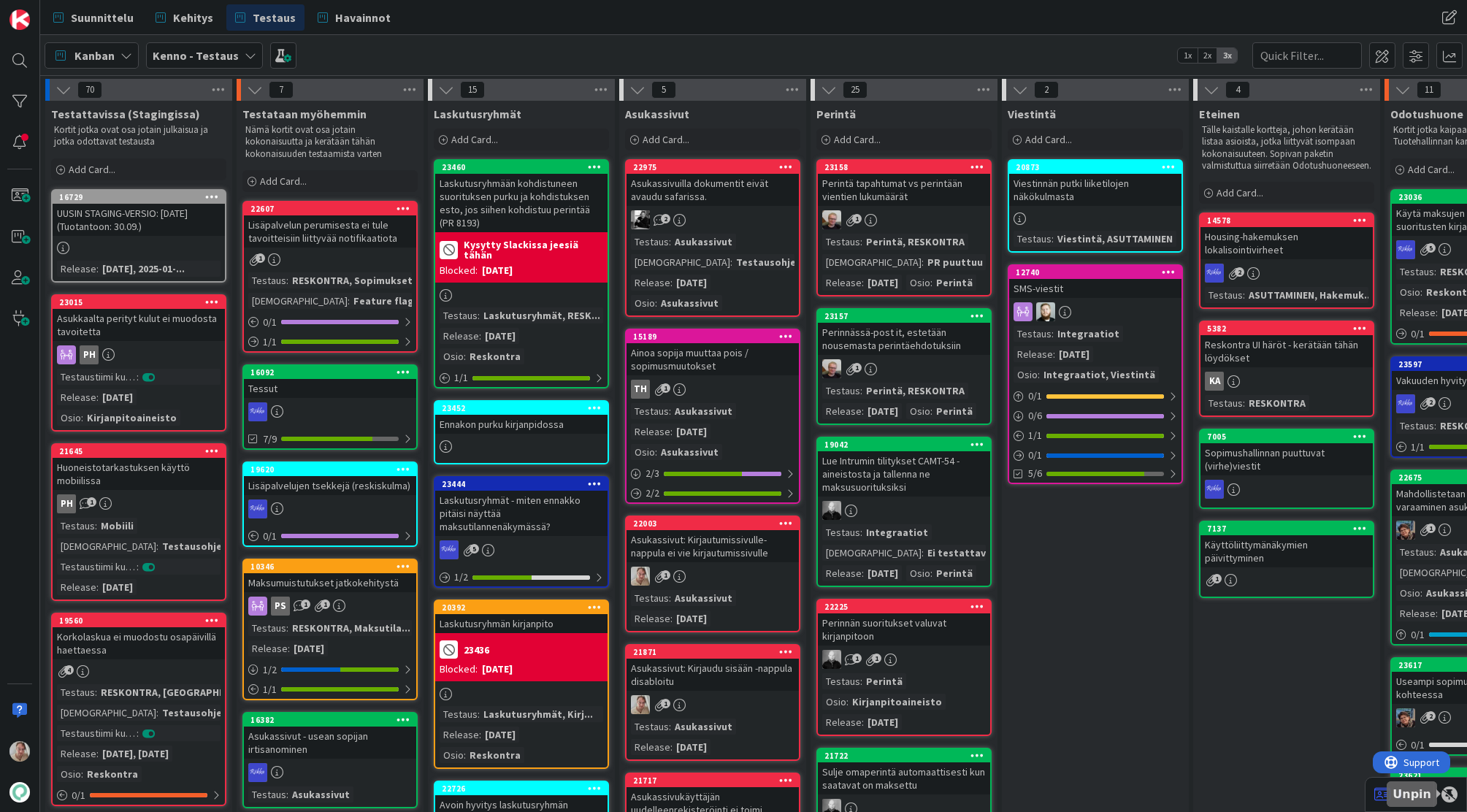
click at [1453, 796] on div at bounding box center [1450, 795] width 16 height 16
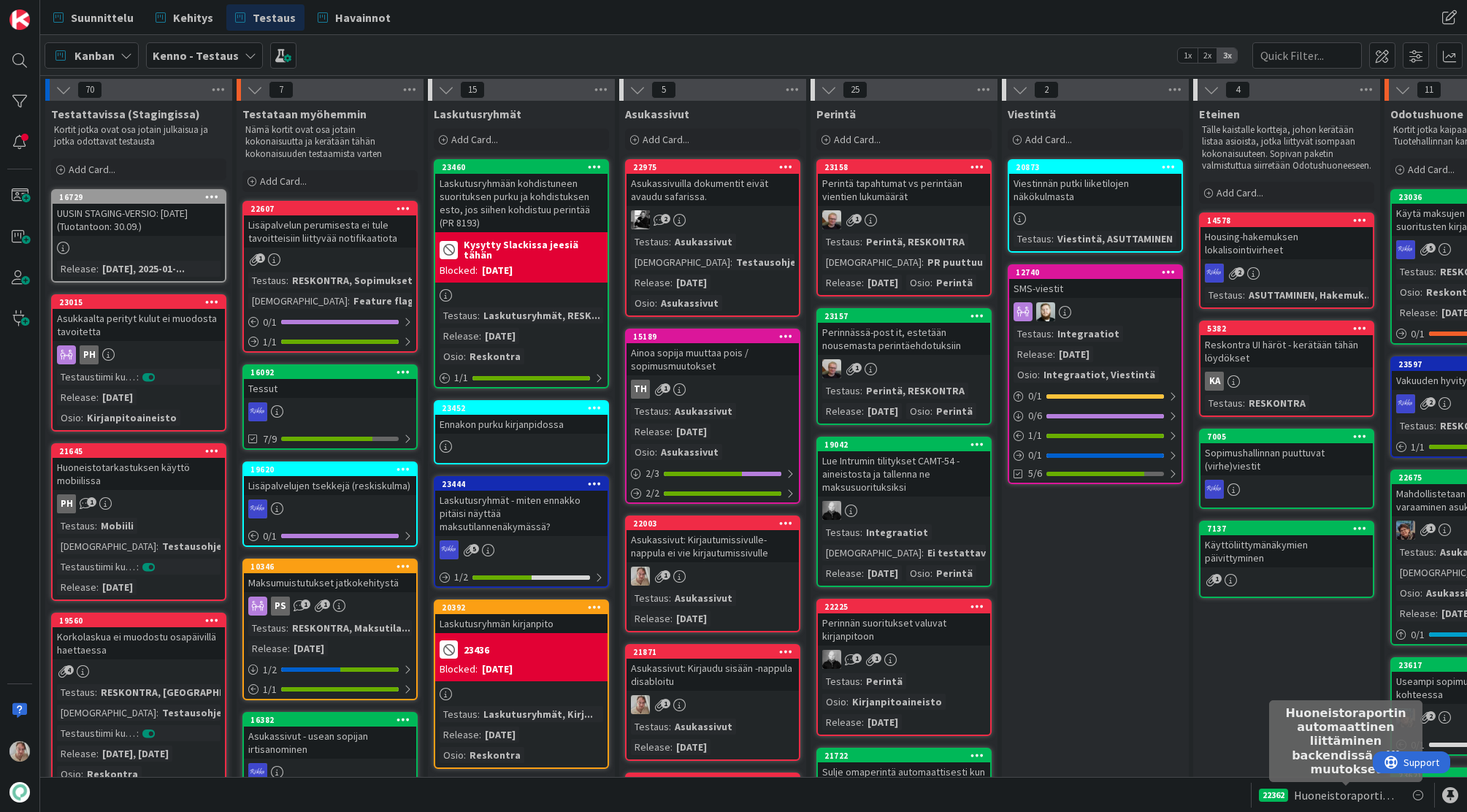
click at [1343, 796] on span "Huoneistoraportin automaattinen liittäminen backendissä - UI muutokset" at bounding box center [1346, 795] width 104 height 17
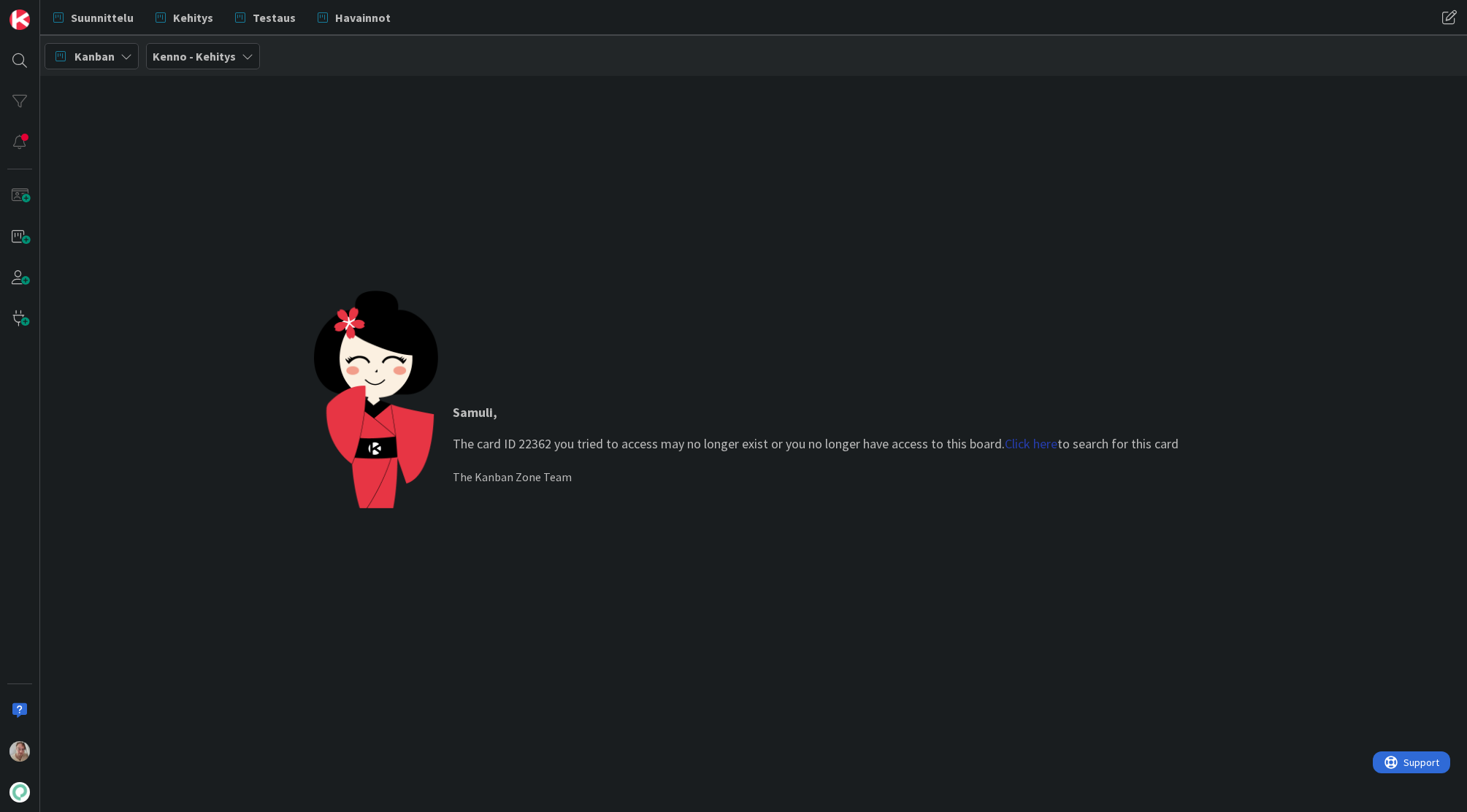
click at [1033, 449] on link "Click here" at bounding box center [1031, 443] width 52 height 17
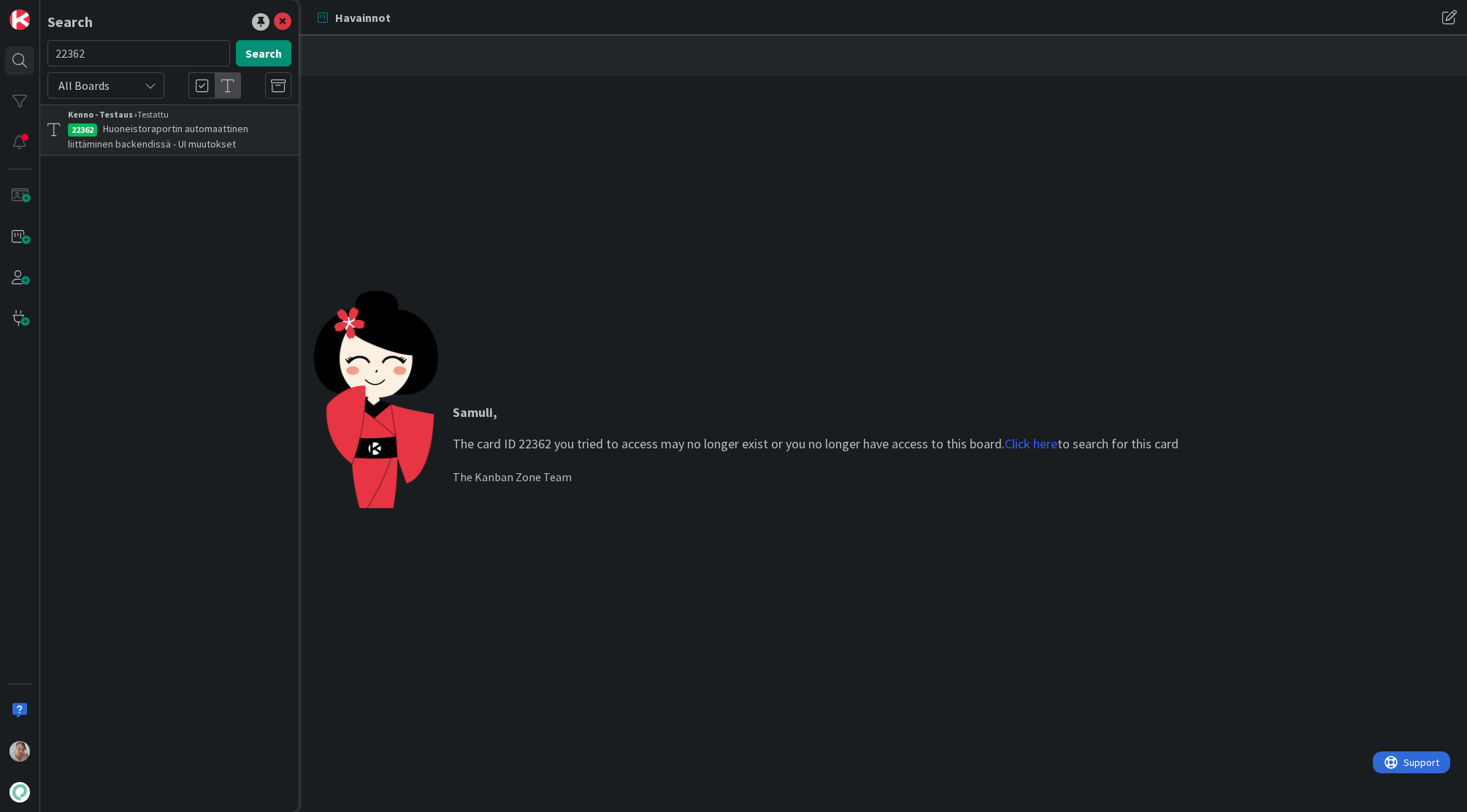
click at [217, 145] on span "Huoneistoraportin automaattinen liittäminen backendissä - UI muutokset" at bounding box center [158, 136] width 181 height 29
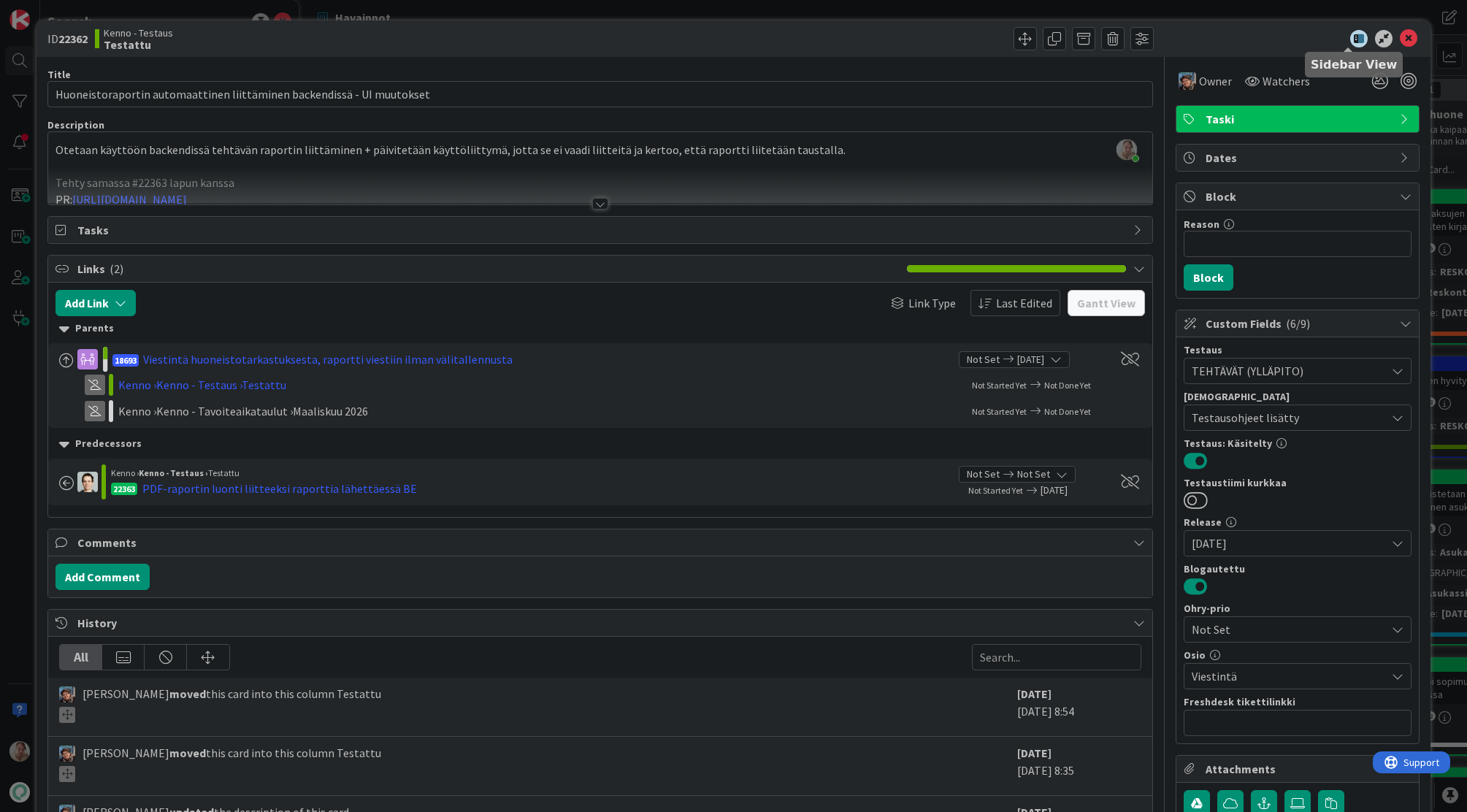
click at [1350, 41] on icon at bounding box center [1359, 38] width 17 height 17
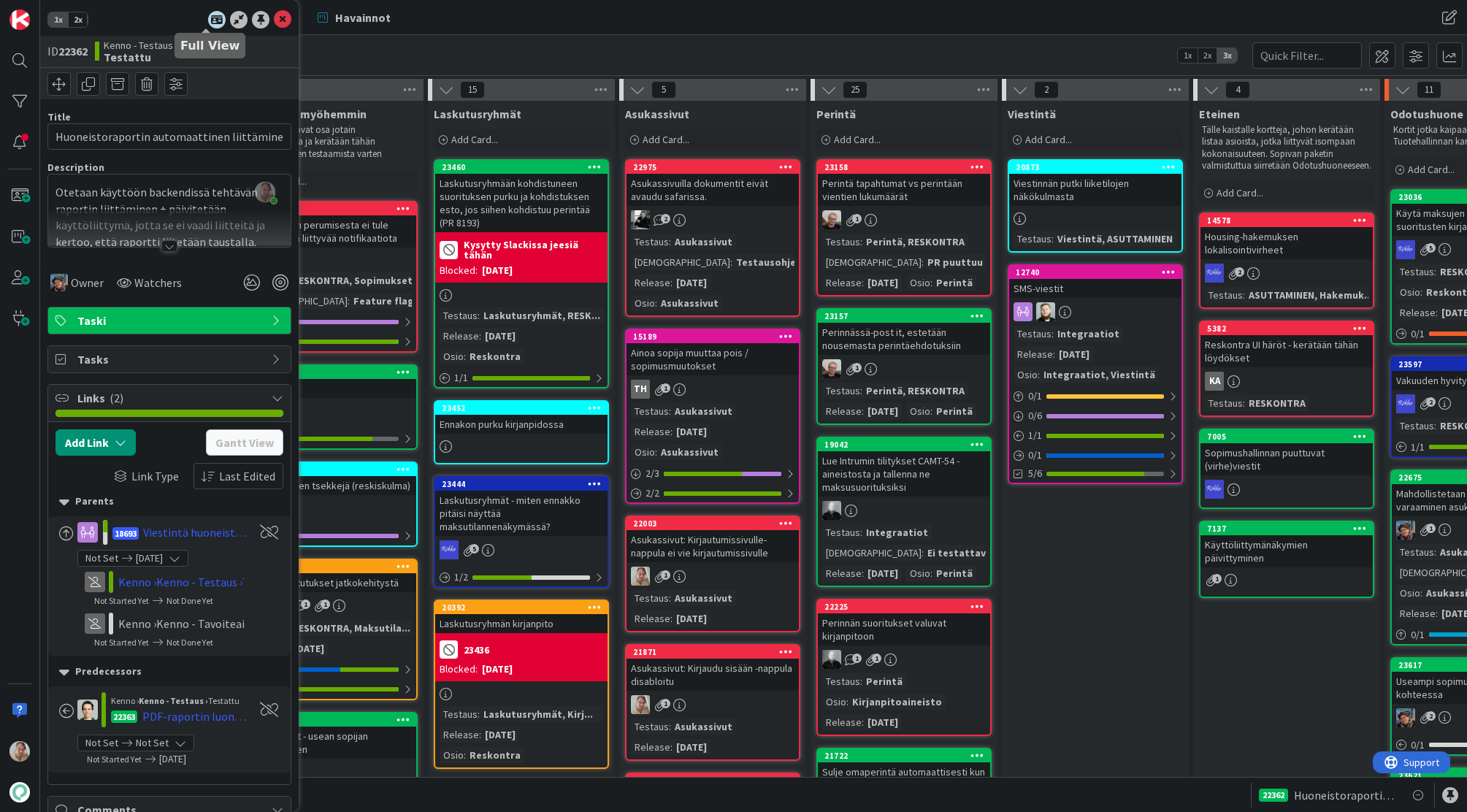
click at [208, 22] on icon at bounding box center [217, 20] width 17 height 17
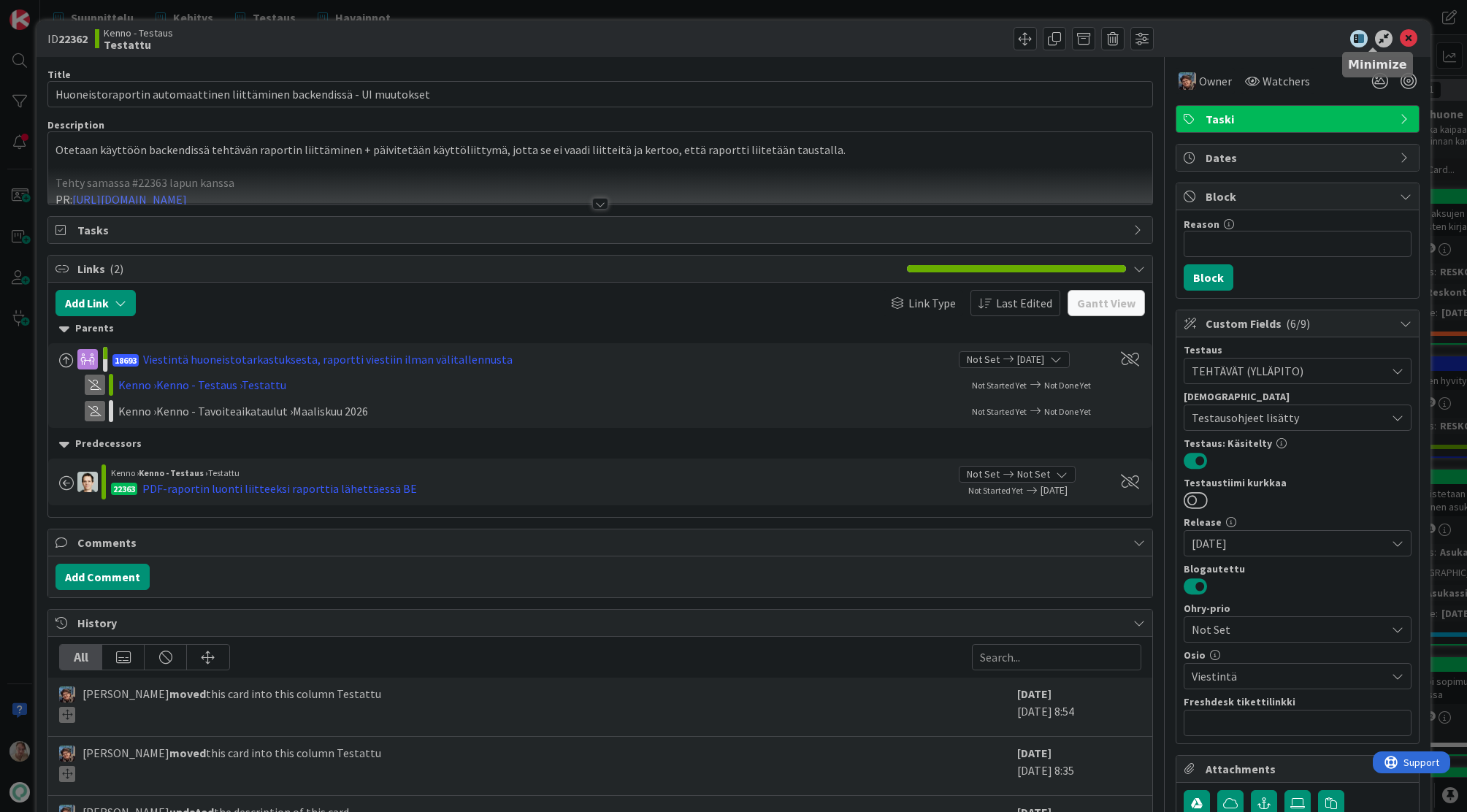
click at [1375, 45] on icon at bounding box center [1384, 38] width 17 height 17
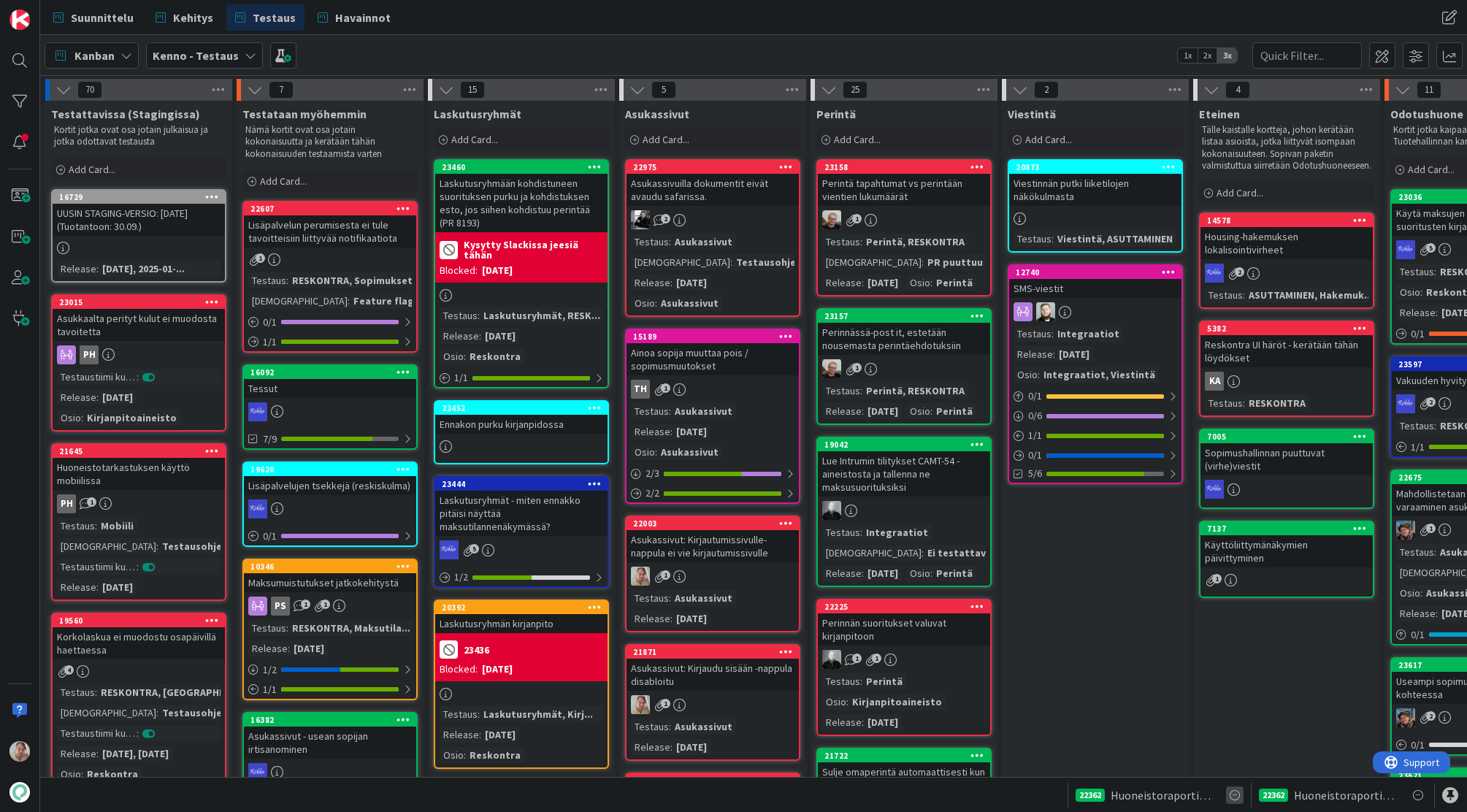
click at [1235, 795] on icon at bounding box center [1235, 795] width 17 height 17
click at [1421, 795] on icon at bounding box center [1418, 795] width 17 height 17
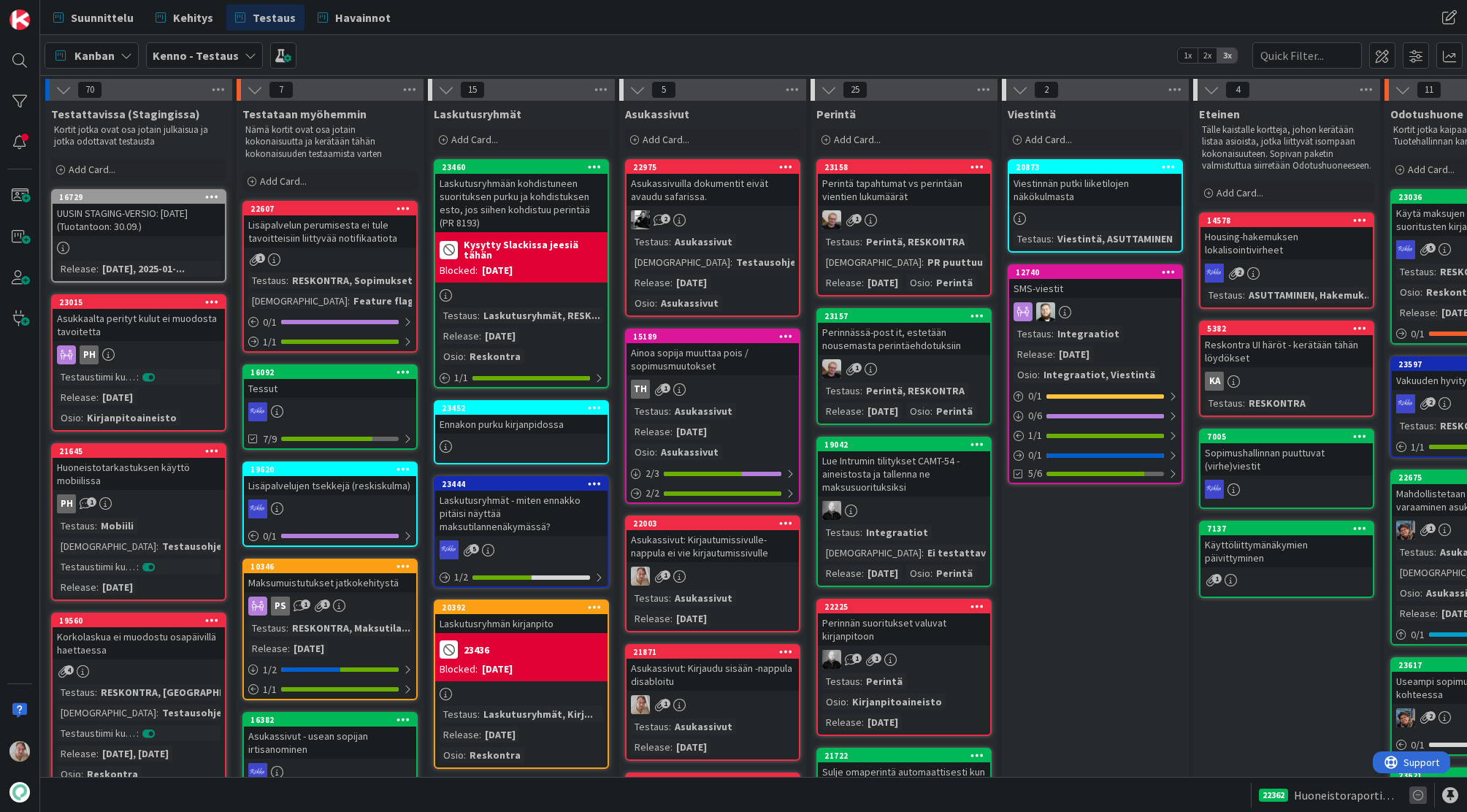
click at [1421, 795] on icon at bounding box center [1418, 795] width 17 height 17
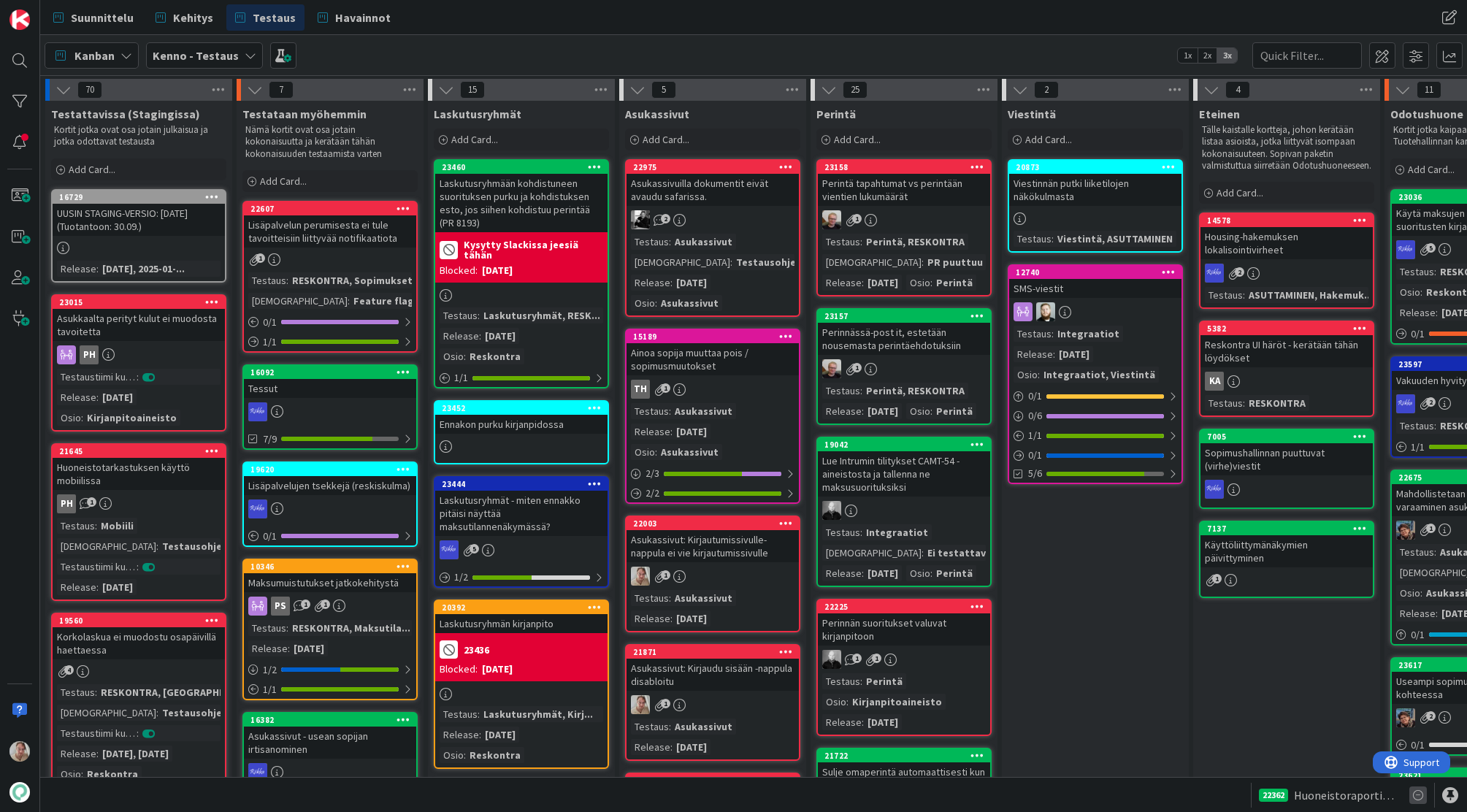
click at [1424, 801] on icon at bounding box center [1418, 795] width 17 height 17
click at [1423, 801] on icon at bounding box center [1418, 795] width 17 height 17
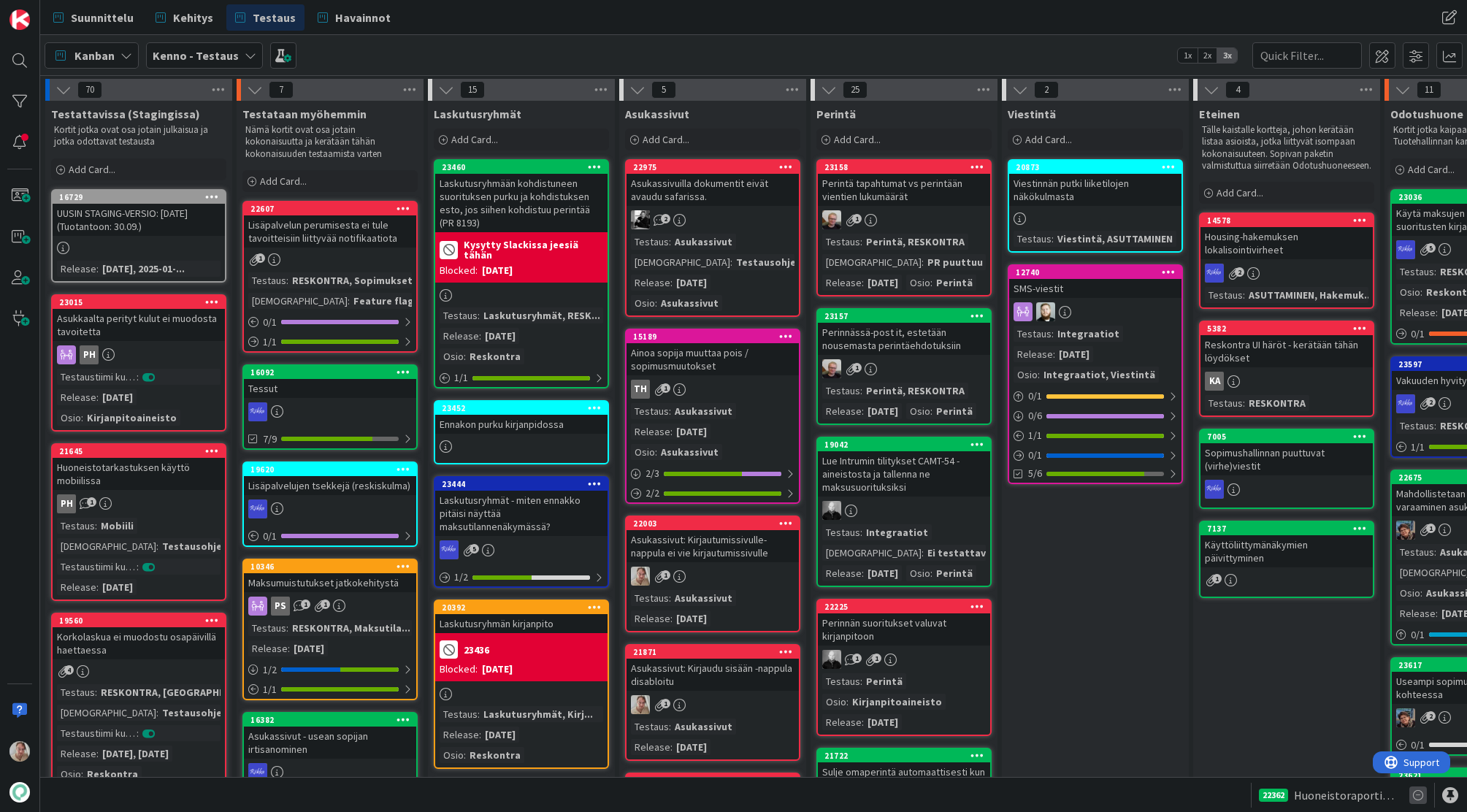
click at [1423, 801] on icon at bounding box center [1418, 795] width 17 height 17
click at [1422, 796] on icon at bounding box center [1418, 795] width 17 height 17
click at [1422, 795] on icon at bounding box center [1418, 795] width 17 height 17
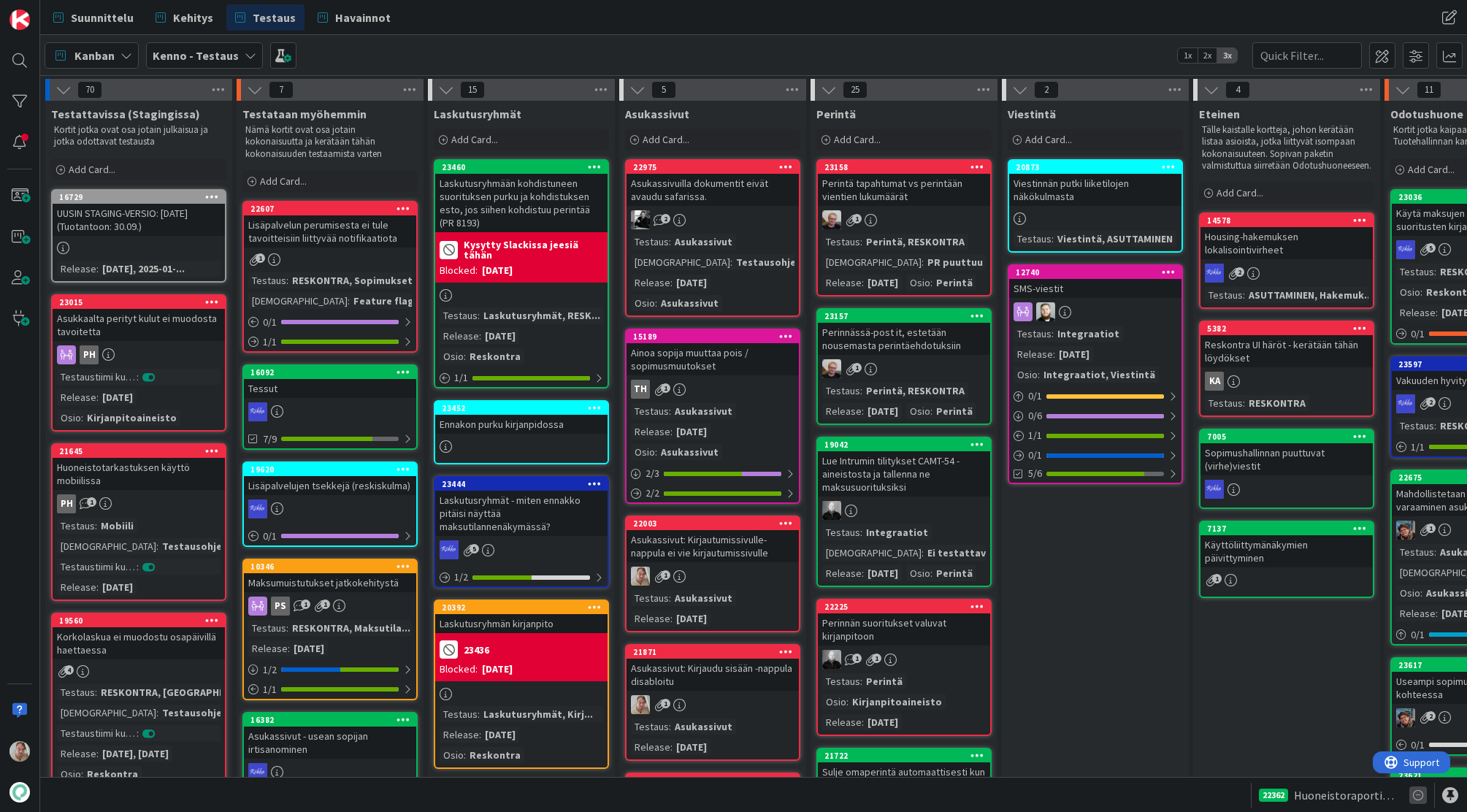
click at [1422, 795] on icon at bounding box center [1418, 795] width 17 height 17
click at [1421, 795] on icon at bounding box center [1418, 795] width 17 height 17
click at [1371, 795] on span "Huoneistoraportin automaattinen liittäminen backendissä - UI muutokset" at bounding box center [1346, 795] width 104 height 17
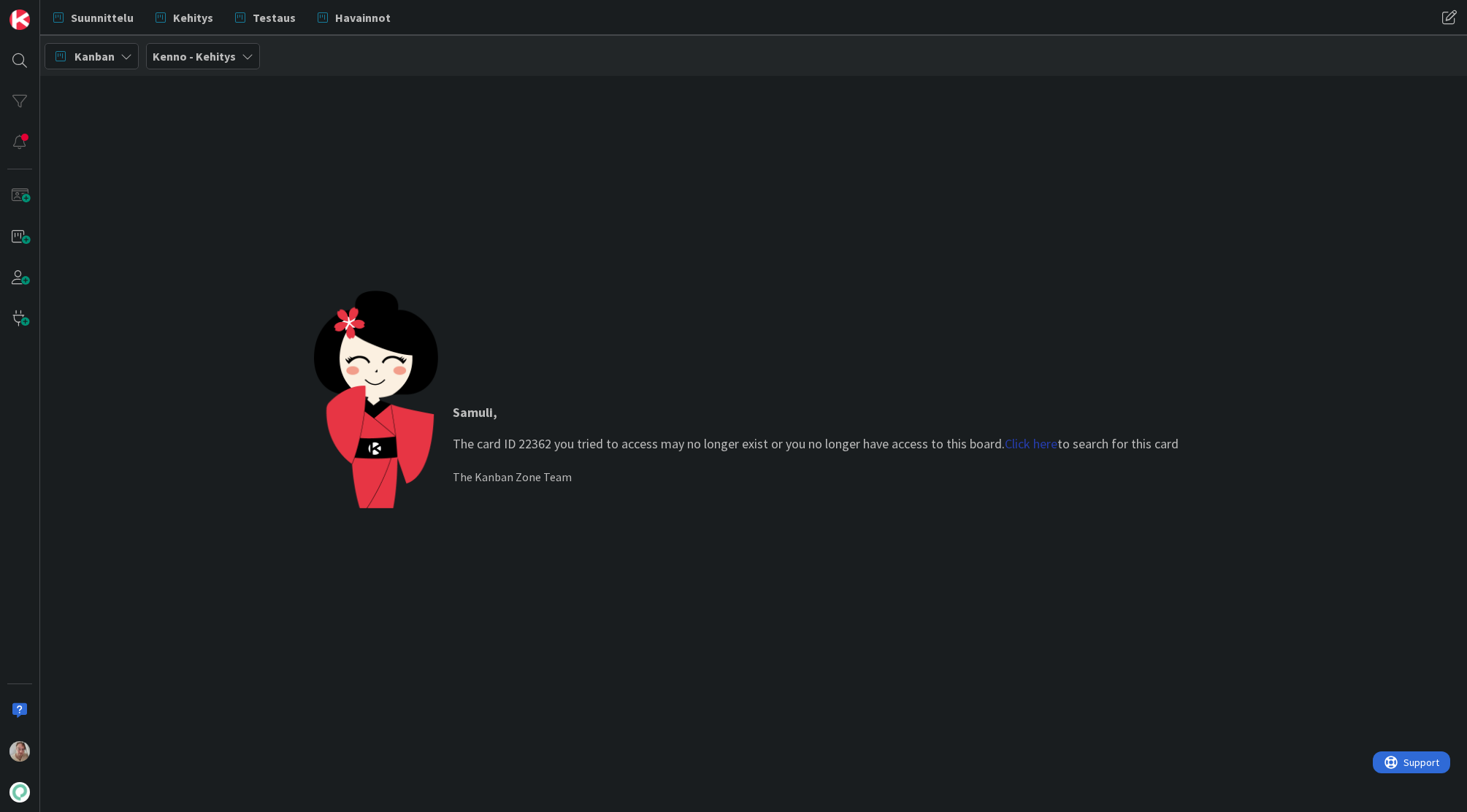
click at [1035, 444] on link "Click here" at bounding box center [1031, 443] width 52 height 17
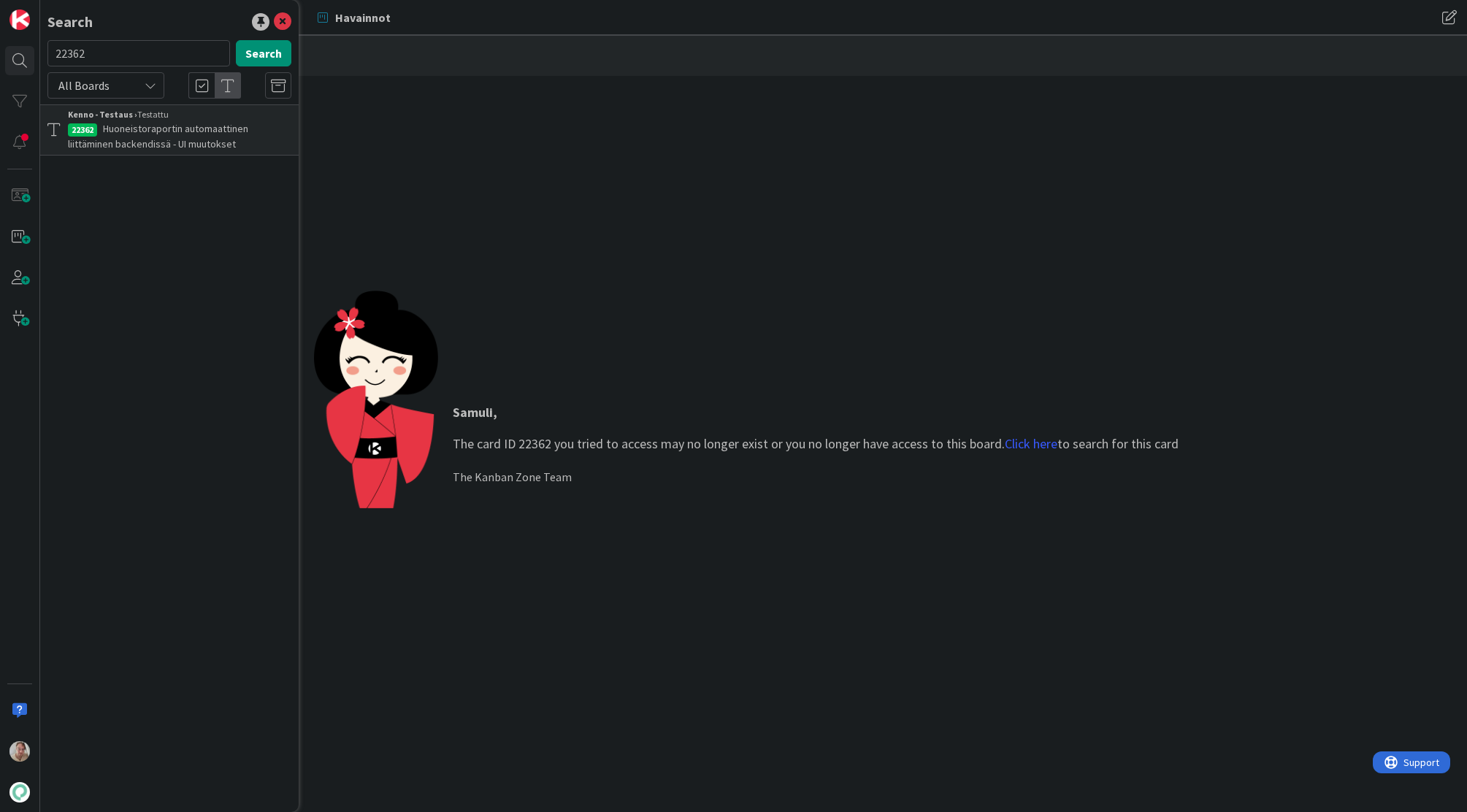
click at [152, 147] on span "Huoneistoraportin automaattinen liittäminen backendissä - UI muutokset" at bounding box center [158, 136] width 181 height 29
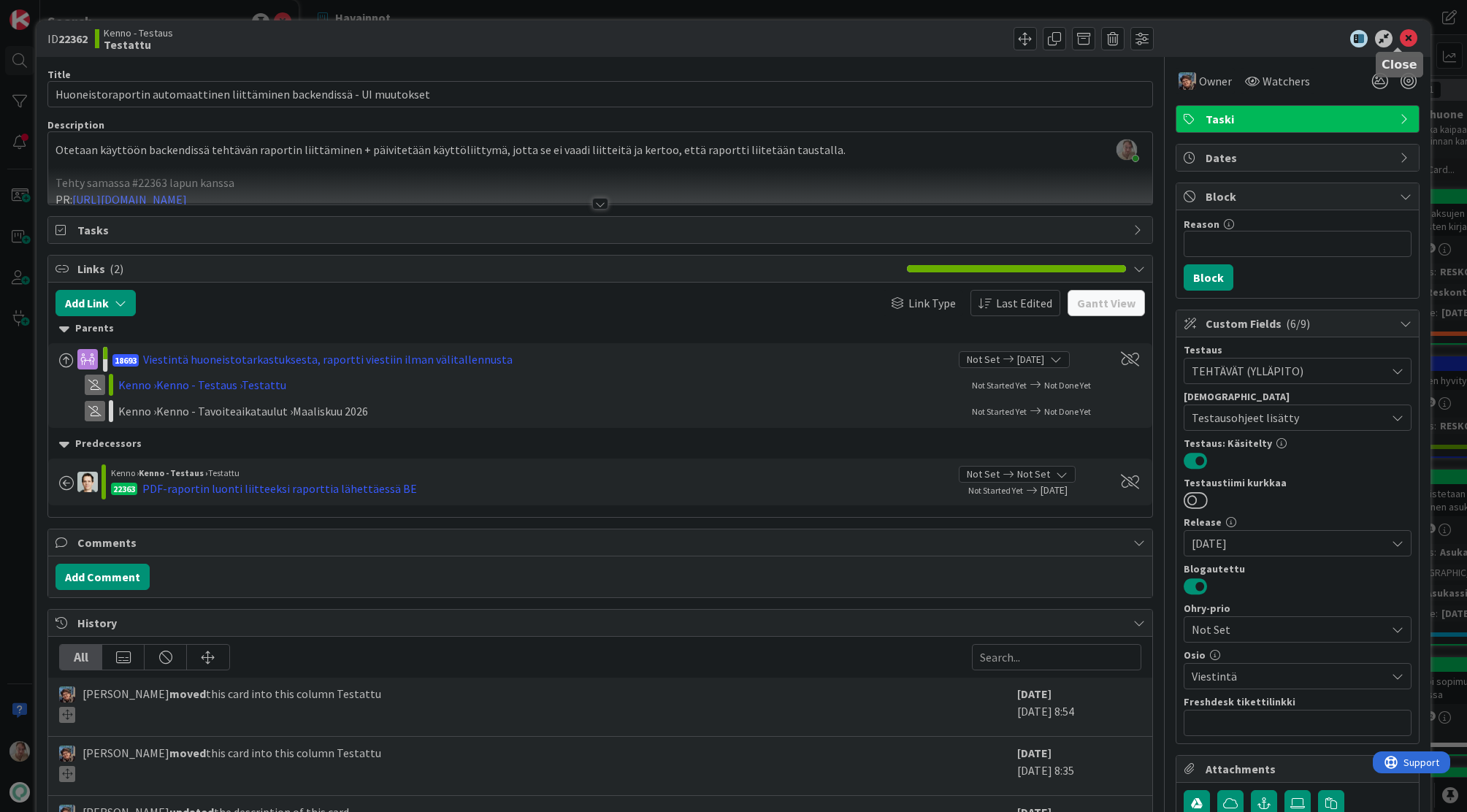
click at [1401, 35] on icon at bounding box center [1408, 38] width 17 height 17
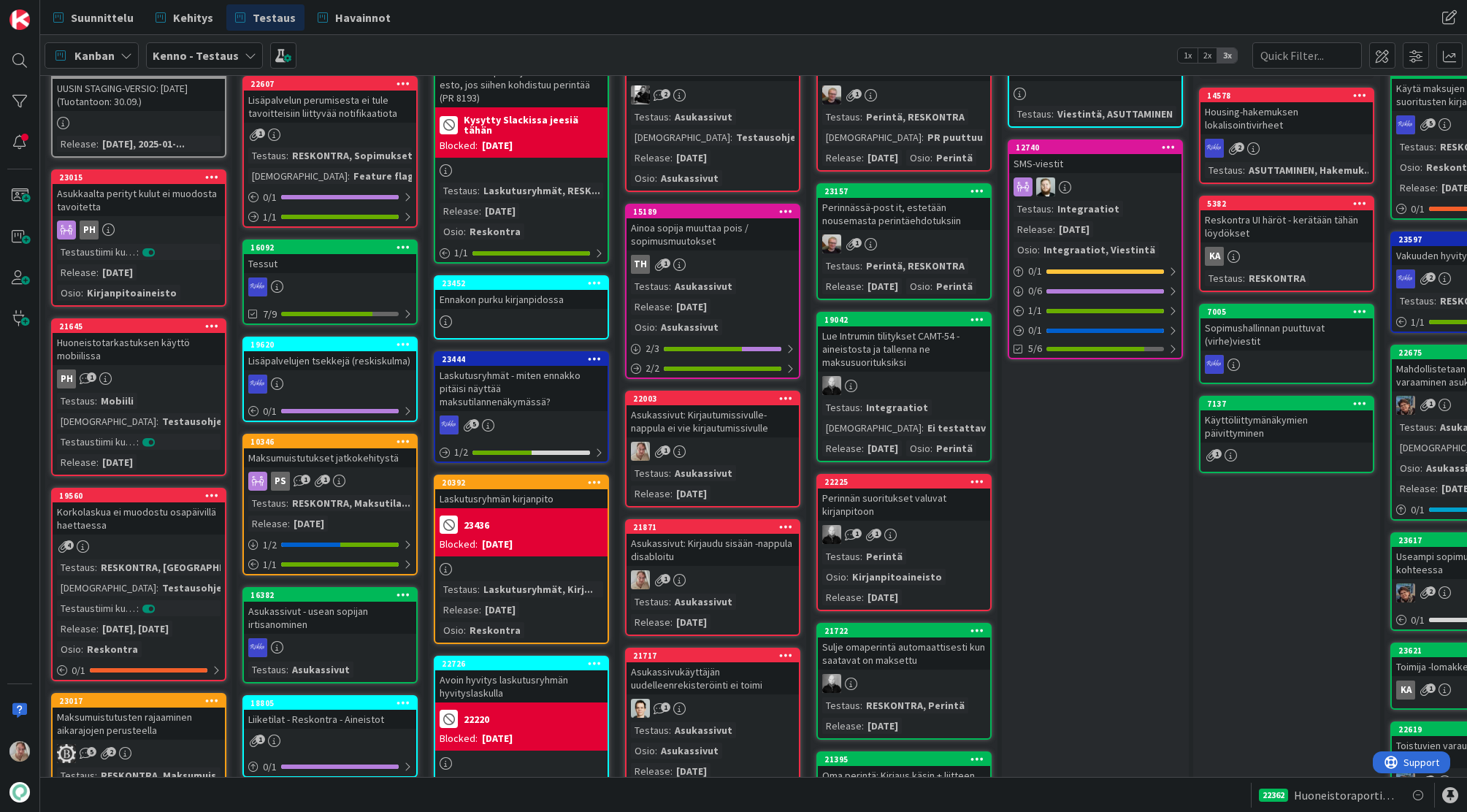
scroll to position [678, 0]
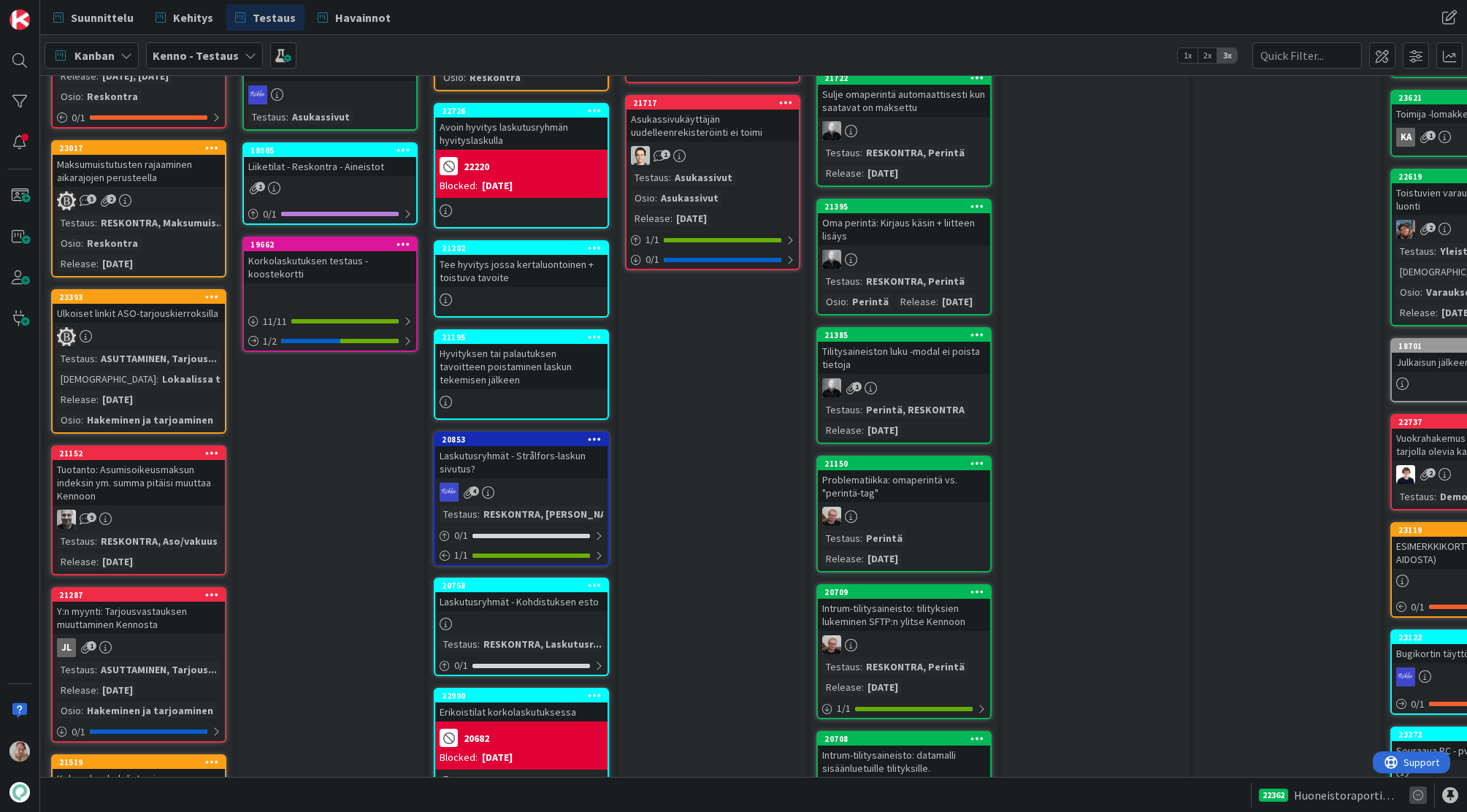
click at [1416, 793] on icon at bounding box center [1418, 795] width 17 height 17
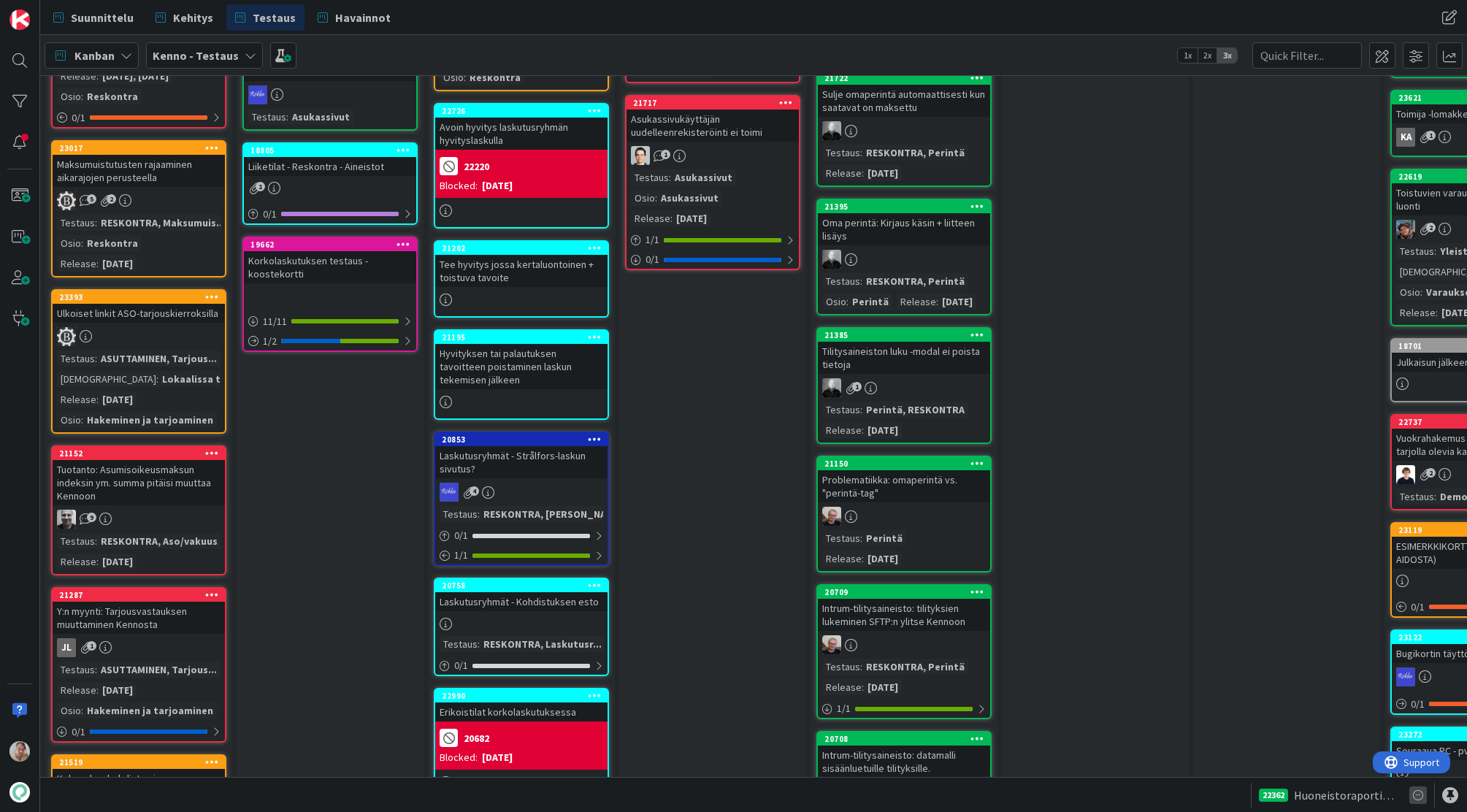
click at [1416, 793] on icon at bounding box center [1418, 795] width 17 height 17
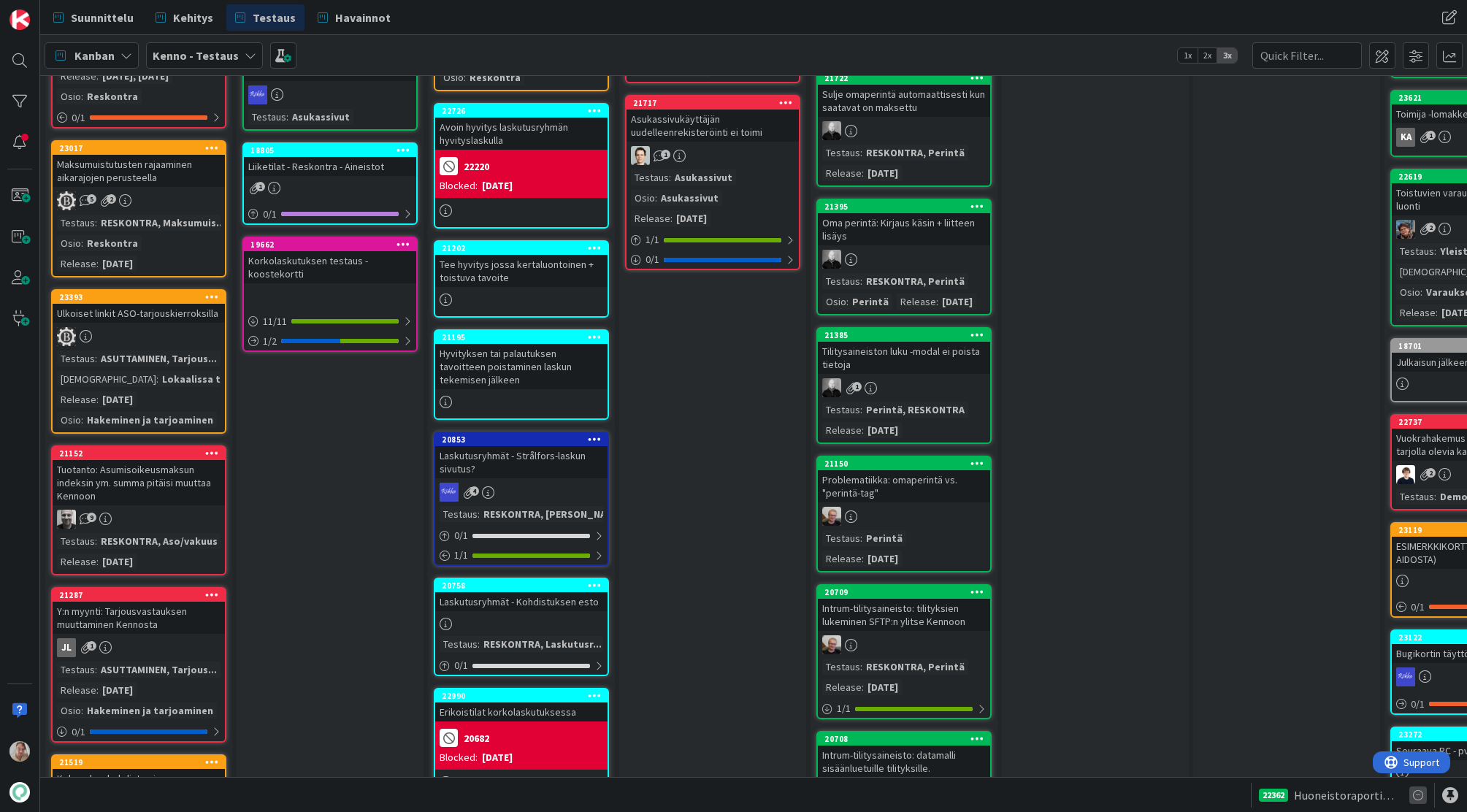
click at [1416, 793] on icon at bounding box center [1418, 795] width 17 height 17
click at [1379, 792] on span "Huoneistoraportin automaattinen liittäminen backendissä - UI muutokset" at bounding box center [1346, 795] width 104 height 17
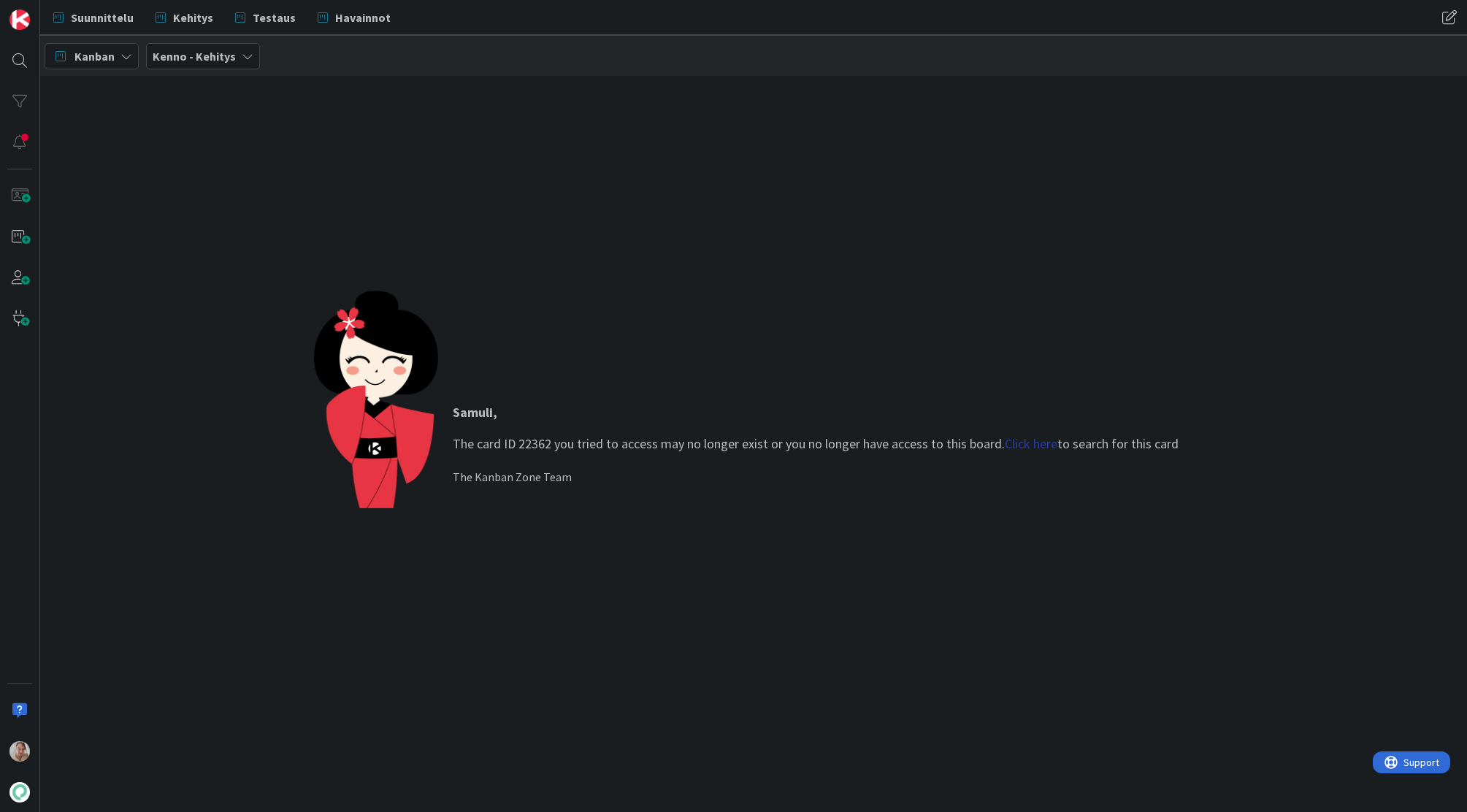
click at [1047, 446] on link "Click here" at bounding box center [1031, 443] width 52 height 17
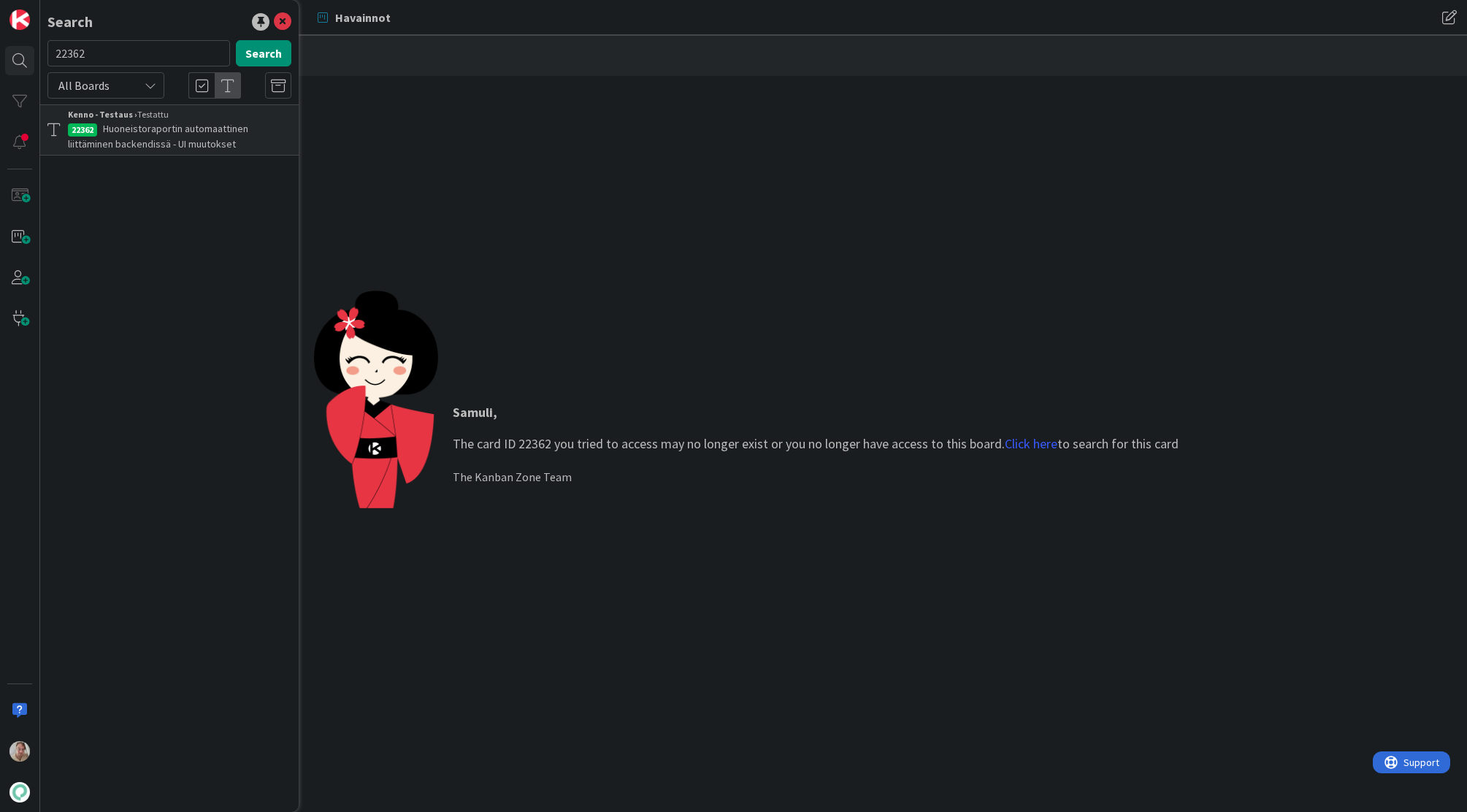
drag, startPoint x: 189, startPoint y: 124, endPoint x: 179, endPoint y: 133, distance: 13.5
click at [189, 123] on span "Huoneistoraportin automaattinen liittäminen backendissä - UI muutokset" at bounding box center [158, 136] width 181 height 29
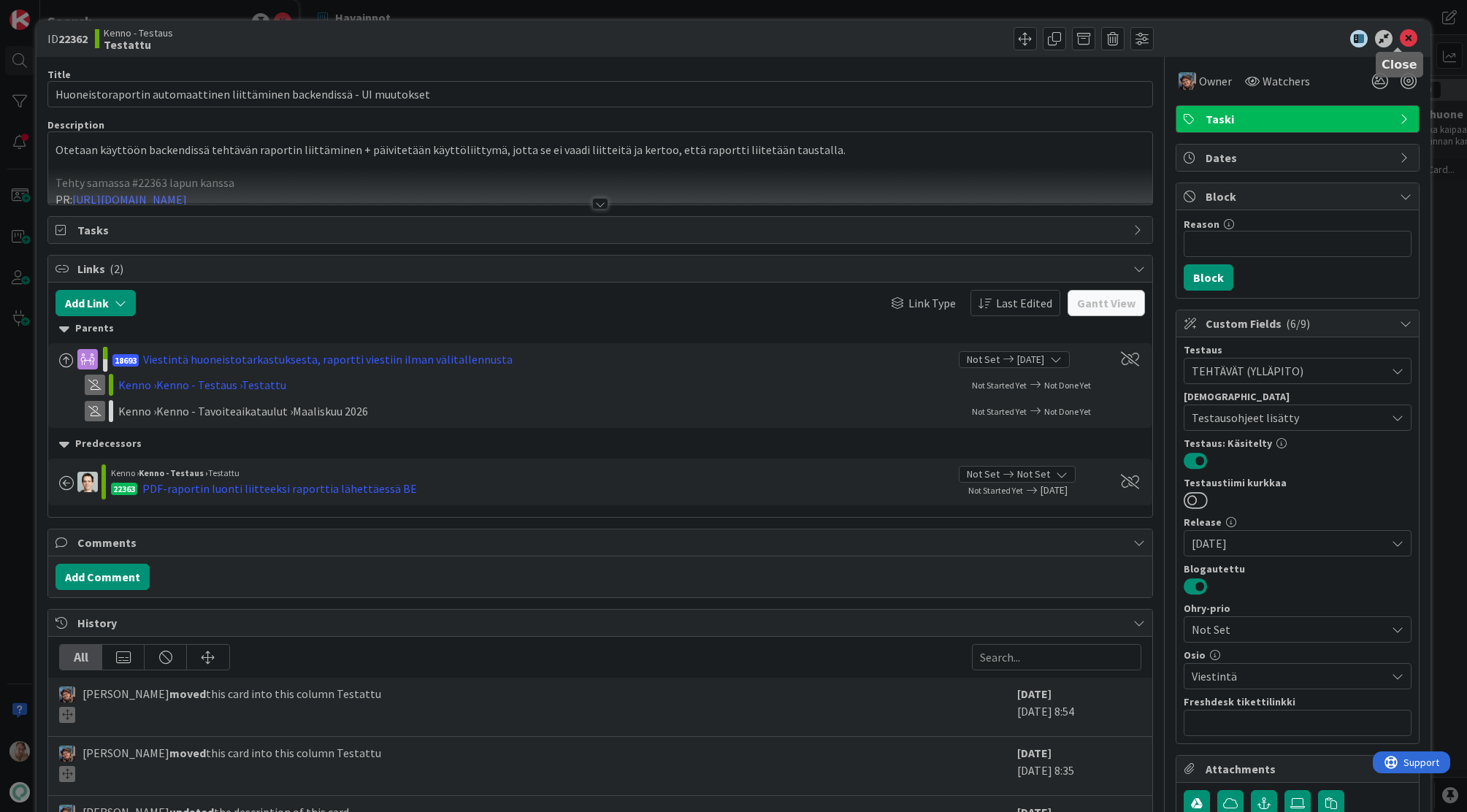
click at [1401, 34] on icon at bounding box center [1408, 38] width 17 height 17
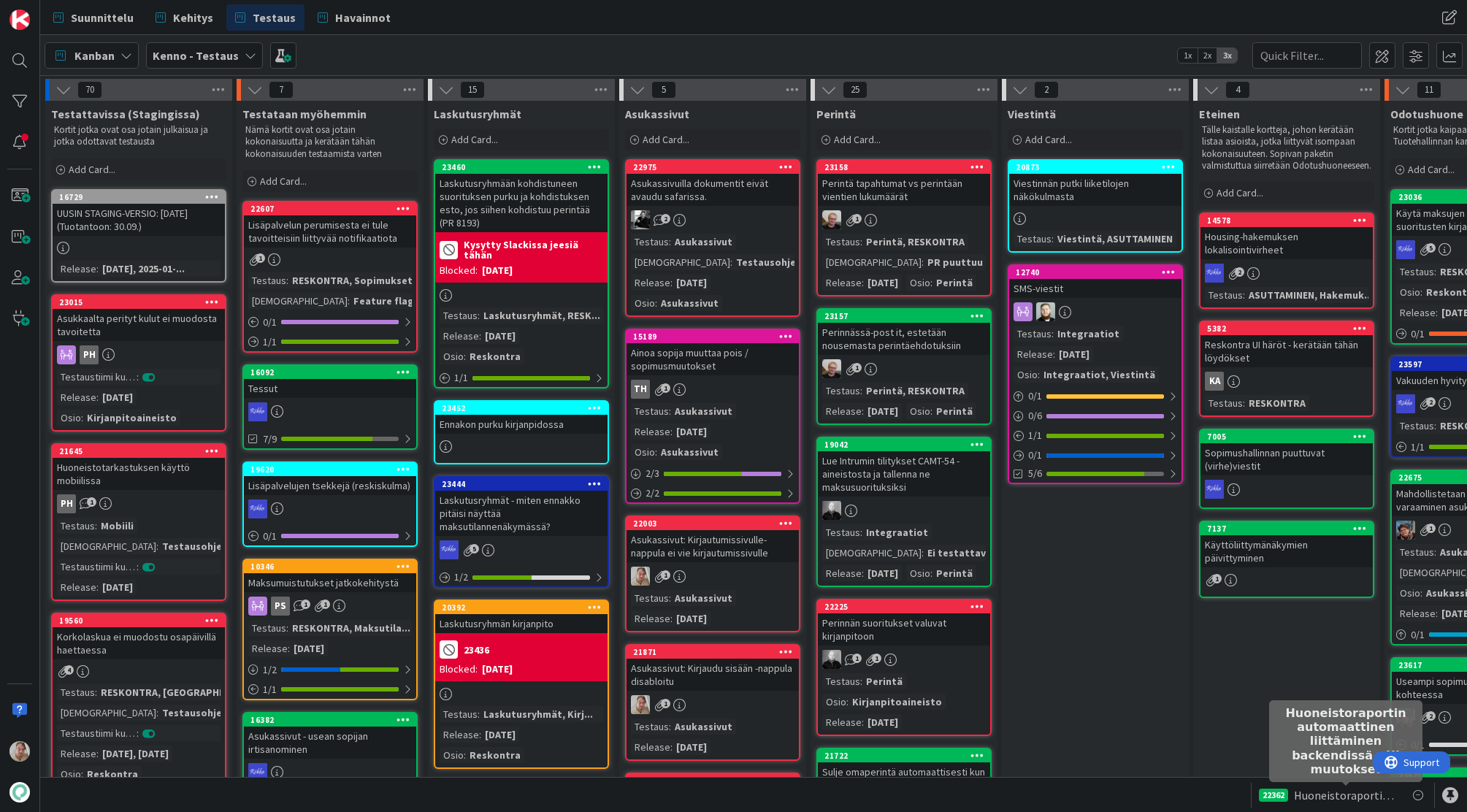
click at [1346, 796] on span "Huoneistoraportin automaattinen liittäminen backendissä - UI muutokset" at bounding box center [1346, 795] width 104 height 17
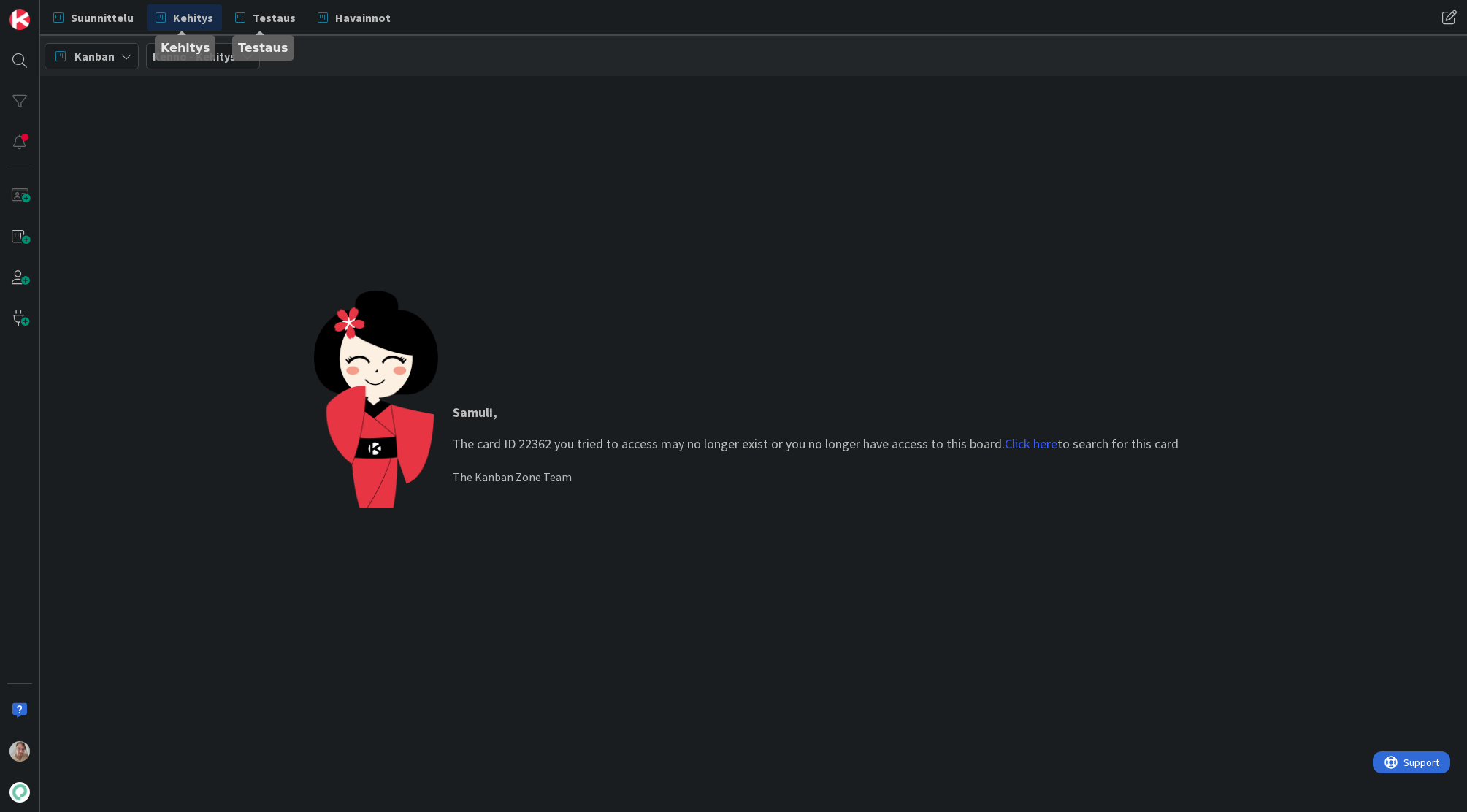
click at [209, 15] on span "Kehitys" at bounding box center [193, 17] width 40 height 17
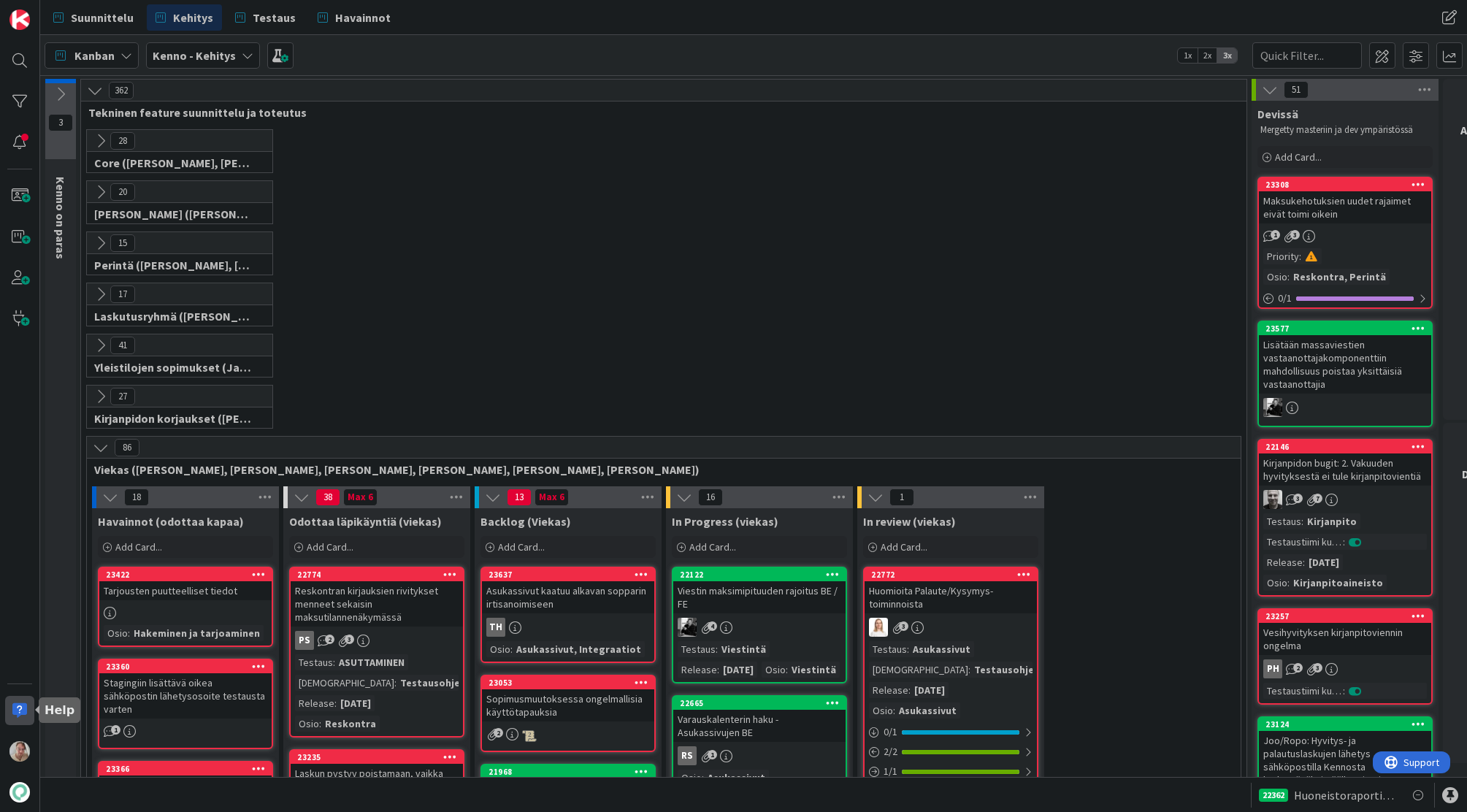
click at [15, 712] on div at bounding box center [19, 710] width 29 height 29
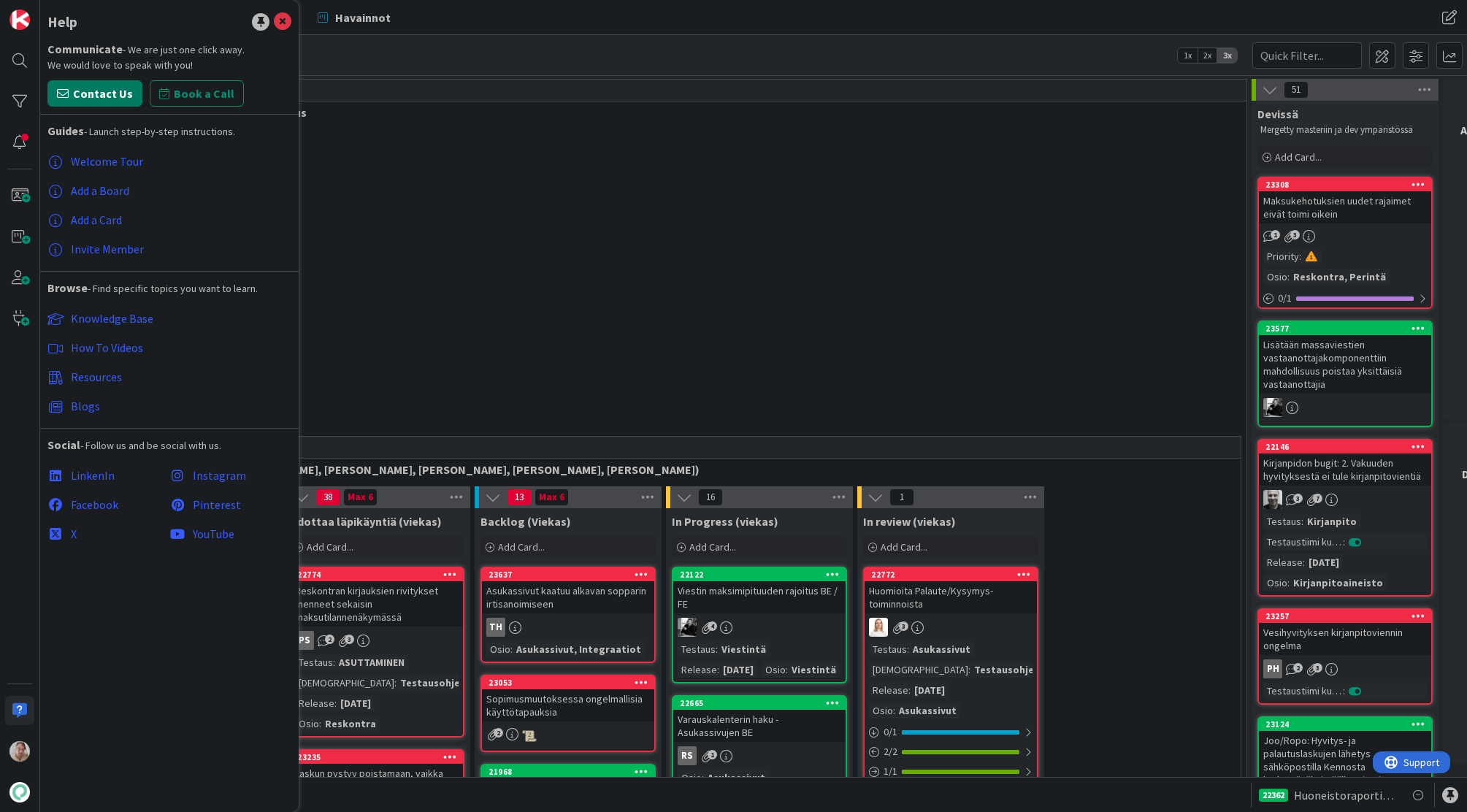
click at [90, 100] on span "Contact Us" at bounding box center [103, 93] width 60 height 17
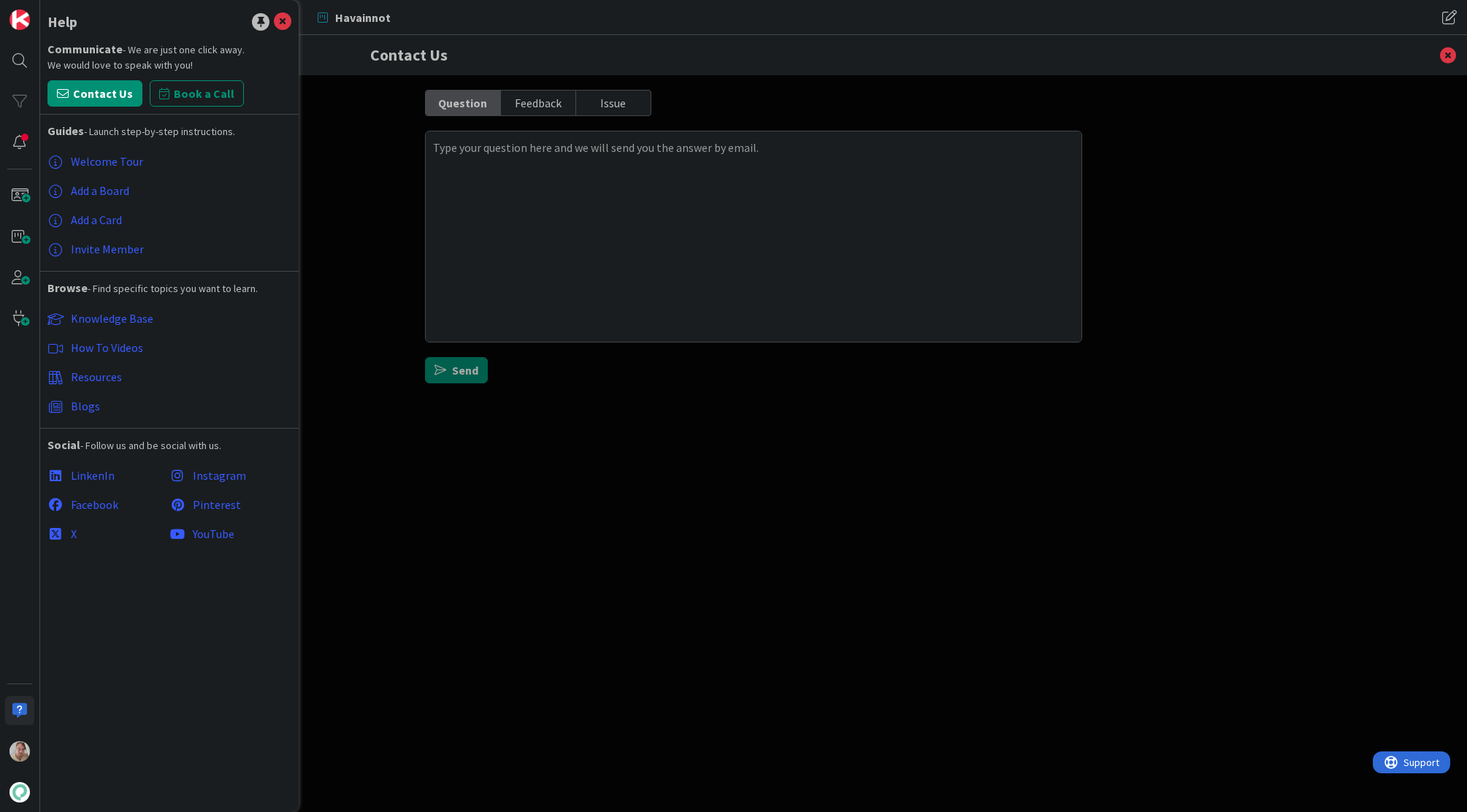
click at [625, 98] on div "Issue" at bounding box center [613, 103] width 74 height 24
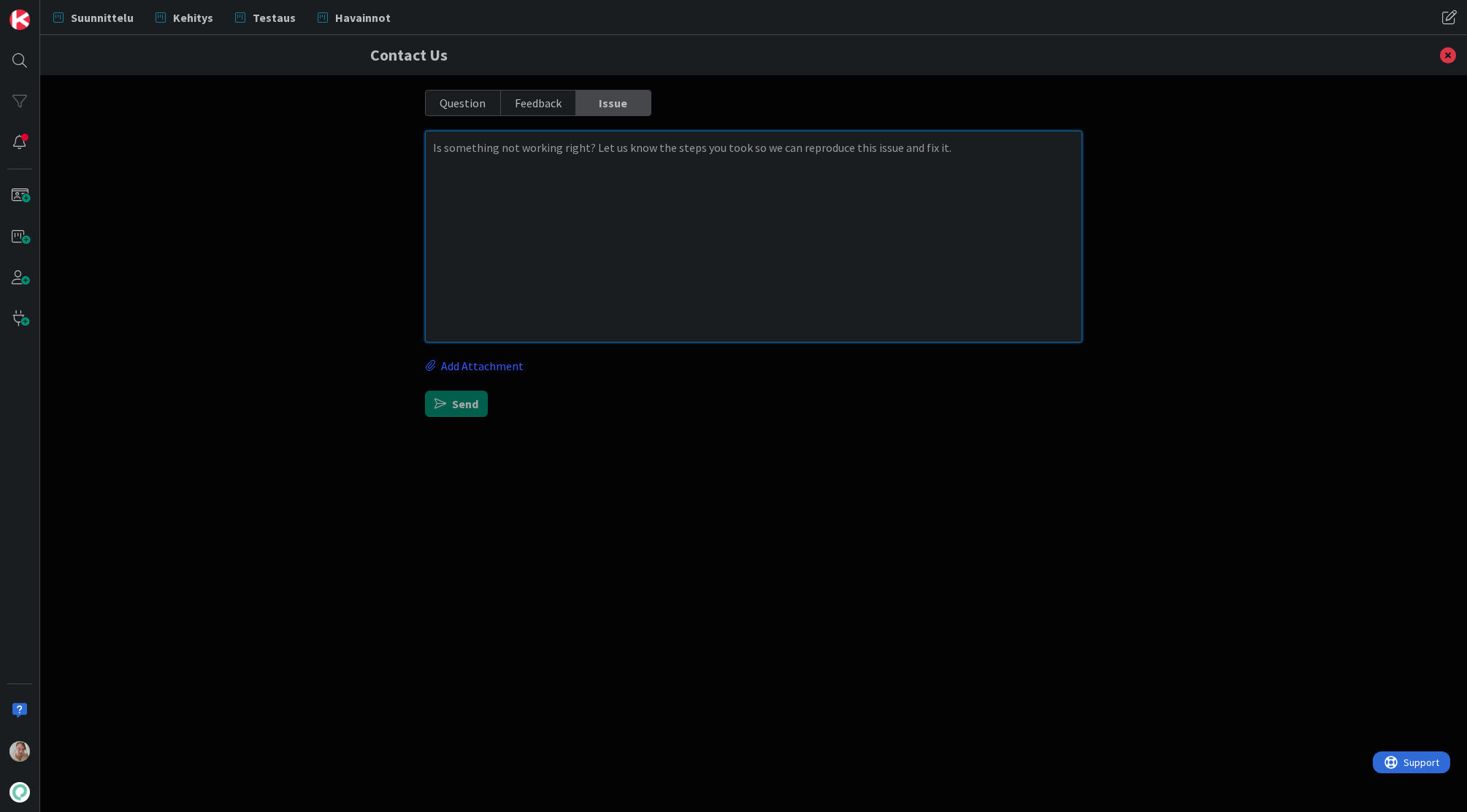
click at [620, 153] on textarea at bounding box center [754, 237] width 658 height 212
type textarea "x"
type textarea "H"
type textarea "x"
type textarea "Hel"
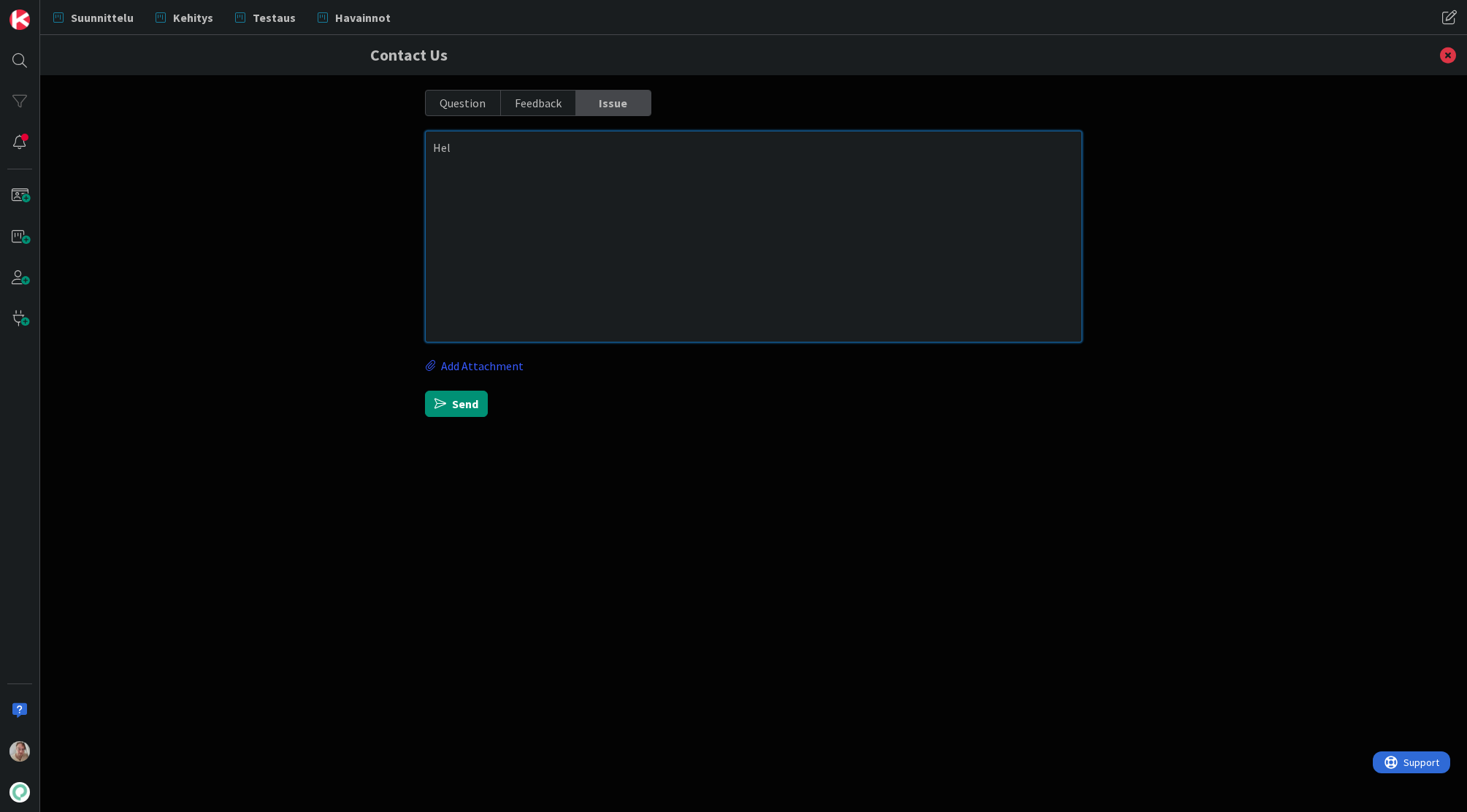
type textarea "x"
type textarea "Hell"
type textarea "x"
type textarea "Hello"
type textarea "x"
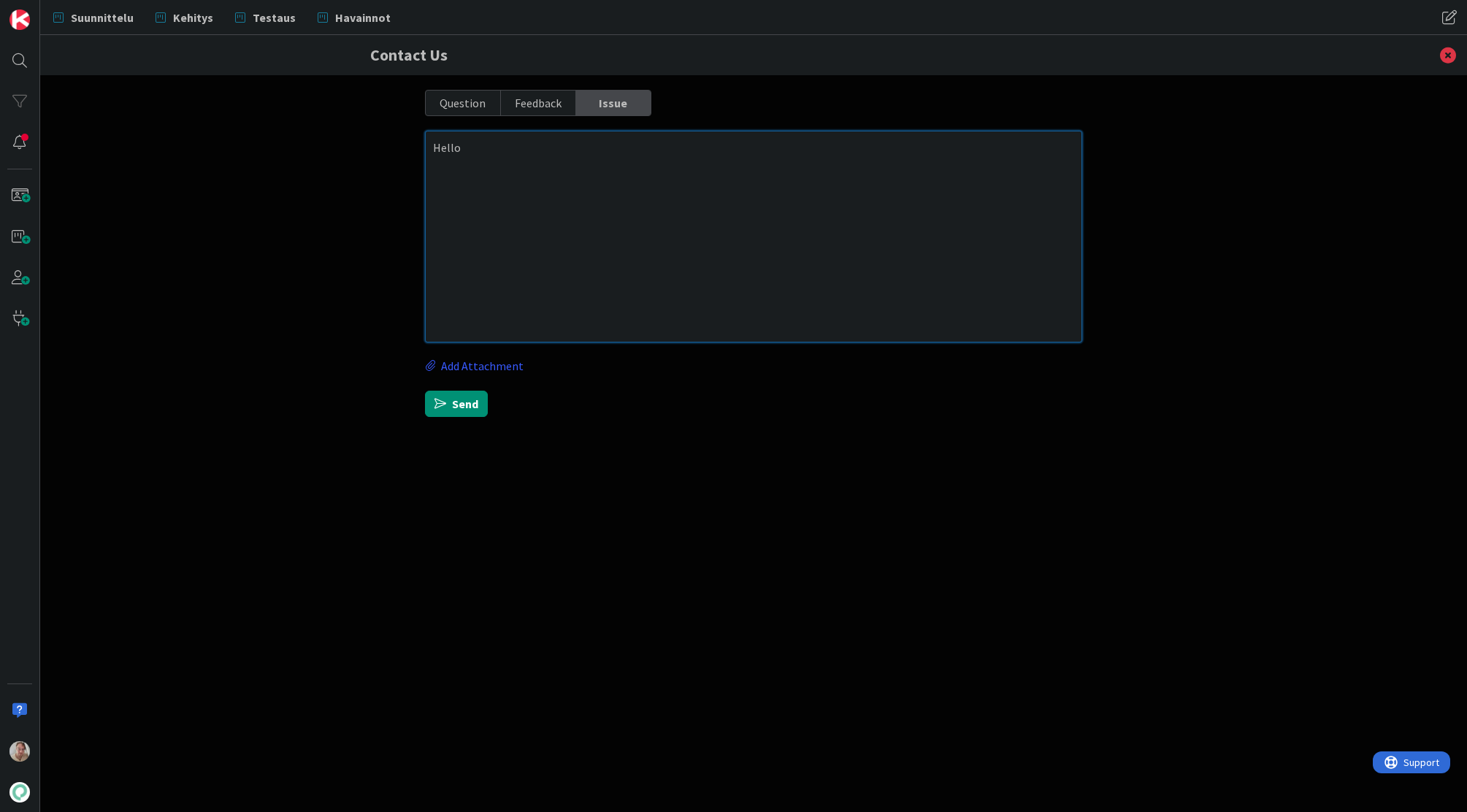
type textarea "Hello,"
type textarea "x"
type textarea "Hello,"
type textarea "x"
type textarea "Hello,"
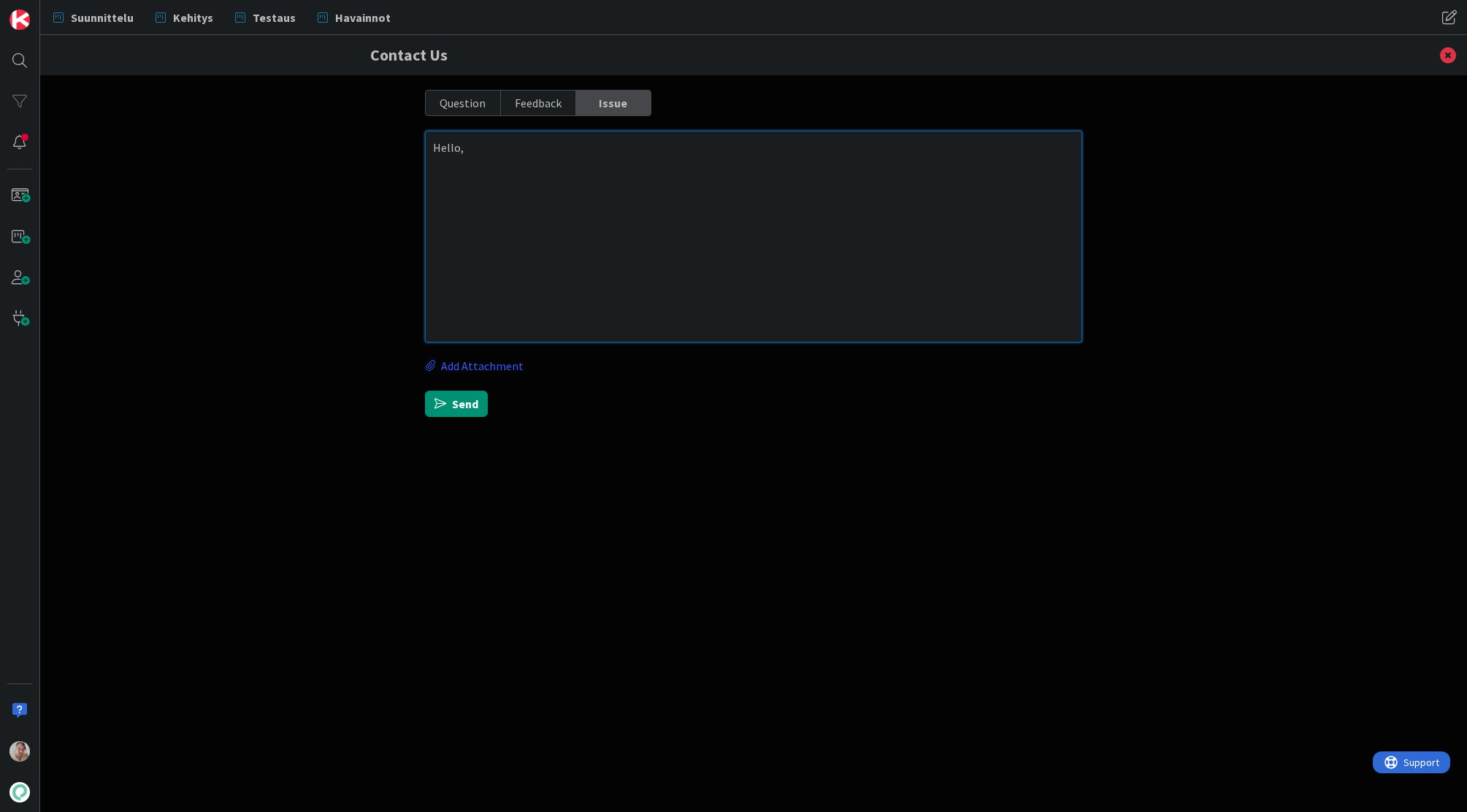
type textarea "x"
type textarea "Hello, I"
type textarea "x"
type textarea "Hello, I h"
type textarea "x"
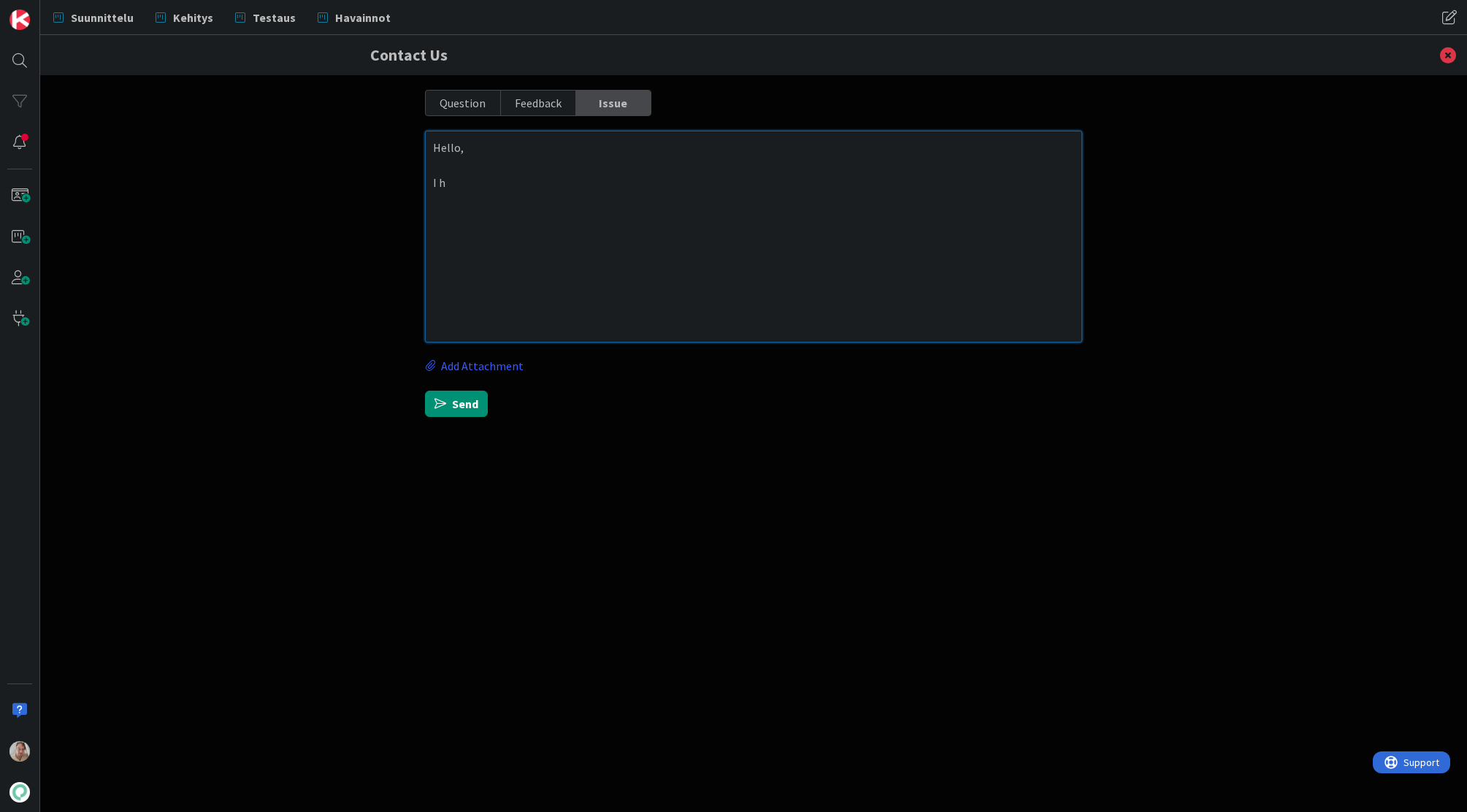
type textarea "Hello, I ha"
type textarea "x"
type textarea "Hello, I hav"
type textarea "x"
type textarea "Hello, I have"
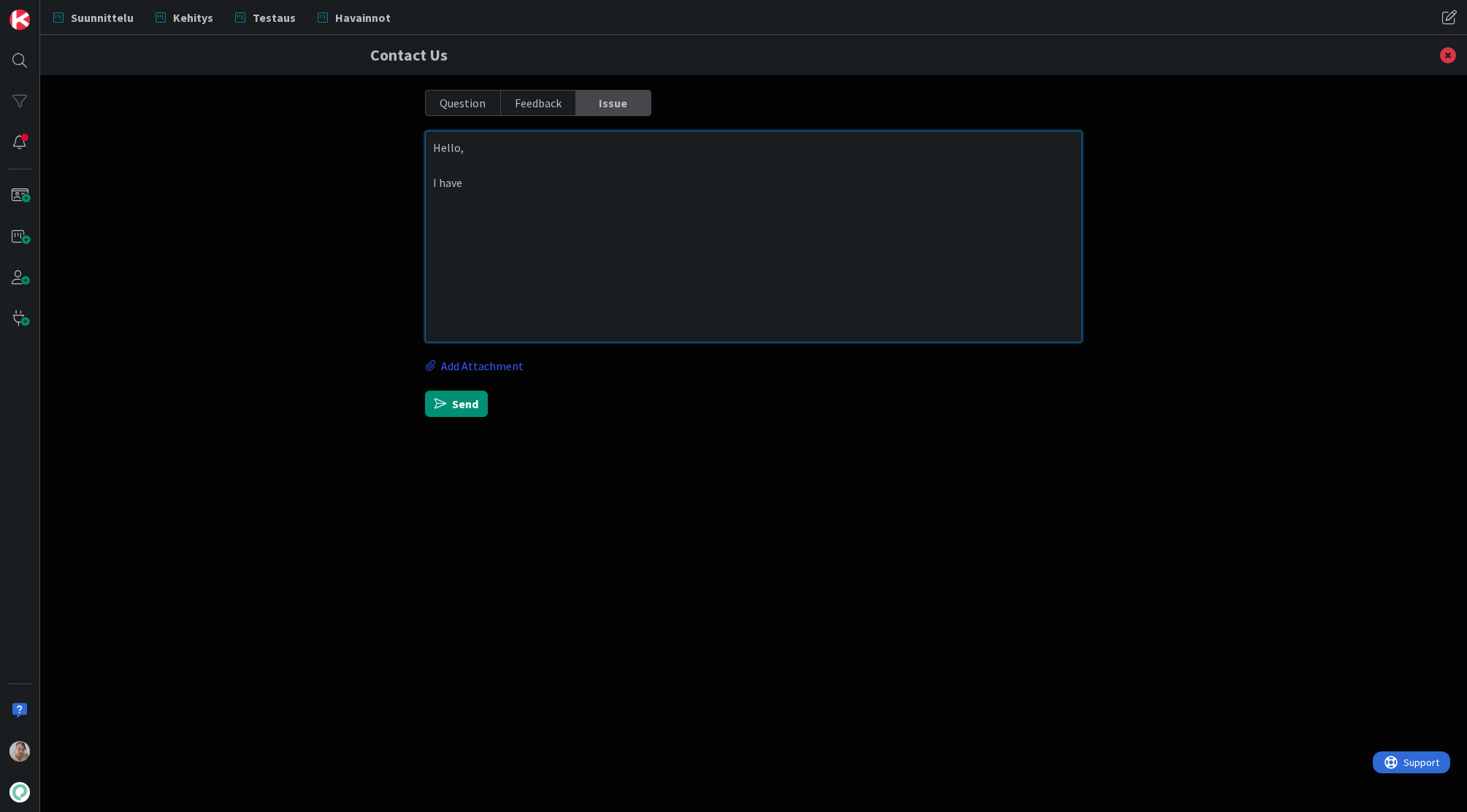
type textarea "x"
type textarea "Hello, I have"
type textarea "x"
type textarea "Hello, I have a"
type textarea "x"
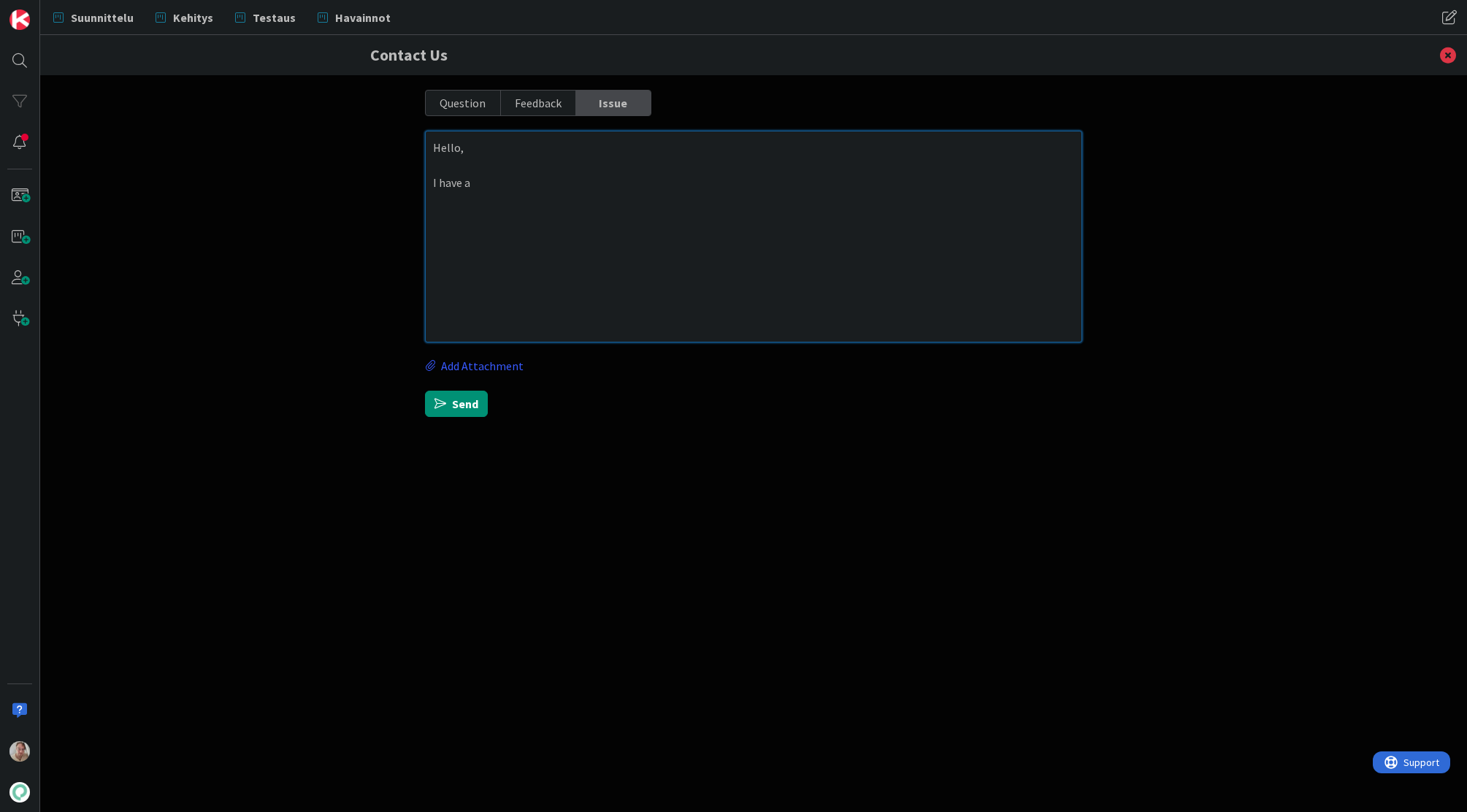
type textarea "Hello, I have a"
type textarea "x"
type textarea "Hello, I have a c"
type textarea "x"
type textarea "Hello, I have a ca"
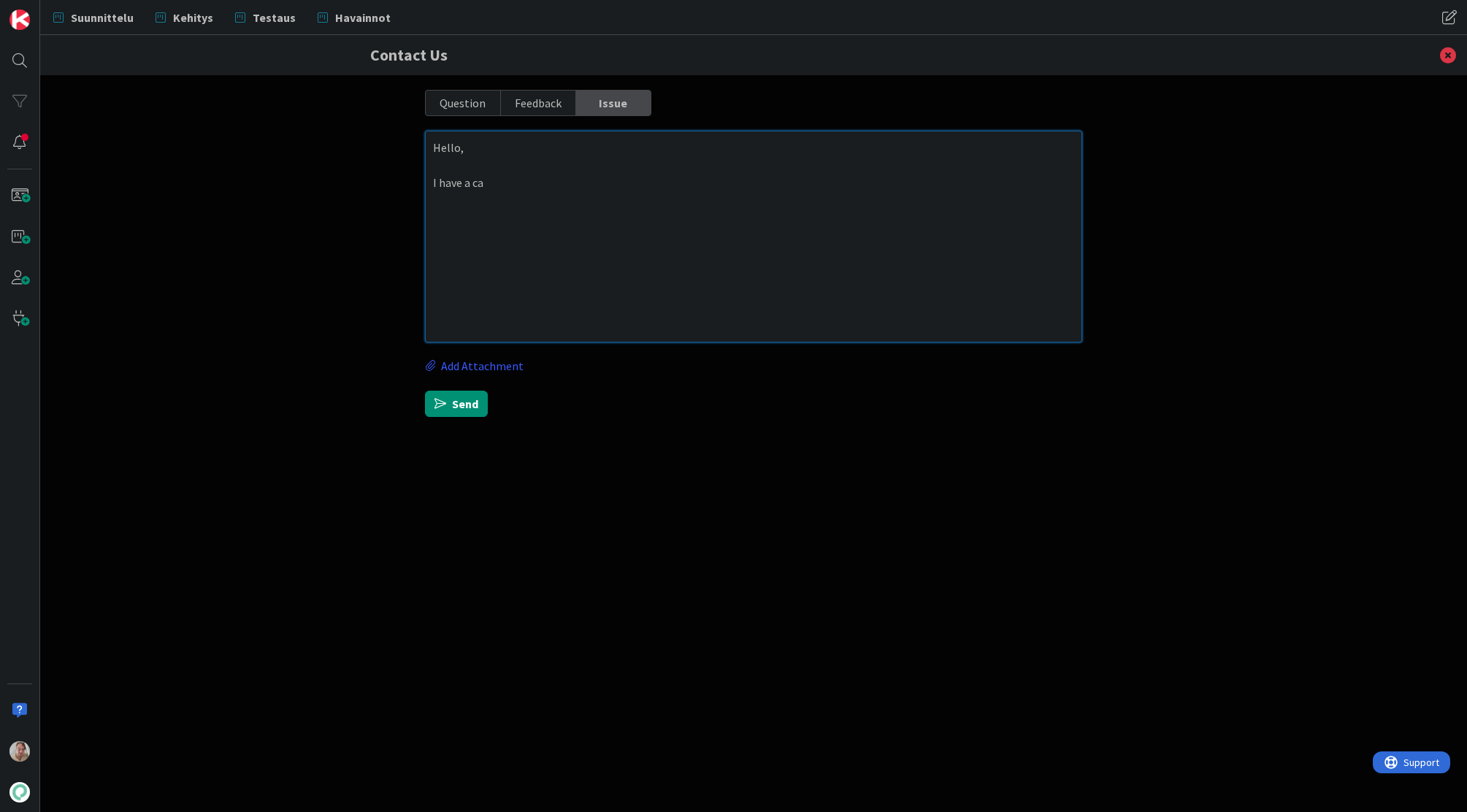
type textarea "x"
type textarea "Hello, I have a car"
type textarea "x"
type textarea "Hello, I have a card"
type textarea "x"
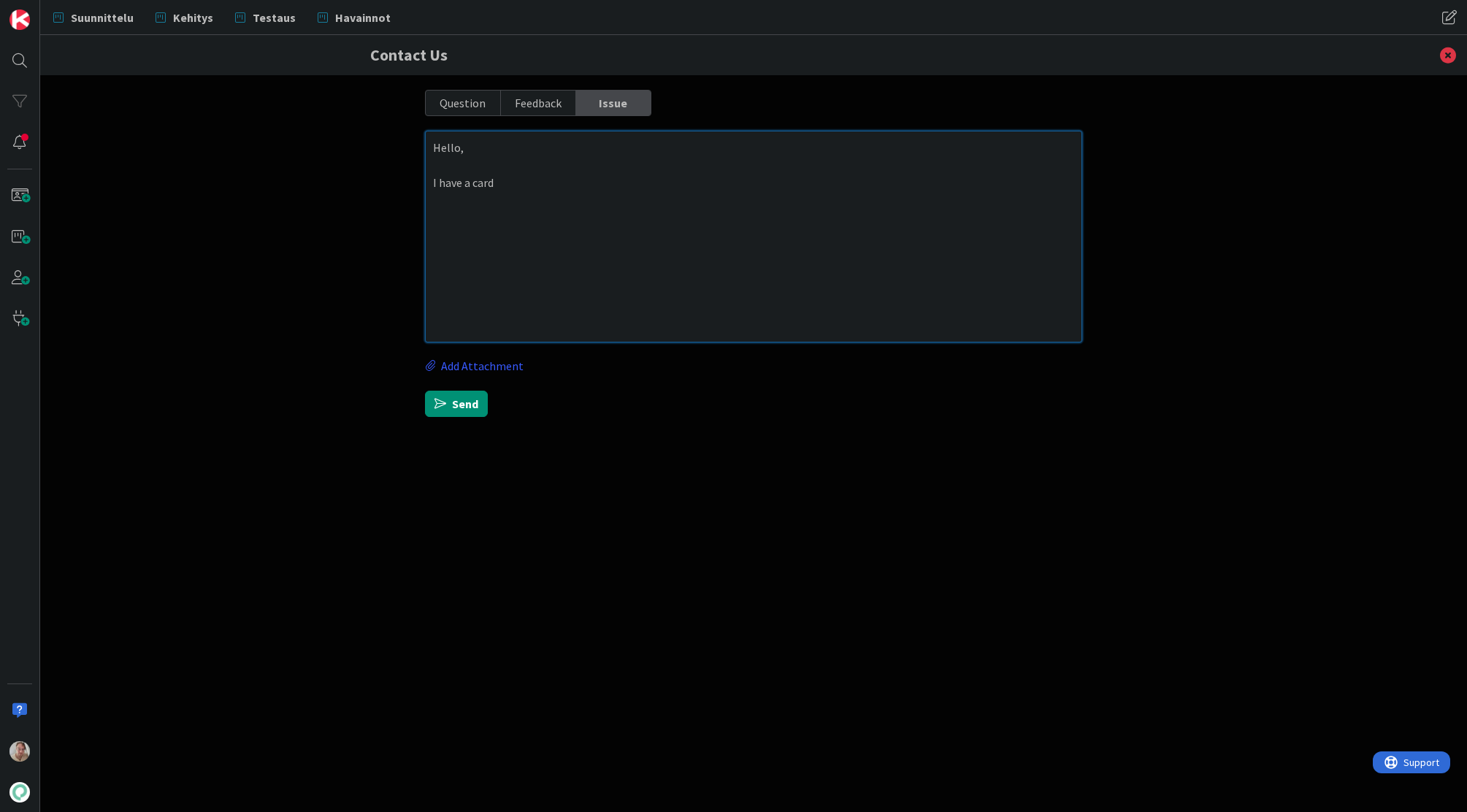
type textarea "Hello, I have a card"
type textarea "x"
type textarea "Hello, I have a card f"
type textarea "x"
type textarea "Hello, I have a card fi"
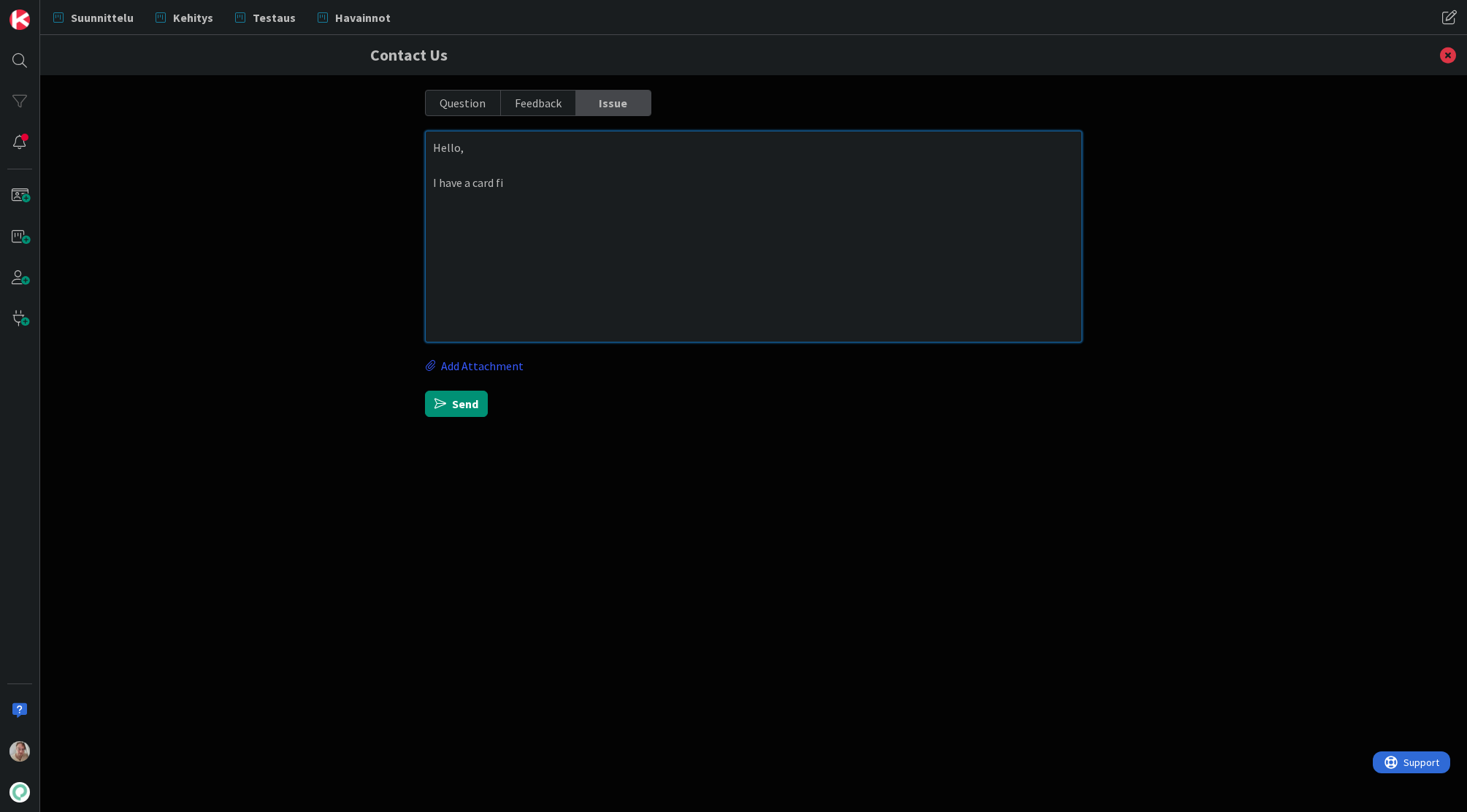
type textarea "x"
type textarea "Hello, I have a card fix"
type textarea "x"
type textarea "Hello, I have a card fixe"
type textarea "x"
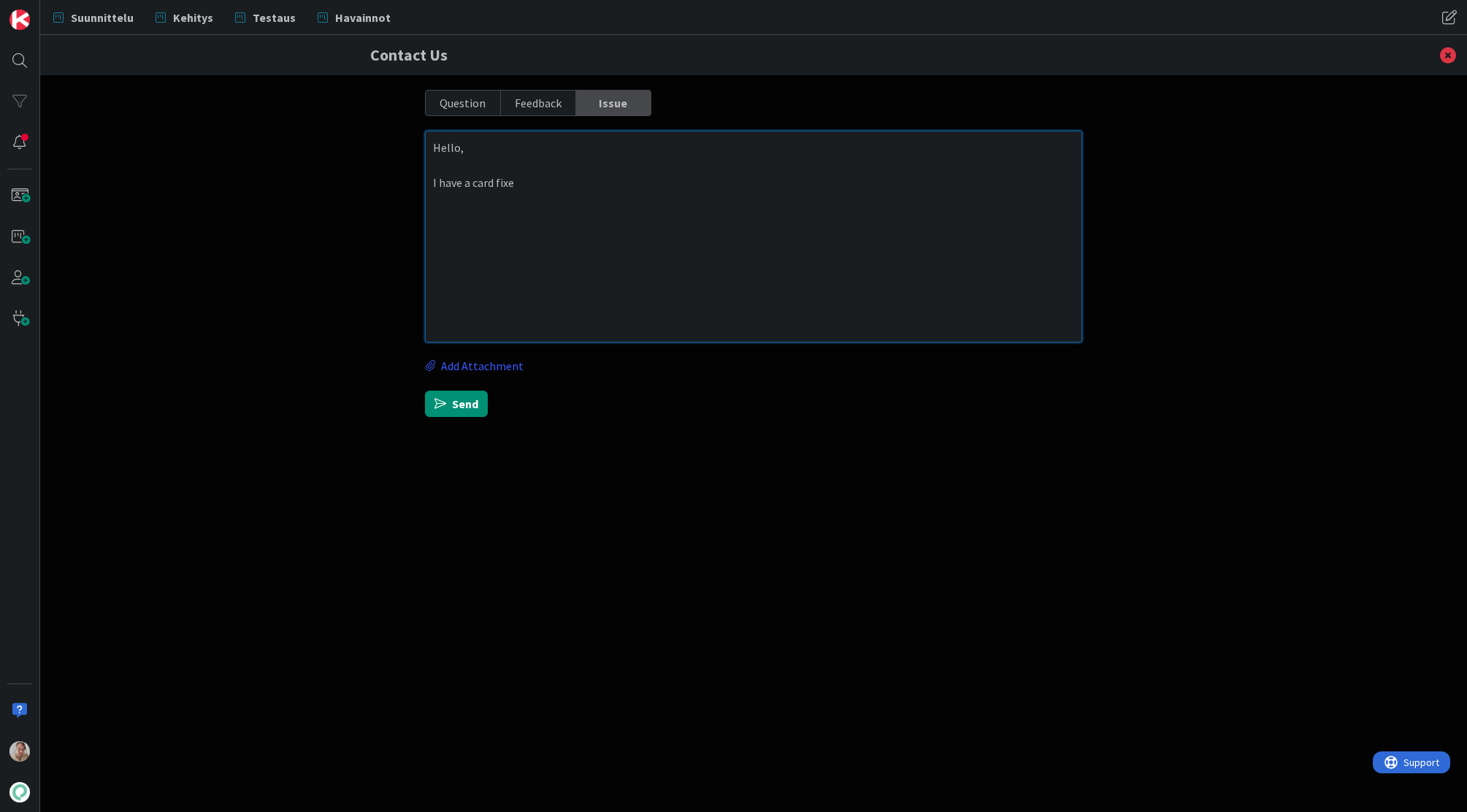
type textarea "Hello, I have a card fixed"
type textarea "x"
type textarea "Hello, I have a card fixed"
type textarea "x"
type textarea "Hello, I have a card fixed o"
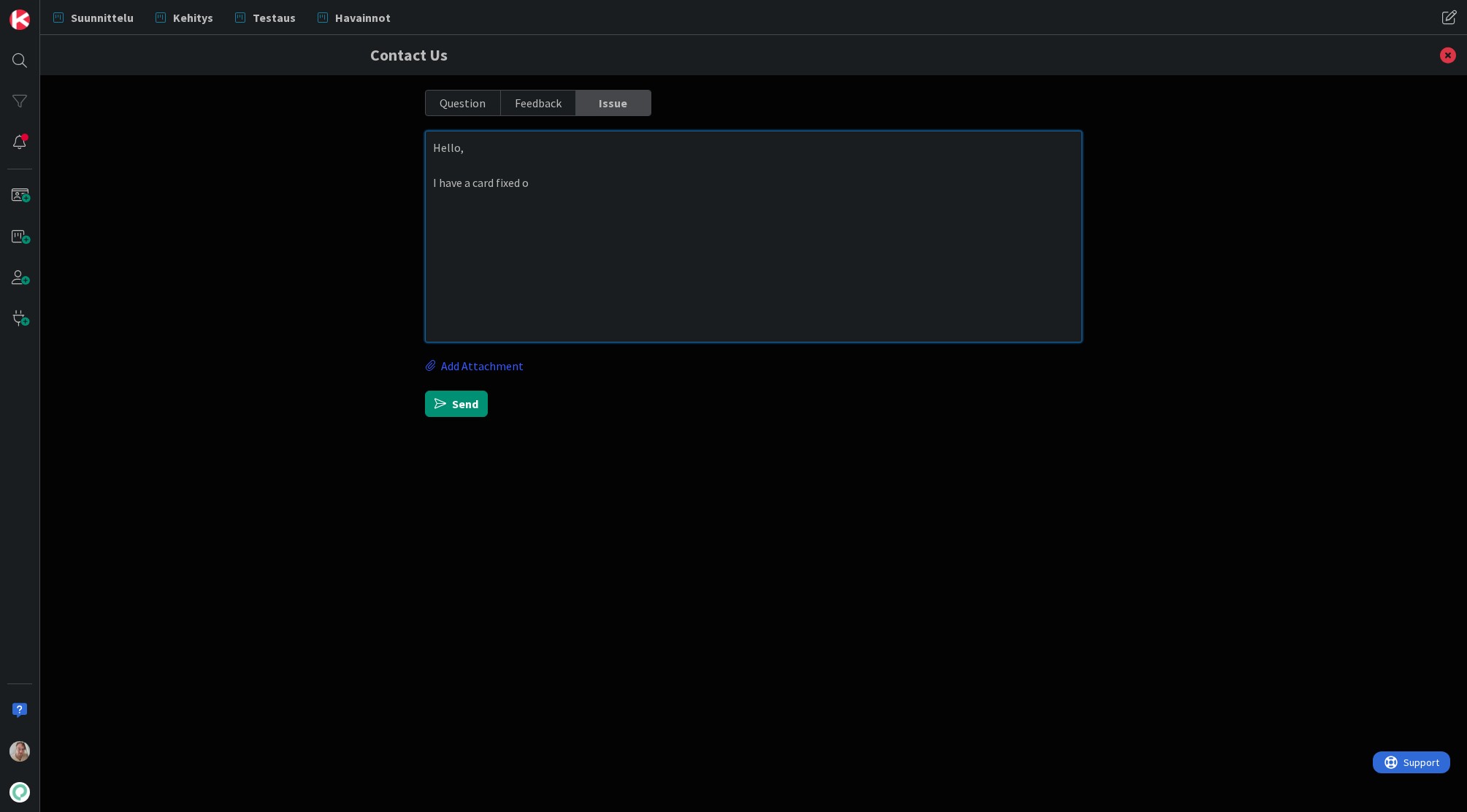
type textarea "x"
type textarea "Hello, I have a card fixed on"
type textarea "x"
type textarea "Hello, I have a card fixed on"
type textarea "x"
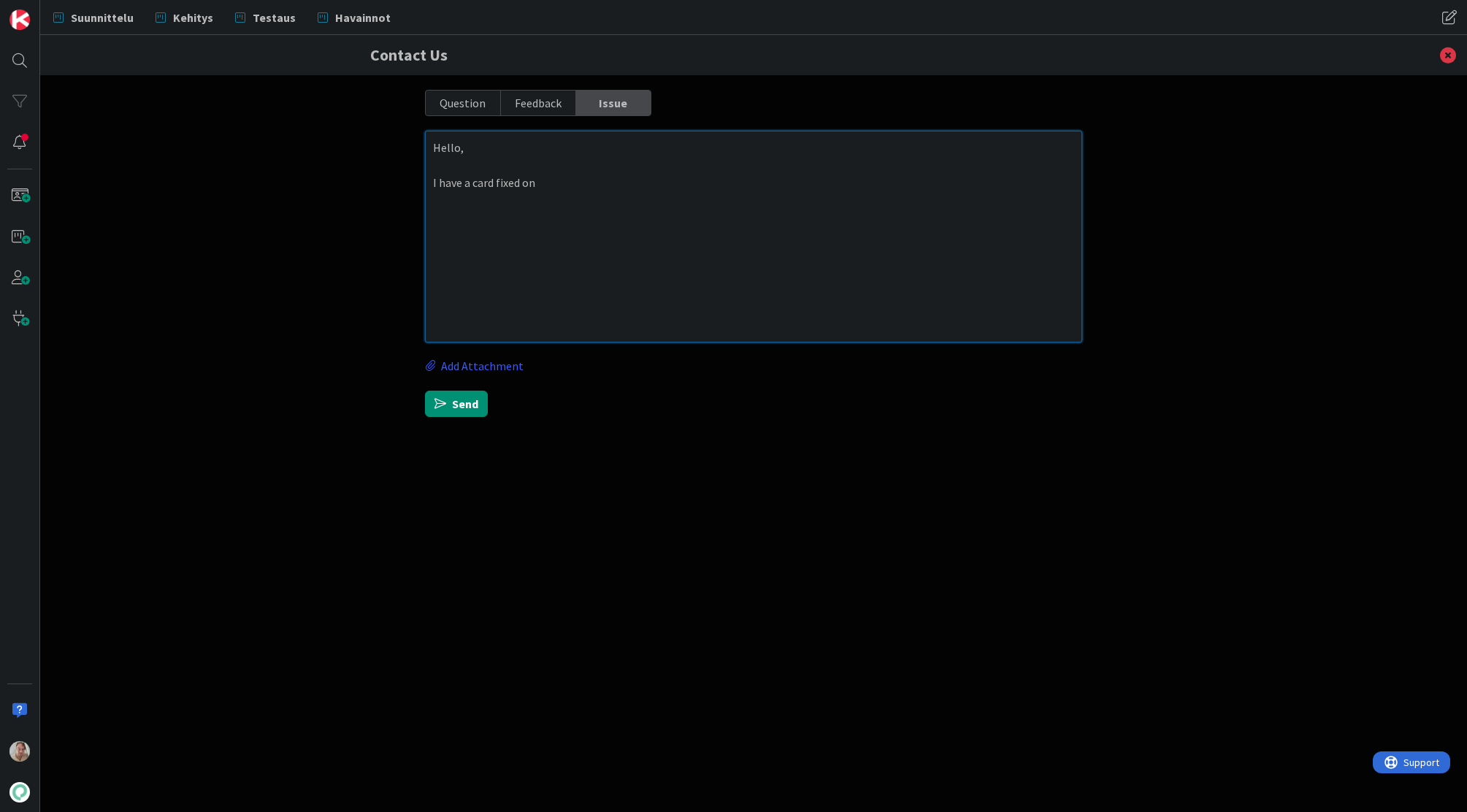
type textarea "Hello, I have a card fixed on m"
type textarea "x"
type textarea "Hello, I have a card fixed on my"
type textarea "x"
type textarea "Hello, I have a card fixed on m"
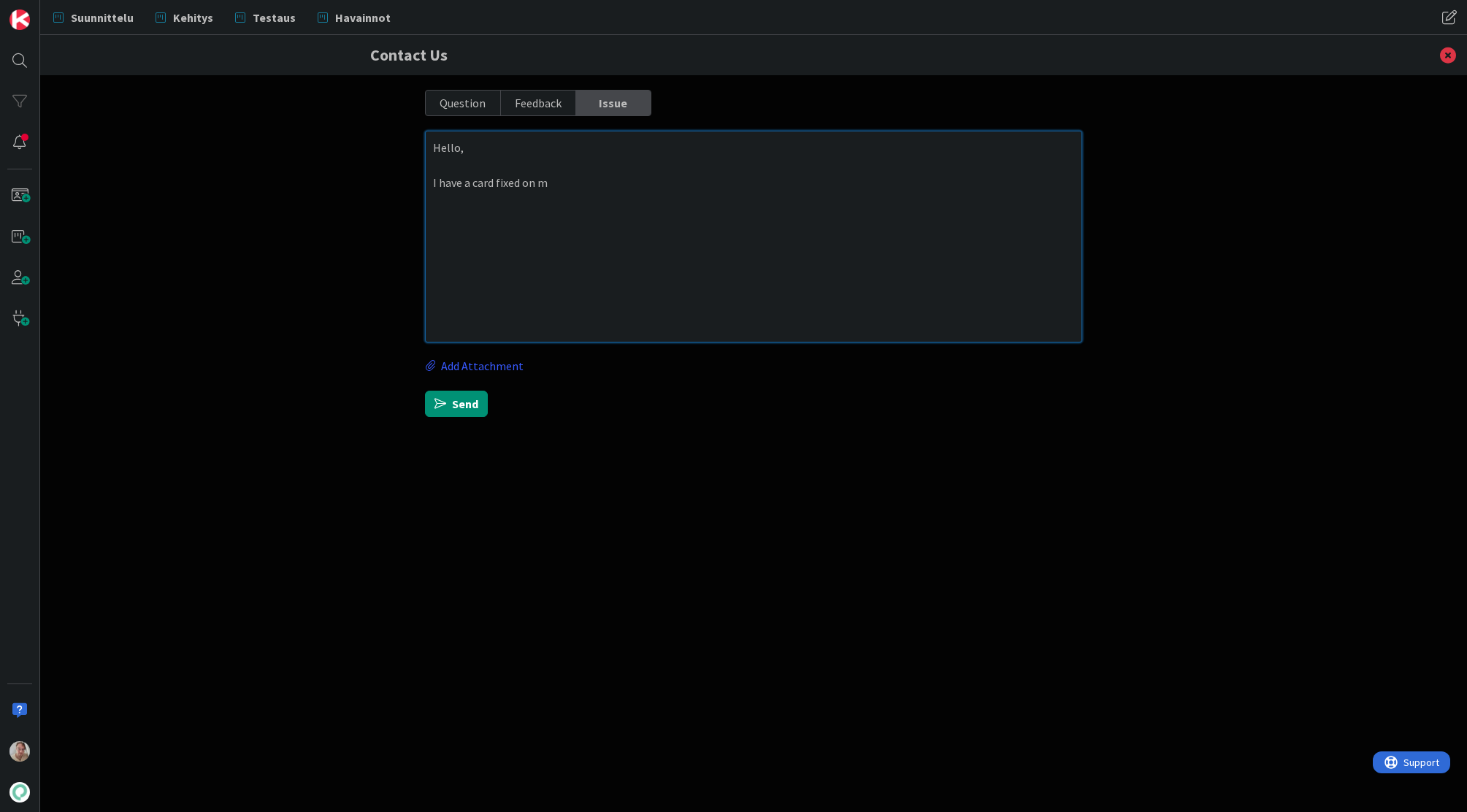
type textarea "x"
type textarea "Hello, I have a card fixed on"
type textarea "x"
type textarea "Hello, I have a card fixed on"
type textarea "x"
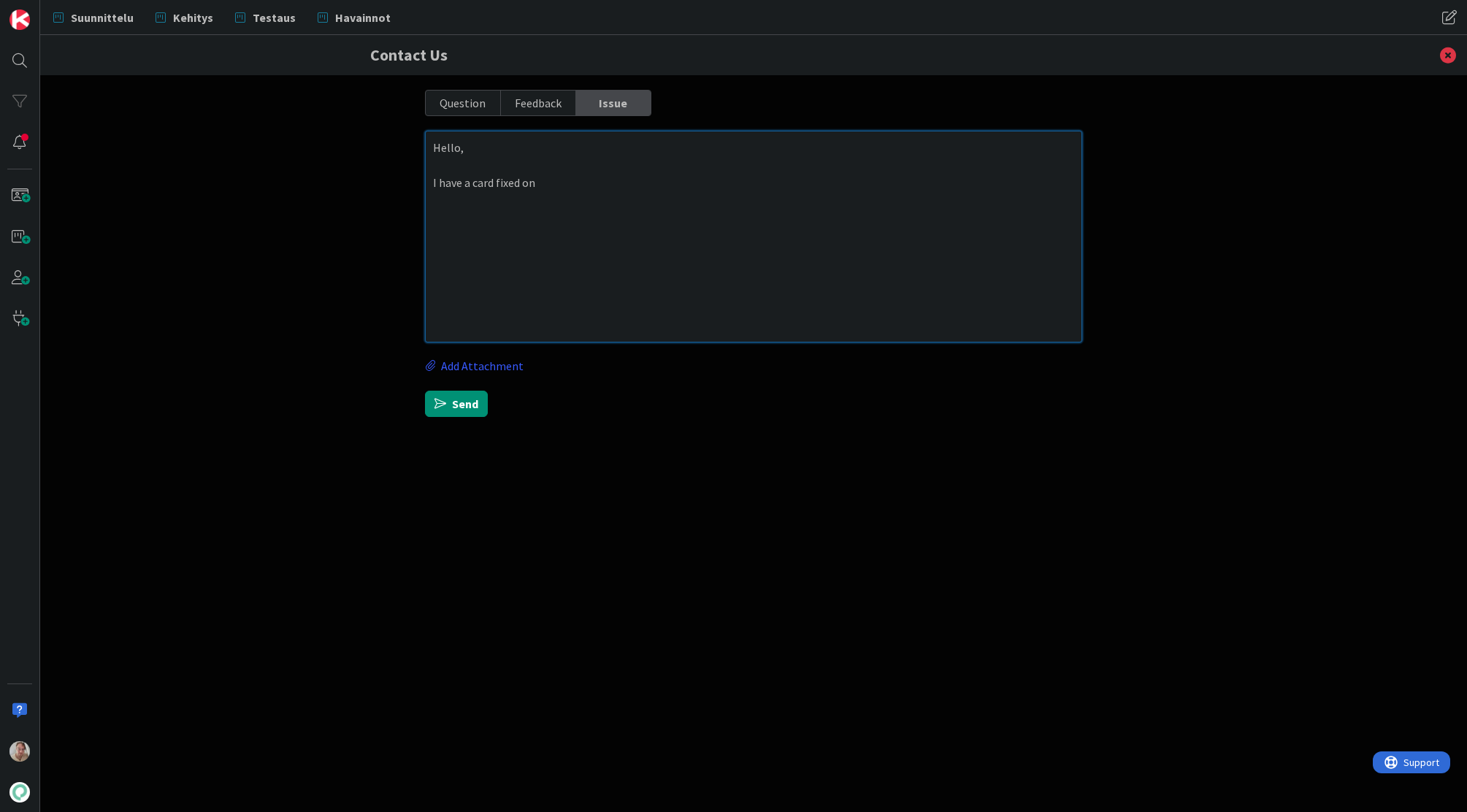
type textarea "Hello, I have a card fixed o"
type textarea "x"
type textarea "Hello, I have a card fixed"
type textarea "x"
type textarea "Hello, I have a card fixed"
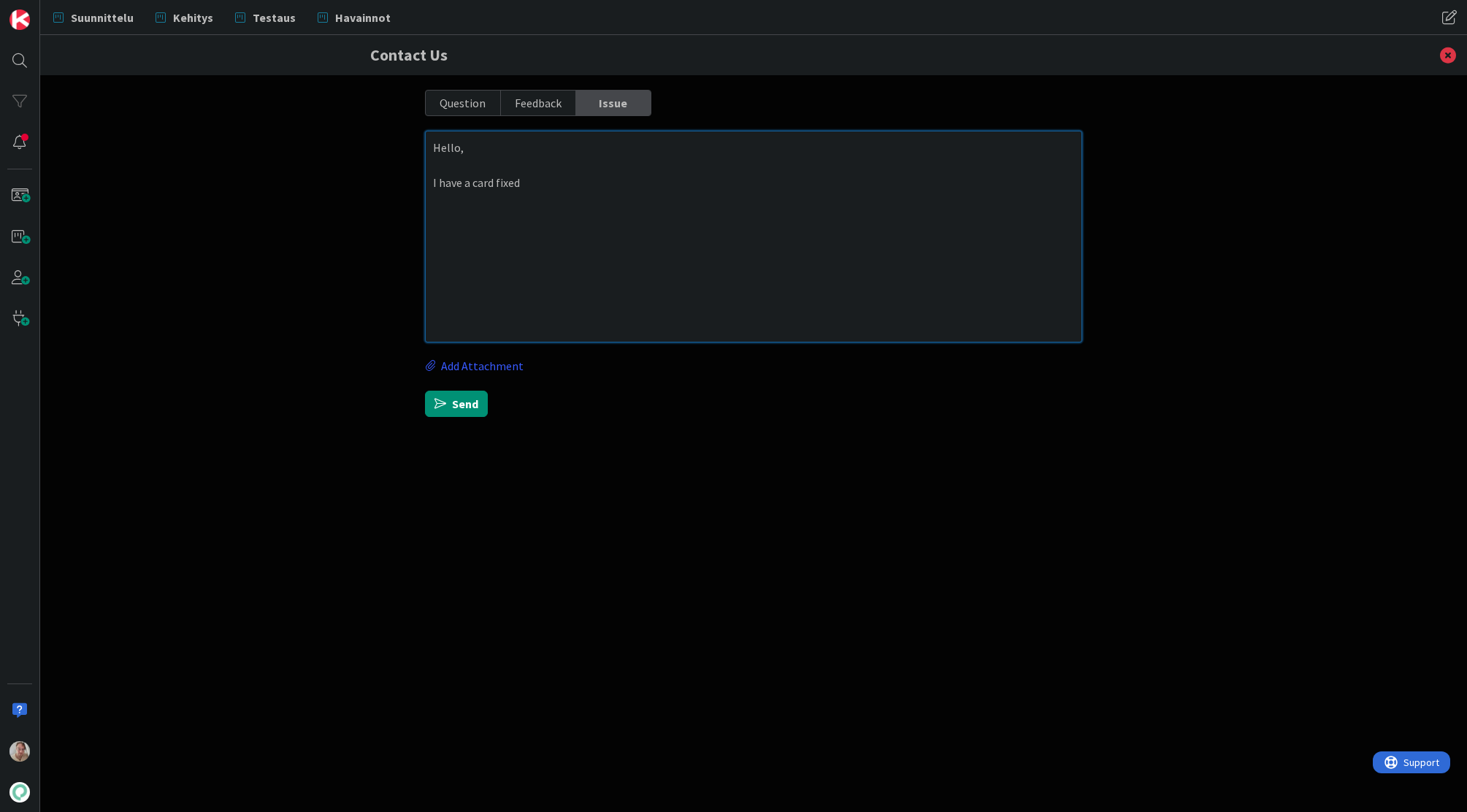
type textarea "x"
type textarea "Hello, I have a card fixe"
type textarea "x"
type textarea "Hello, I have a card fix"
type textarea "x"
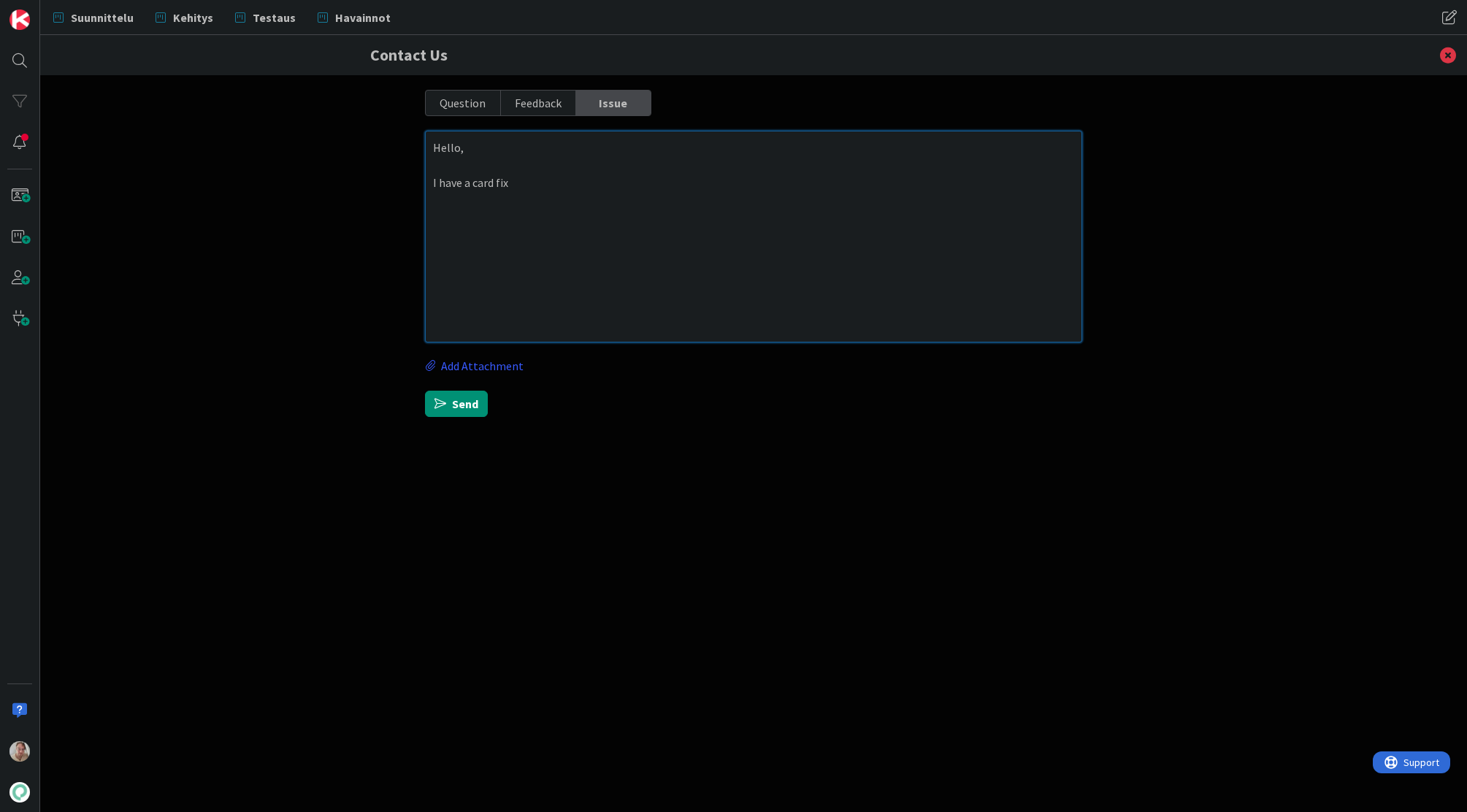
type textarea "Hello, I have a card fi"
type textarea "x"
type textarea "Hello, I have a card f"
type textarea "x"
type textarea "Hello, I have a card"
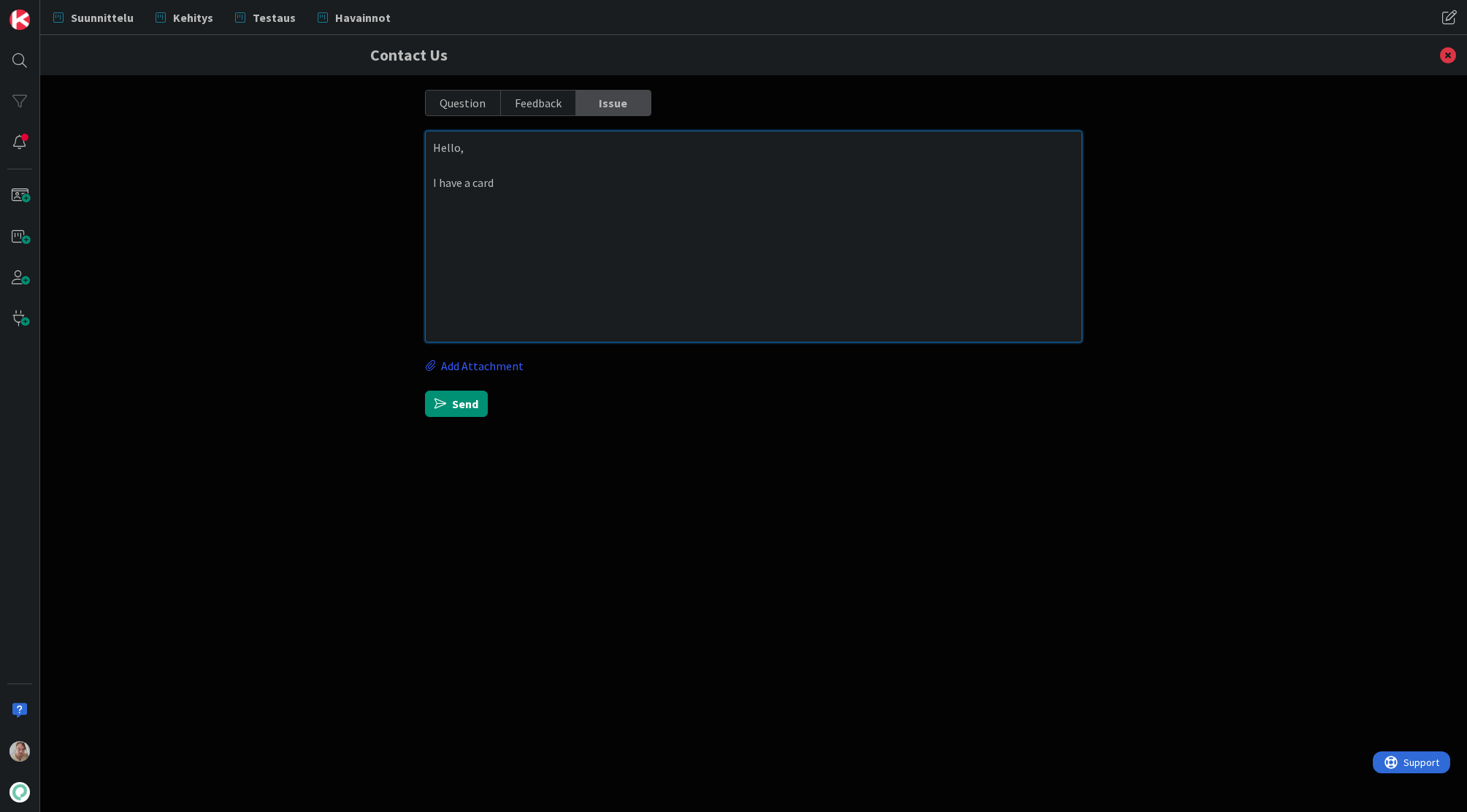
type textarea "x"
type textarea "Hello, I have a card s"
type textarea "x"
type textarea "Hello, I have a card st"
type textarea "x"
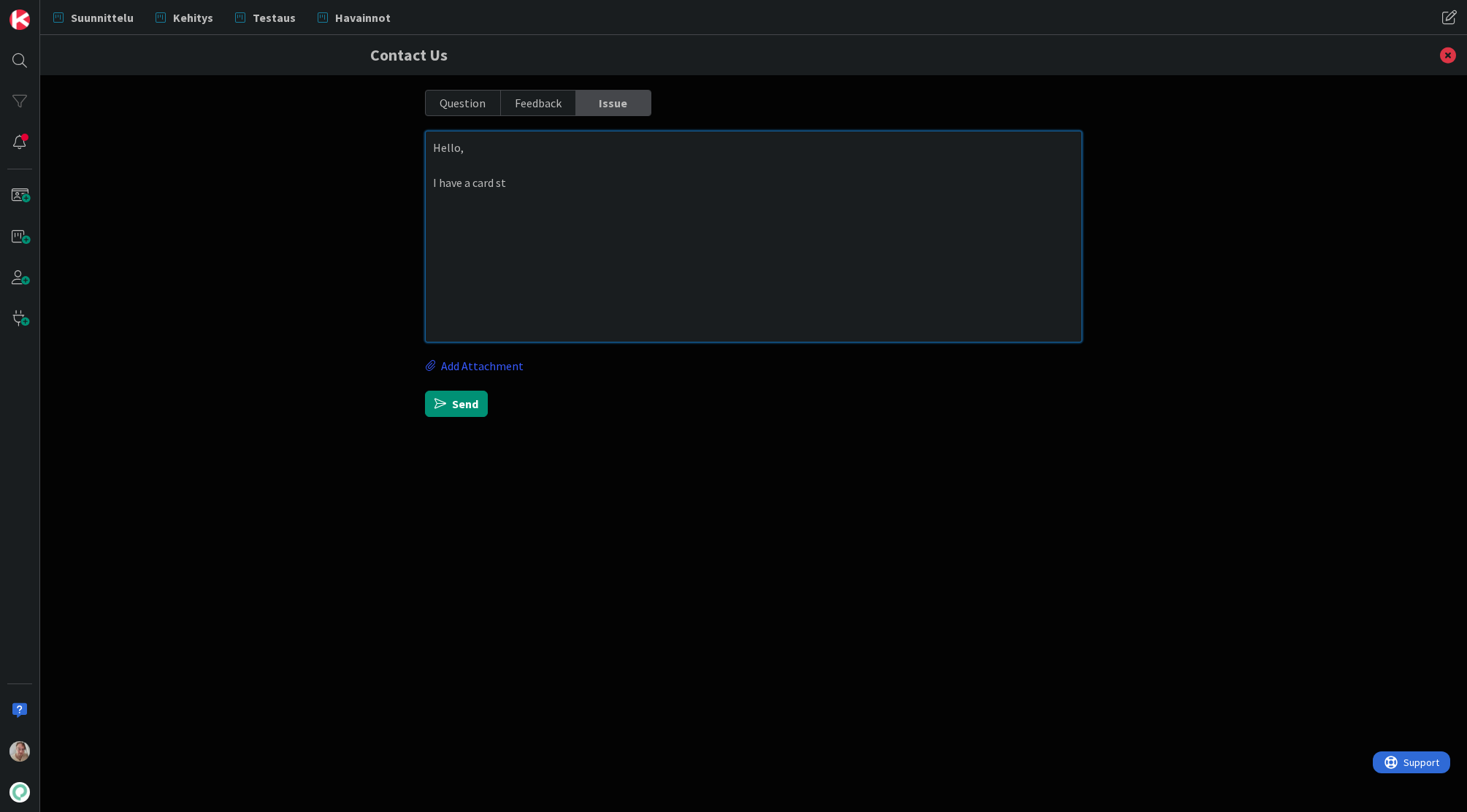
type textarea "Hello, I have a card stu"
type textarea "x"
type textarea "Hello, I have a card stuc"
type textarea "x"
type textarea "Hello, I have a card stuck"
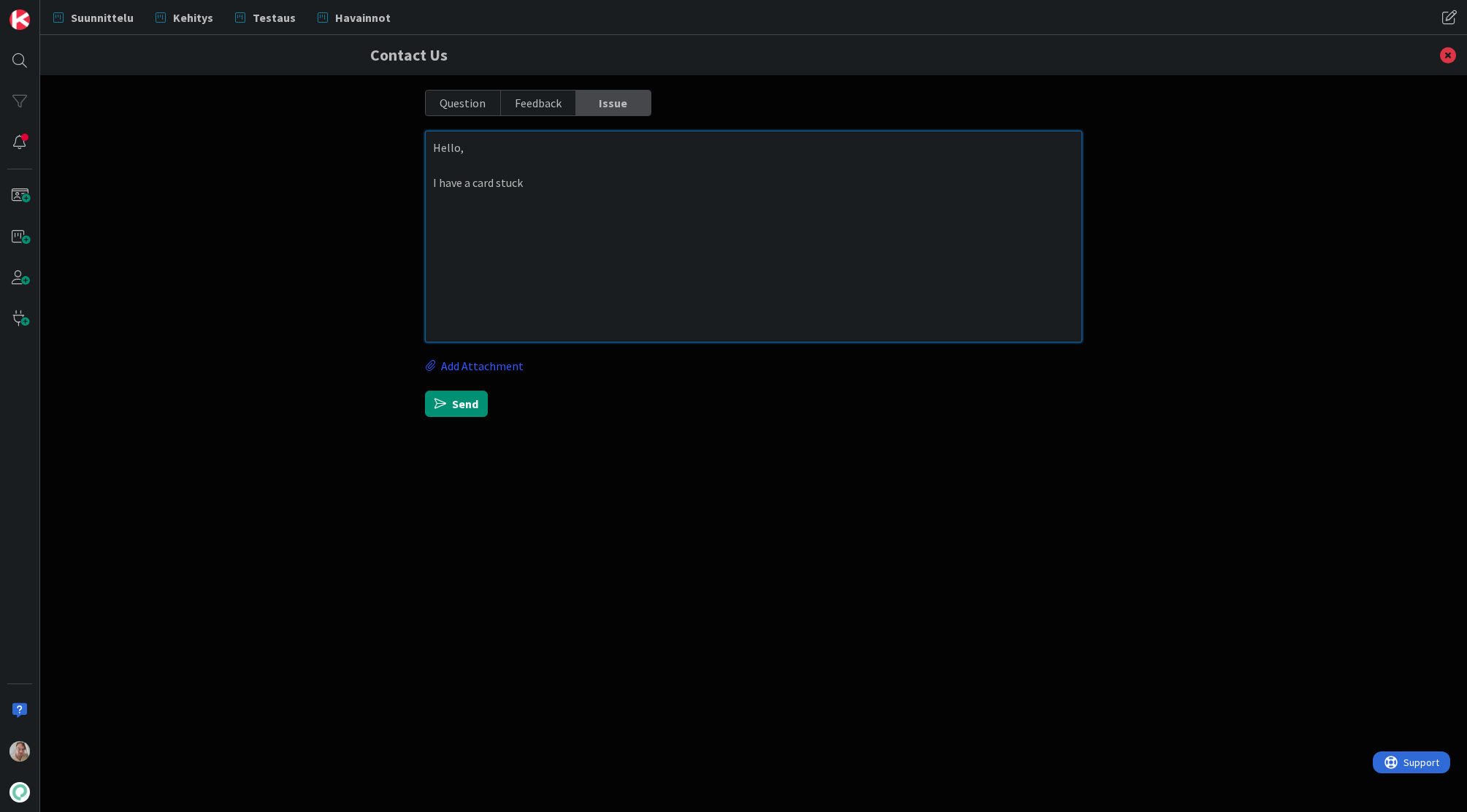
type textarea "x"
type textarea "Hello, I have a card stuck o"
type textarea "x"
type textarea "Hello, I have a card stuck on"
type textarea "x"
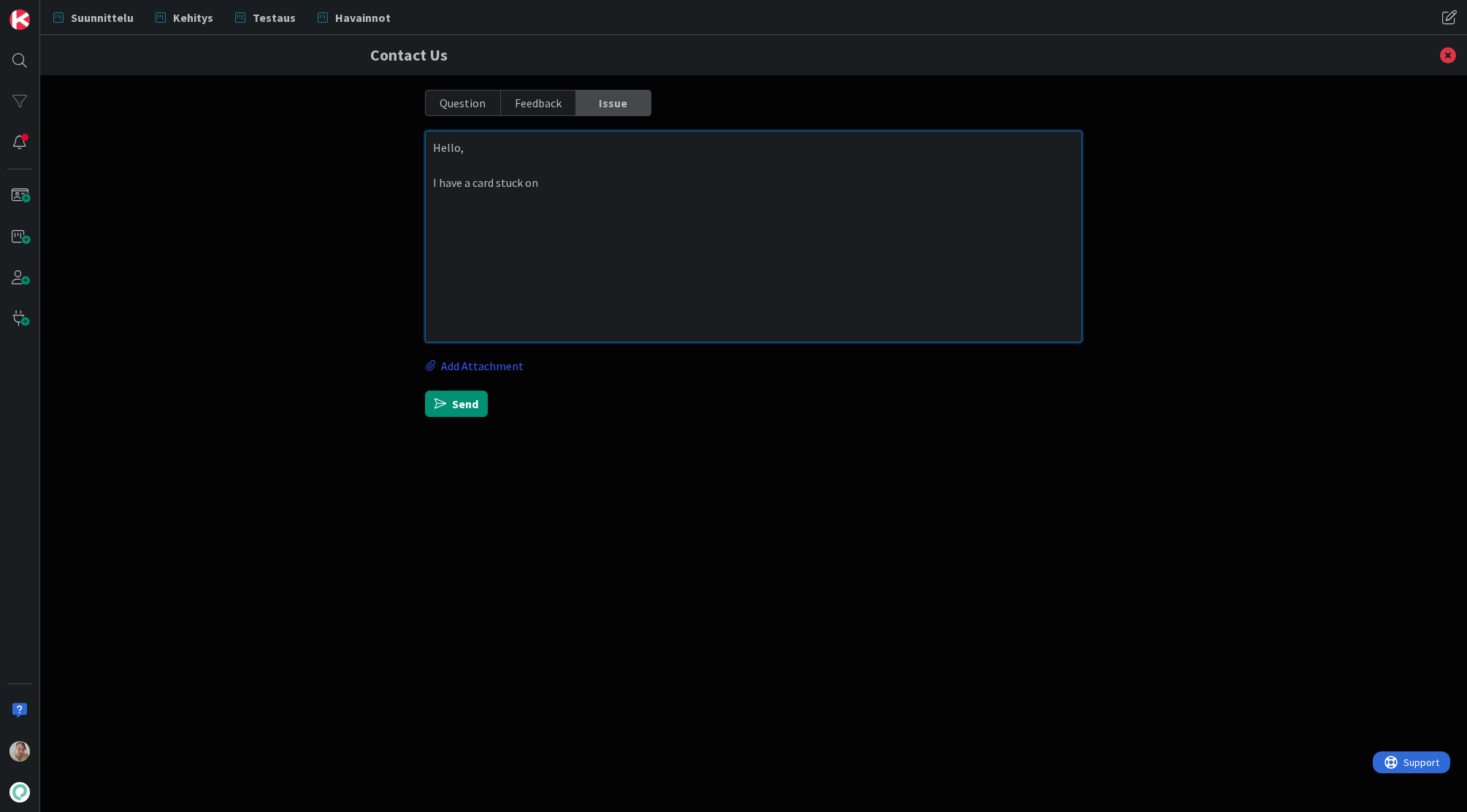
type textarea "Hello, I have a card stuck on"
type textarea "x"
type textarea "Hello, I have a card stuck on m"
type textarea "x"
type textarea "Hello, I have a card stuck on my"
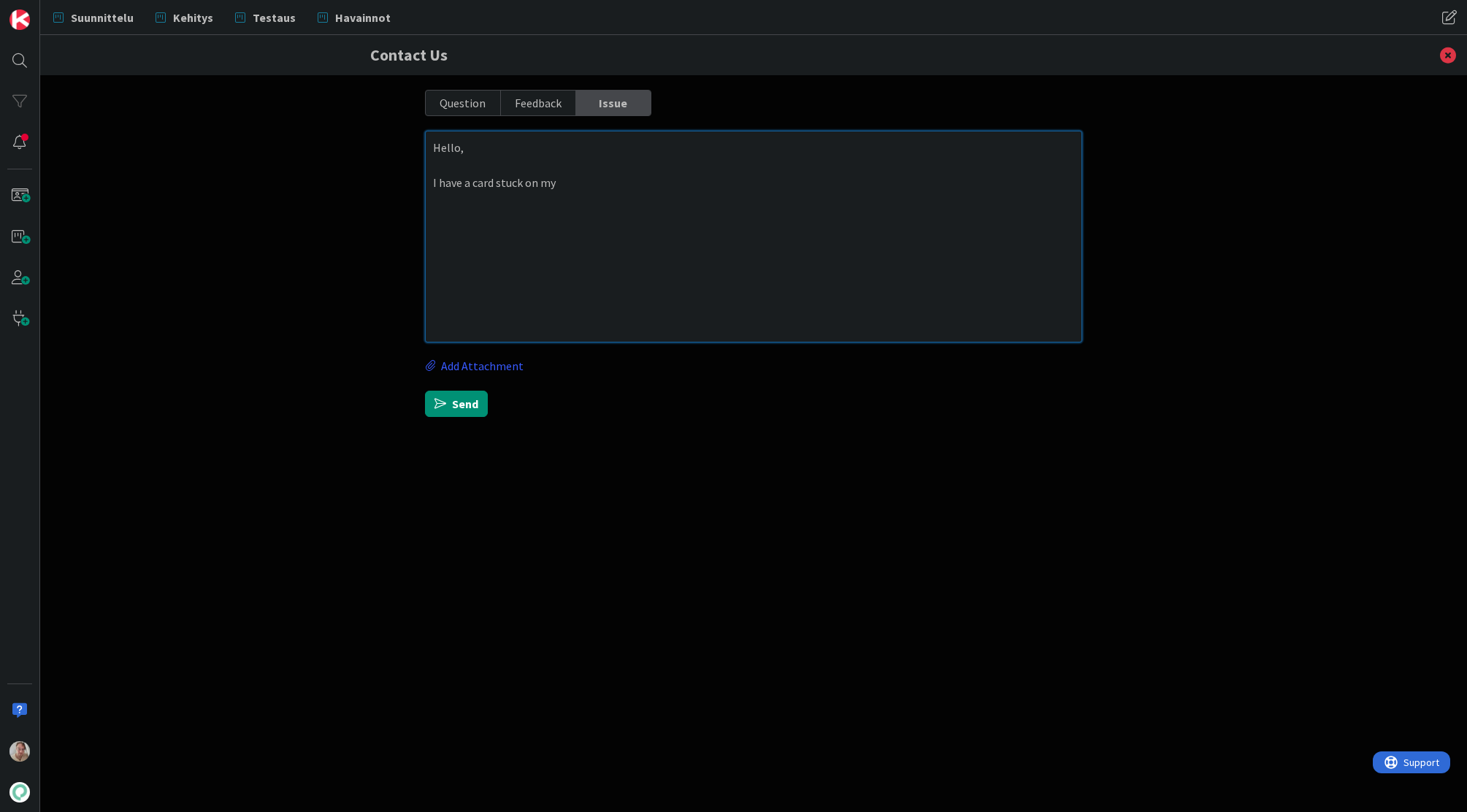
type textarea "x"
type textarea "Hello, I have a card stuck on my"
type textarea "x"
type textarea "Hello, I have a card stuck on my k"
type textarea "x"
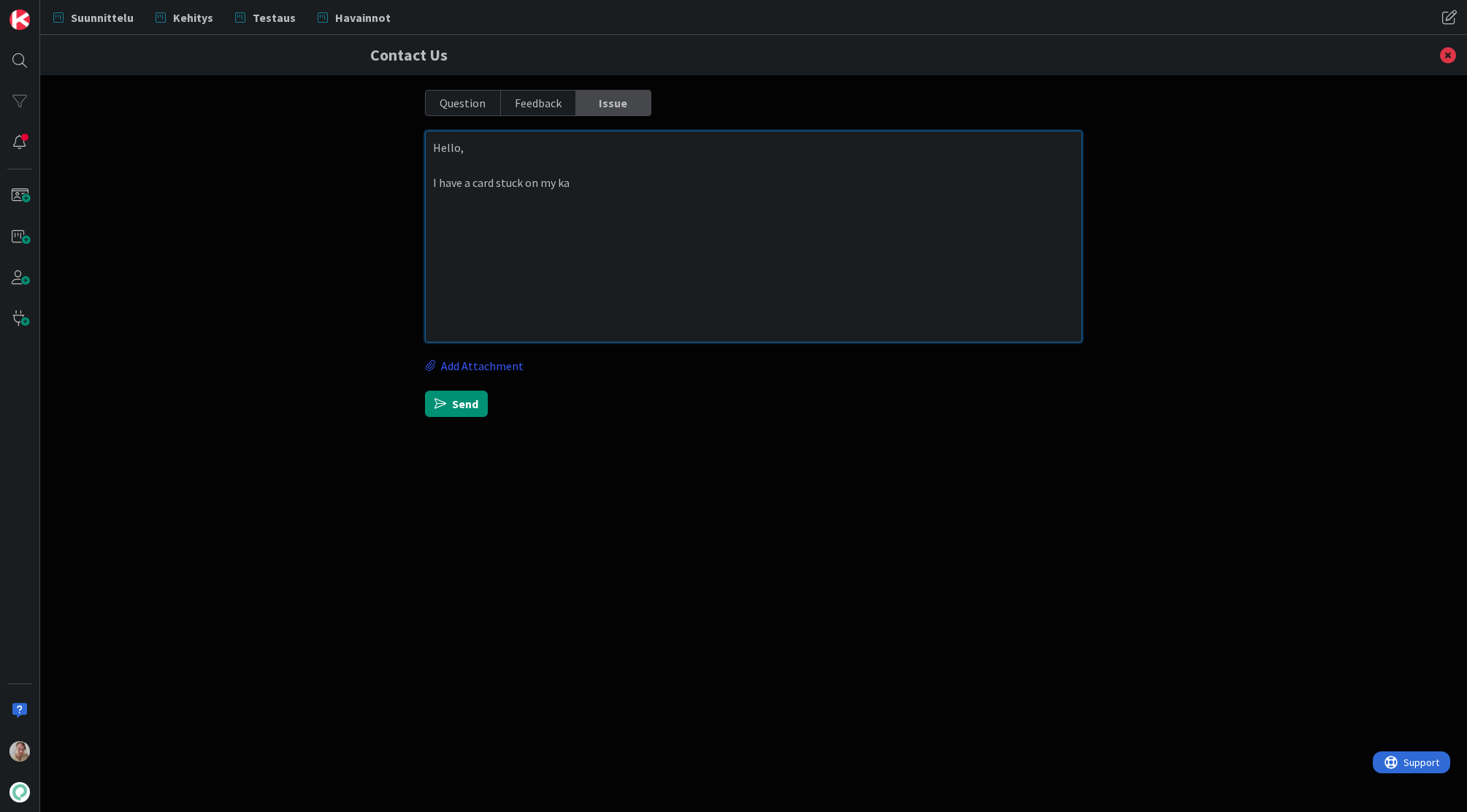
type textarea "Hello, I have a card stuck on my kan"
type textarea "x"
type textarea "Hello, I have a card stuck on my kanb"
type textarea "x"
type textarea "Hello, I have a card stuck on my kanba"
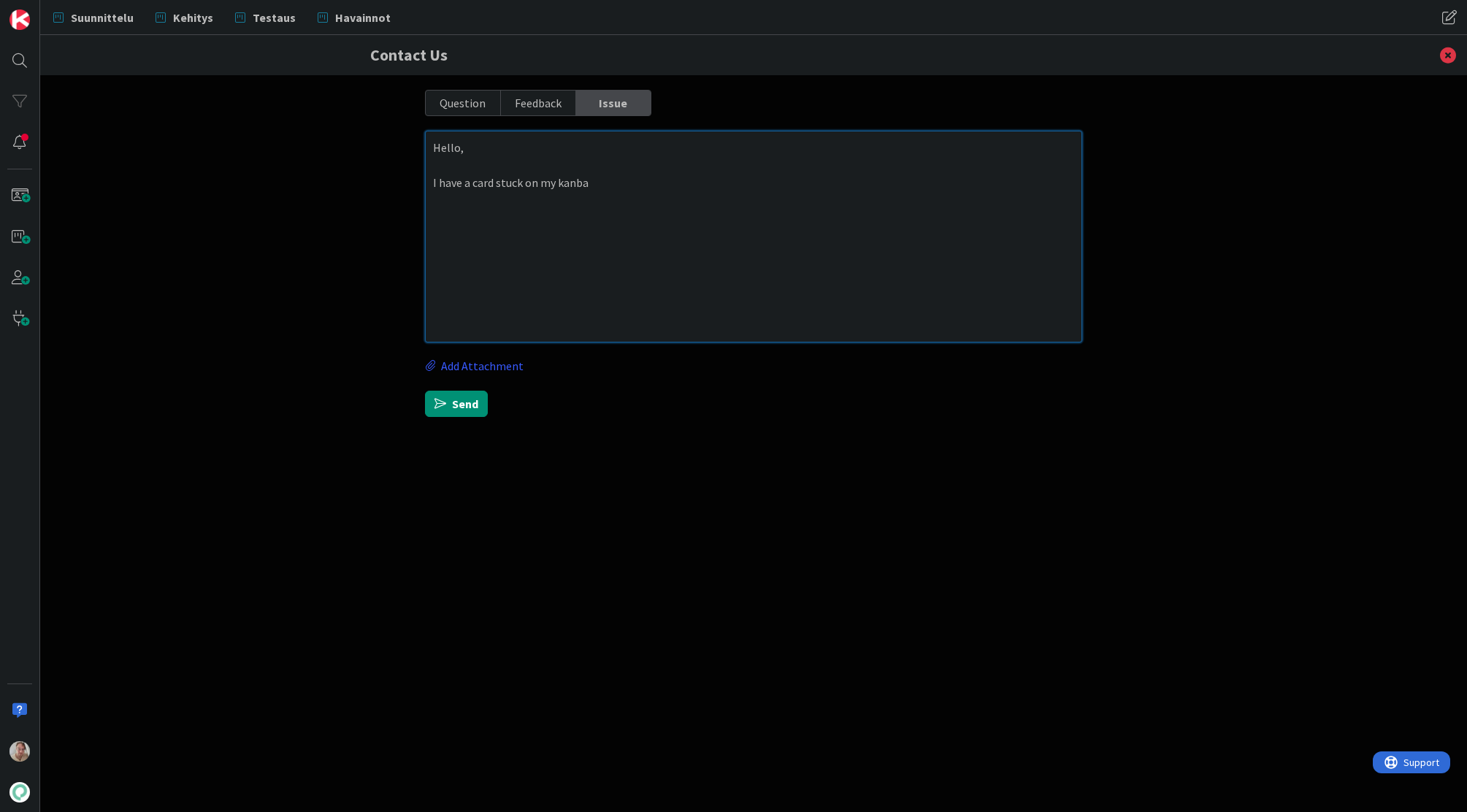
type textarea "x"
type textarea "Hello, I have a card stuck on my kanban"
type textarea "x"
type textarea "Hello, I have a card stuck on my kanbanz"
type textarea "x"
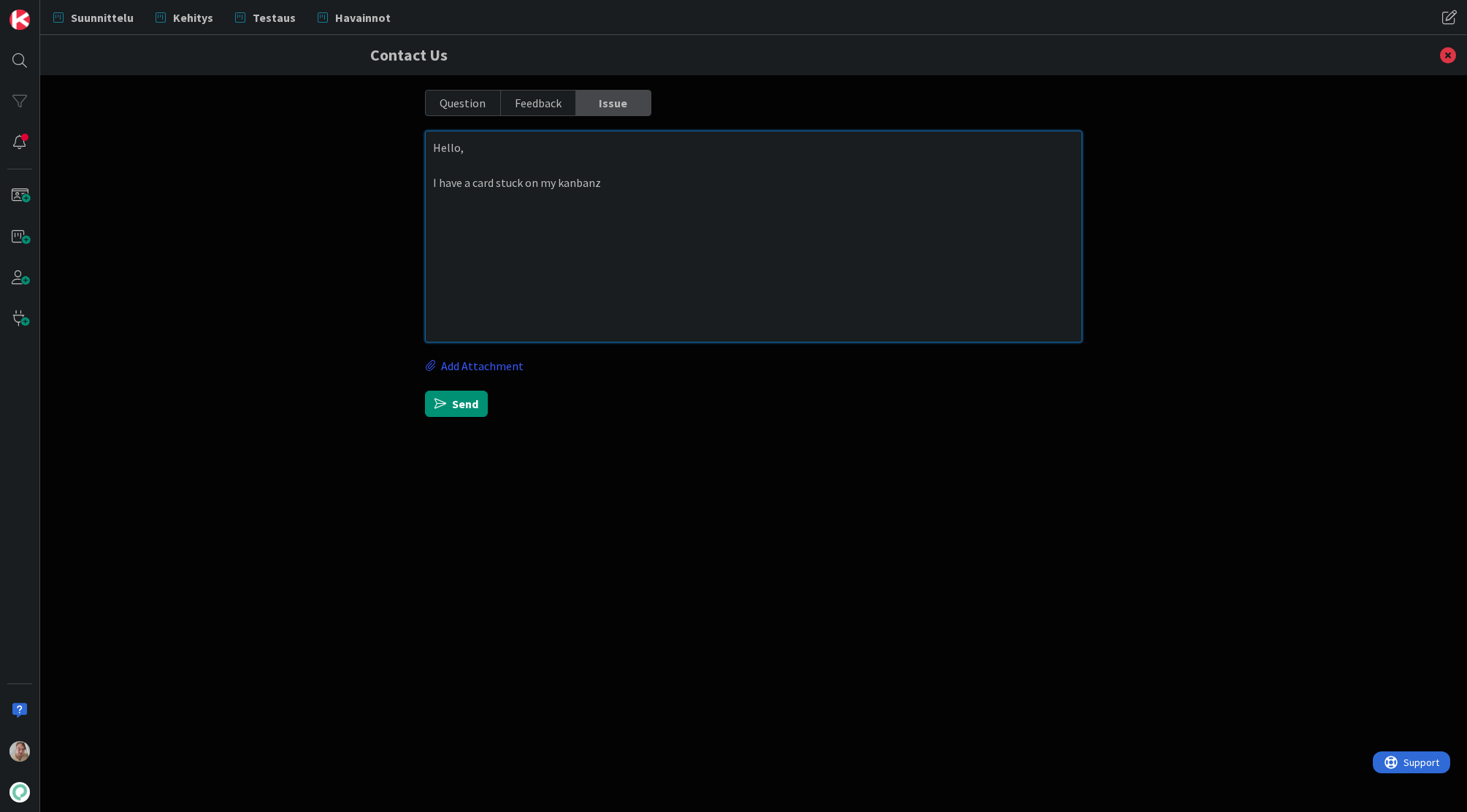
type textarea "Hello, I have a card stuck on my kanbanzo"
type textarea "x"
type textarea "Hello, I have a card stuck on my kanbanzon"
type textarea "x"
type textarea "Hello, I have a card stuck on my kanbanzone"
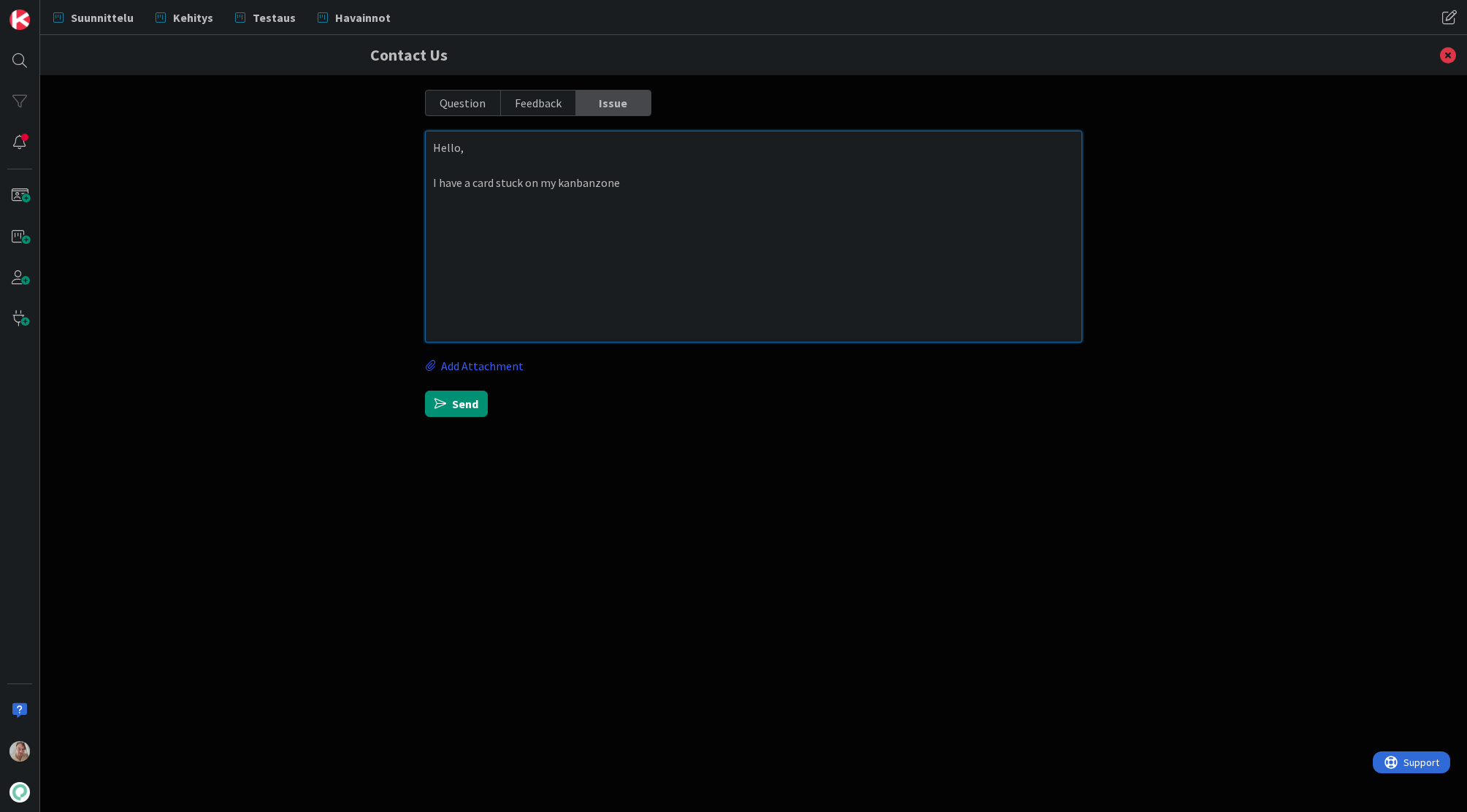
type textarea "x"
type textarea "Hello, I have a card stuck on my kanbanzone,"
type textarea "x"
type textarea "Hello, I have a card stuck on my kanbanzone, a"
type textarea "x"
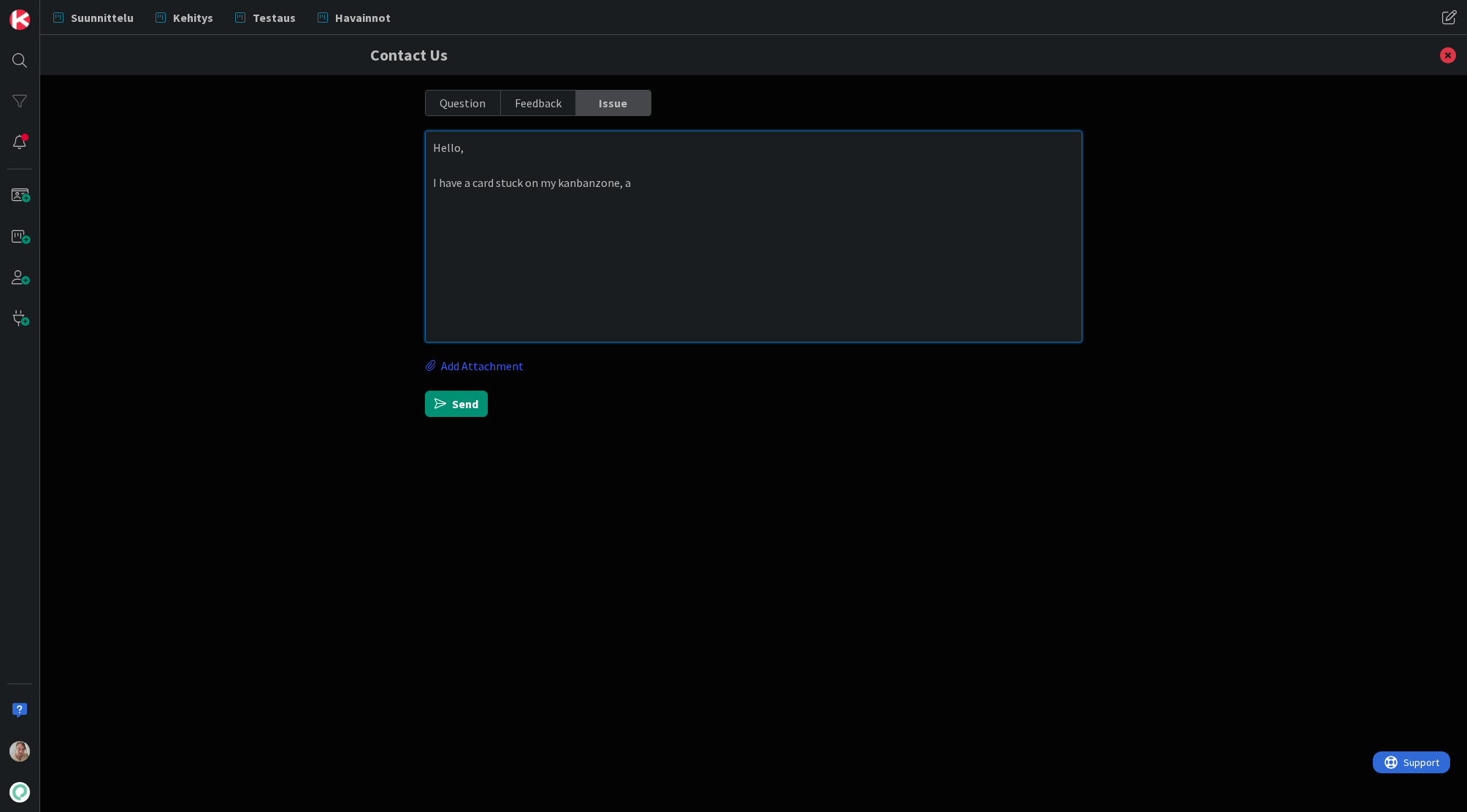
type textarea "Hello, I have a card stuck on my kanbanzone, an"
type textarea "x"
type textarea "Hello, I have a card stuck on my kanbanzone, and"
type textarea "x"
type textarea "Hello, I have a card stuck on my kanbanzone, and"
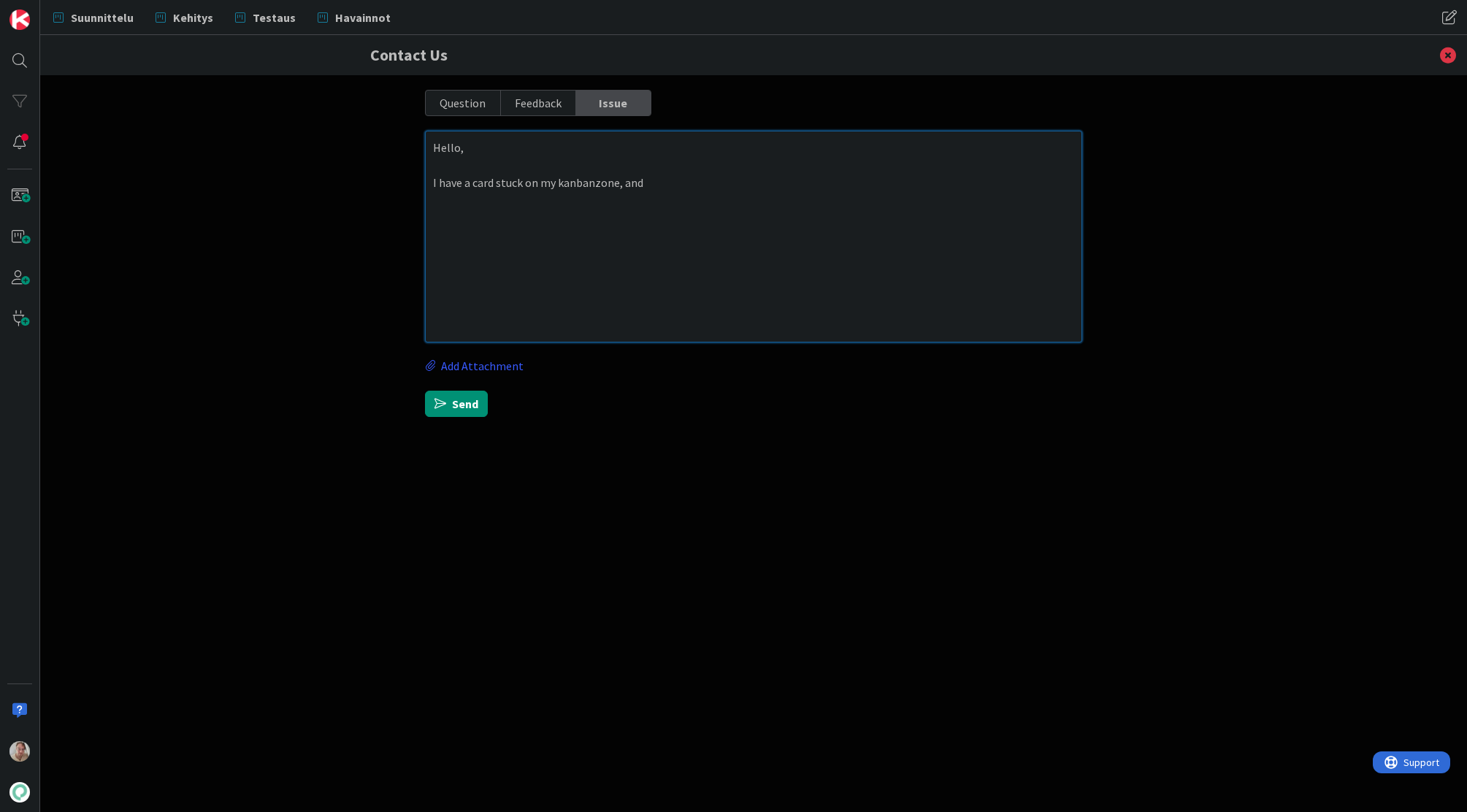
type textarea "x"
type textarea "Hello, I have a card stuck on my kanbanzone, and I"
type textarea "x"
type textarea "Hello, I have a card stuck on my kanbanzone, and I"
type textarea "x"
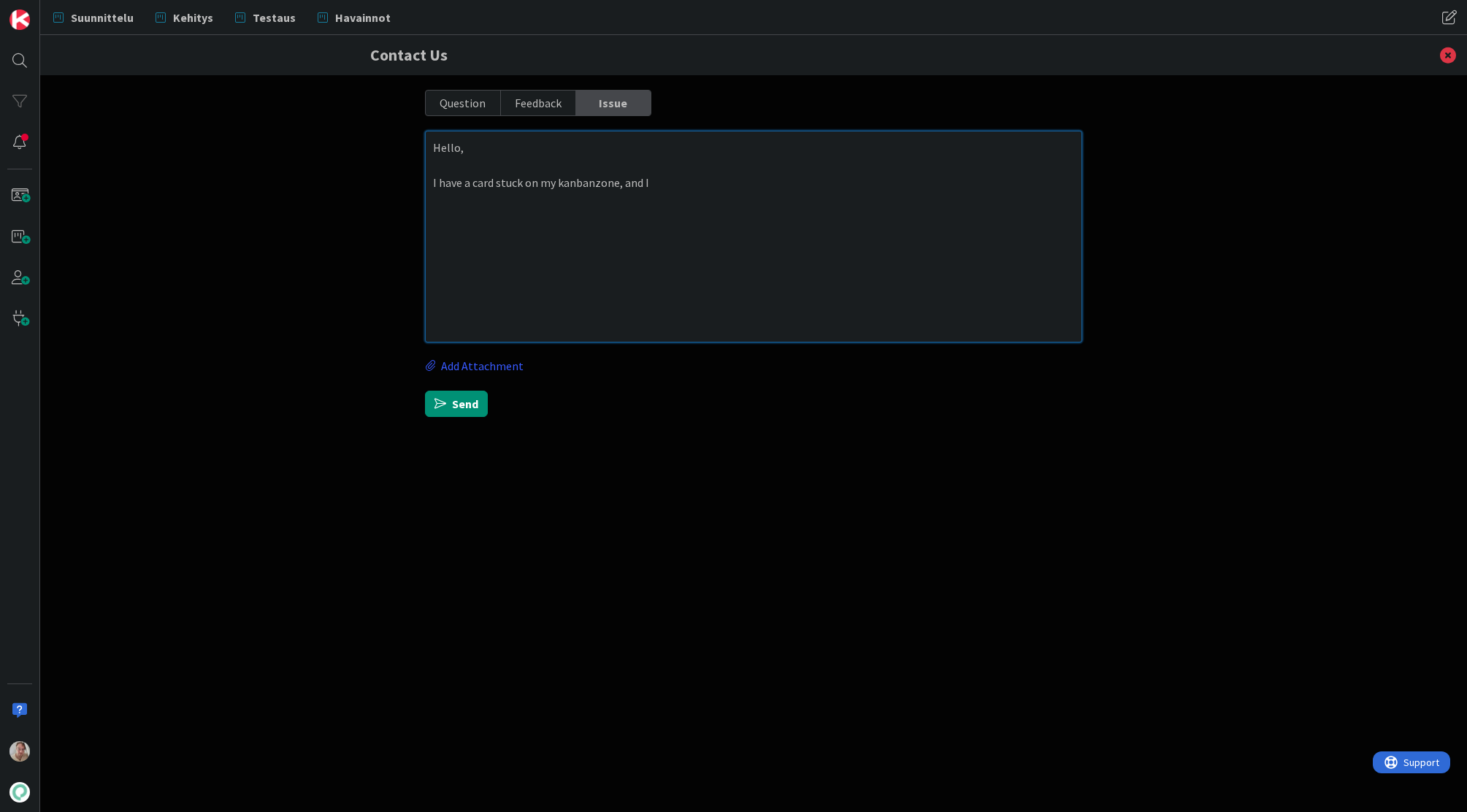
type textarea "Hello, I have a card stuck on my kanbanzone, and I c"
type textarea "x"
type textarea "Hello, I have a card stuck on my kanbanzone, and I ca"
type textarea "x"
type textarea "Hello, I have a card stuck on my kanbanzone, and I can"
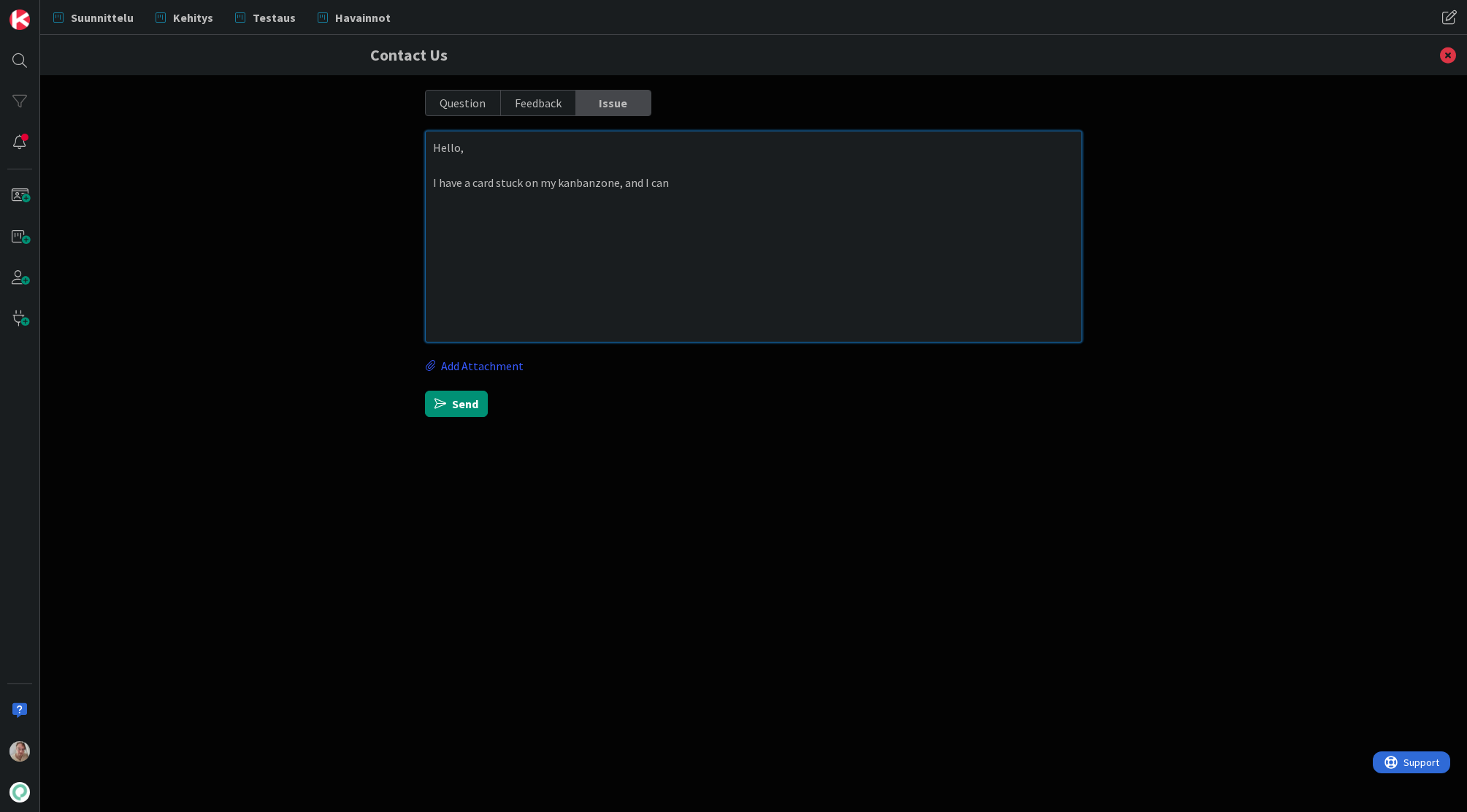
type textarea "x"
type textarea "Hello, I have a card stuck on my kanbanzone, and I can'"
type textarea "x"
type textarea "Hello, I have a card stuck on my kanbanzone, and I can't"
type textarea "x"
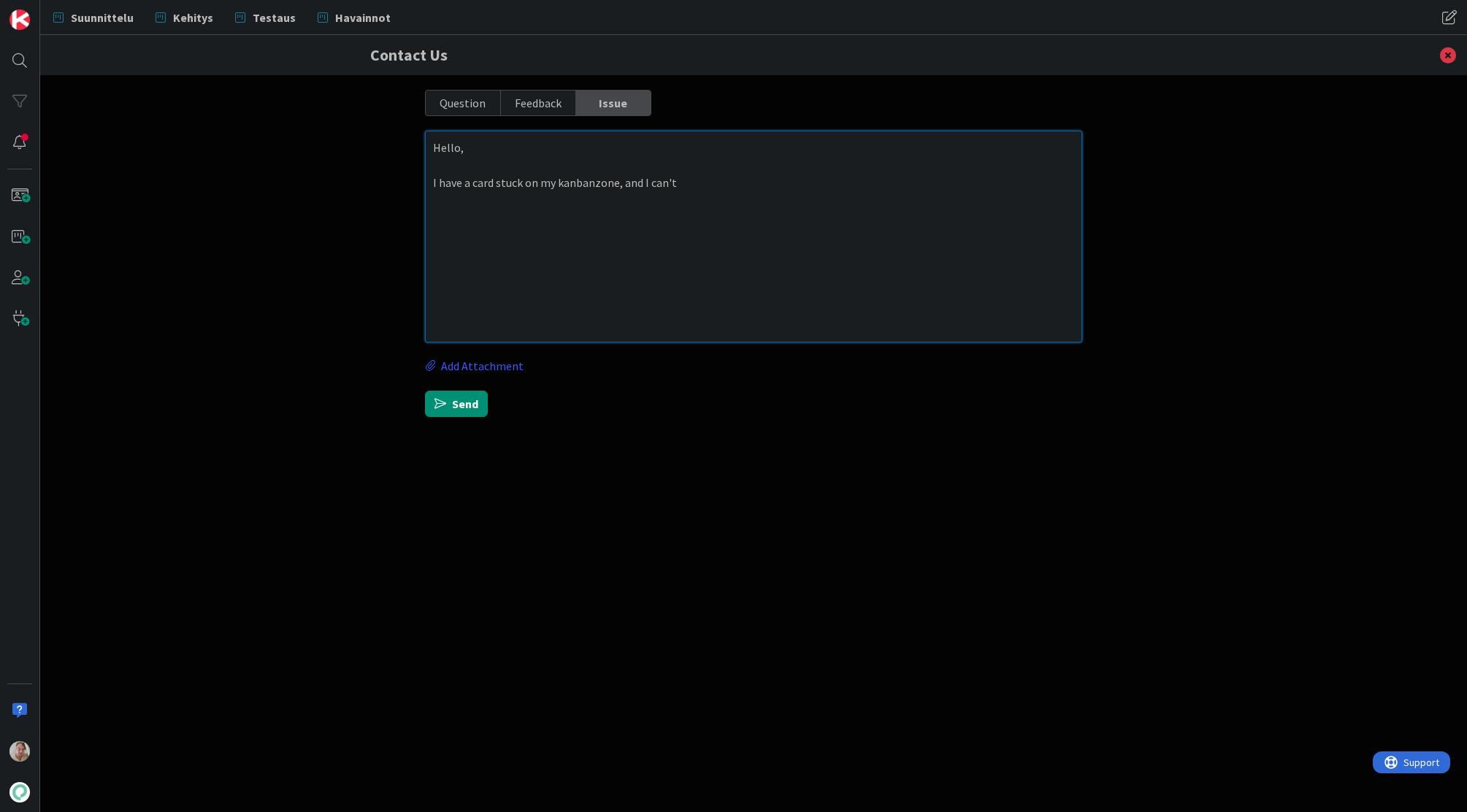
type textarea "Hello, I have a card stuck on my kanbanzone, and I can't"
type textarea "x"
type textarea "Hello, I have a card stuck on my kanbanzone, and I can't d"
type textarea "x"
type textarea "Hello, I have a card stuck on my kanbanzone, and I can't de"
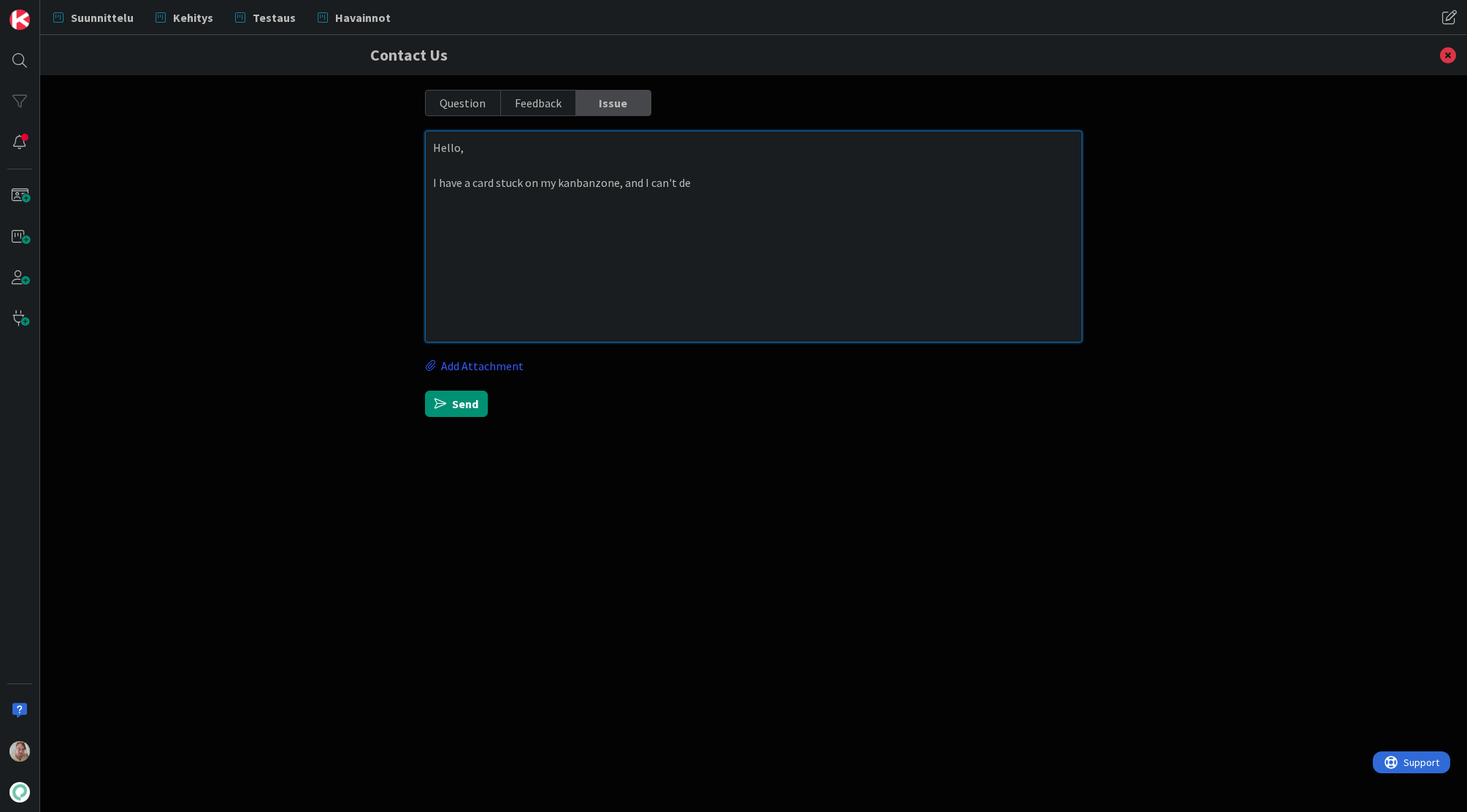
type textarea "x"
type textarea "Hello, I have a card stuck on my kanbanzone, and I can't del"
type textarea "x"
type textarea "Hello, I have a card stuck on my kanbanzone, and I can't dele"
type textarea "x"
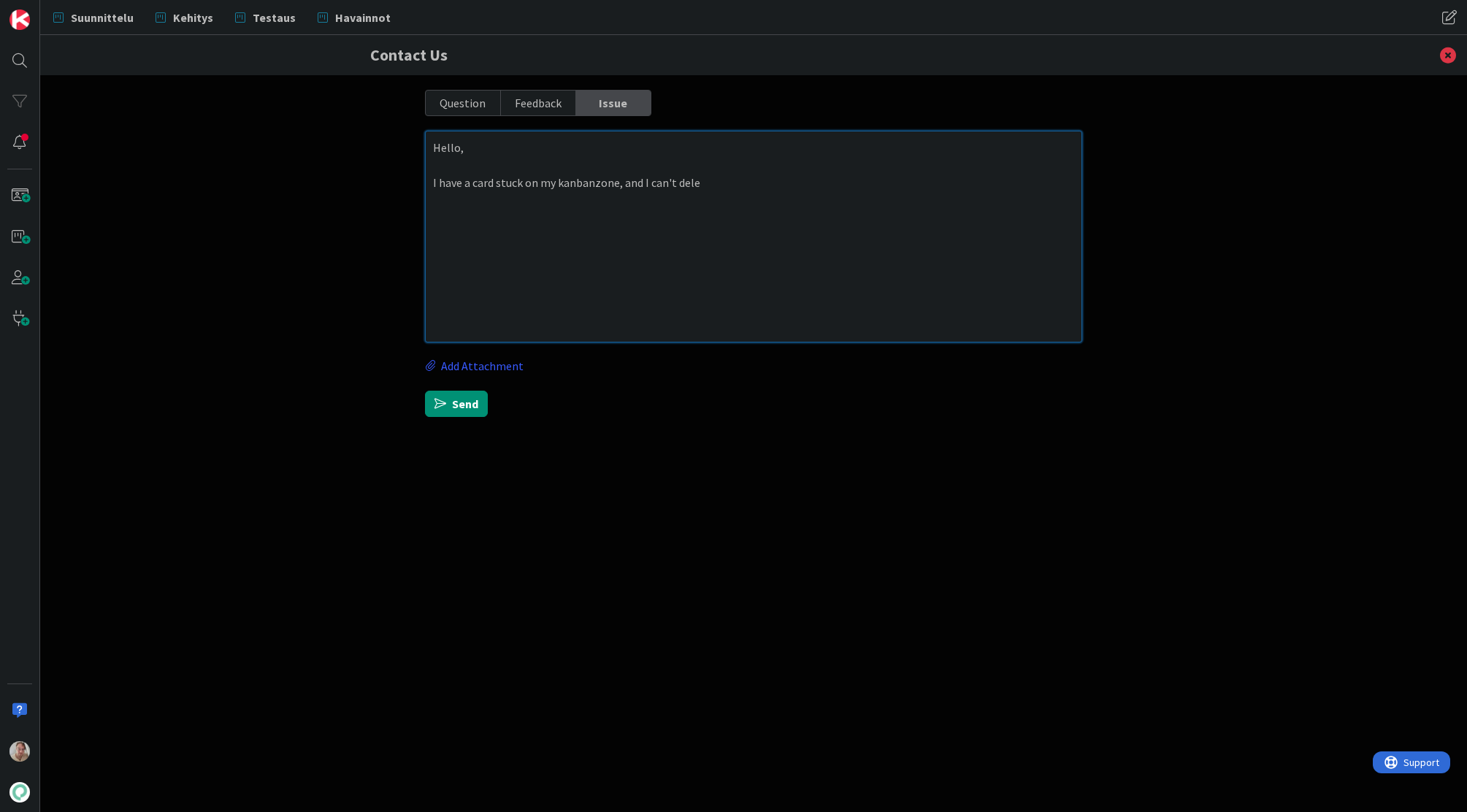
type textarea "Hello, I have a card stuck on my kanbanzone, and I can't delet"
type textarea "x"
type textarea "Hello, I have a card stuck on my kanbanzone, and I can't delete"
type textarea "x"
type textarea "Hello, I have a card stuck on my kanbanzone, and I can't delete"
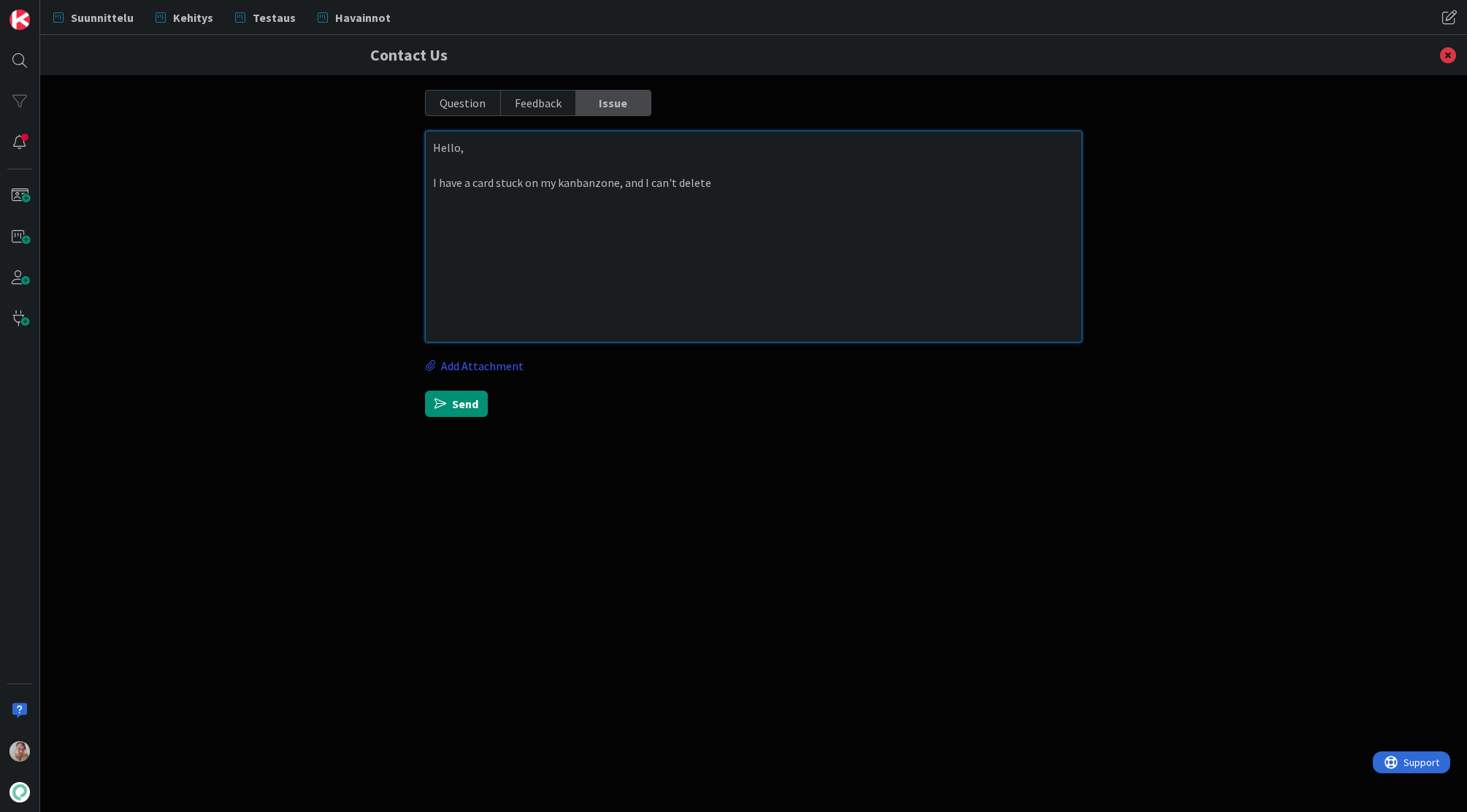
type textarea "x"
type textarea "Hello, I have a card stuck on my kanbanzone, and I can't delete i"
type textarea "x"
type textarea "Hello, I have a card stuck on my kanbanzone, and I can't delete it"
type textarea "x"
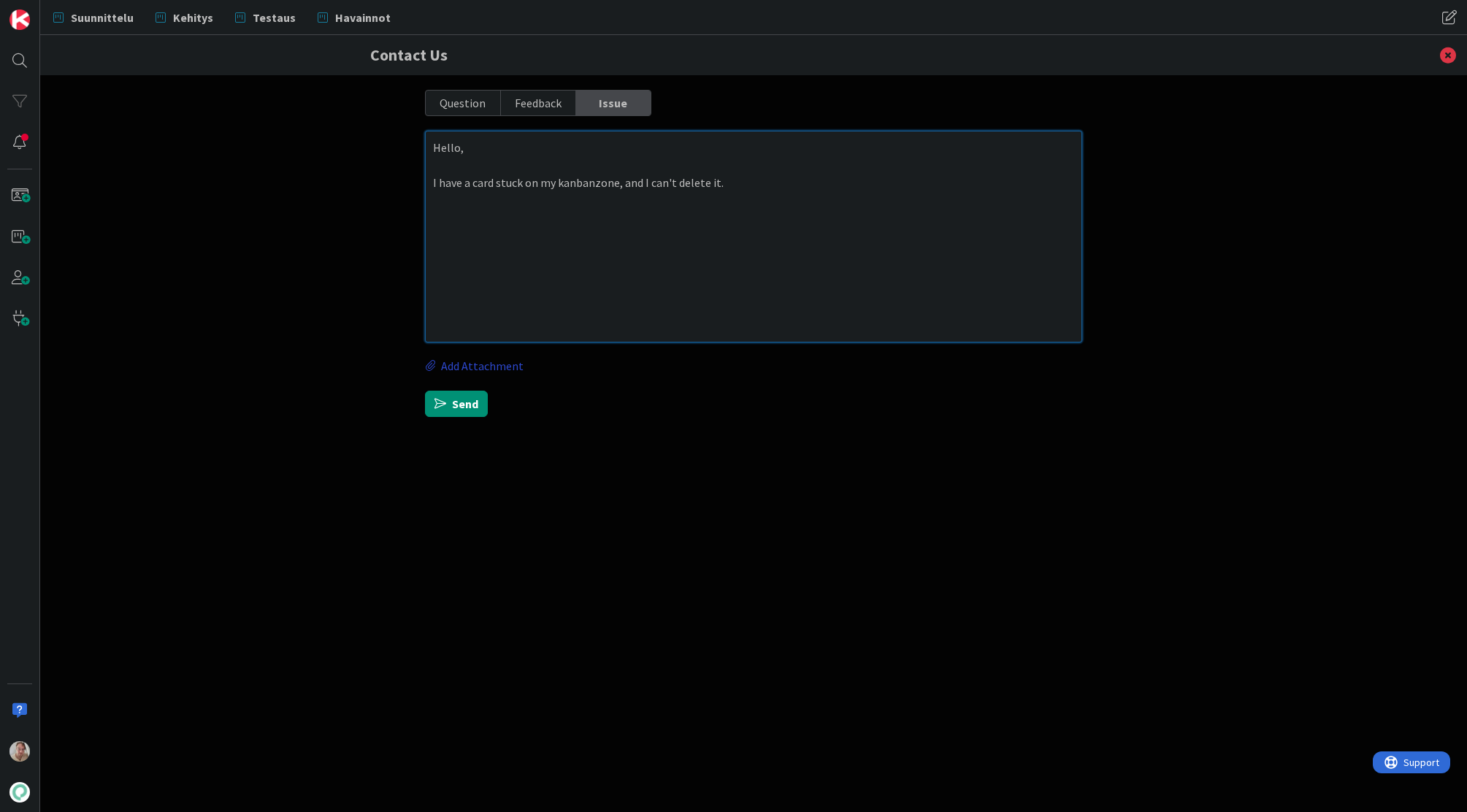
type textarea "Hello, I have a card stuck on my kanbanzone, and I can't delete it."
click at [511, 363] on label "Add Attachment" at bounding box center [474, 366] width 99 height 17
click at [425, 357] on input "Add Attachment" at bounding box center [425, 357] width 0 height 0
click at [791, 212] on textarea "Hello, I have a card stuck on my kanbanzone, and I can't delete it." at bounding box center [754, 237] width 658 height 212
click at [488, 375] on link "Add Attachment" at bounding box center [754, 367] width 658 height 19
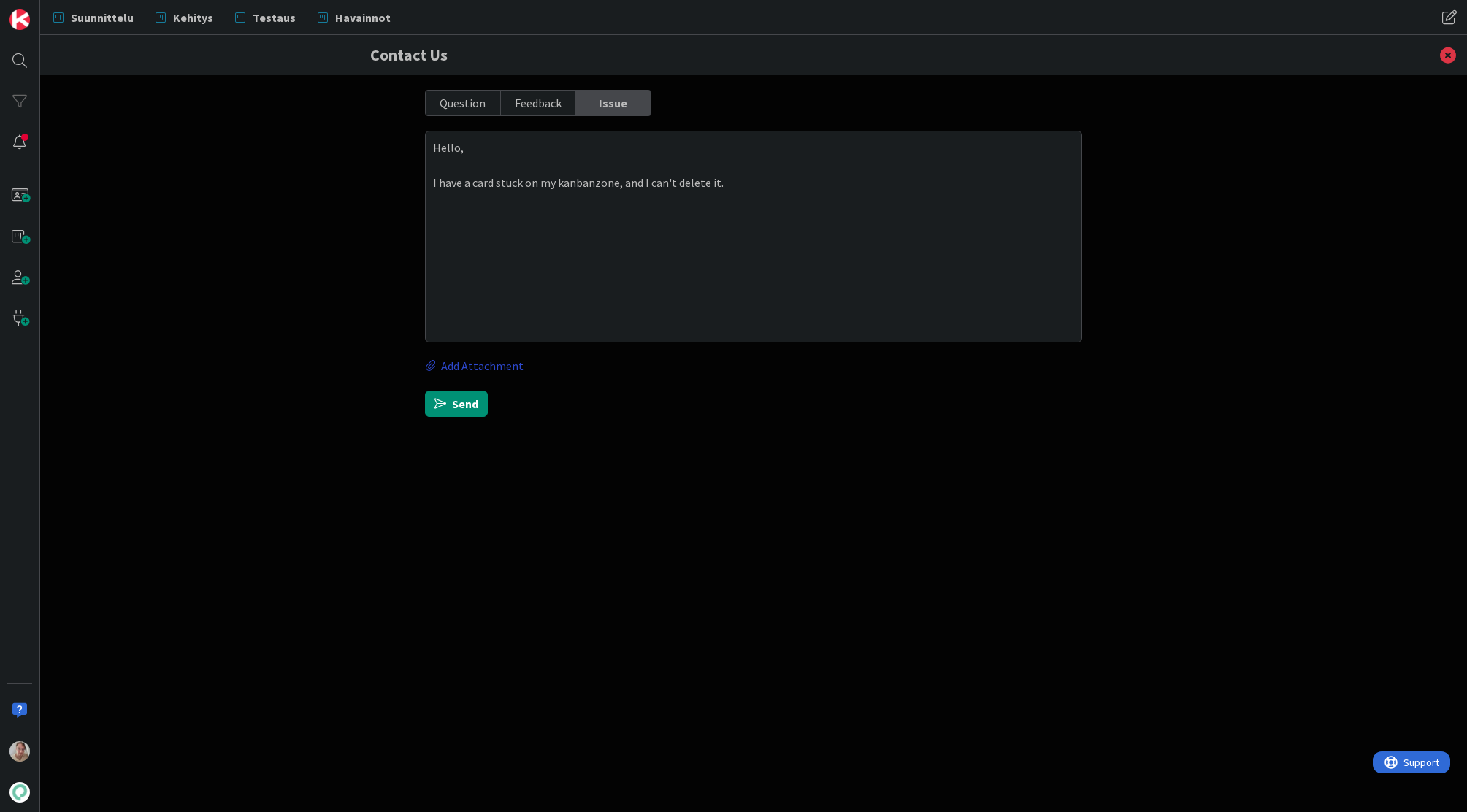
click at [515, 364] on label "Add Attachment" at bounding box center [474, 366] width 99 height 17
click at [425, 357] on input "Add Attachment" at bounding box center [425, 357] width 0 height 0
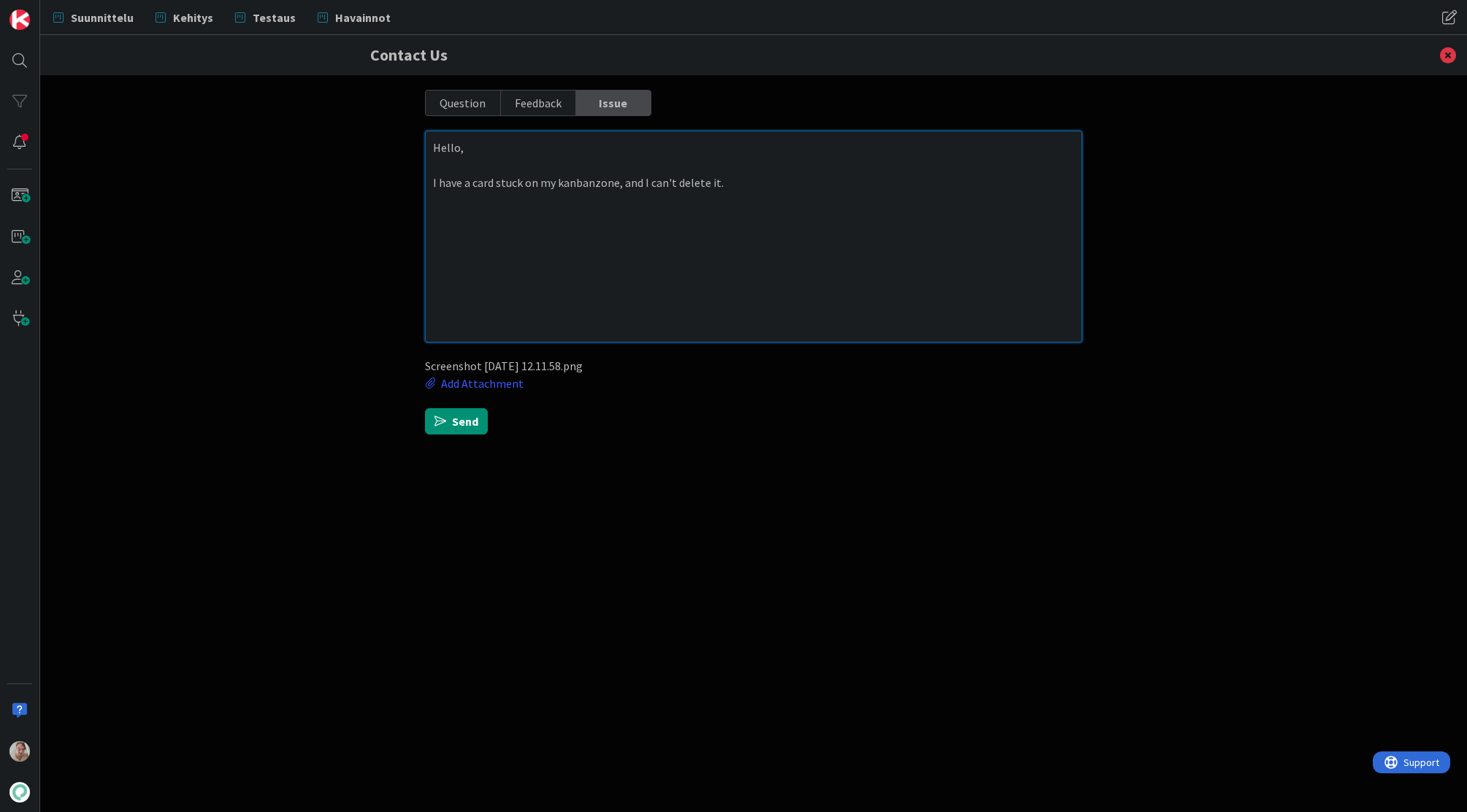
click at [796, 233] on textarea "Hello, I have a card stuck on my kanbanzone, and I can't delete it." at bounding box center [754, 237] width 658 height 212
type textarea "x"
type textarea "Hello, I have a card stuck on my kanbanzone, and I can't delete it."
type textarea "x"
type textarea "Hello, I have a card stuck on my kanbanzone, and I can't delete it. W"
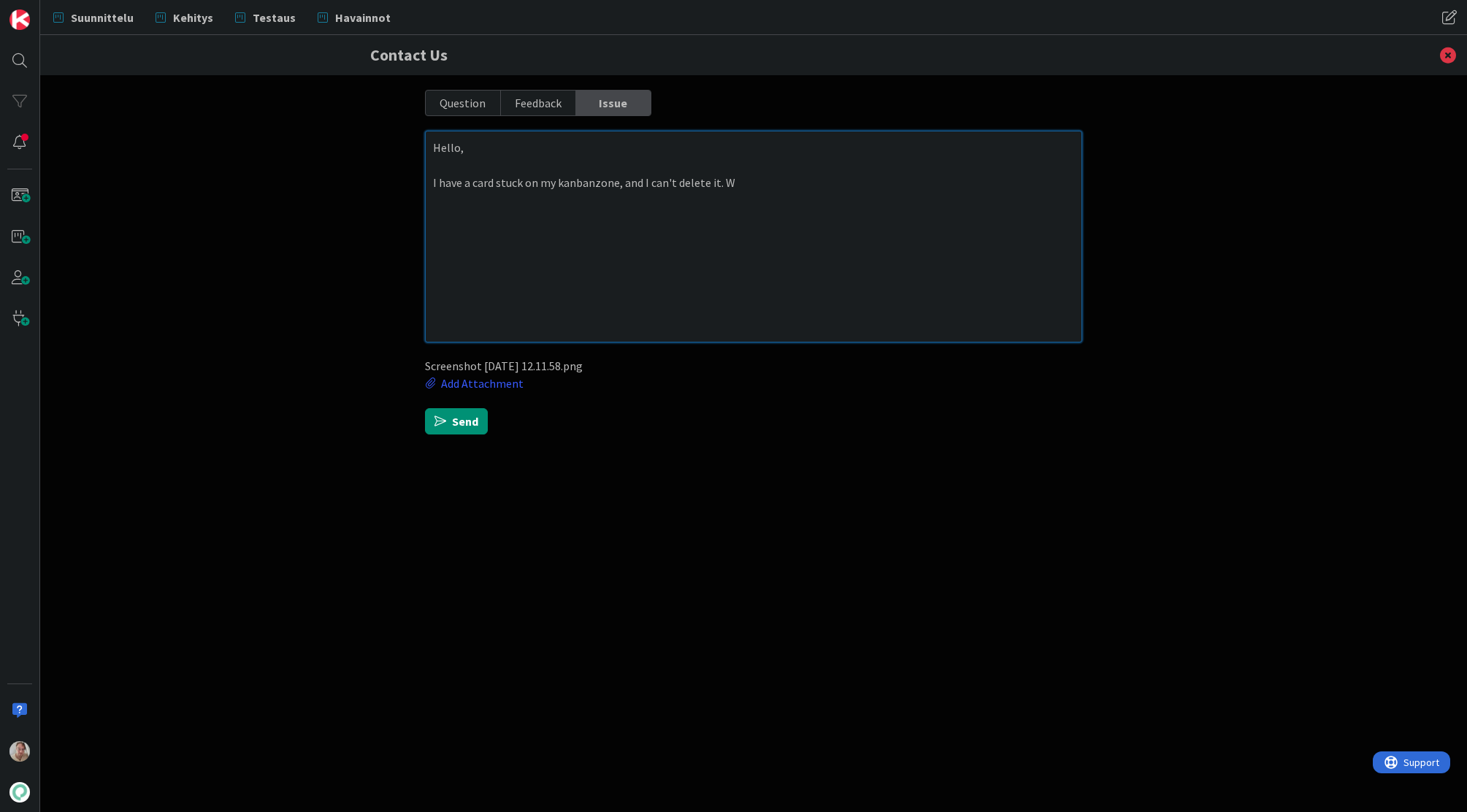
type textarea "x"
type textarea "Hello, I have a card stuck on my kanbanzone, and I can't delete it. Whe"
type textarea "x"
type textarea "Hello, I have a card stuck on my kanbanzone, and I can't delete it. When"
type textarea "x"
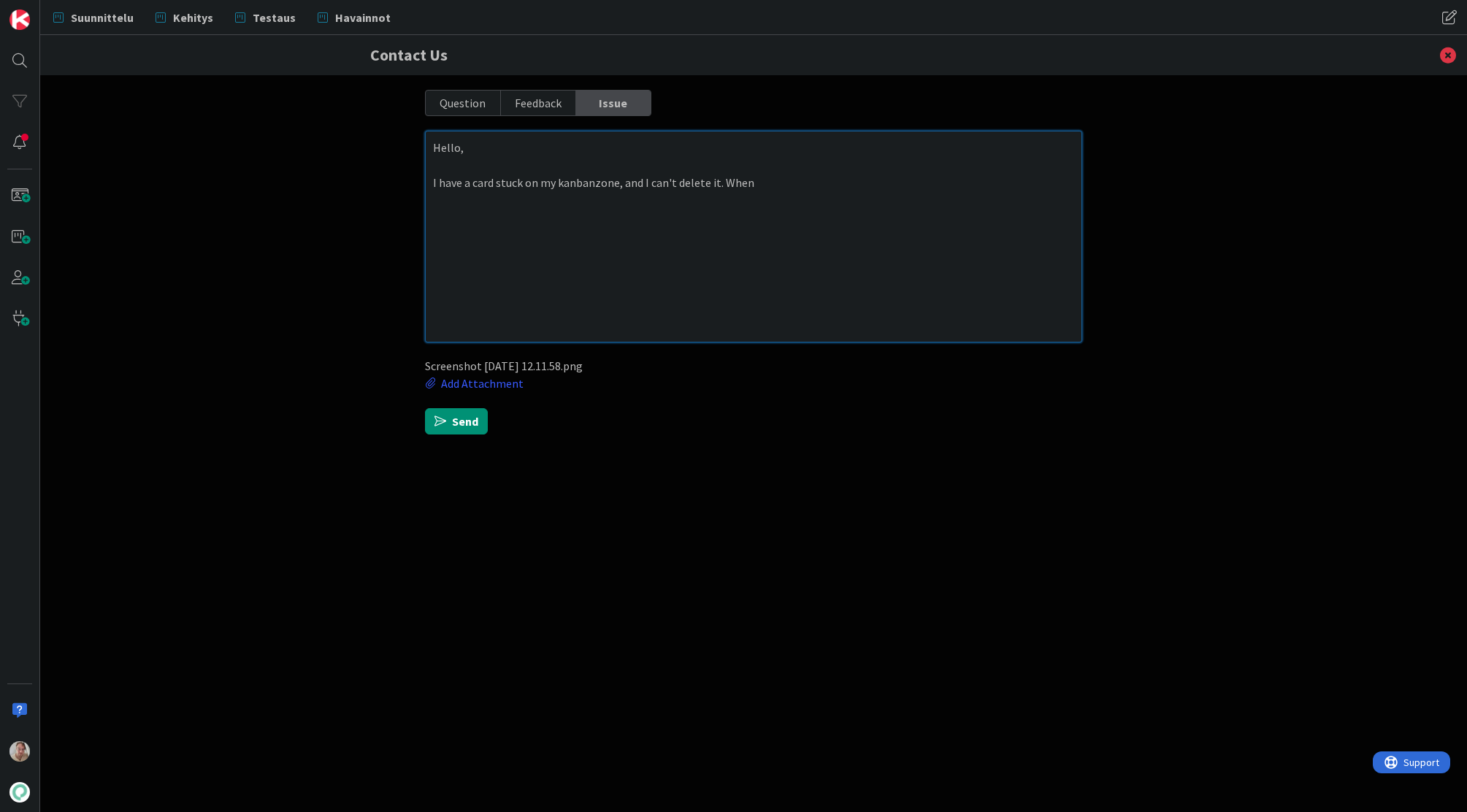
type textarea "Hello, I have a card stuck on my kanbanzone, and I can't delete it. When"
type textarea "x"
type textarea "Hello, I have a card stuck on my kanbanzone, and I can't delete it. When c"
type textarea "x"
type textarea "Hello, I have a card stuck on my kanbanzone, and I can't delete it. When"
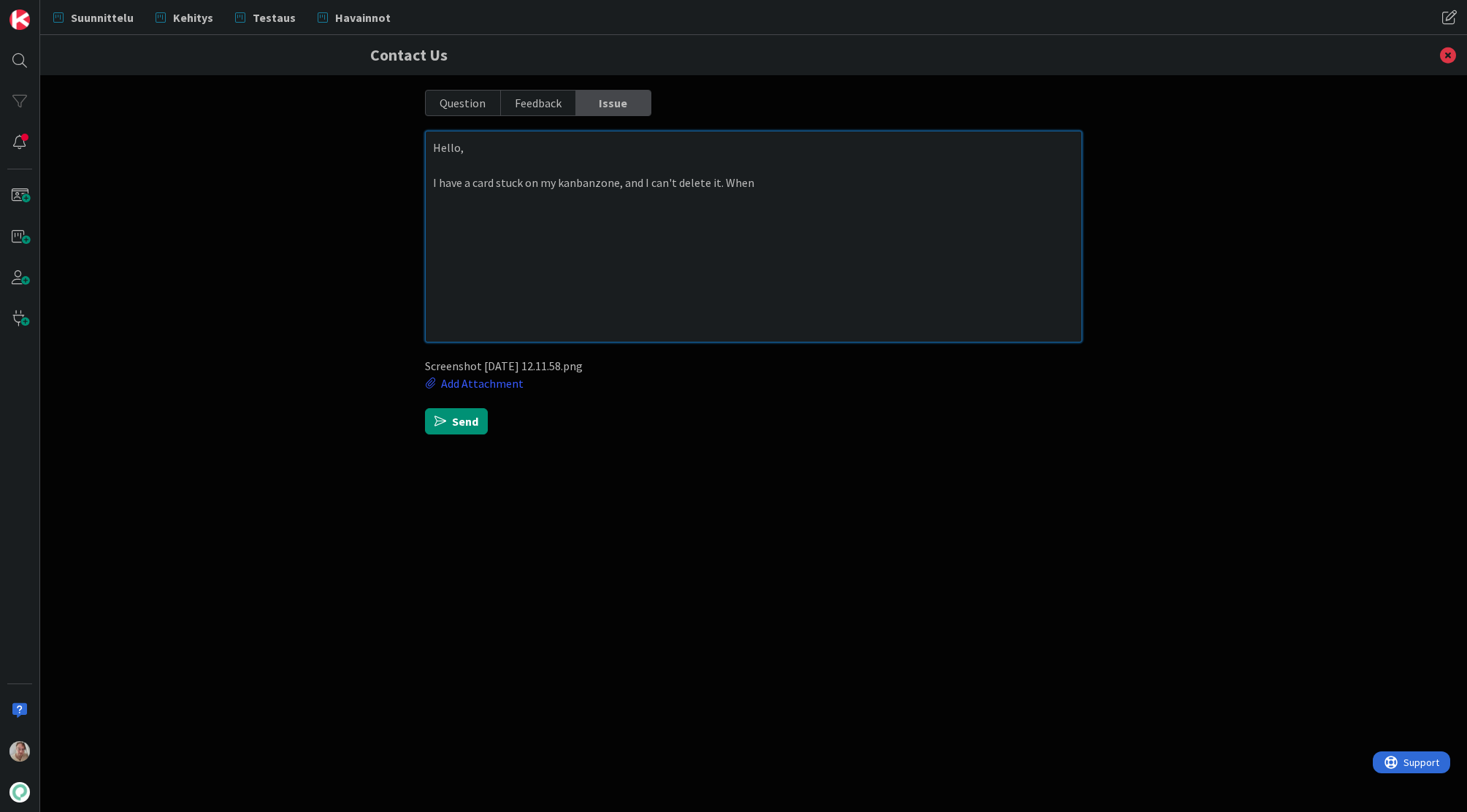
type textarea "x"
type textarea "Hello, I have a card stuck on my kanbanzone, and I can't delete it. When k"
type textarea "x"
type textarea "Hello, I have a card stuck on my kanbanzone, and I can't delete it. When kl"
type textarea "x"
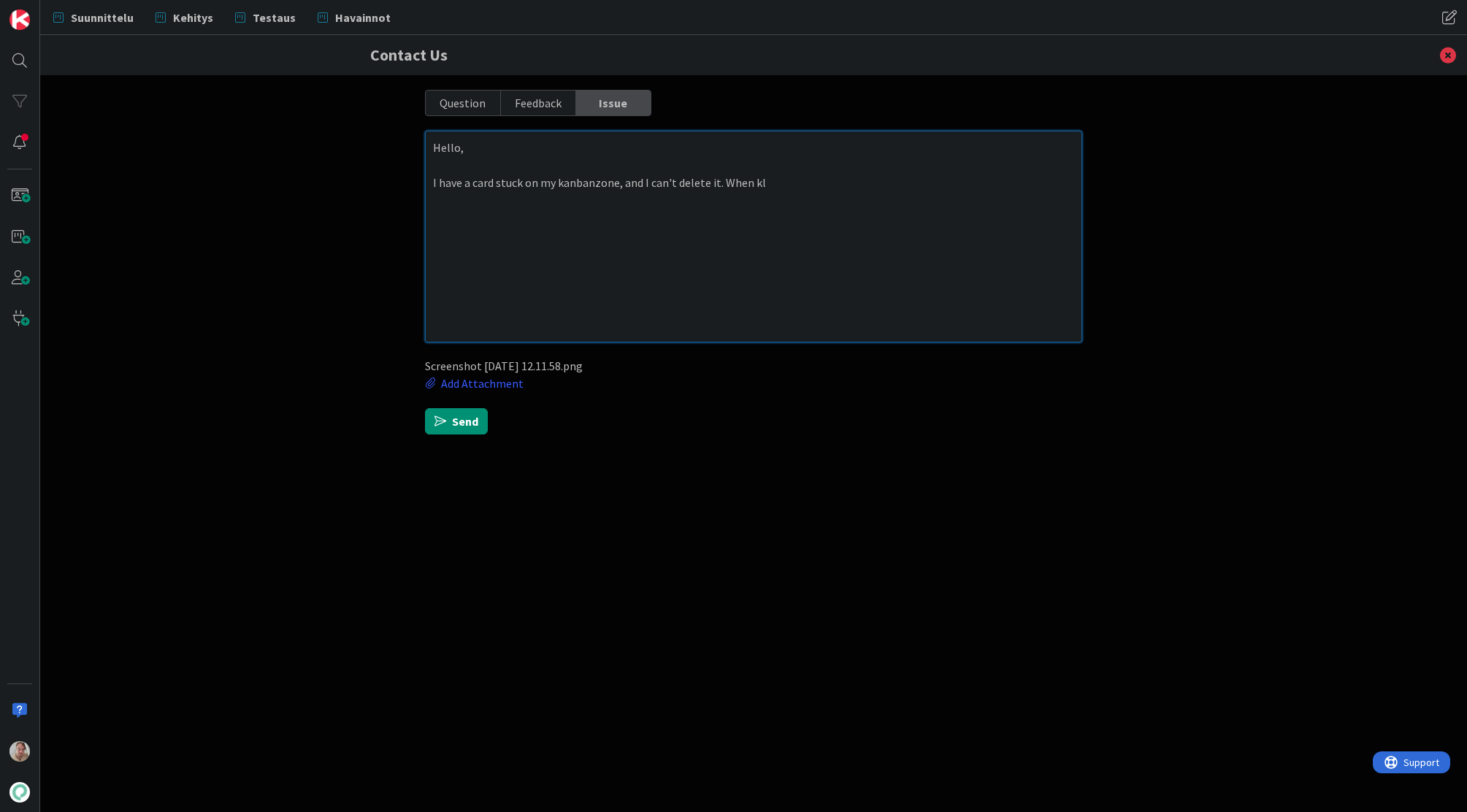
type textarea "Hello, I have a card stuck on my kanbanzone, and I can't delete it. When k"
type textarea "x"
type textarea "Hello, I have a card stuck on my kanbanzone, and I can't delete it. When"
type textarea "x"
type textarea "Hello, I have a card stuck on my kanbanzone, and I can't delete it. When cl"
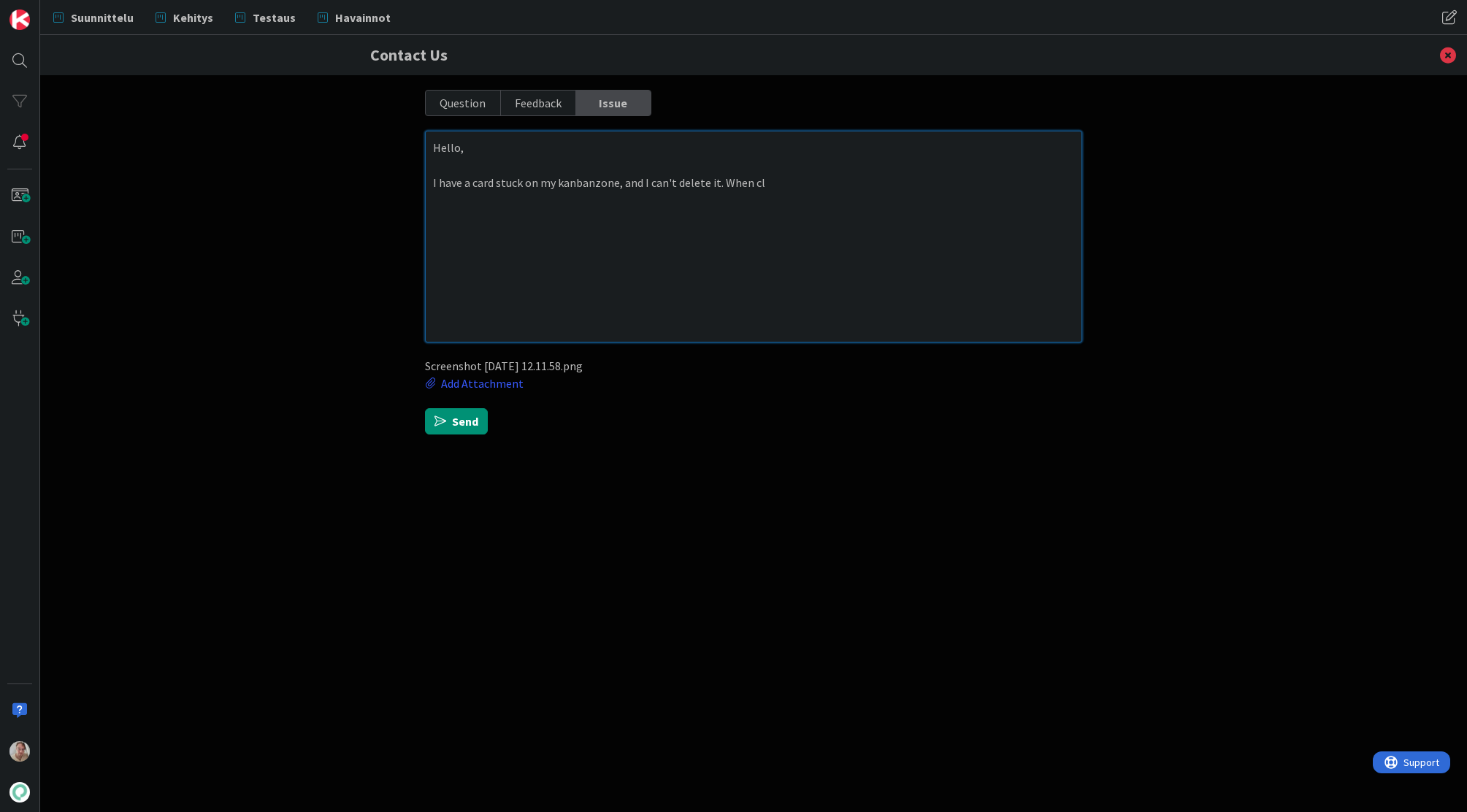
type textarea "x"
type textarea "Hello, I have a card stuck on my kanbanzone, and I can't delete it. When cli"
type textarea "x"
type textarea "Hello, I have a card stuck on my kanbanzone, and I can't delete it. When clic"
type textarea "x"
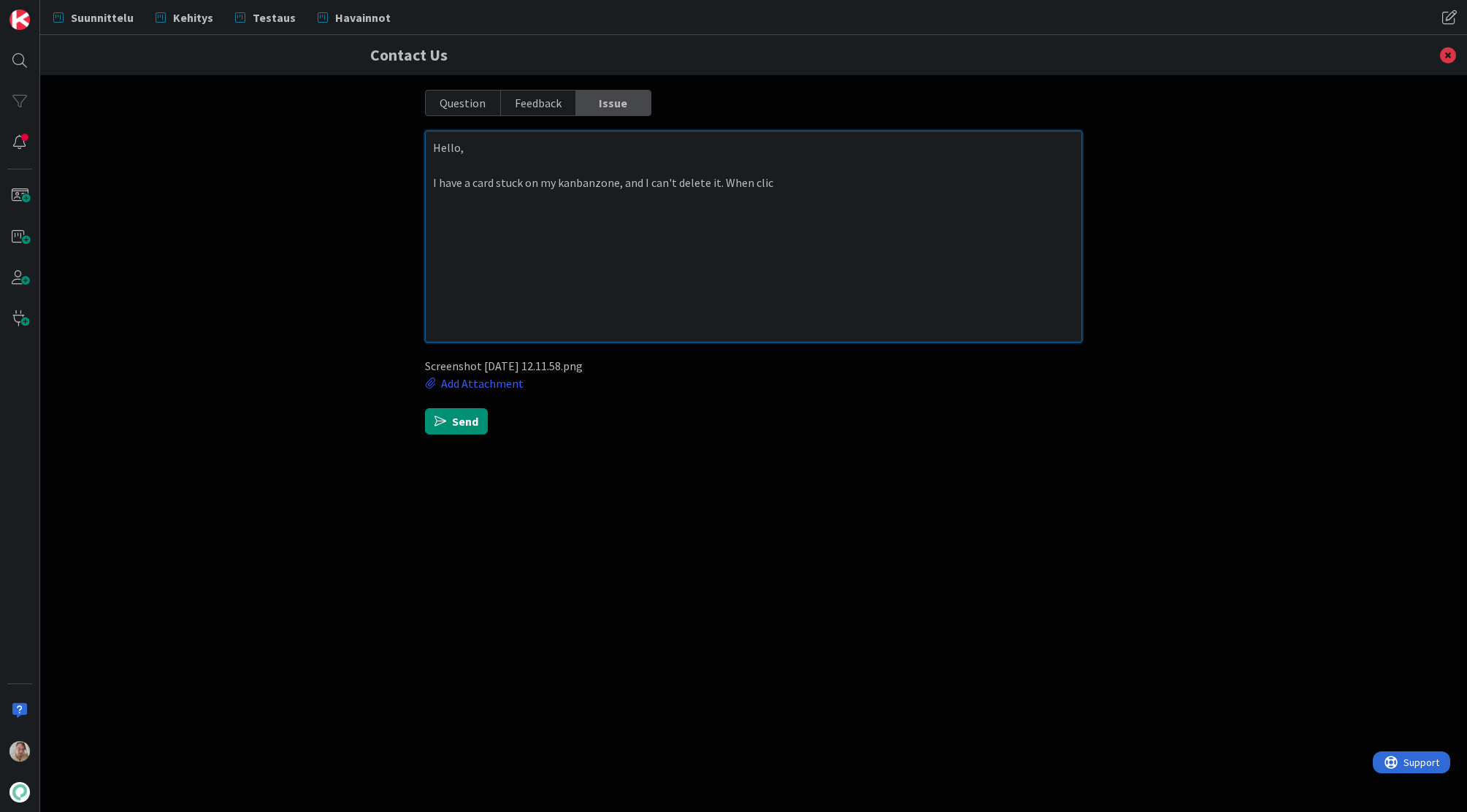
type textarea "Hello, I have a card stuck on my kanbanzone, and I can't delete it. When click"
click at [1010, 258] on textarea "Hello, I have a card stuck on my kanbanzone, and I can't delete it. When clicki…" at bounding box center [754, 237] width 658 height 212
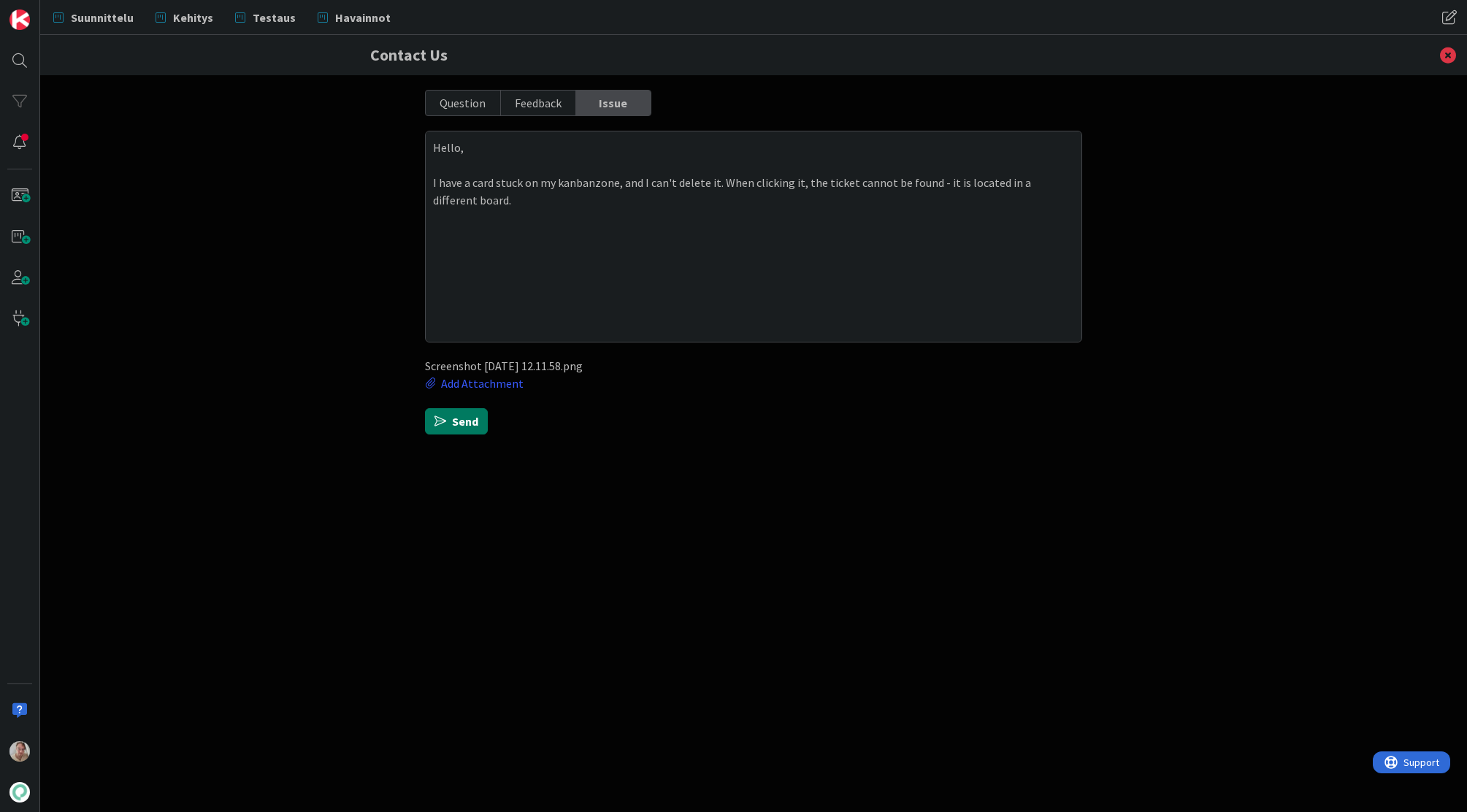
click at [475, 421] on button "Send" at bounding box center [457, 421] width 63 height 26
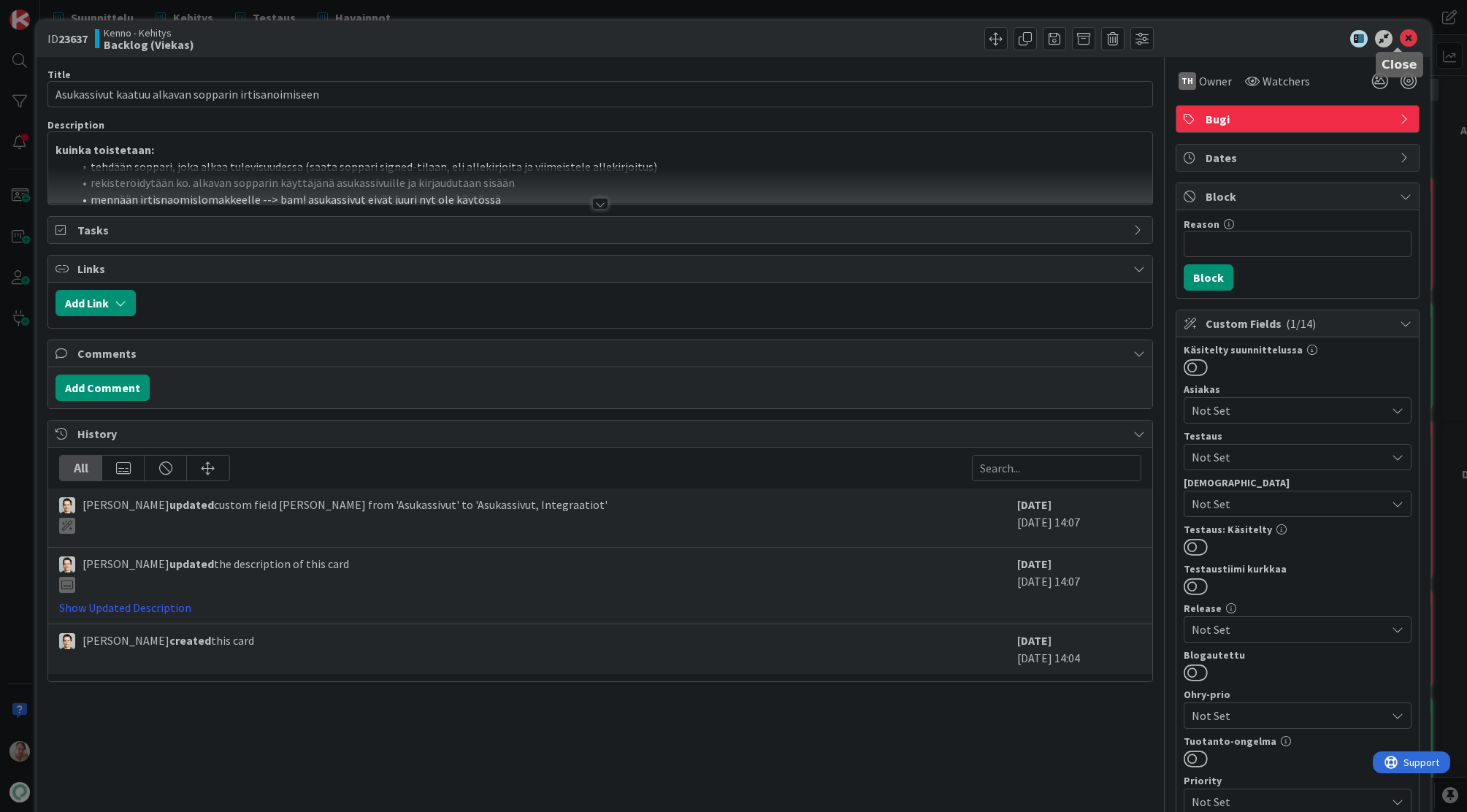
click at [1400, 35] on icon at bounding box center [1408, 38] width 17 height 17
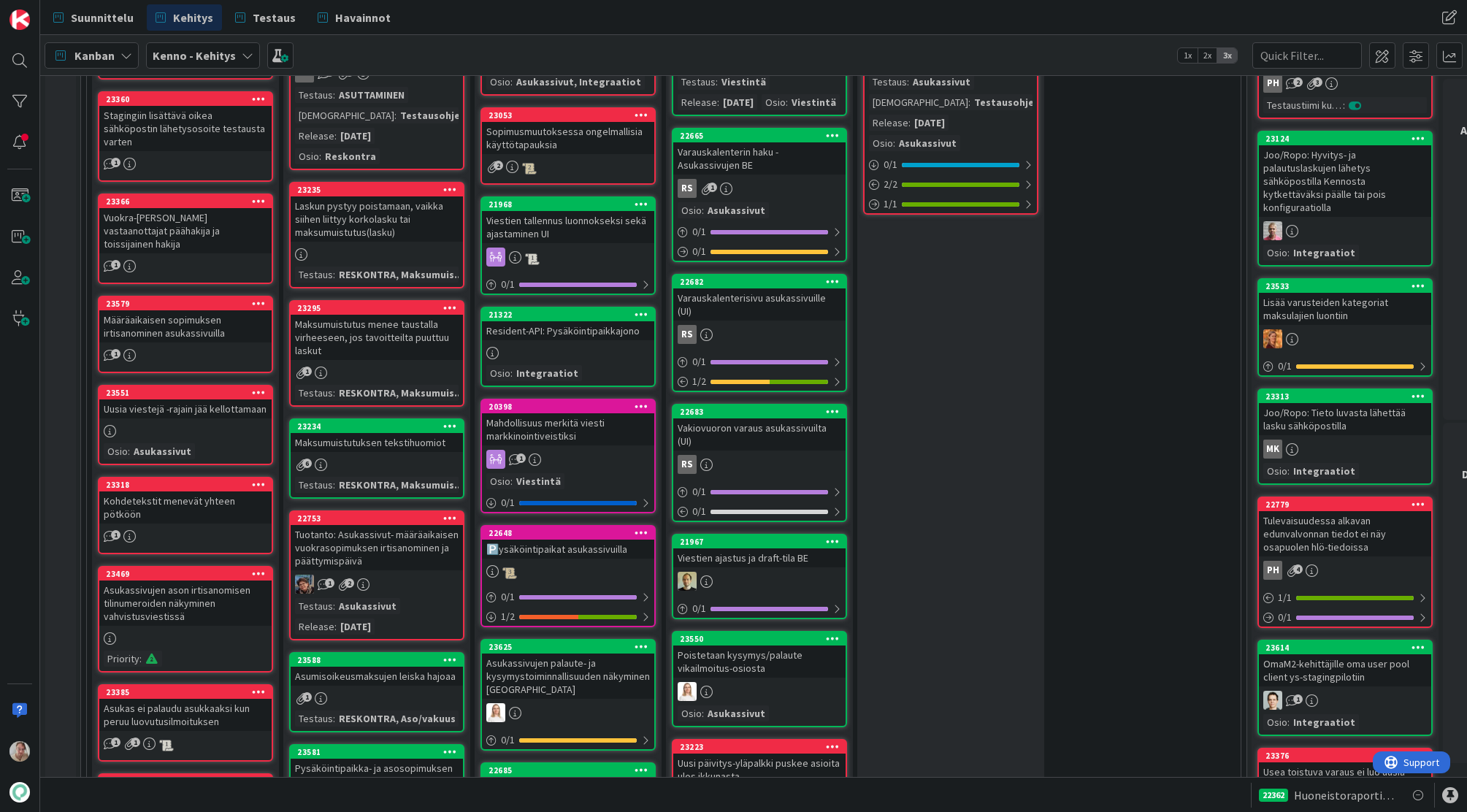
scroll to position [603, 0]
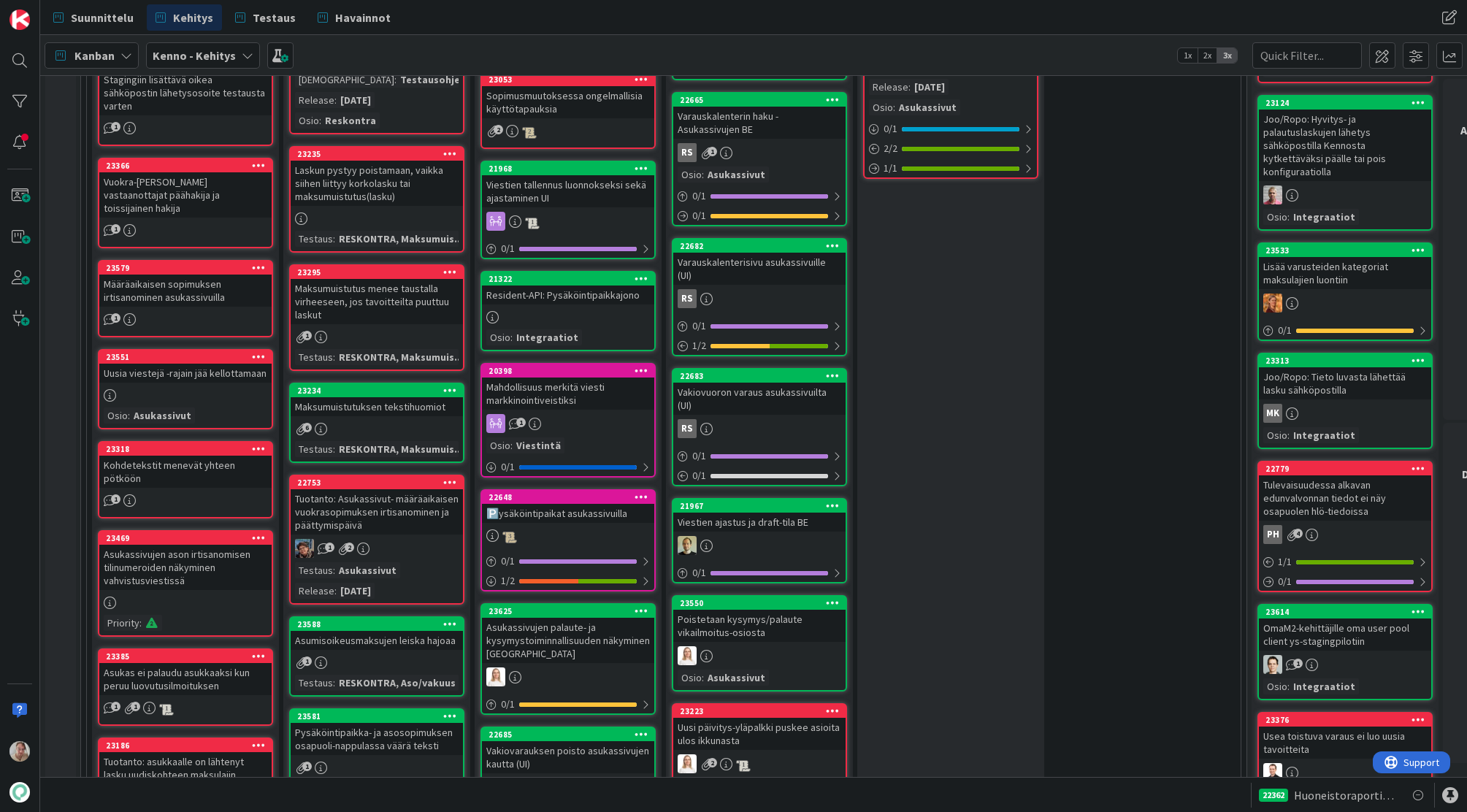
click at [568, 190] on div "Viestien tallennus luonnokseksi sekä ajastaminen UI" at bounding box center [568, 191] width 172 height 32
click at [645, 165] on icon at bounding box center [642, 168] width 14 height 10
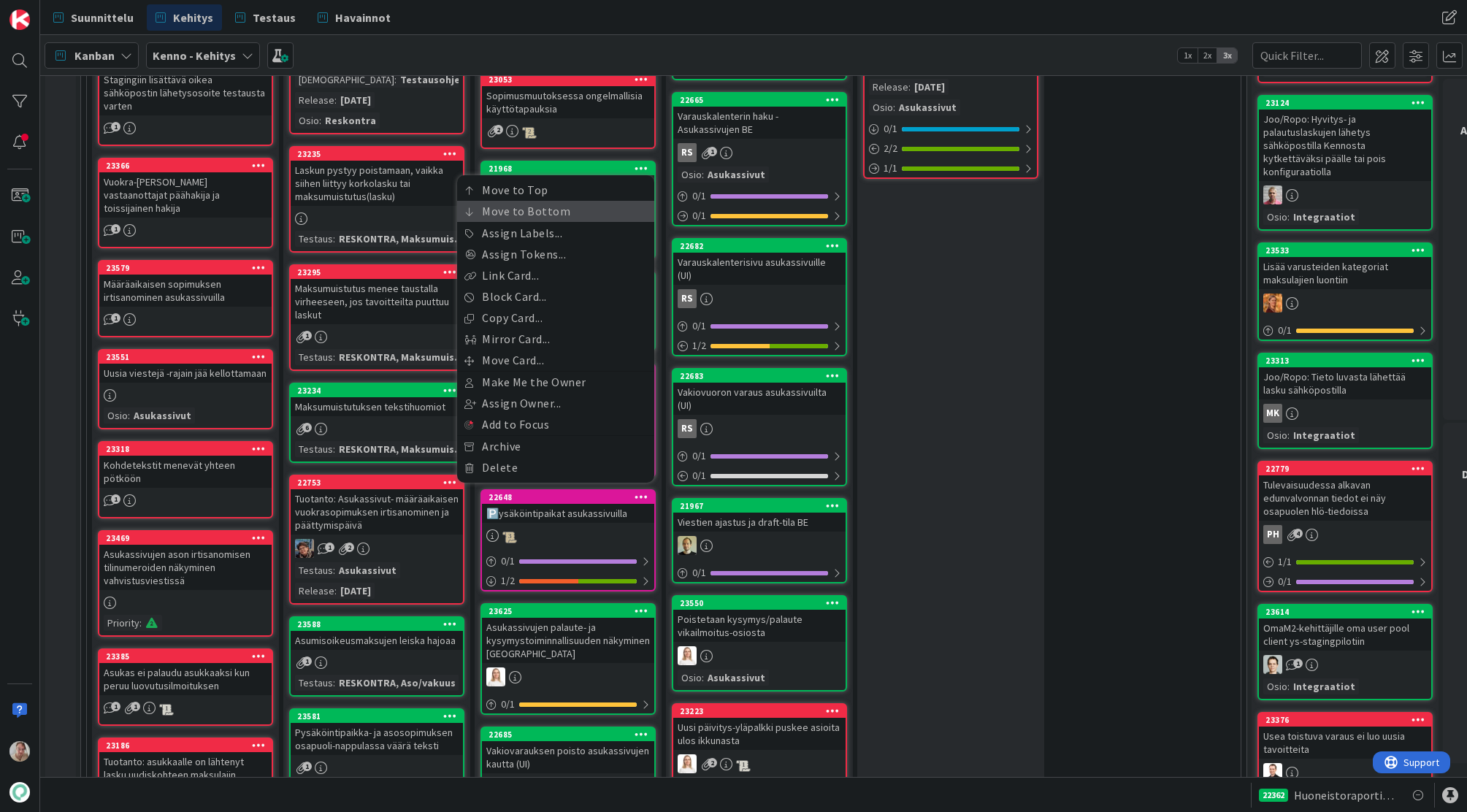
click at [611, 207] on link "Move to Bottom" at bounding box center [556, 211] width 197 height 21
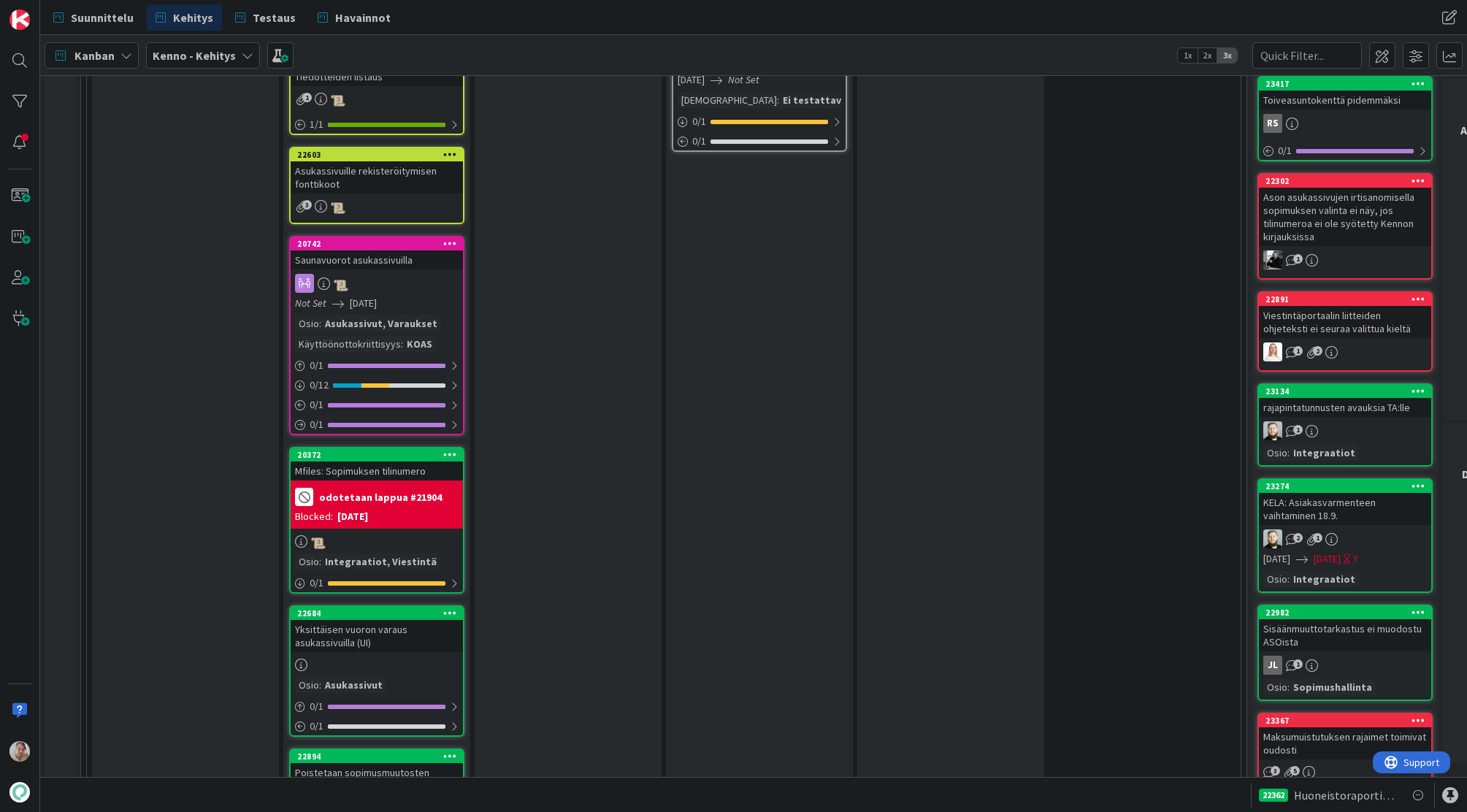
scroll to position [2115, 0]
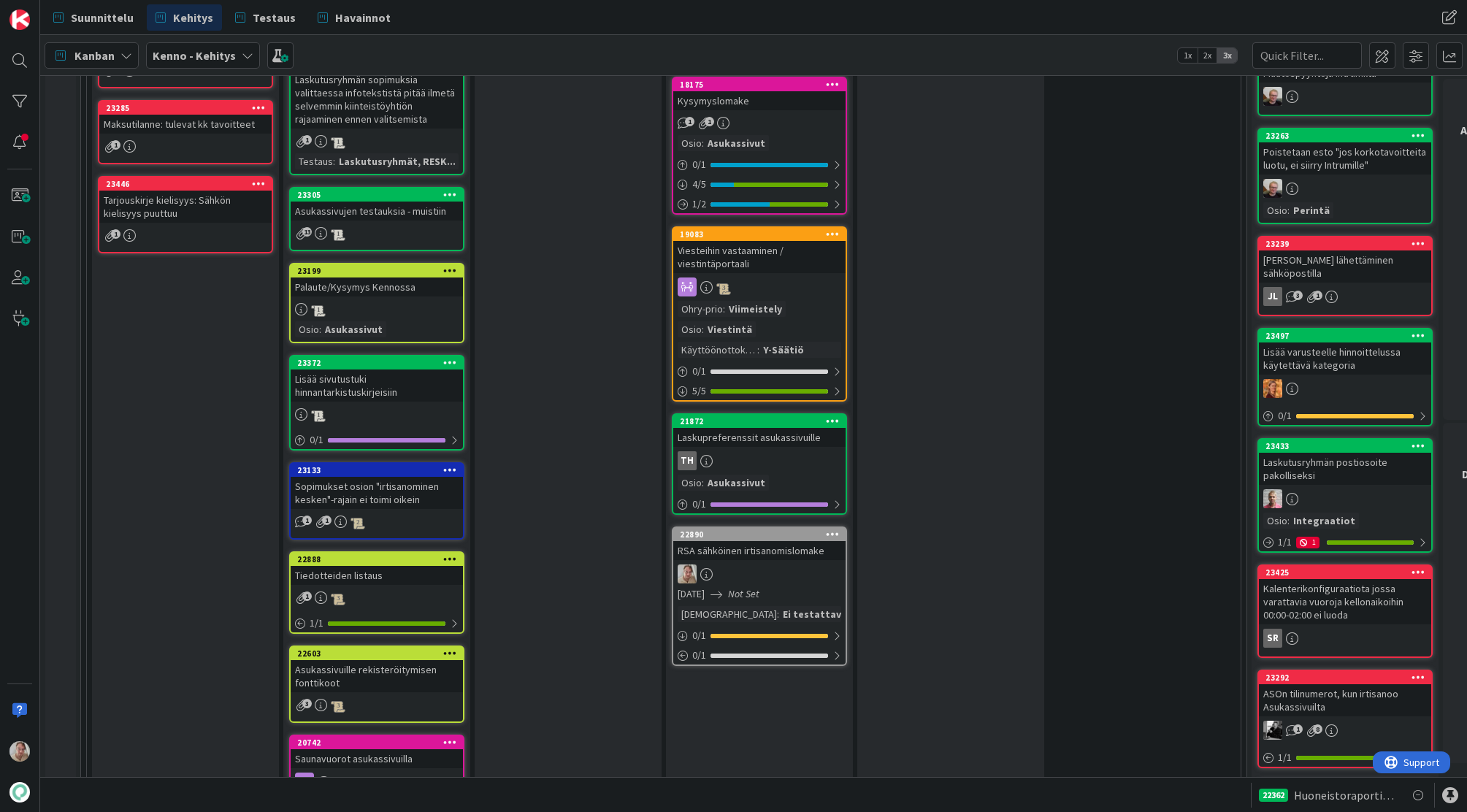
click at [716, 541] on div "RSA sähköinen irtisanomislomake" at bounding box center [759, 551] width 172 height 19
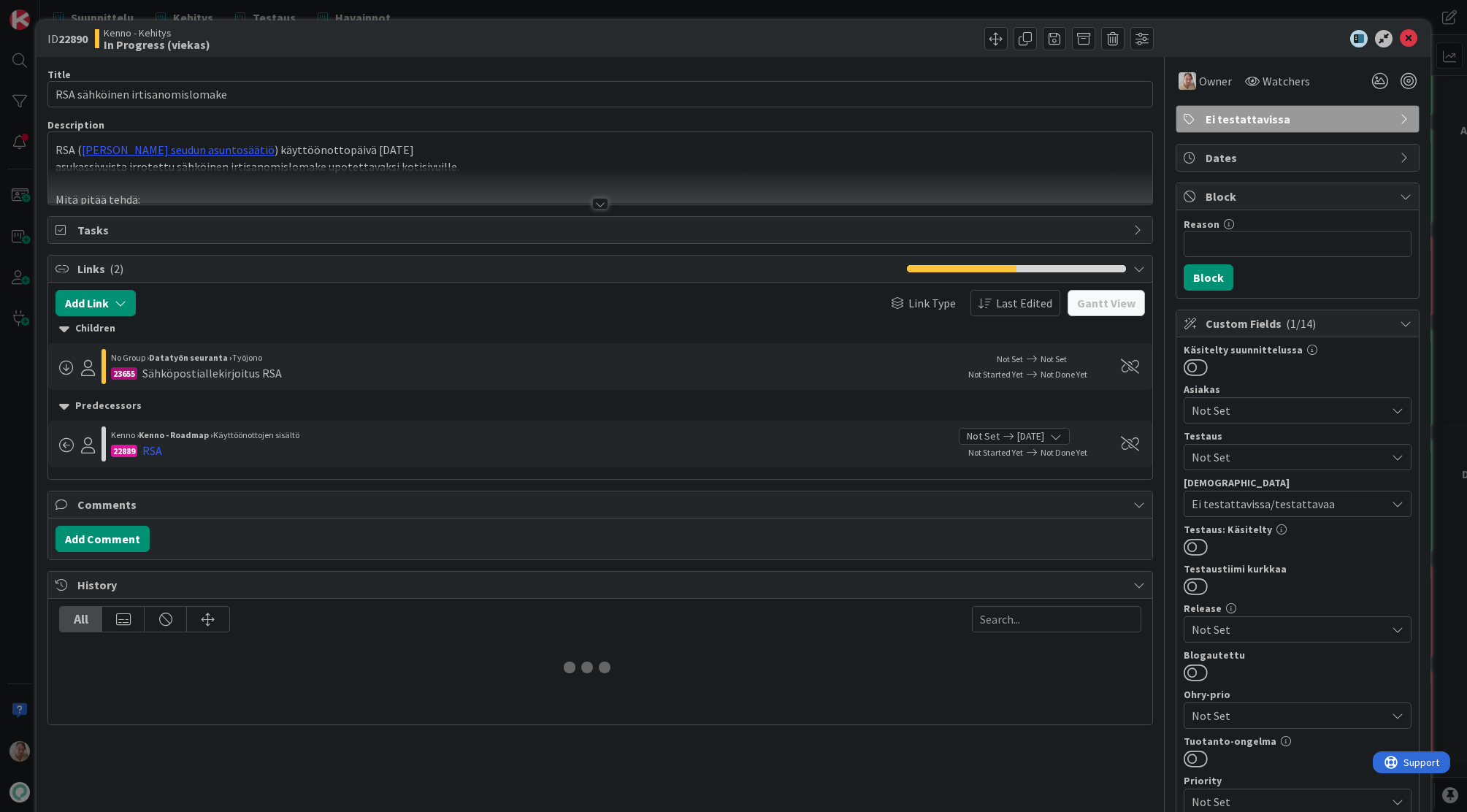
click at [463, 158] on p "asukassivuista irrotettu sähköinen irtisanomislomake upotettavaksi kotisivuille." at bounding box center [601, 166] width 1090 height 17
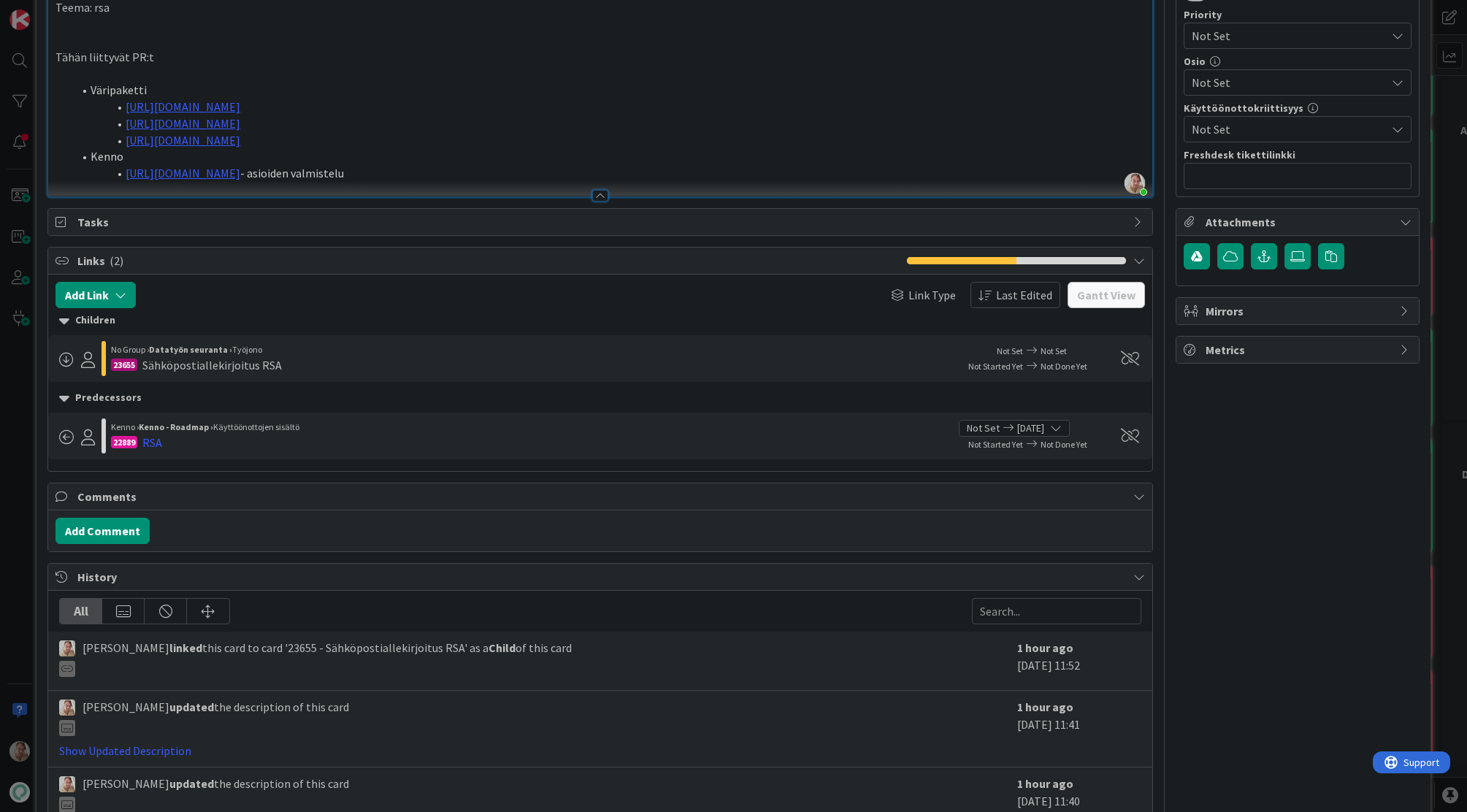
scroll to position [768, 0]
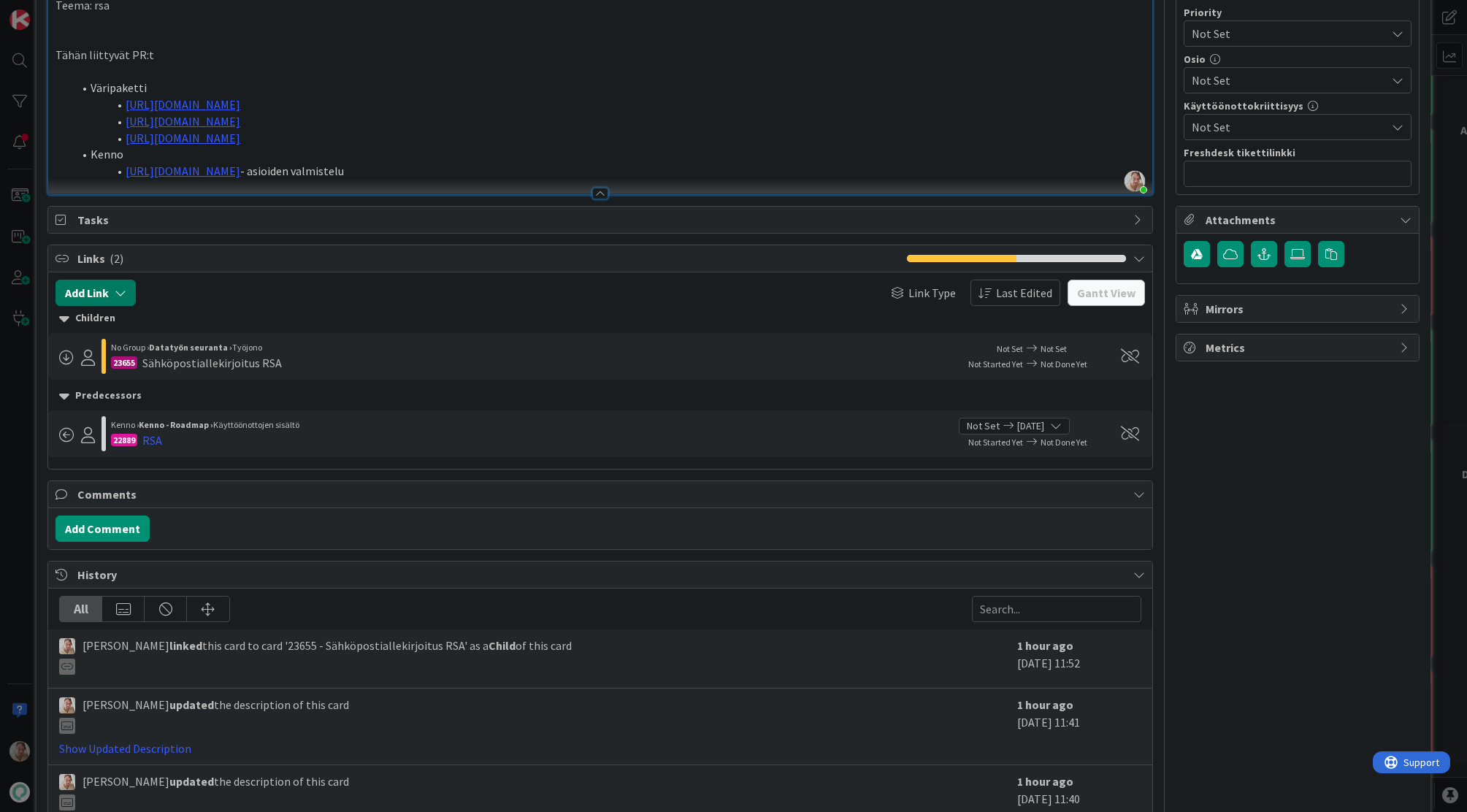
click at [120, 292] on icon "button" at bounding box center [120, 292] width 11 height 11
click at [135, 355] on div "New" at bounding box center [114, 349] width 101 height 24
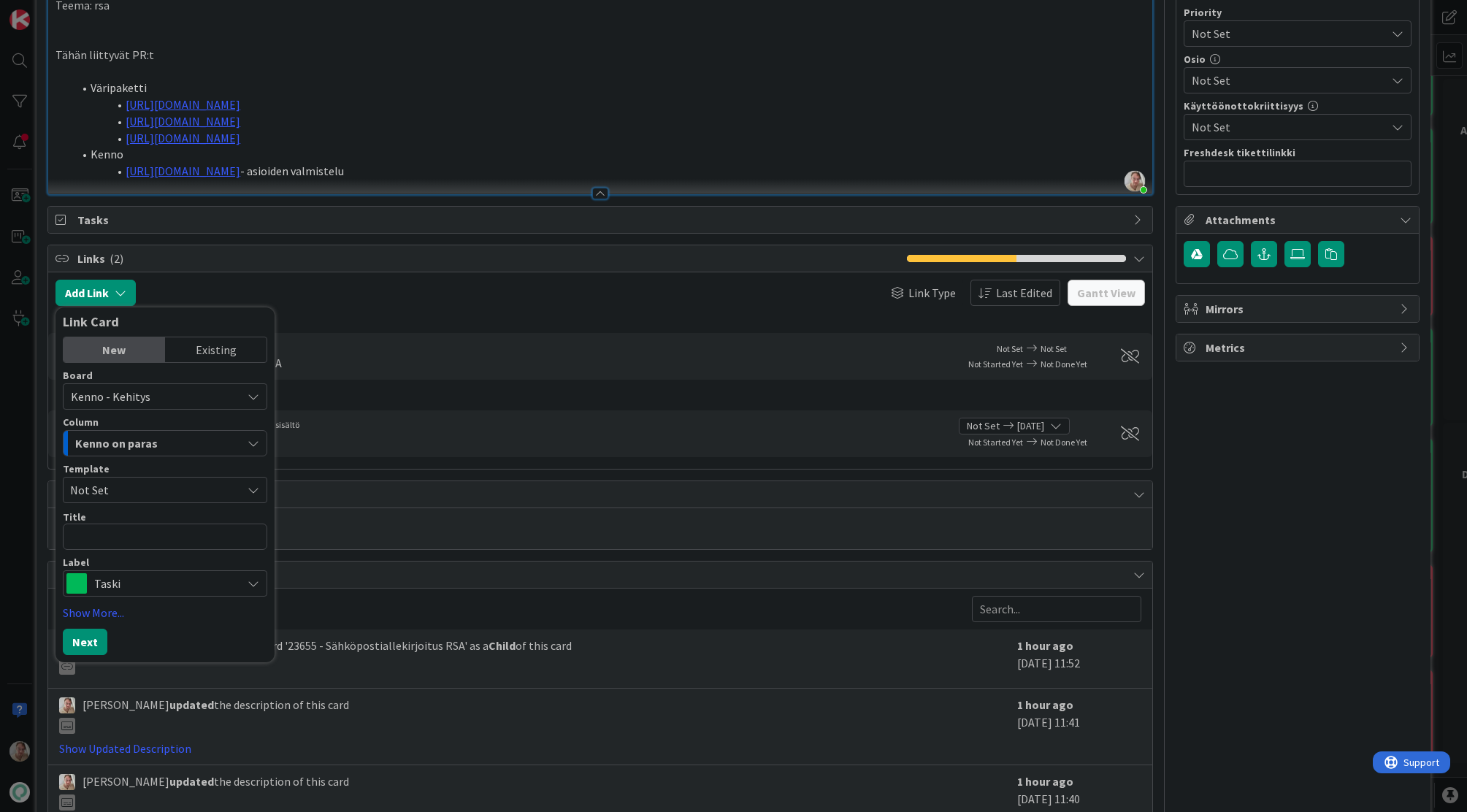
click at [149, 450] on span "Kenno on paras" at bounding box center [116, 444] width 82 height 19
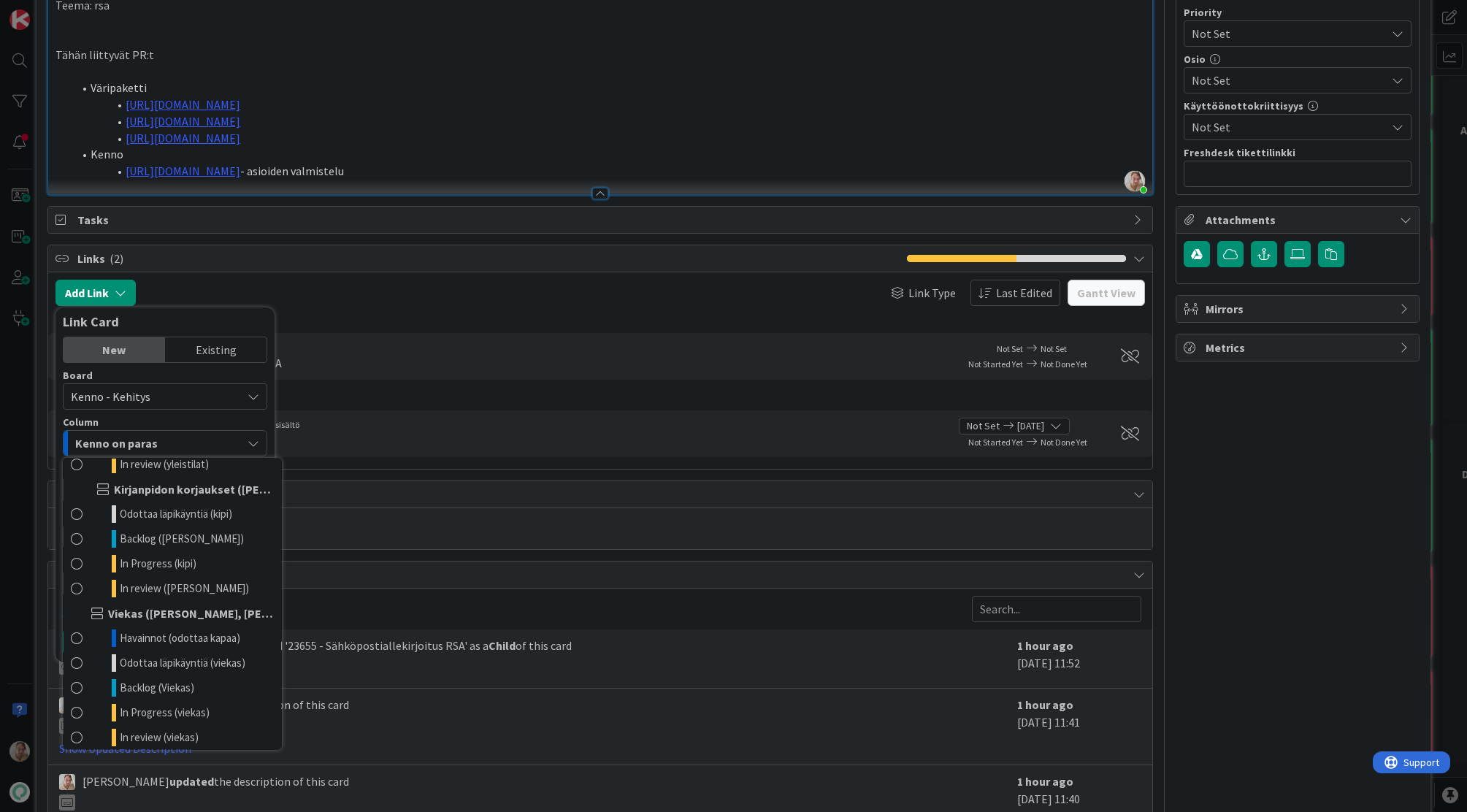
scroll to position [840, 0]
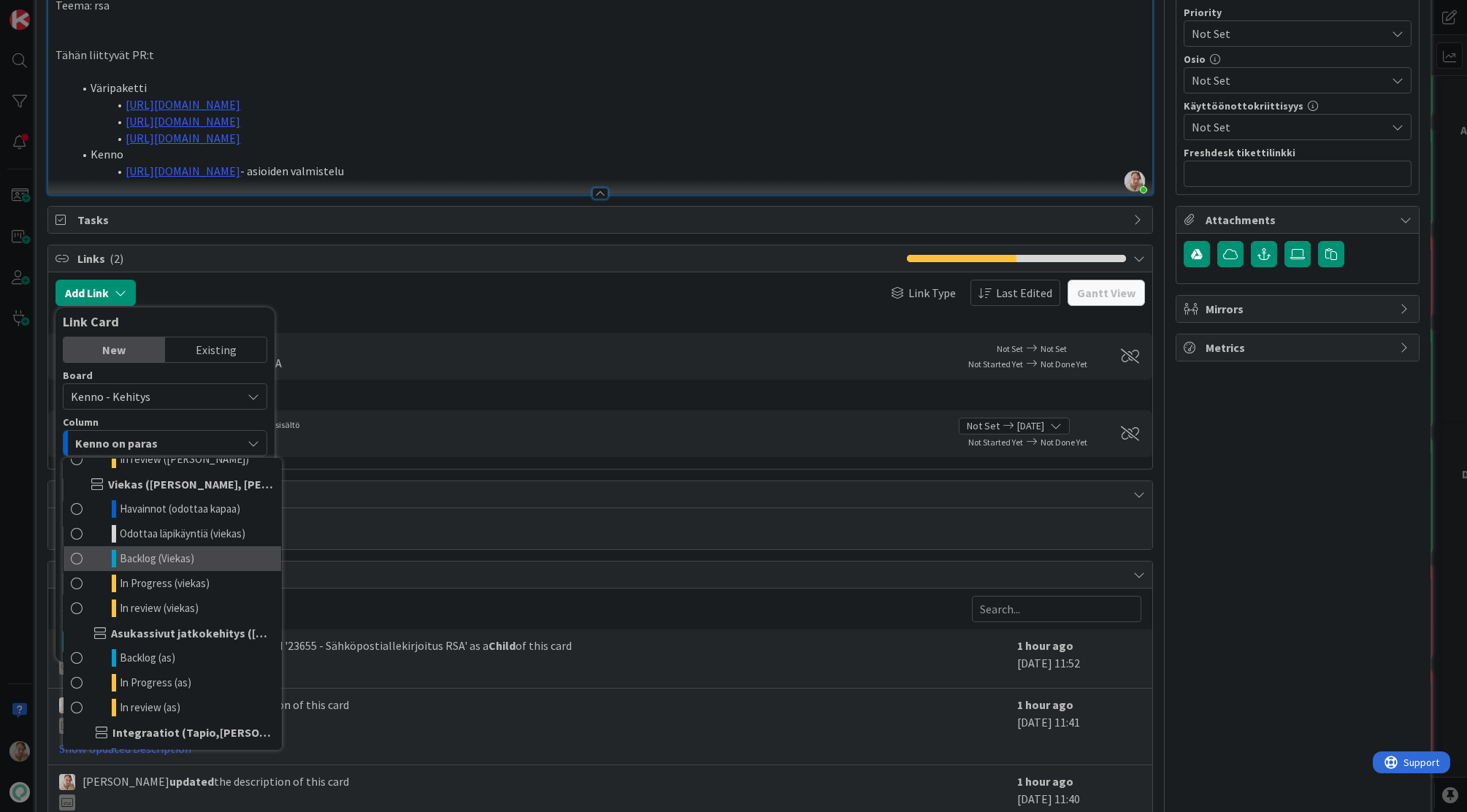
click at [169, 568] on link "Backlog (Viekas)" at bounding box center [172, 559] width 217 height 24
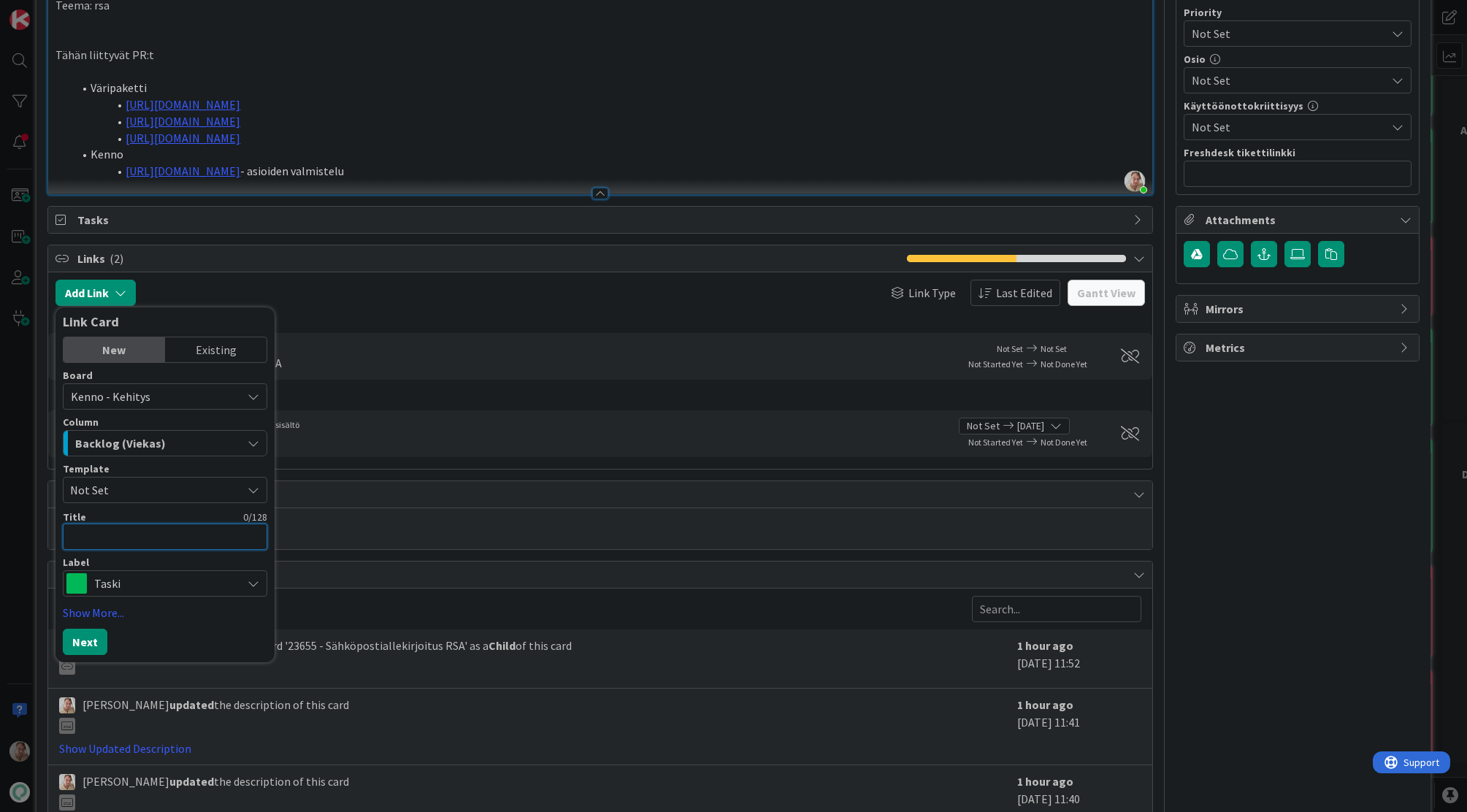
click at [121, 546] on textarea at bounding box center [165, 537] width 204 height 26
type textarea "x"
type textarea "R"
type textarea "x"
type textarea "RS"
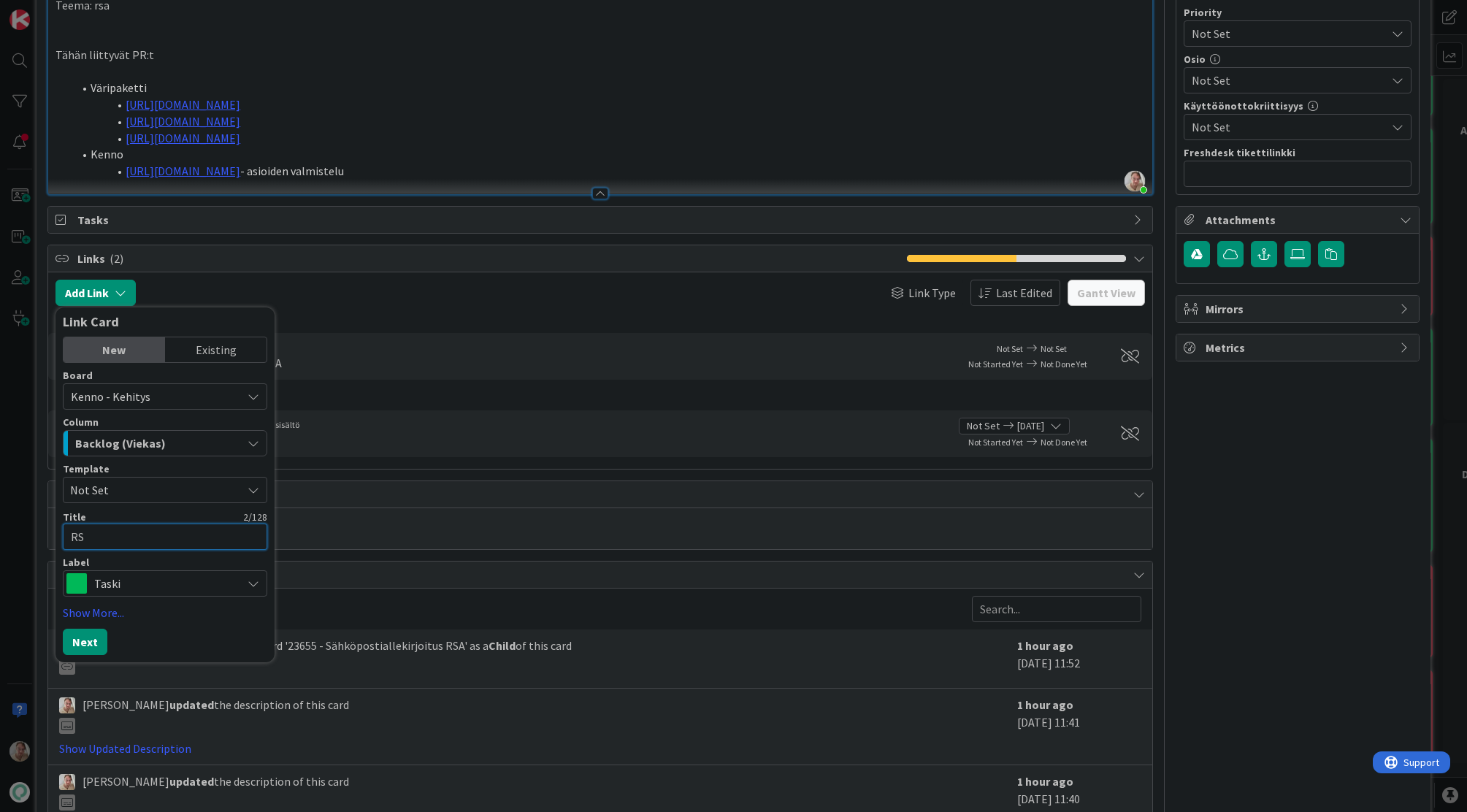
type textarea "x"
type textarea "RSA"
type textarea "x"
type textarea "RSA"
type textarea "x"
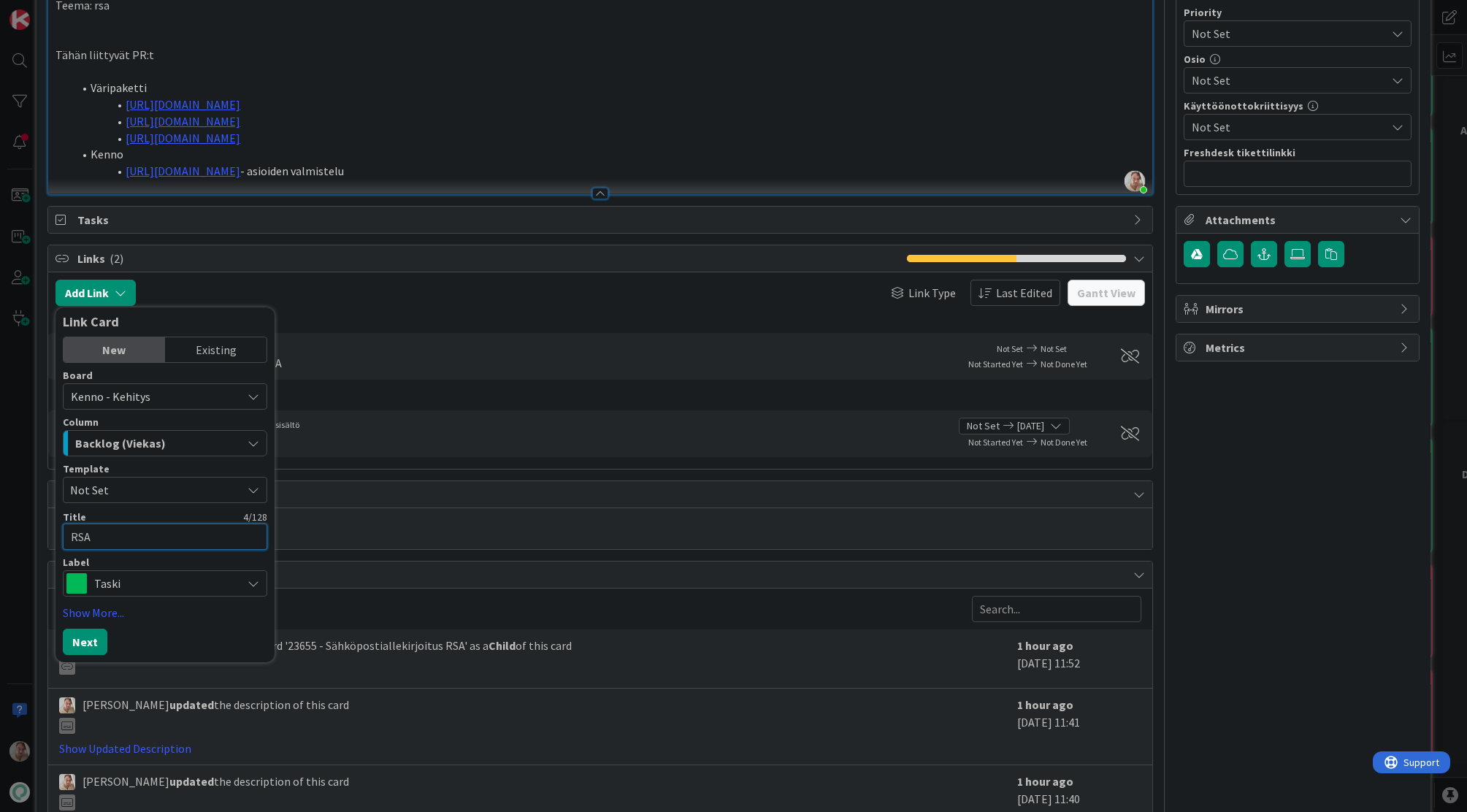
type textarea "RSA a"
type textarea "x"
type textarea "RSA asu"
type textarea "x"
type textarea "RSA asuk"
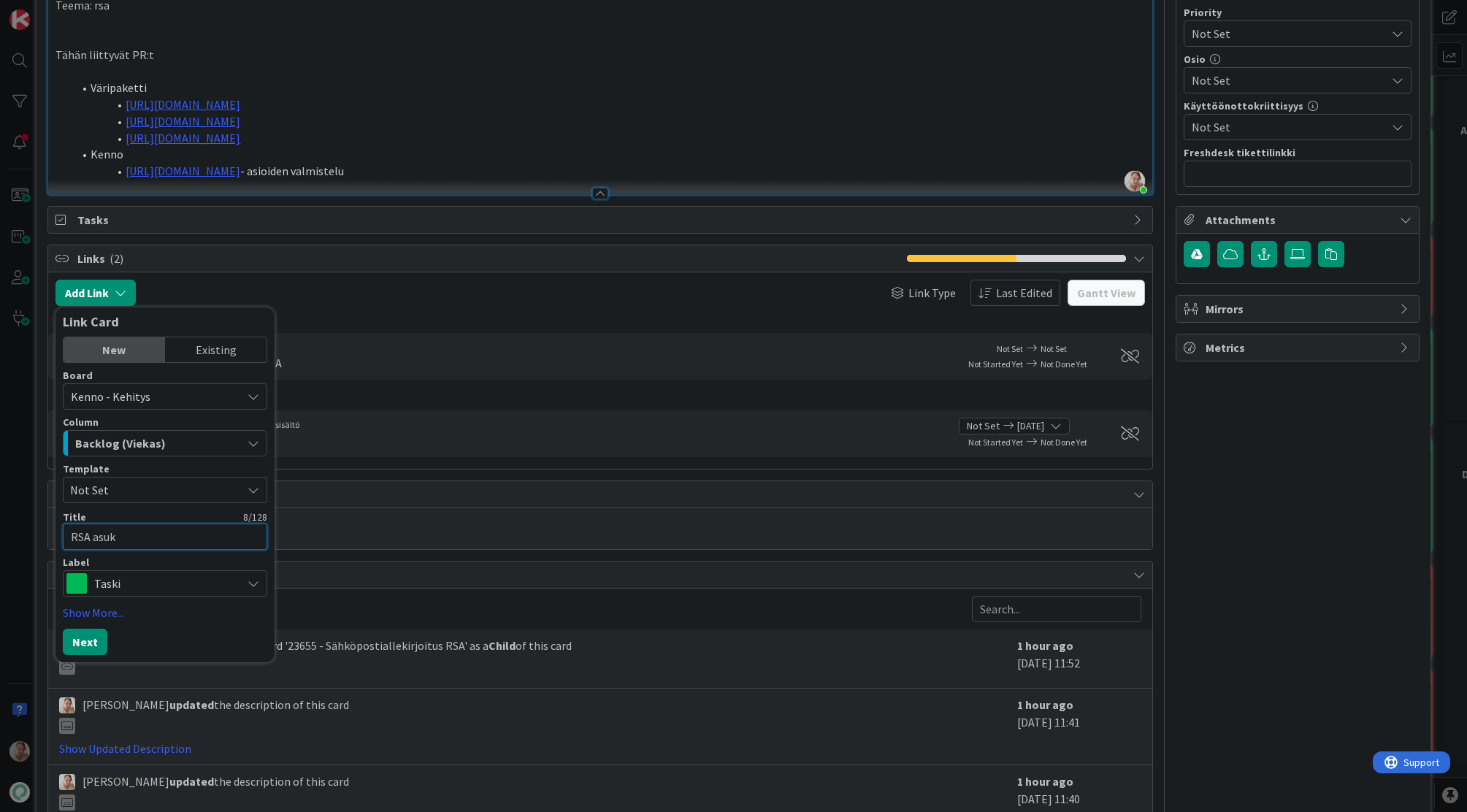
type textarea "x"
type textarea "RSA asuka"
type textarea "x"
type textarea "RSA asukas"
type textarea "x"
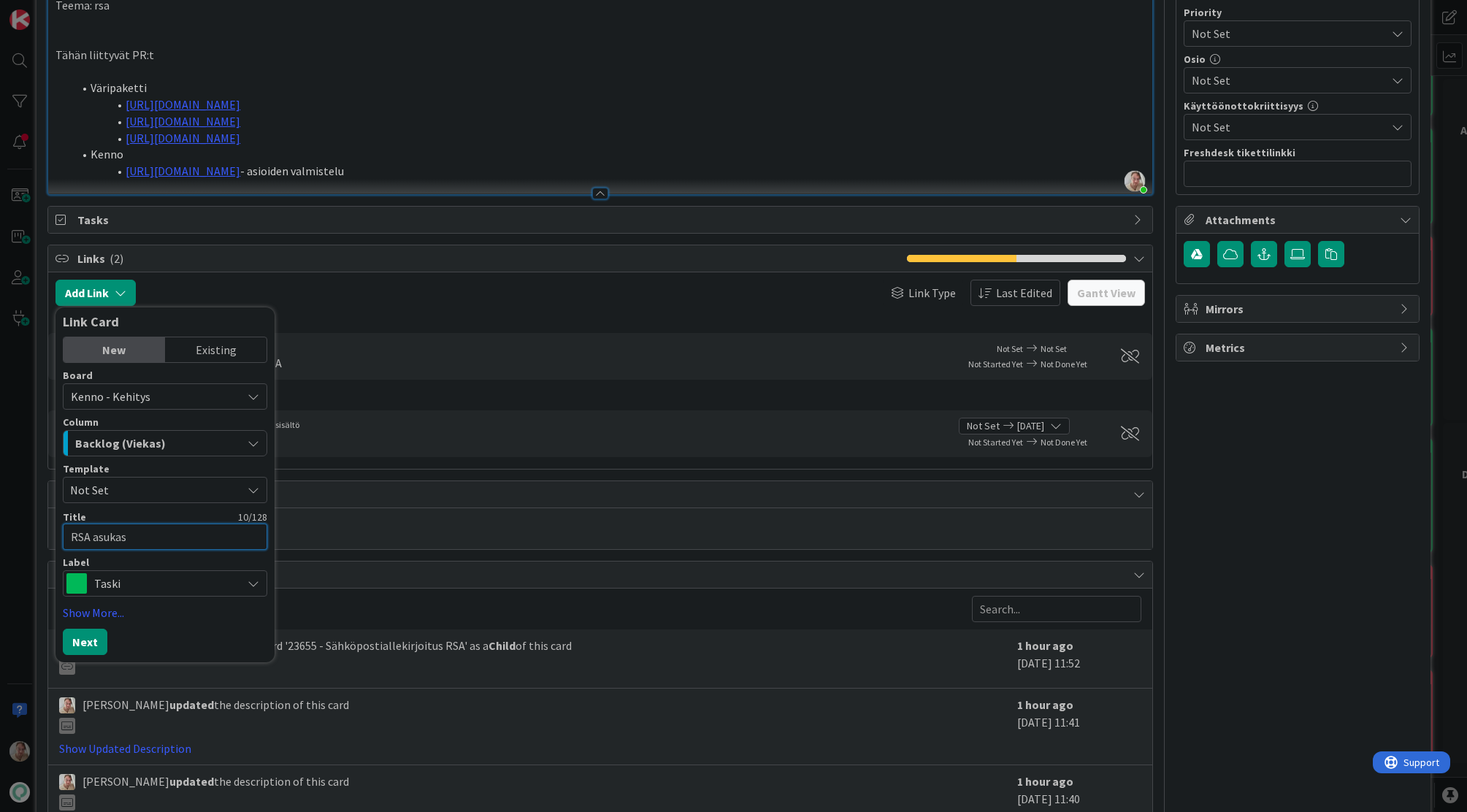
type textarea "RSA asukass"
type textarea "x"
type textarea "RSA asukassi"
type textarea "x"
type textarea "RSA asukassiv"
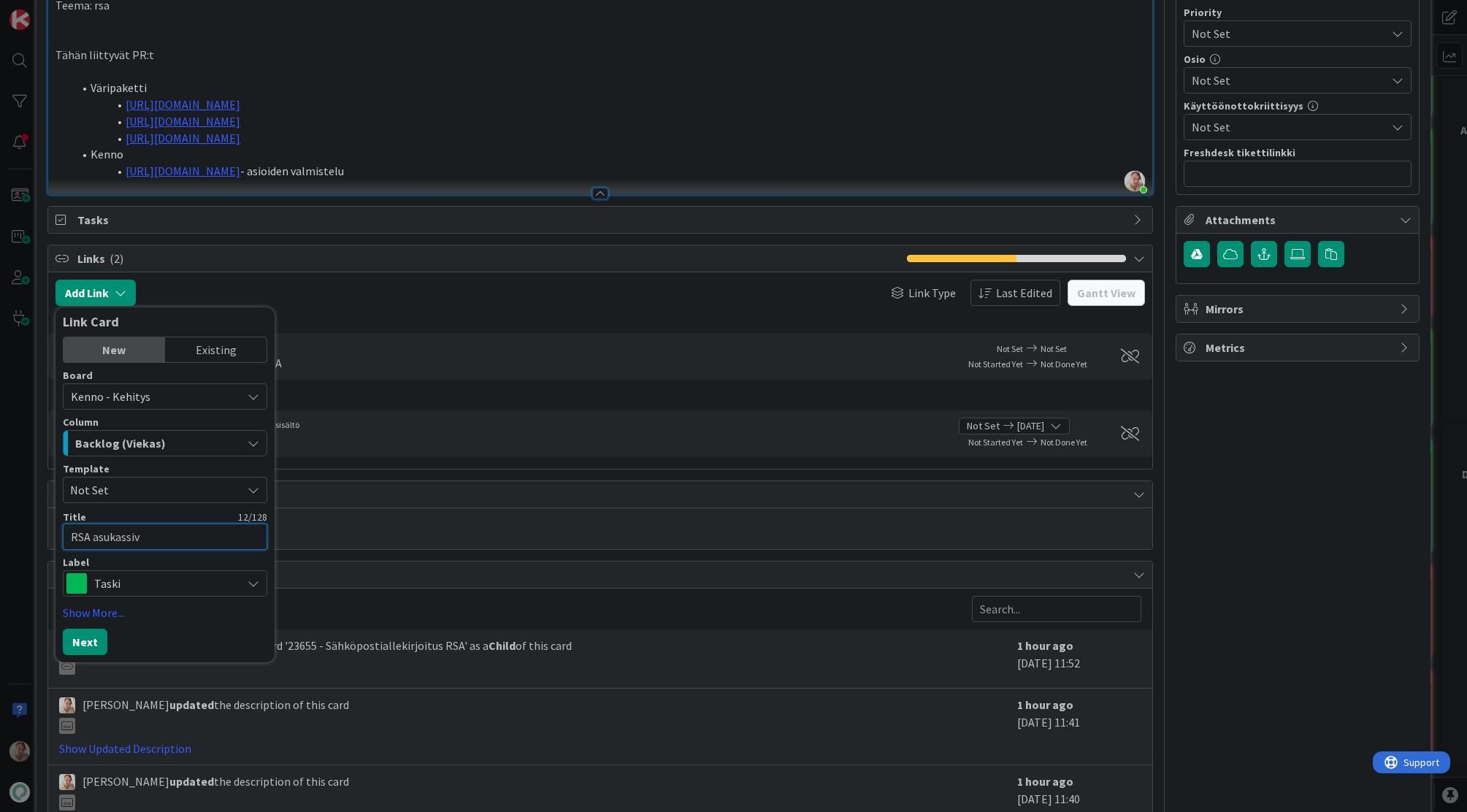
type textarea "x"
type textarea "RSA asukassivu"
type textarea "x"
type textarea "RSA asukassivuj"
type textarea "x"
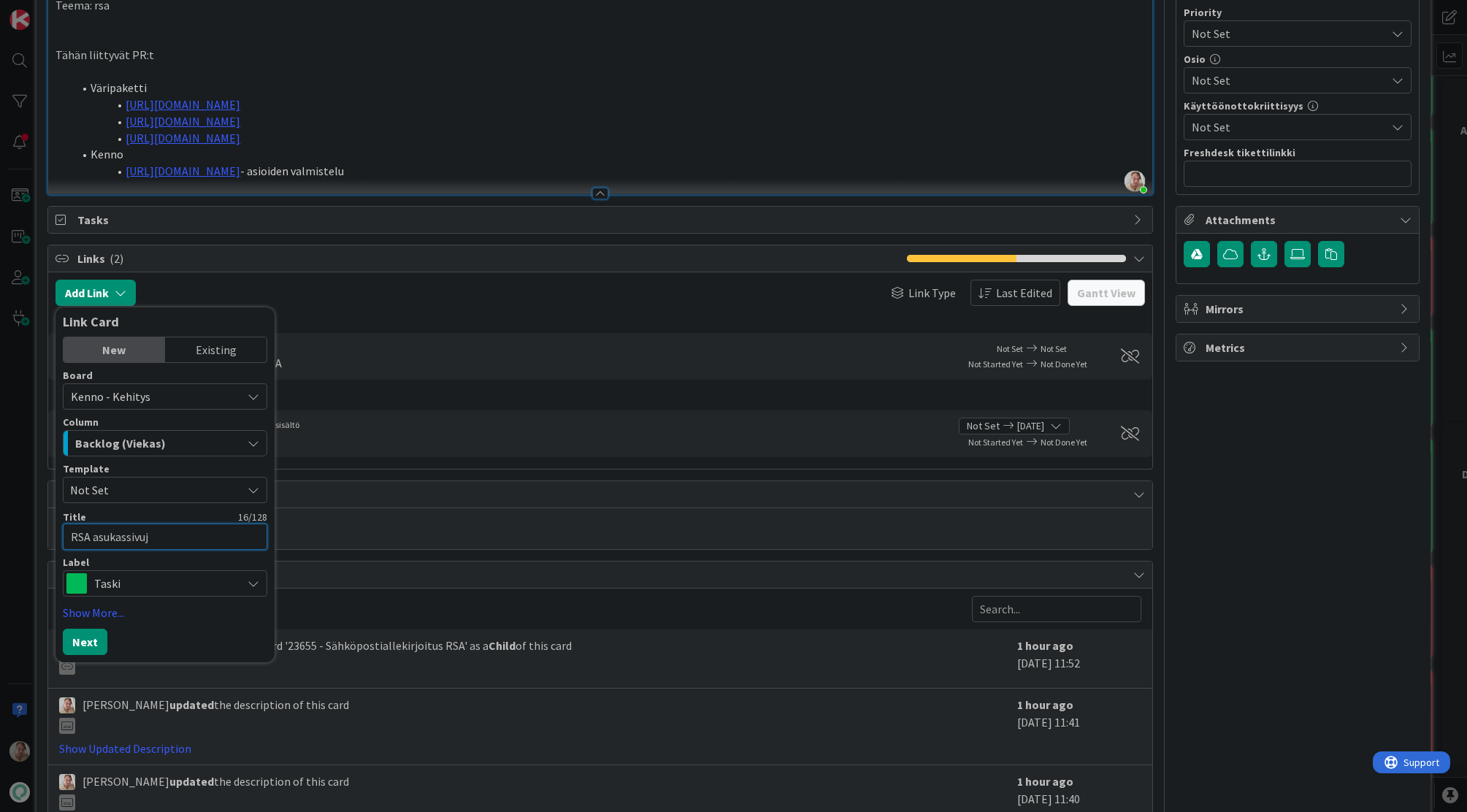
type textarea "RSA asukassivuje"
type textarea "x"
type textarea "RSA asukassivujen"
type textarea "x"
type textarea "RSA asukassivujen"
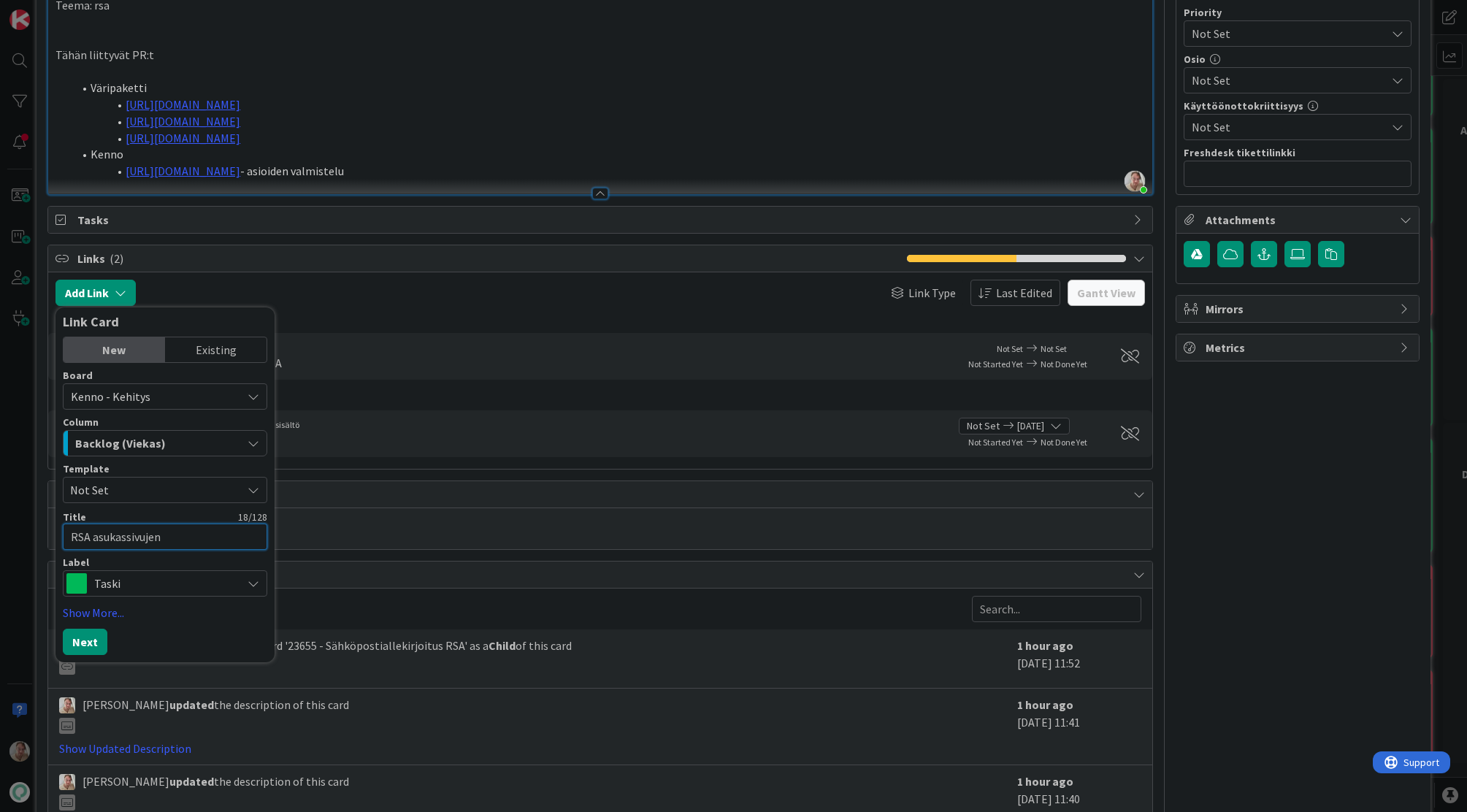
type textarea "x"
type textarea "RSA asukassivujen y"
type textarea "x"
type textarea "RSA asukassivujen yp"
type textarea "x"
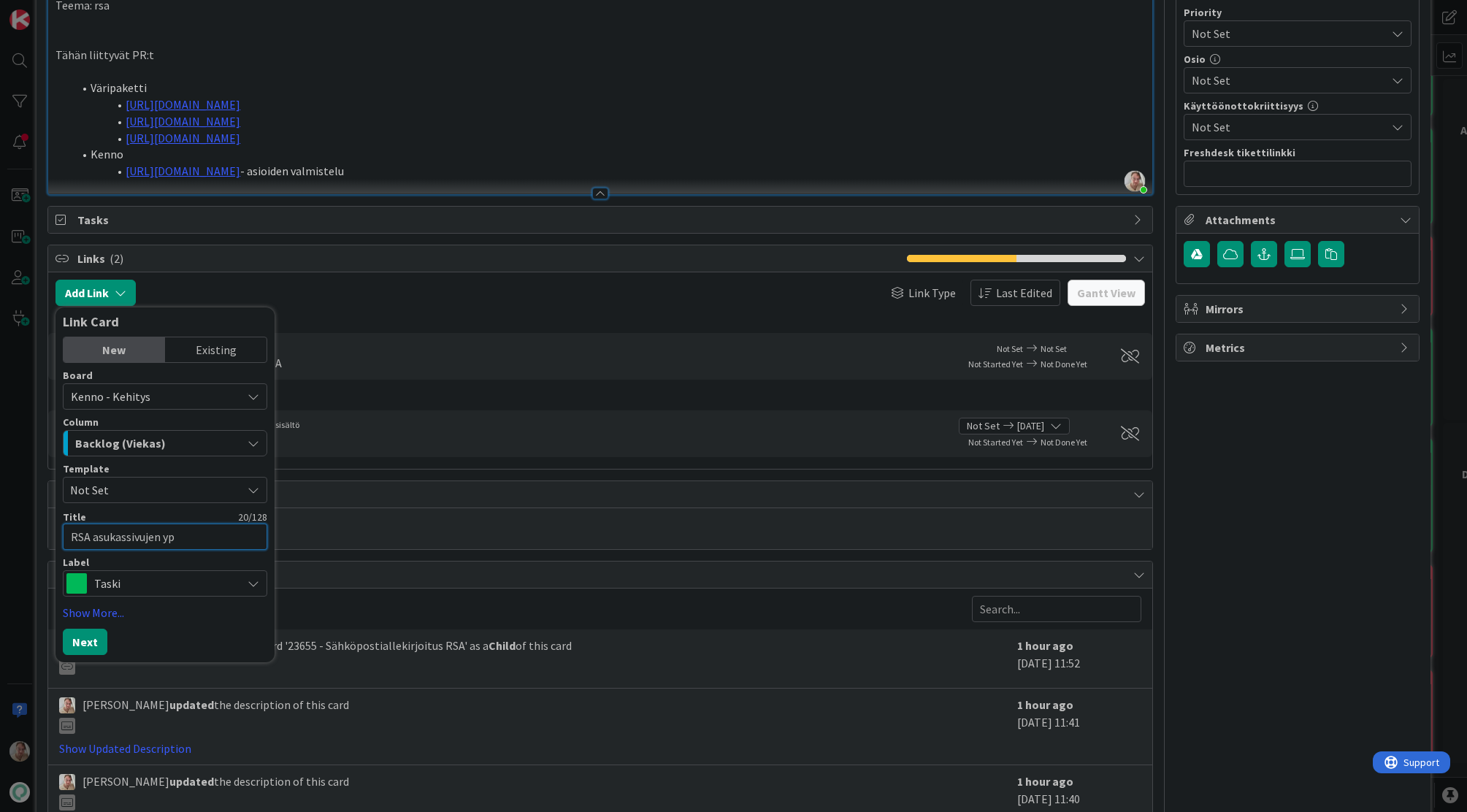
type textarea "RSA asukassivujen ypä"
type textarea "x"
type textarea "RSA asukassivujen ypär"
type textarea "x"
type textarea "RSA asukassivujen ypä"
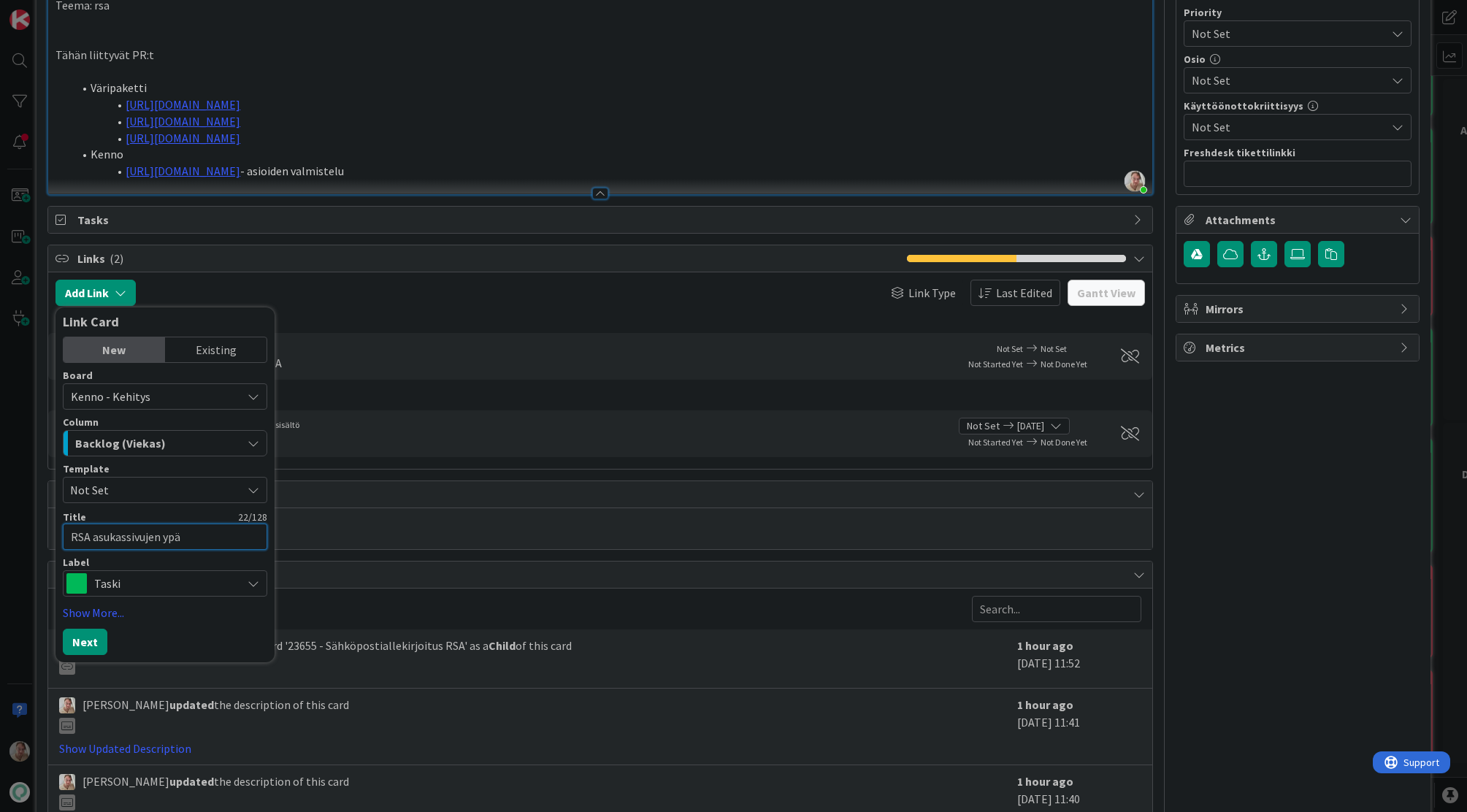
type textarea "x"
type textarea "RSA asukassivujen yp"
type textarea "x"
type textarea "RSA asukassivujen y"
type textarea "x"
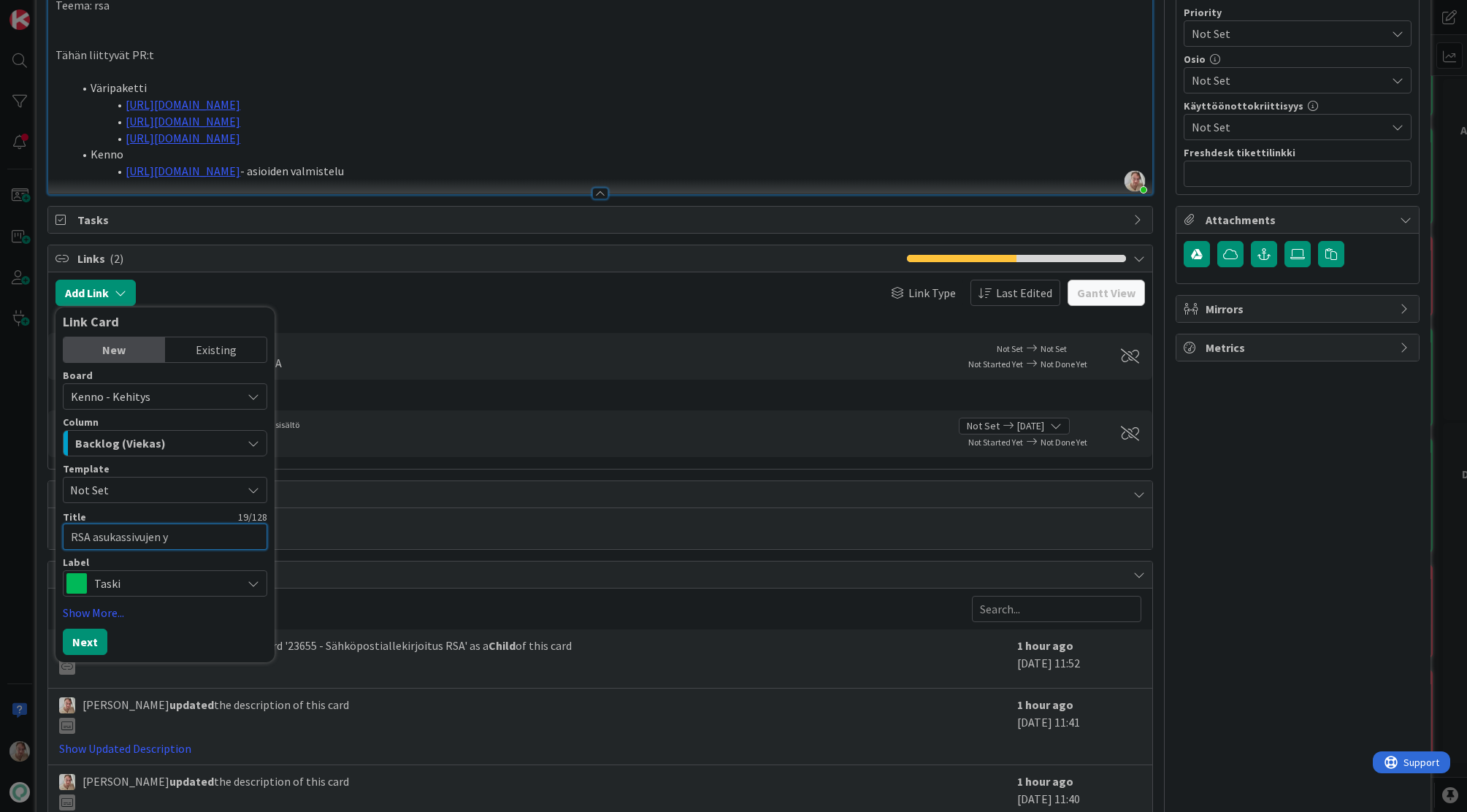
type textarea "RSA asukassivujen ym"
type textarea "x"
type textarea "RSA asukassivujen ymp"
type textarea "x"
type textarea "RSA asukassivujen ympä"
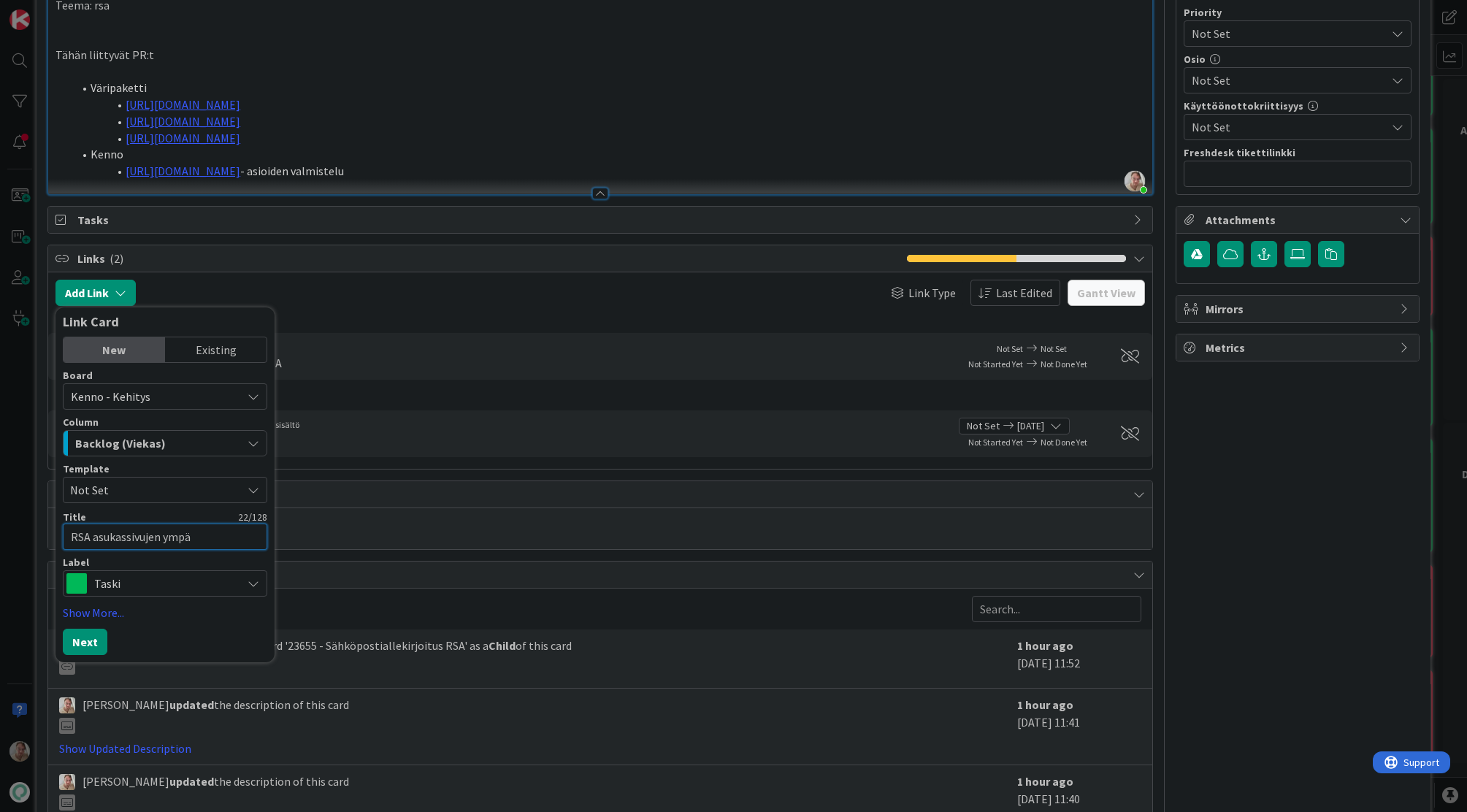
type textarea "x"
type textarea "RSA asukassivujen ympär"
type textarea "x"
type textarea "RSA asukassivujen ympäri"
type textarea "x"
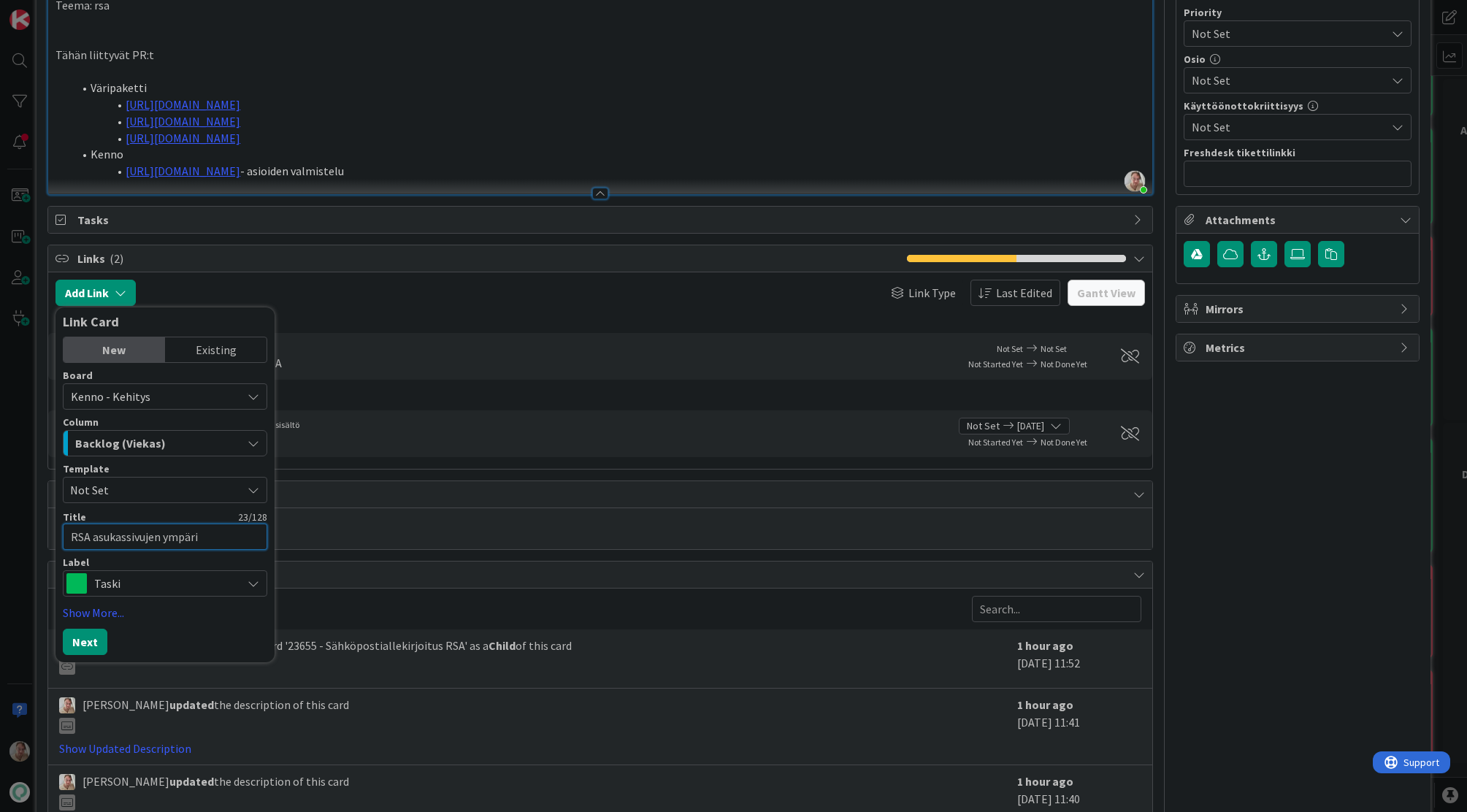
type textarea "RSA asukassivujen ympäris"
type textarea "x"
type textarea "RSA asukassivujen ympärist"
type textarea "x"
type textarea "RSA asukassivujen ympäristö"
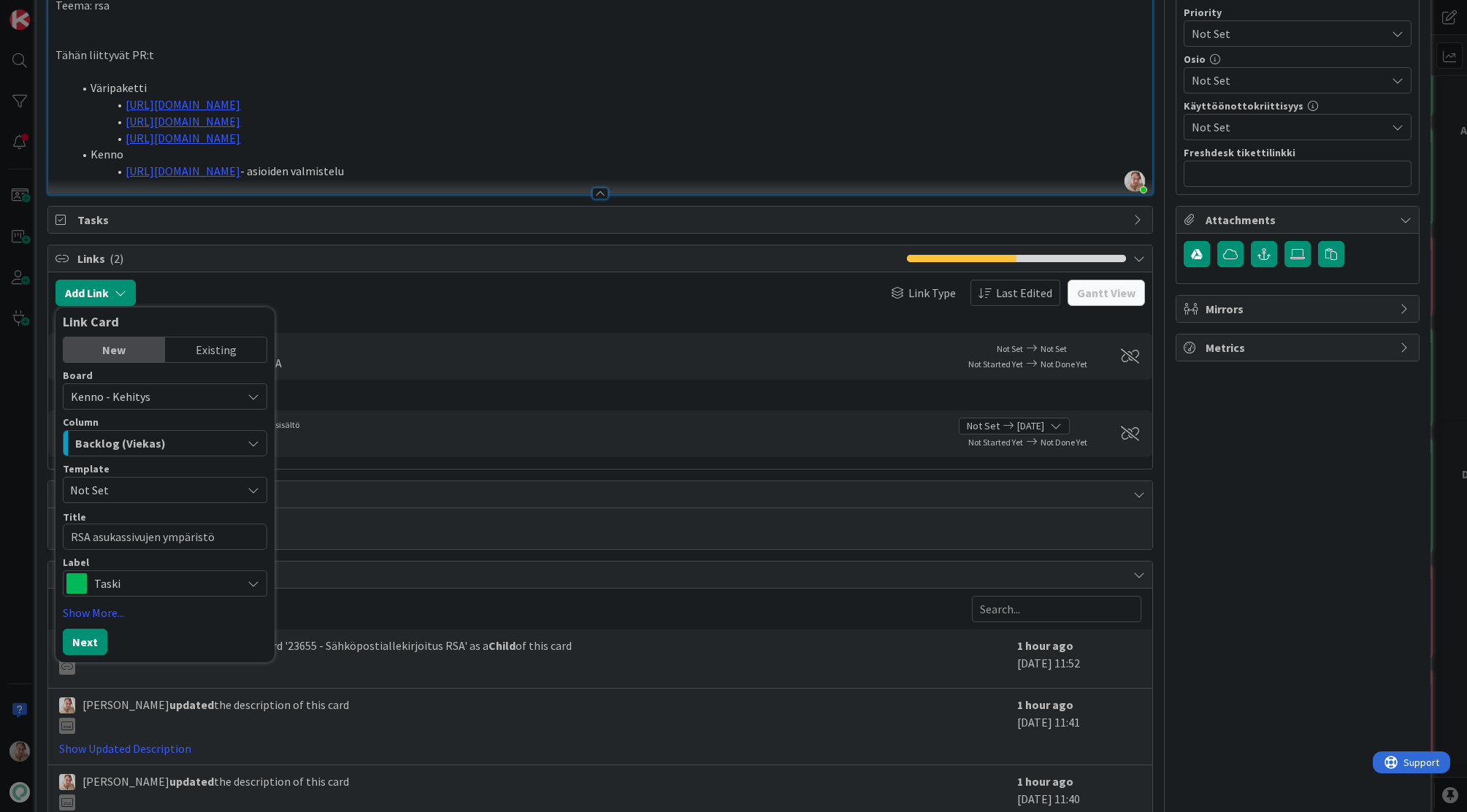
type textarea "x"
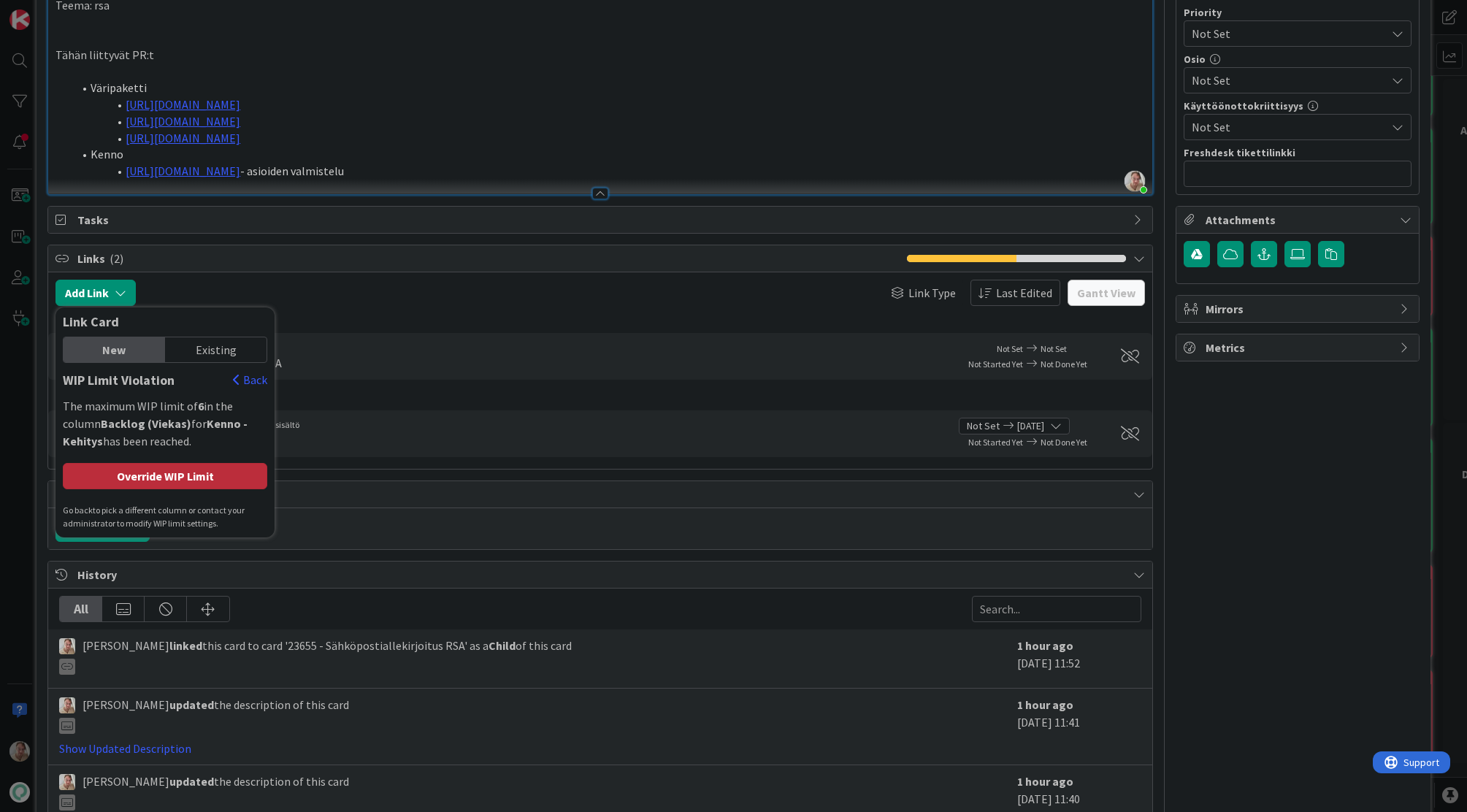
click at [217, 471] on div "Override WIP Limit" at bounding box center [165, 476] width 204 height 26
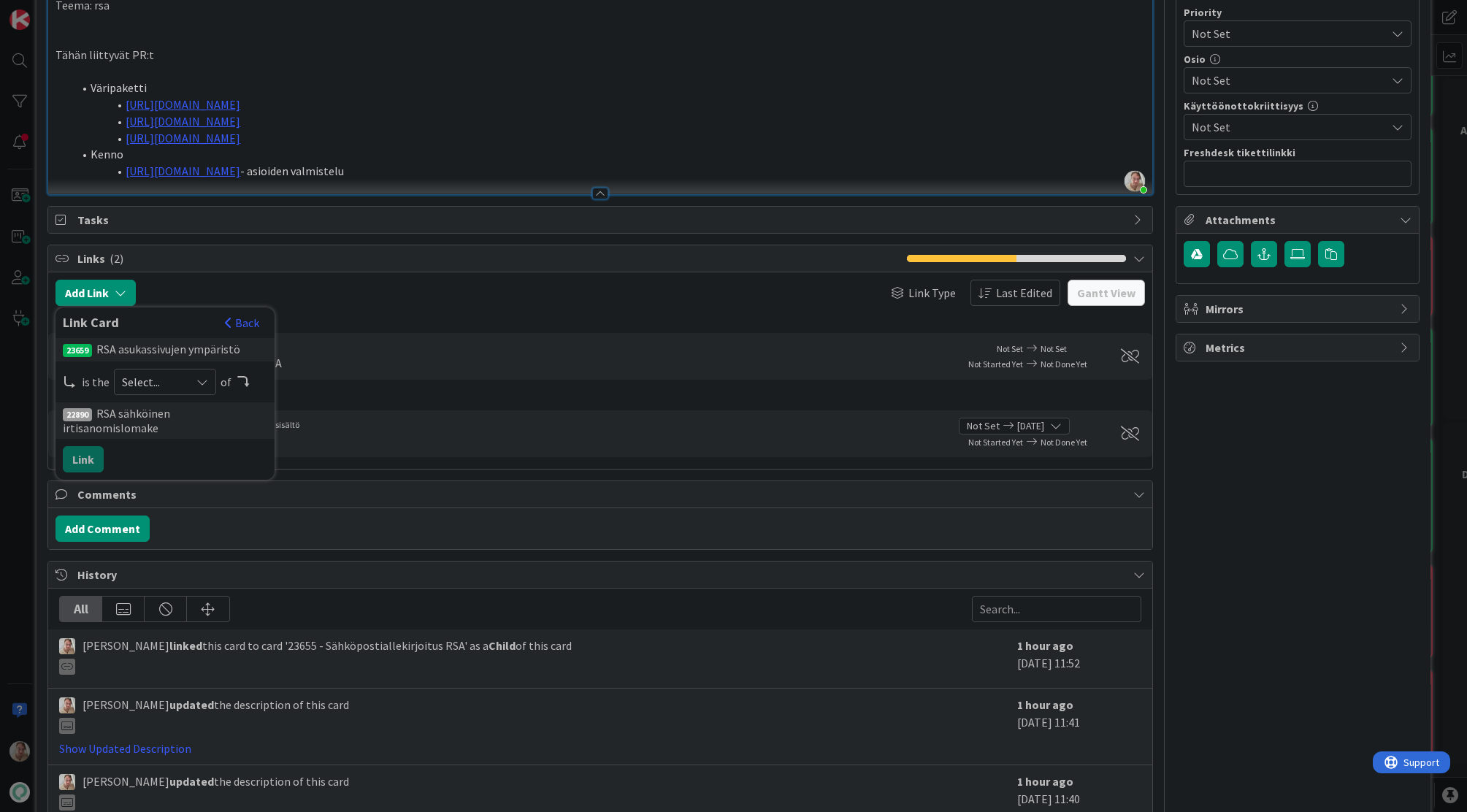
click at [157, 374] on span "Select..." at bounding box center [153, 382] width 61 height 20
click at [168, 444] on span "child" at bounding box center [242, 442] width 165 height 22
click at [105, 452] on div "23659 RSA asukassivujen ympäristö is the child parent child predecessor success…" at bounding box center [165, 405] width 204 height 134
click at [93, 452] on button "Link" at bounding box center [83, 459] width 41 height 26
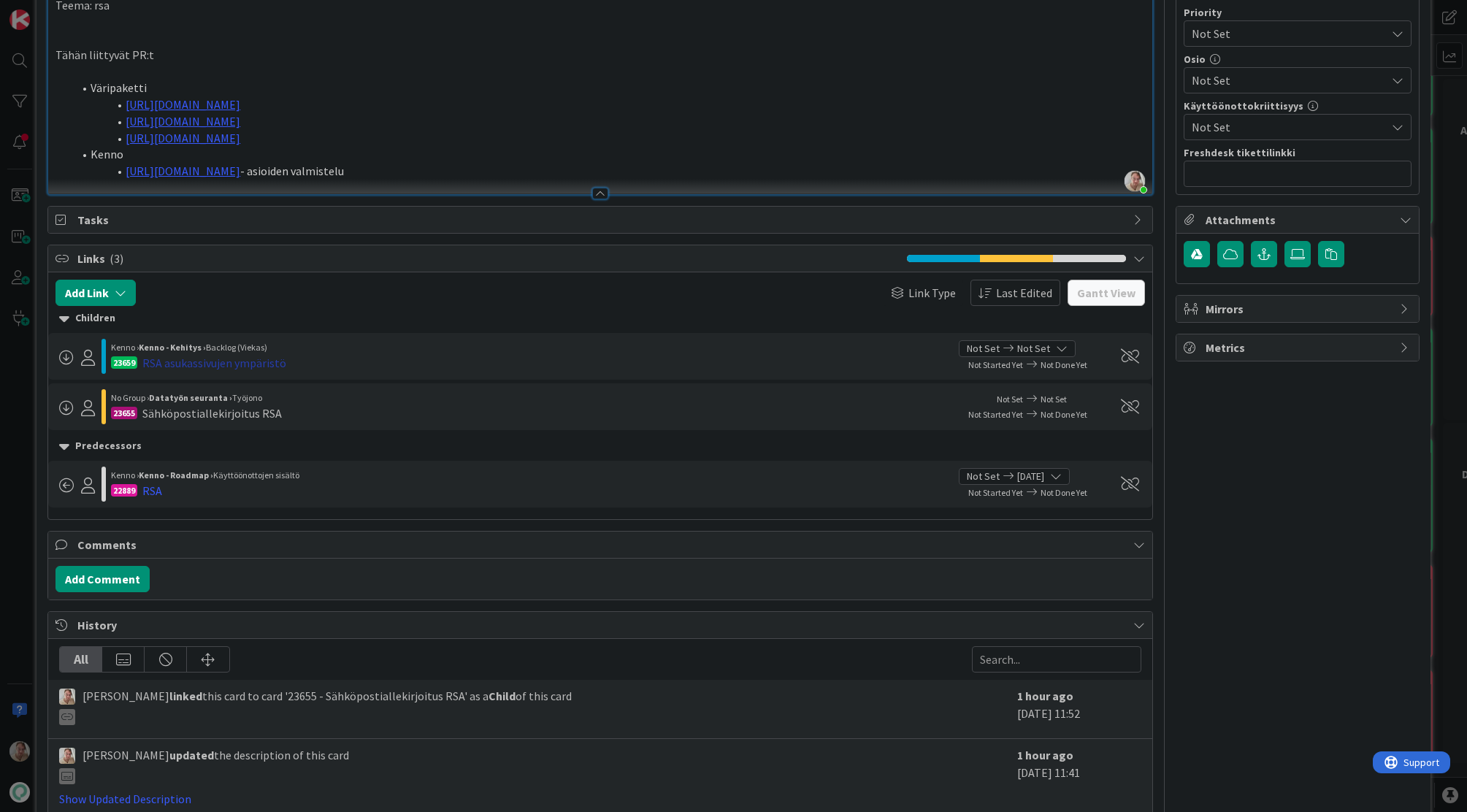
click at [257, 365] on div "RSA asukassivujen ympäristö" at bounding box center [214, 363] width 144 height 17
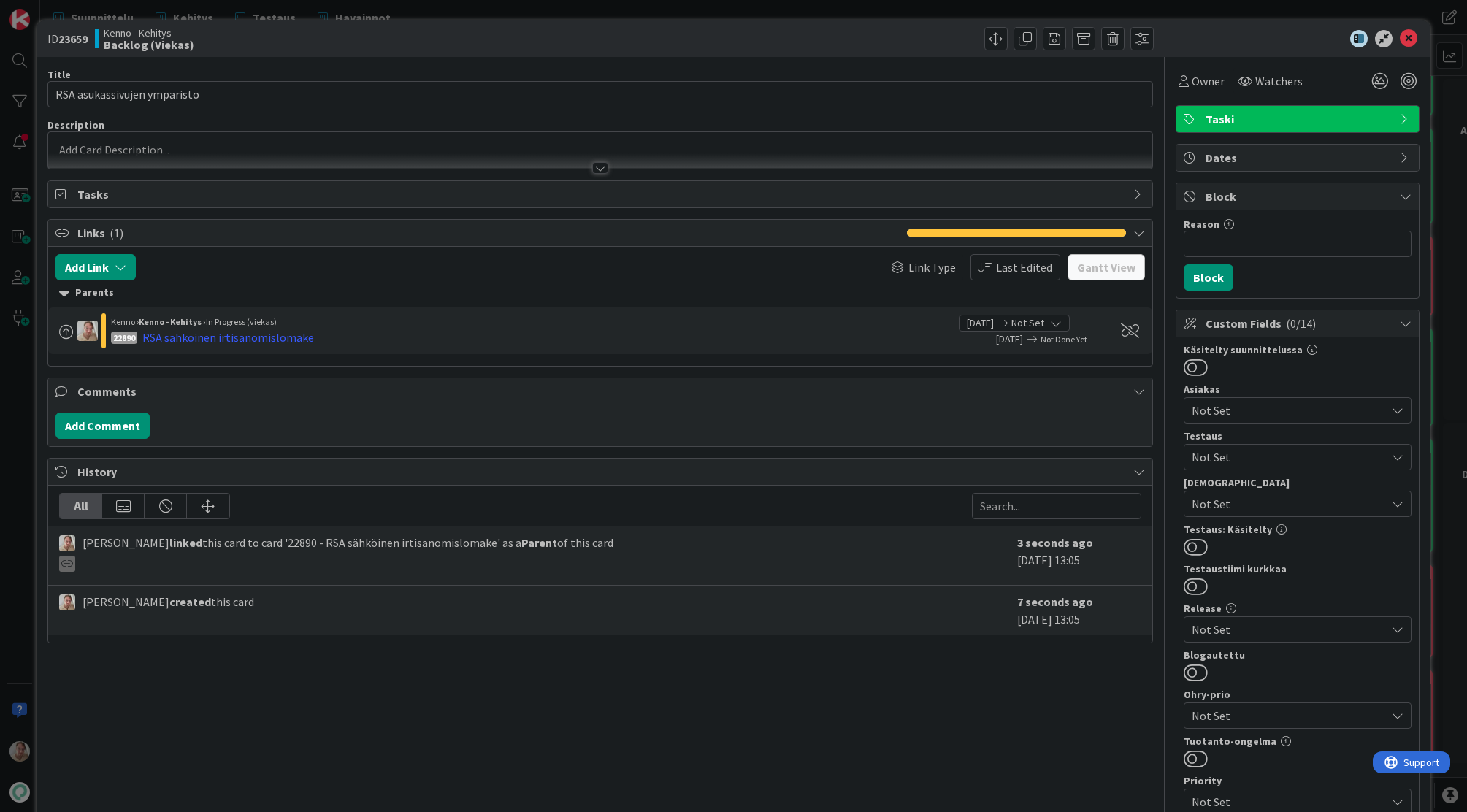
click at [225, 141] on div at bounding box center [600, 150] width 1104 height 37
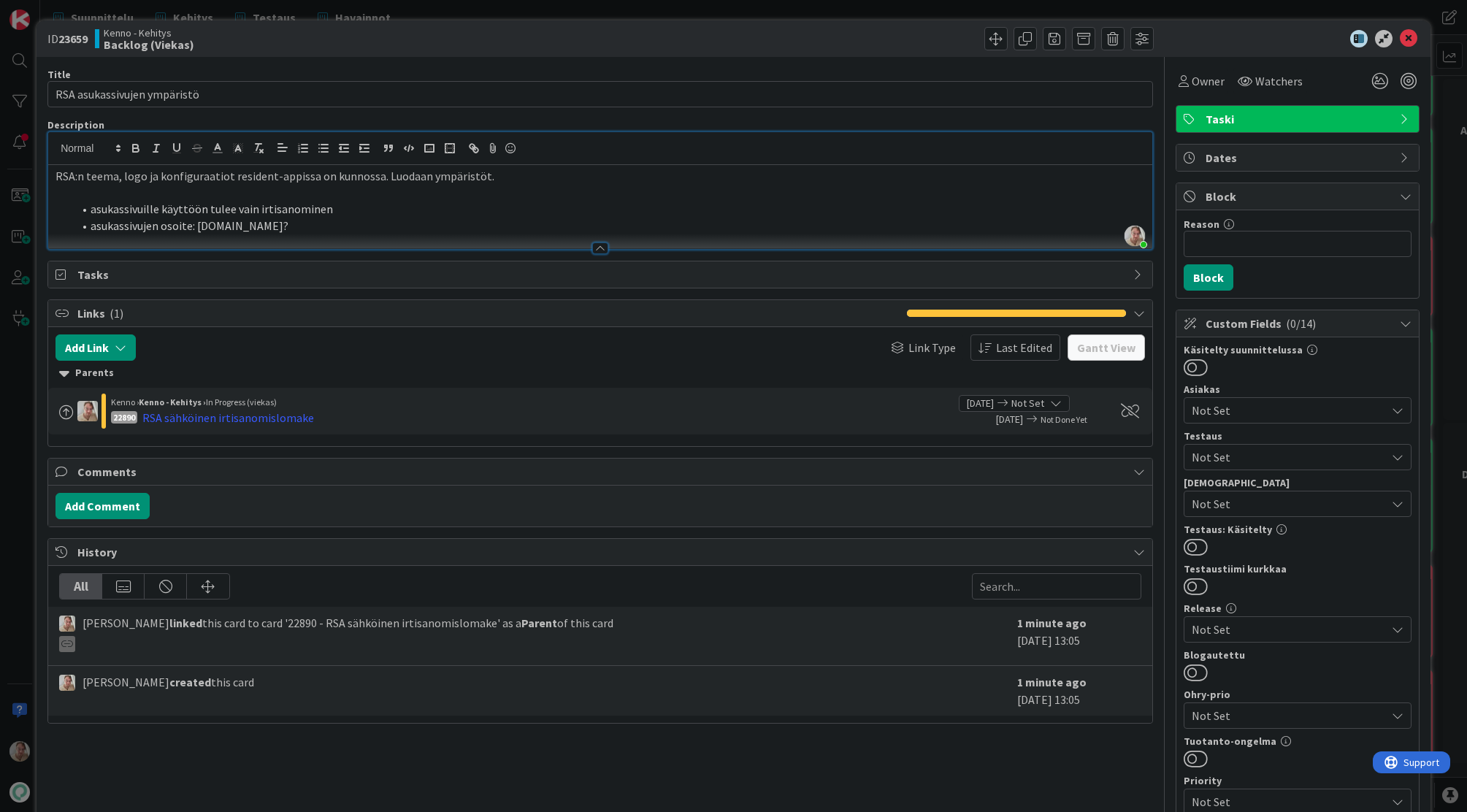
click at [359, 230] on li "asukassivujen osoite: [DOMAIN_NAME]?" at bounding box center [610, 225] width 1072 height 17
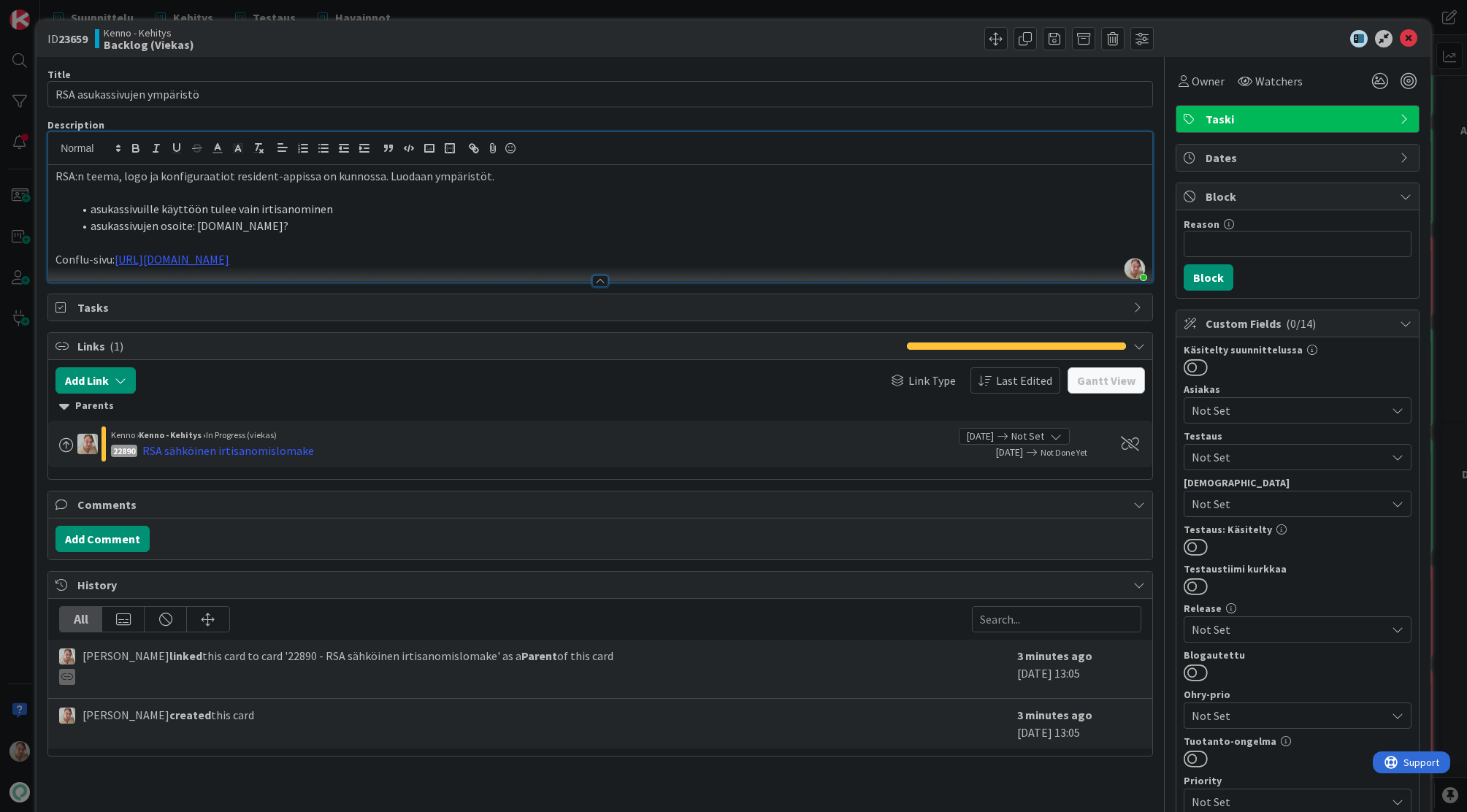
click at [764, 225] on li "asukassivujen osoite: [DOMAIN_NAME]?" at bounding box center [610, 225] width 1072 height 17
click at [1192, 85] on span "Owner" at bounding box center [1209, 81] width 33 height 17
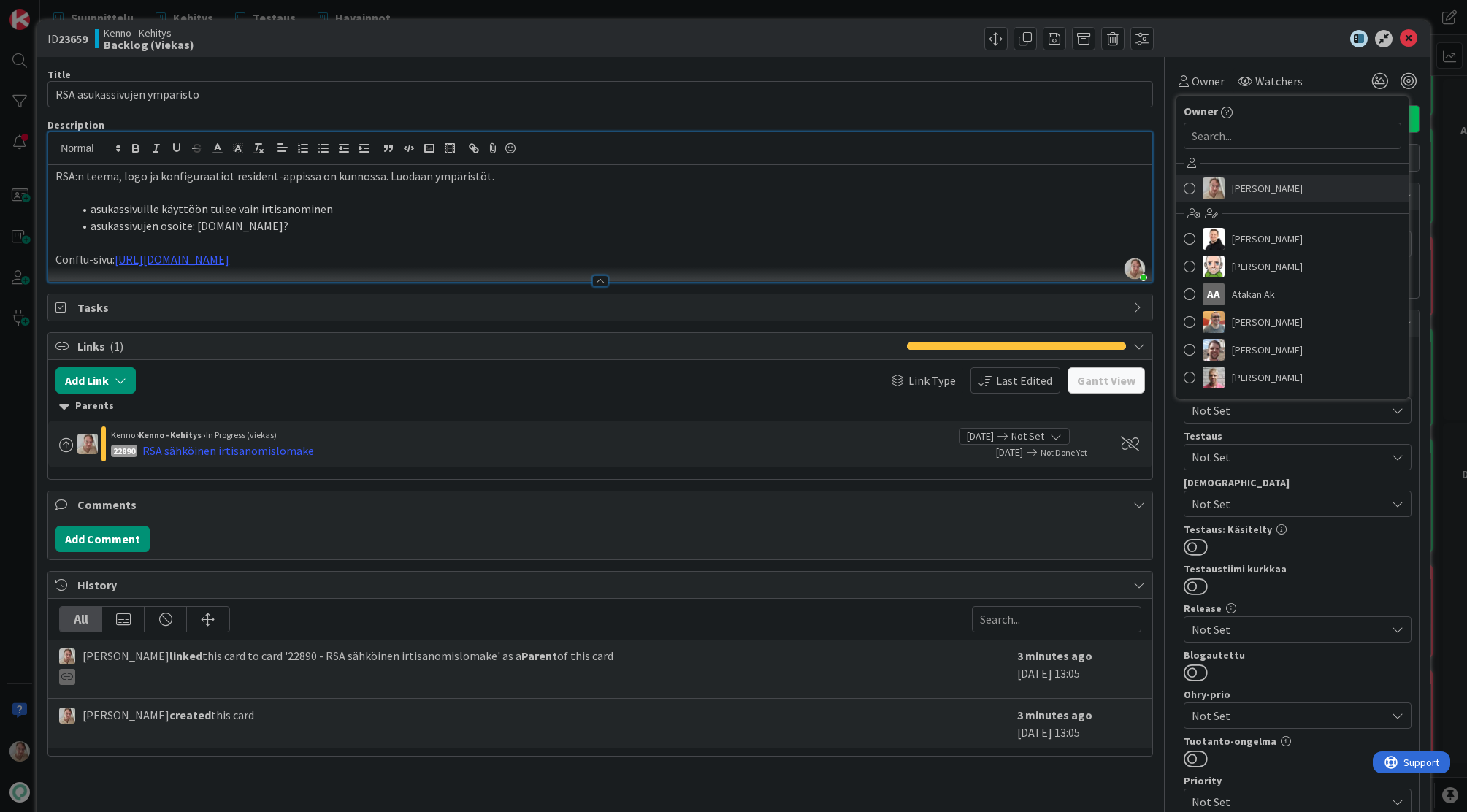
click at [1236, 194] on span "[PERSON_NAME]" at bounding box center [1267, 188] width 71 height 22
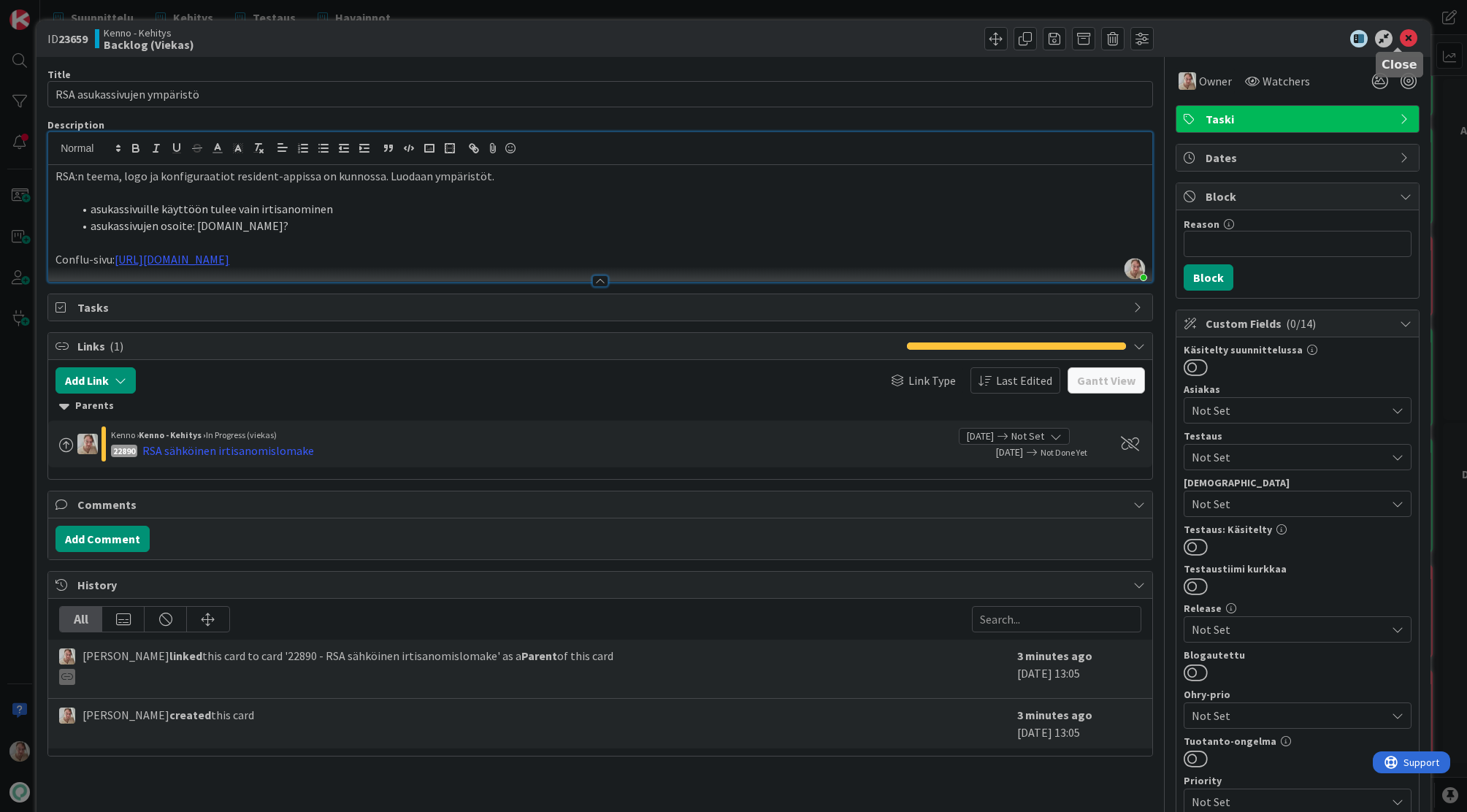
click at [1400, 37] on icon at bounding box center [1408, 38] width 17 height 17
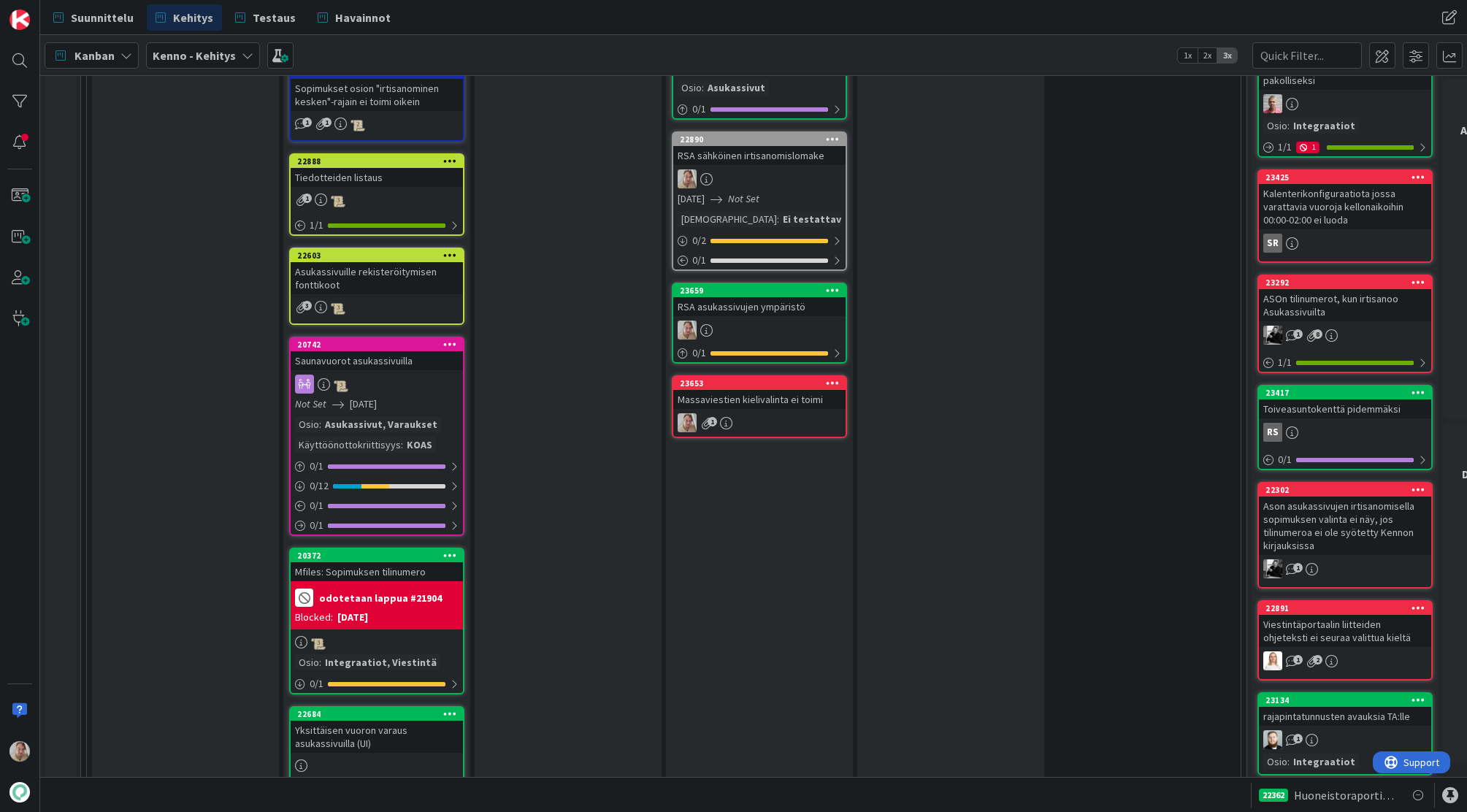
scroll to position [2352, 0]
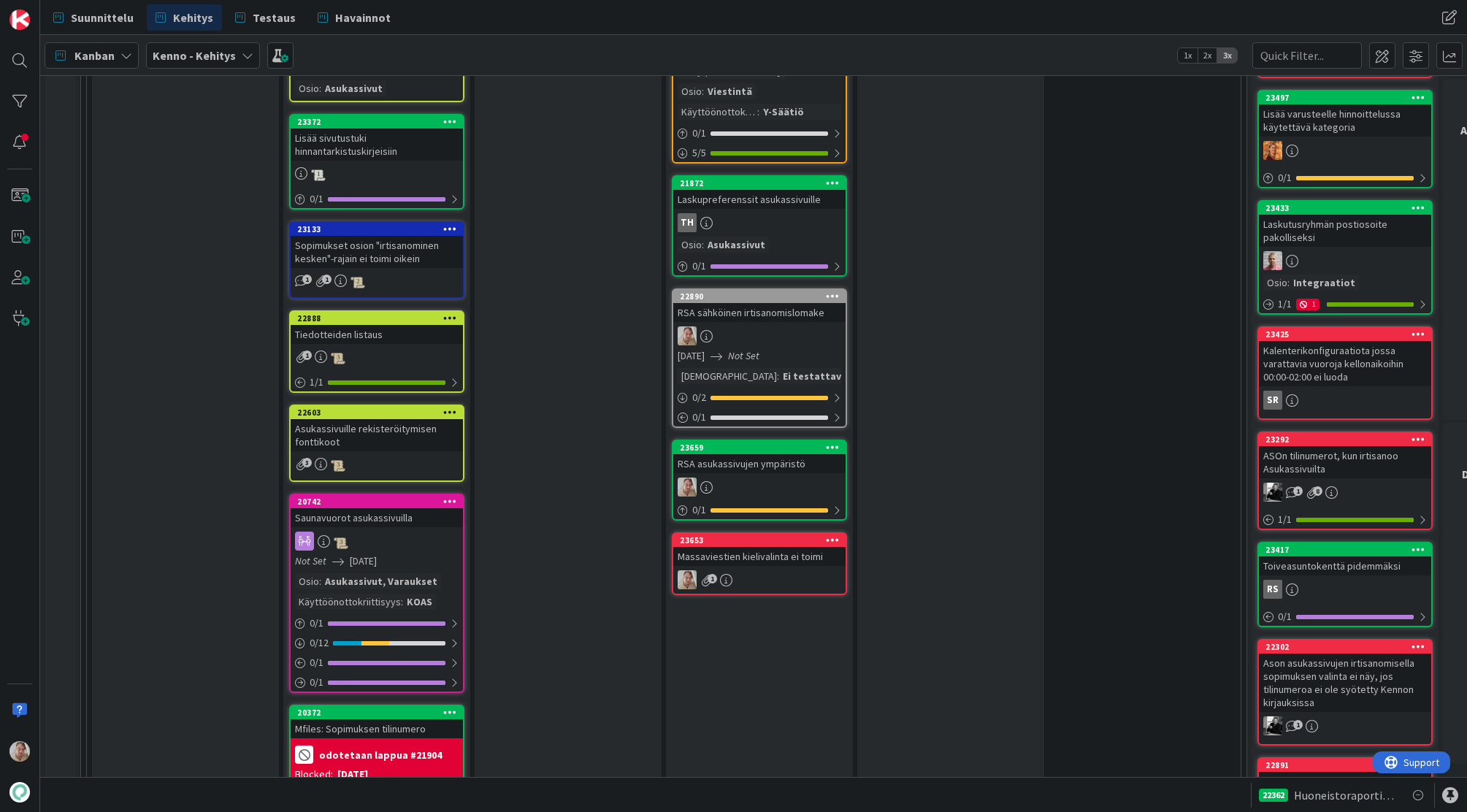
click at [788, 547] on div "Massaviestien kielivalinta ei toimi" at bounding box center [759, 556] width 172 height 19
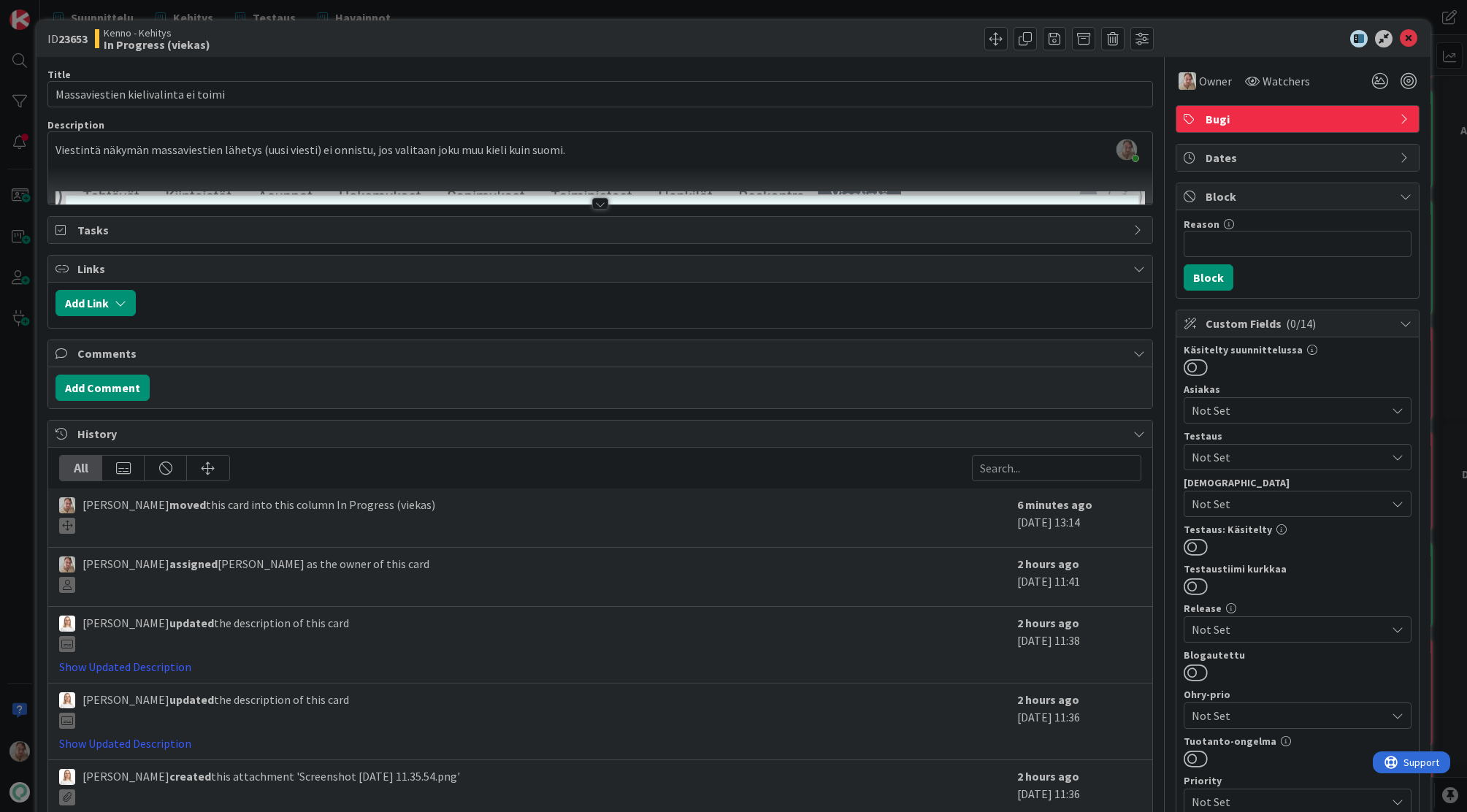
click at [608, 184] on div at bounding box center [600, 186] width 1104 height 38
